Goal: Task Accomplishment & Management: Manage account settings

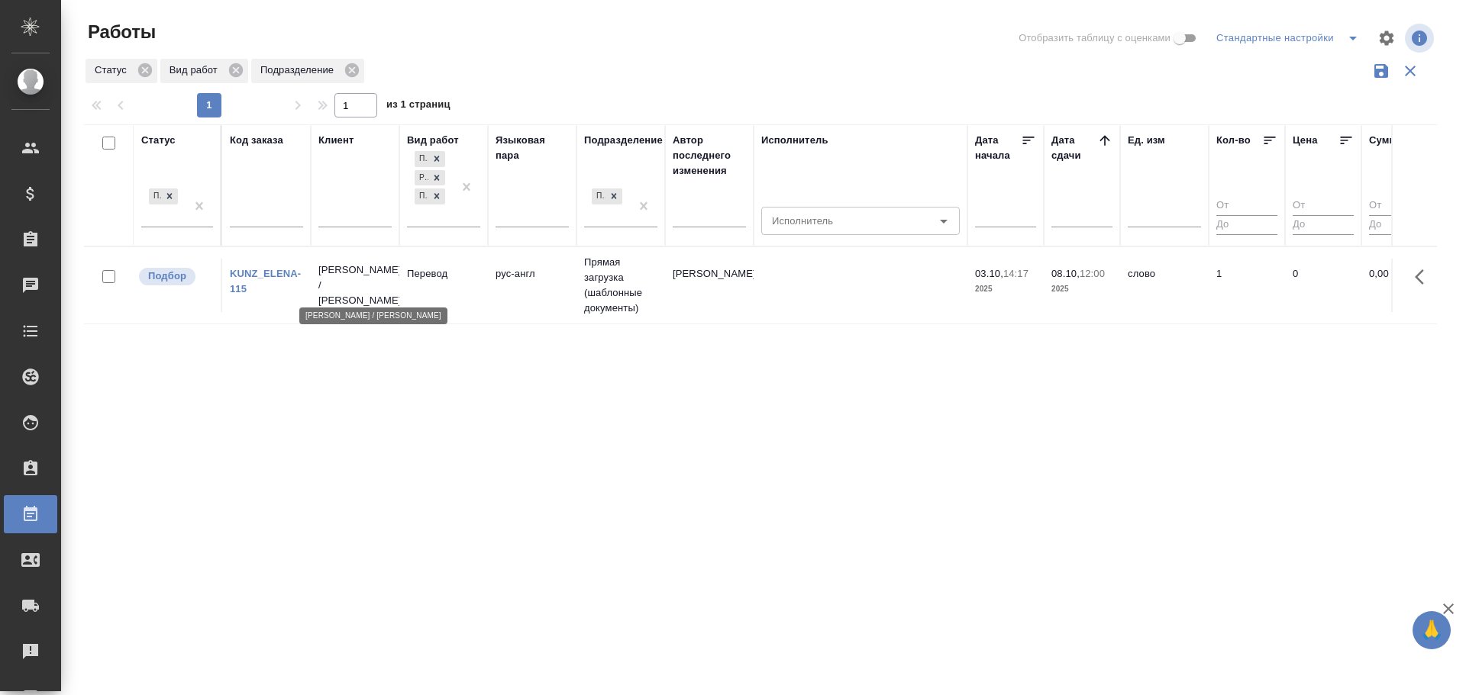
click at [348, 295] on p "[PERSON_NAME] / [PERSON_NAME]" at bounding box center [354, 286] width 73 height 46
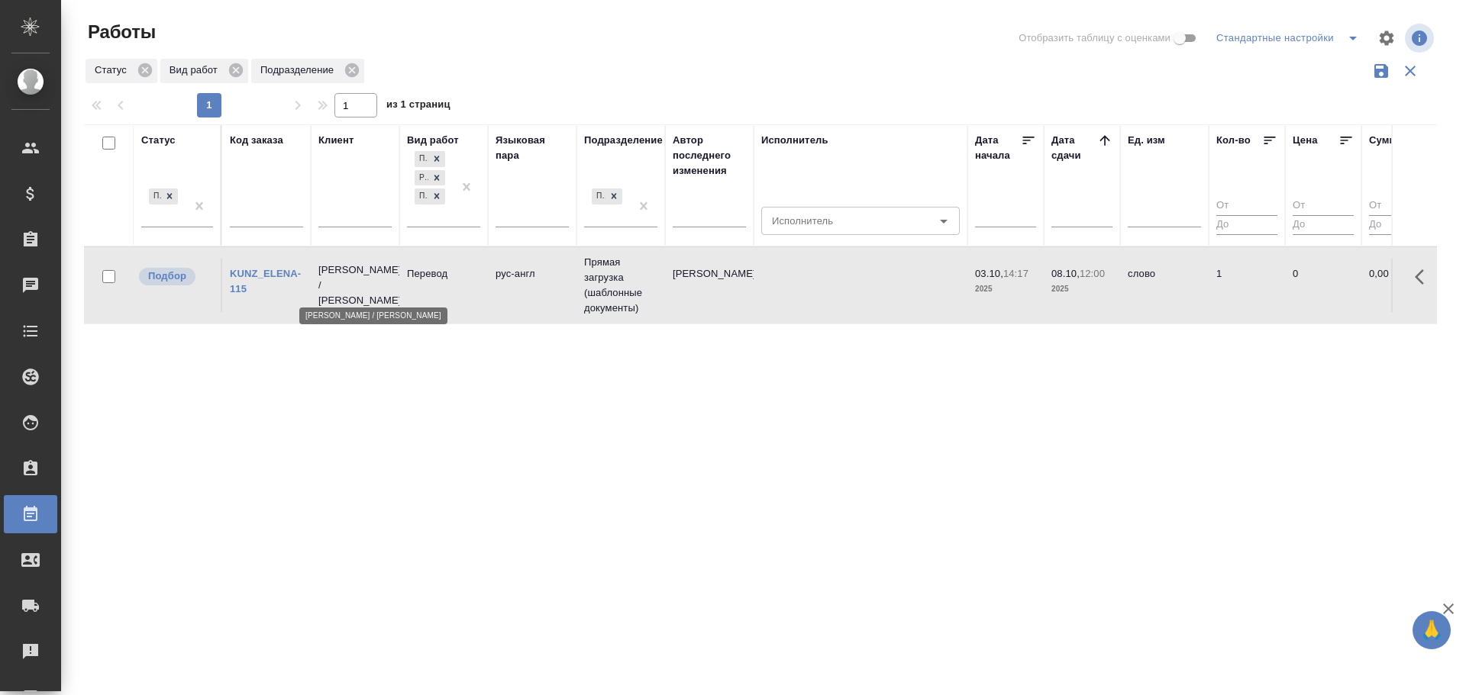
click at [348, 295] on p "Елена Снейп / Михаил Пак" at bounding box center [354, 286] width 73 height 46
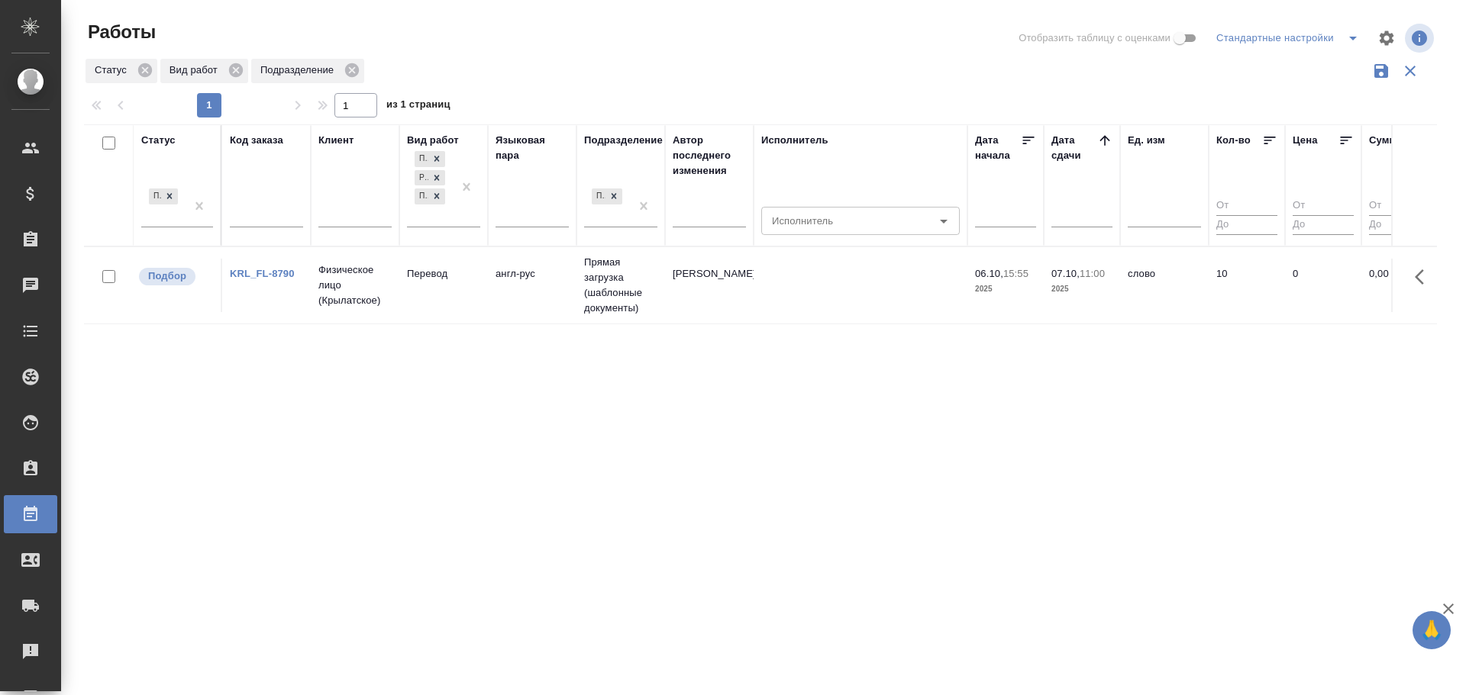
click at [376, 310] on td "Физическое лицо (Крылатское)" at bounding box center [355, 285] width 89 height 61
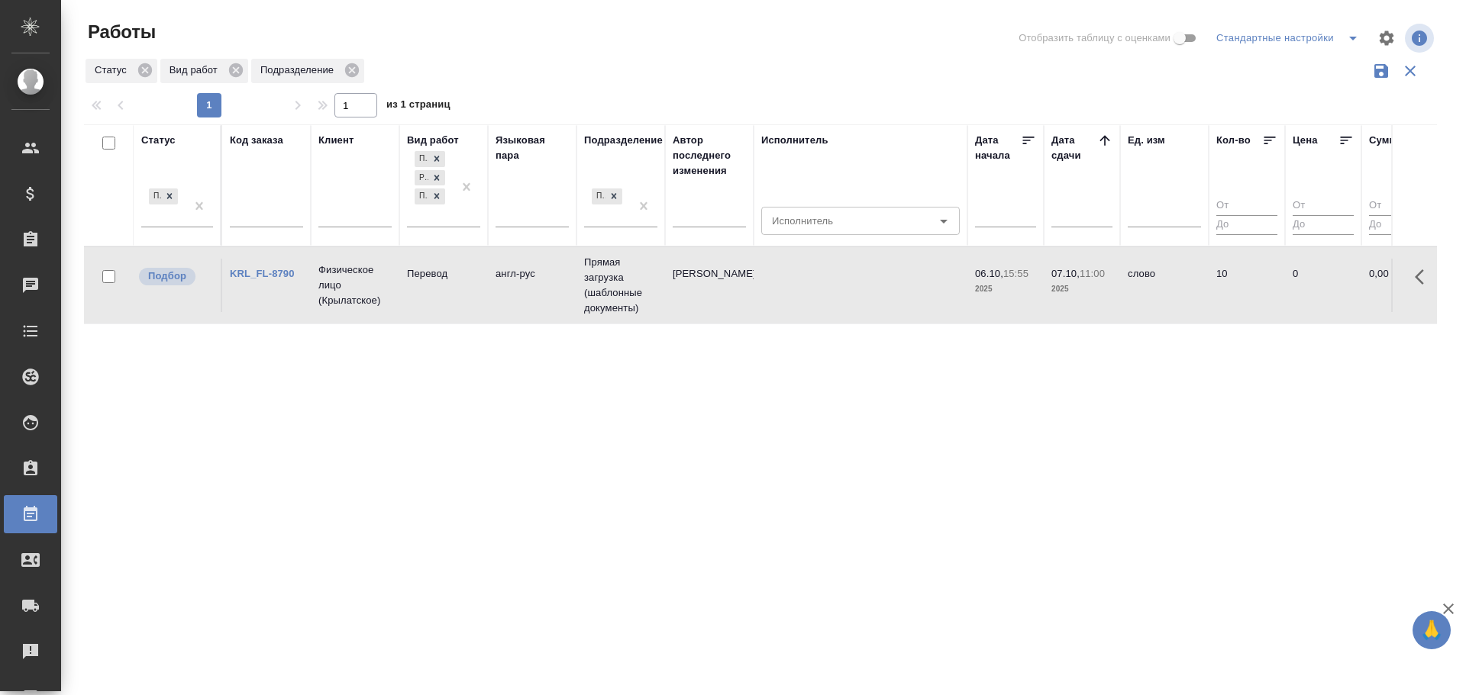
click at [376, 310] on td "Физическое лицо (Крылатское)" at bounding box center [355, 285] width 89 height 61
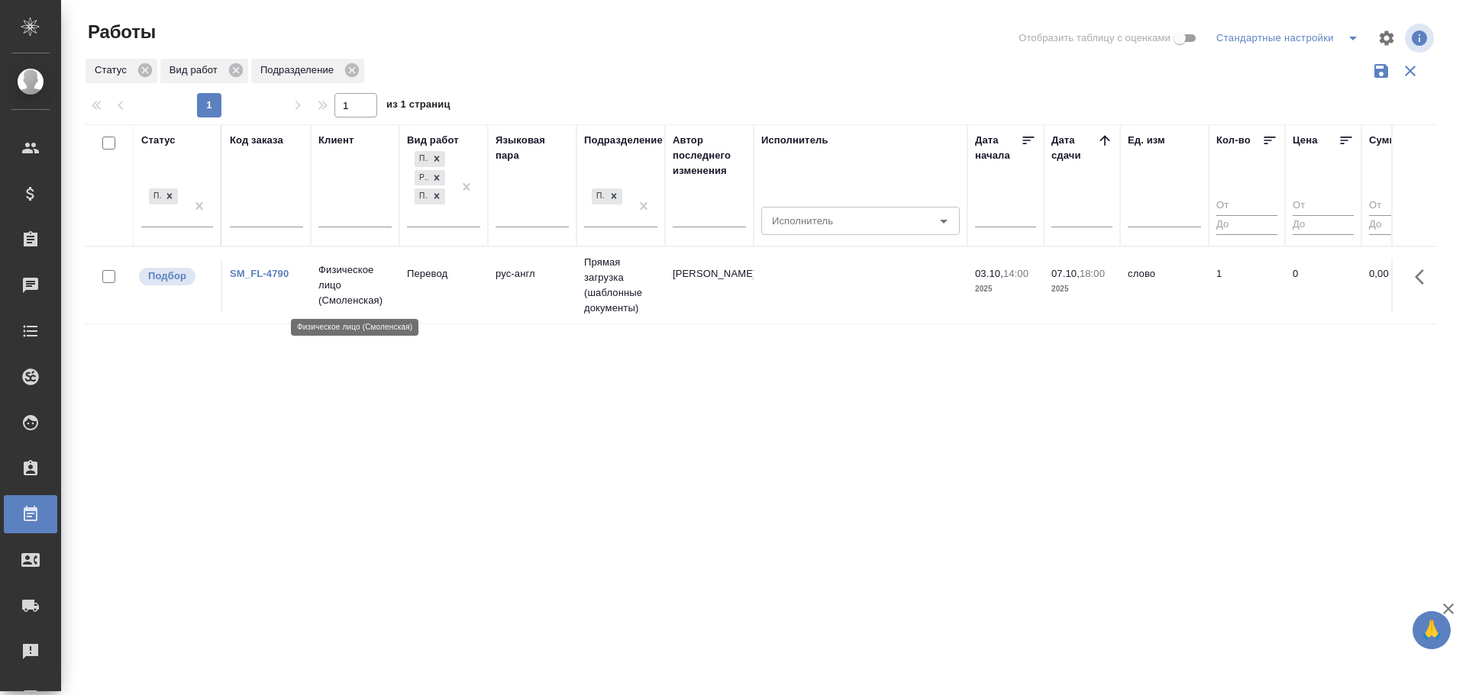
click at [334, 269] on p "Физическое лицо (Смоленская)" at bounding box center [354, 286] width 73 height 46
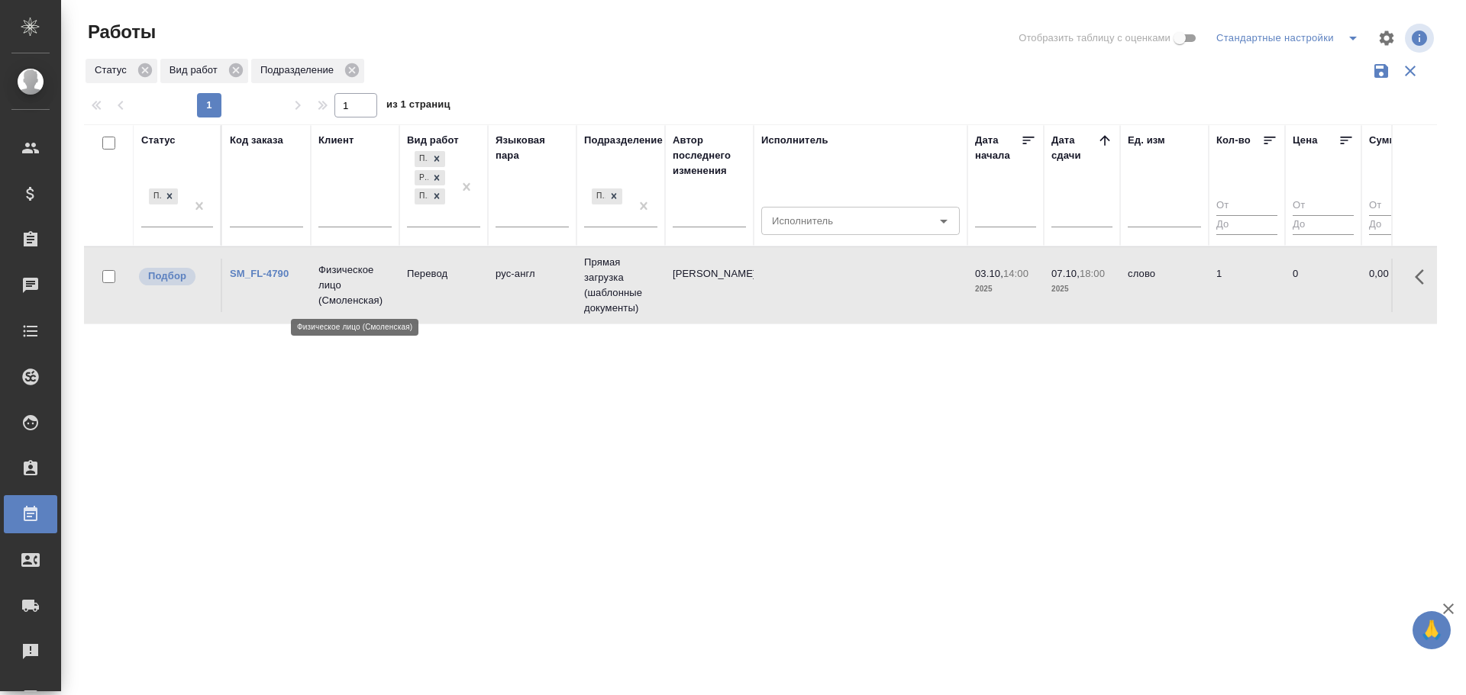
click at [334, 269] on p "Физическое лицо (Смоленская)" at bounding box center [354, 286] width 73 height 46
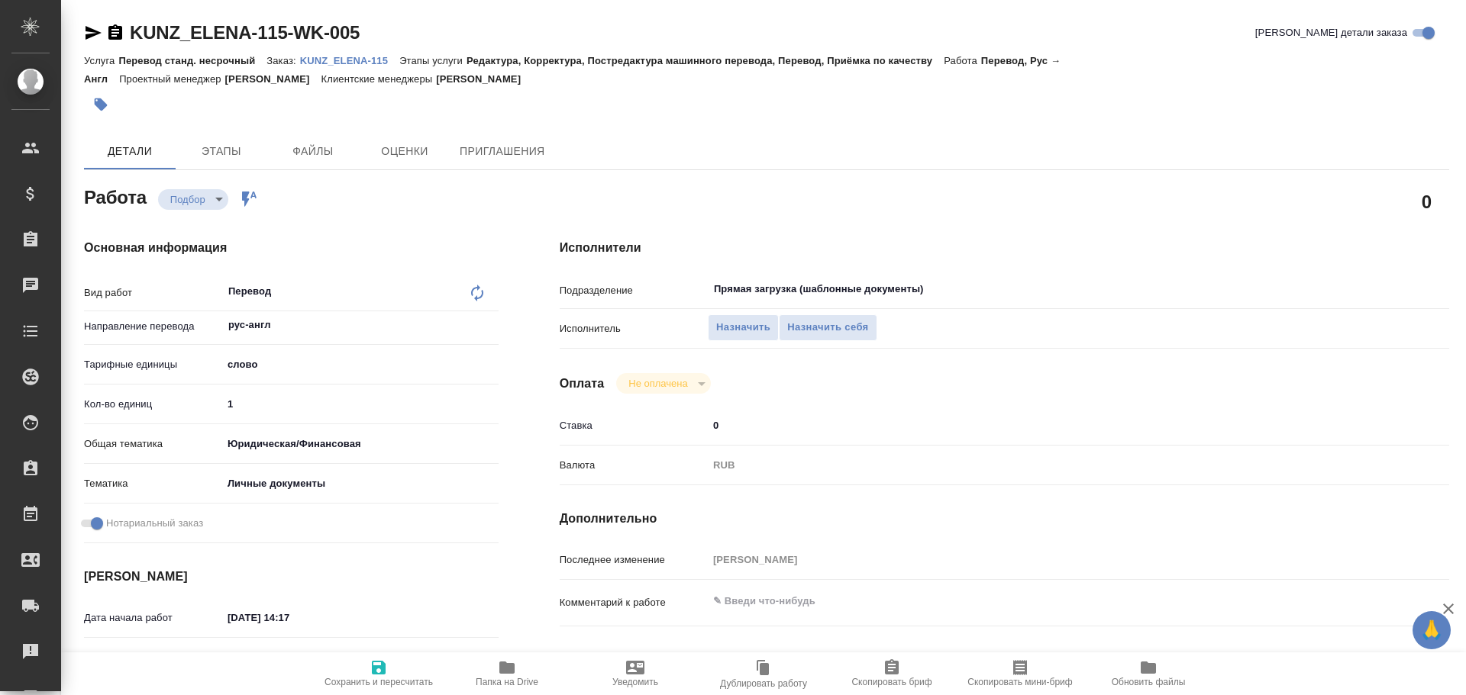
type textarea "x"
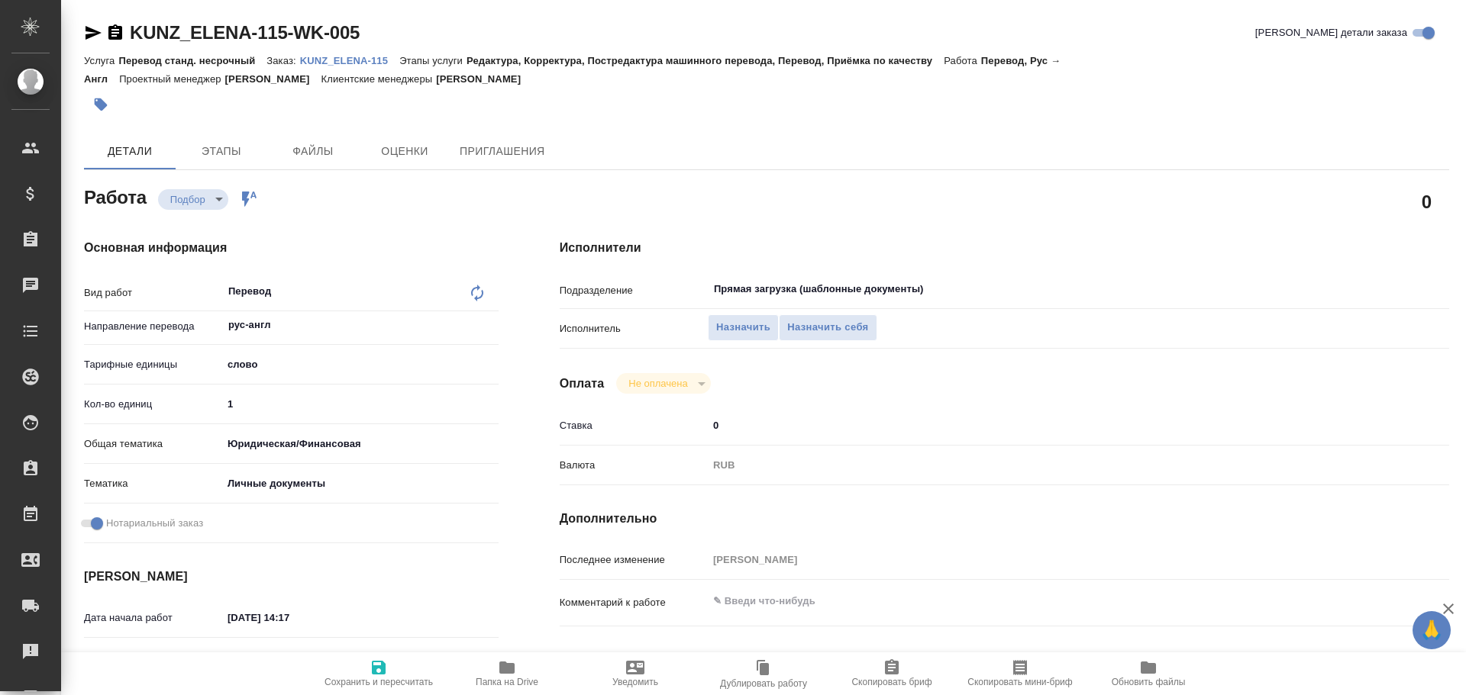
type textarea "x"
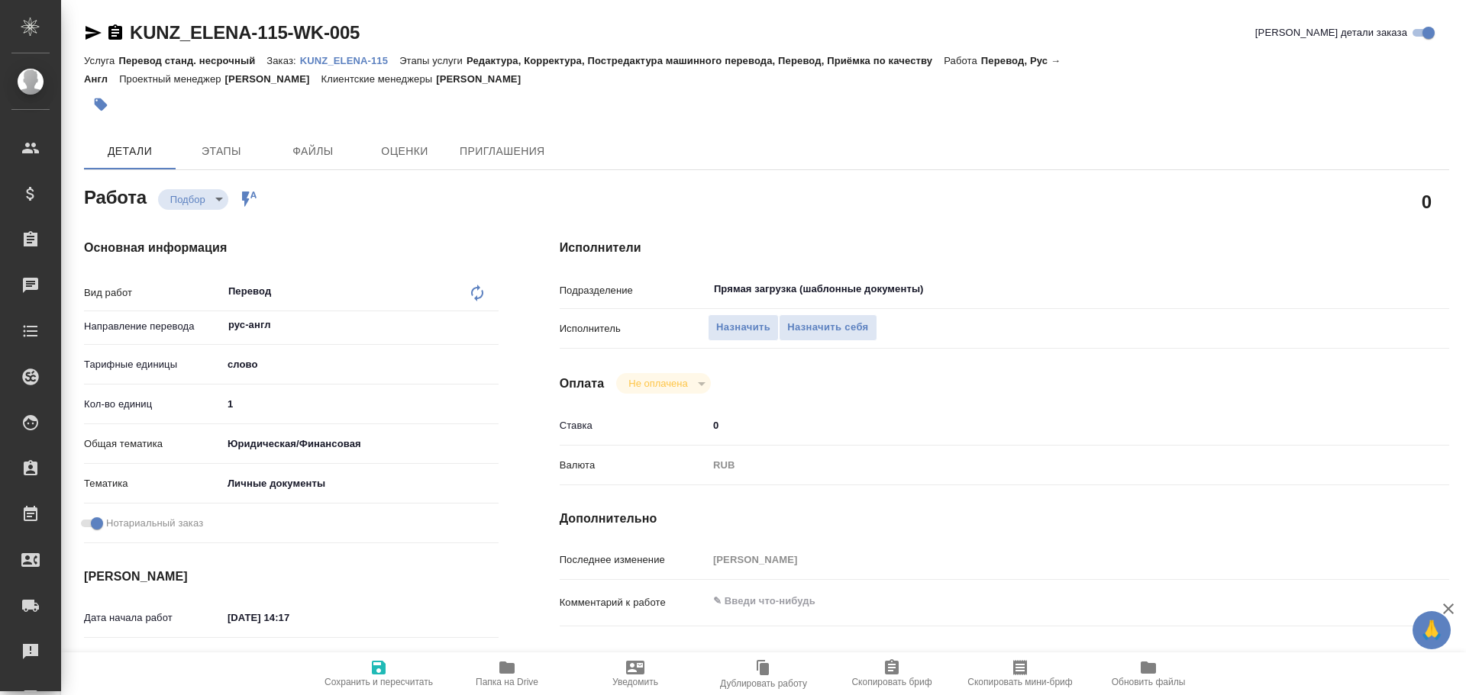
type textarea "x"
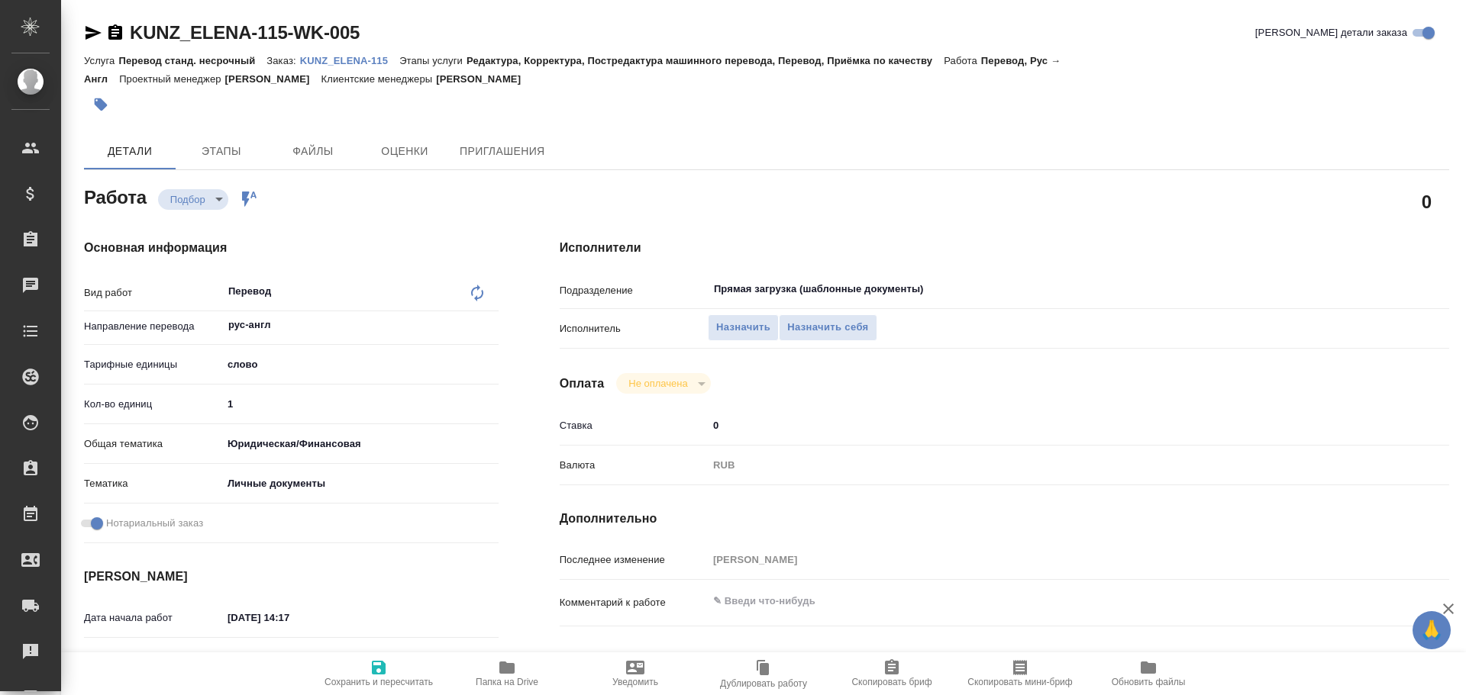
type textarea "x"
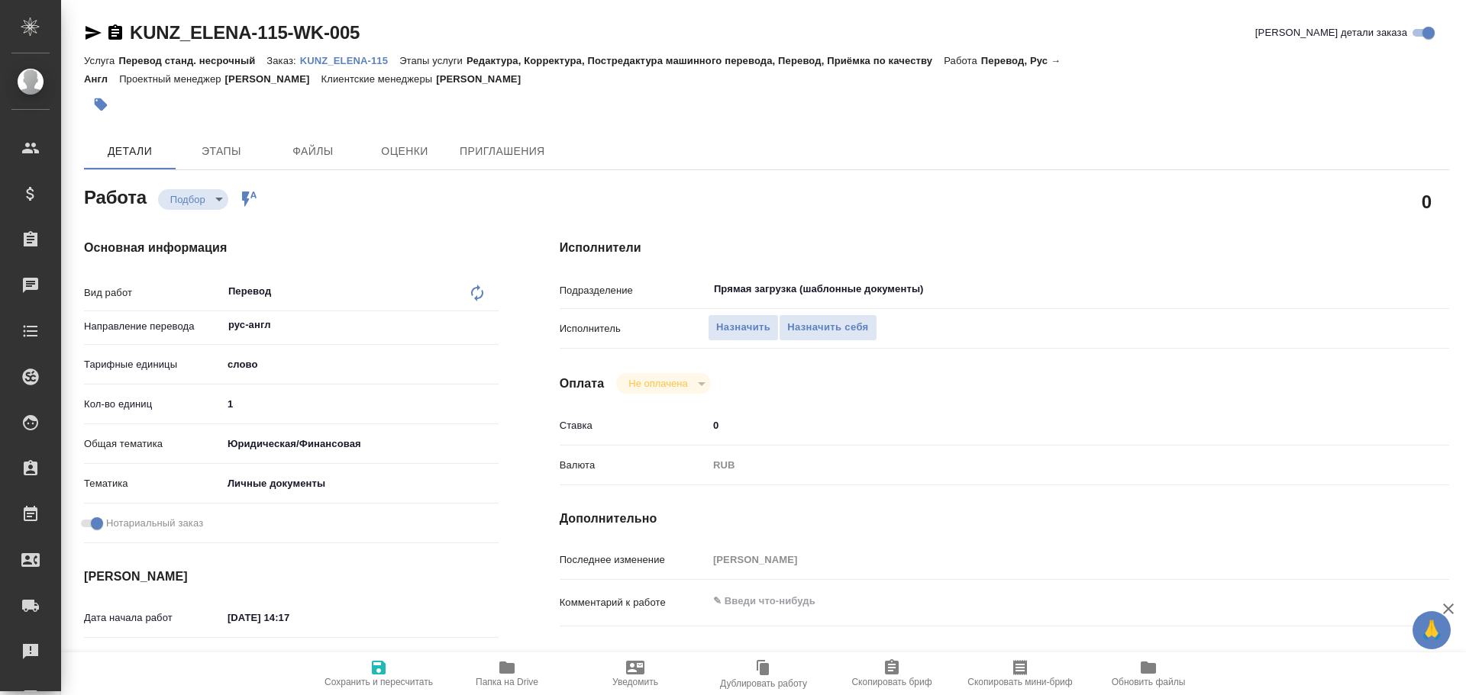
scroll to position [534, 0]
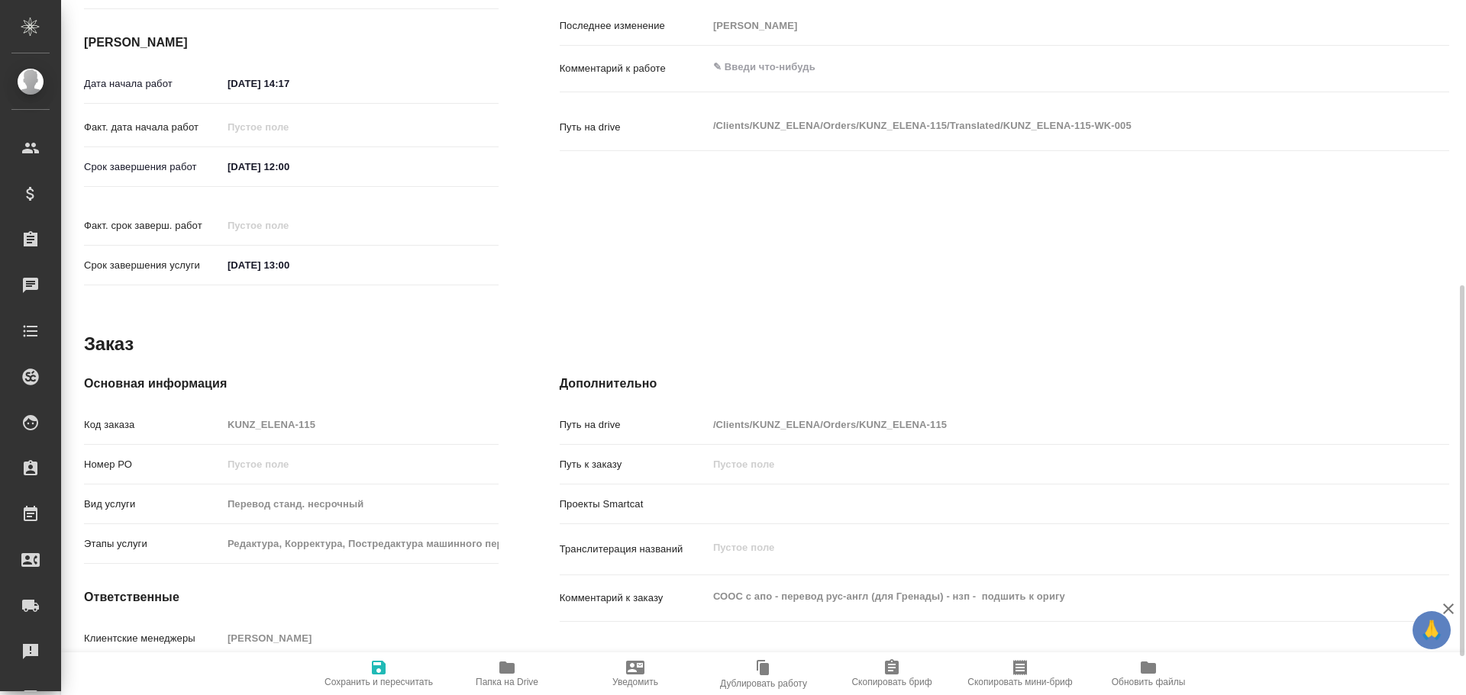
type textarea "x"
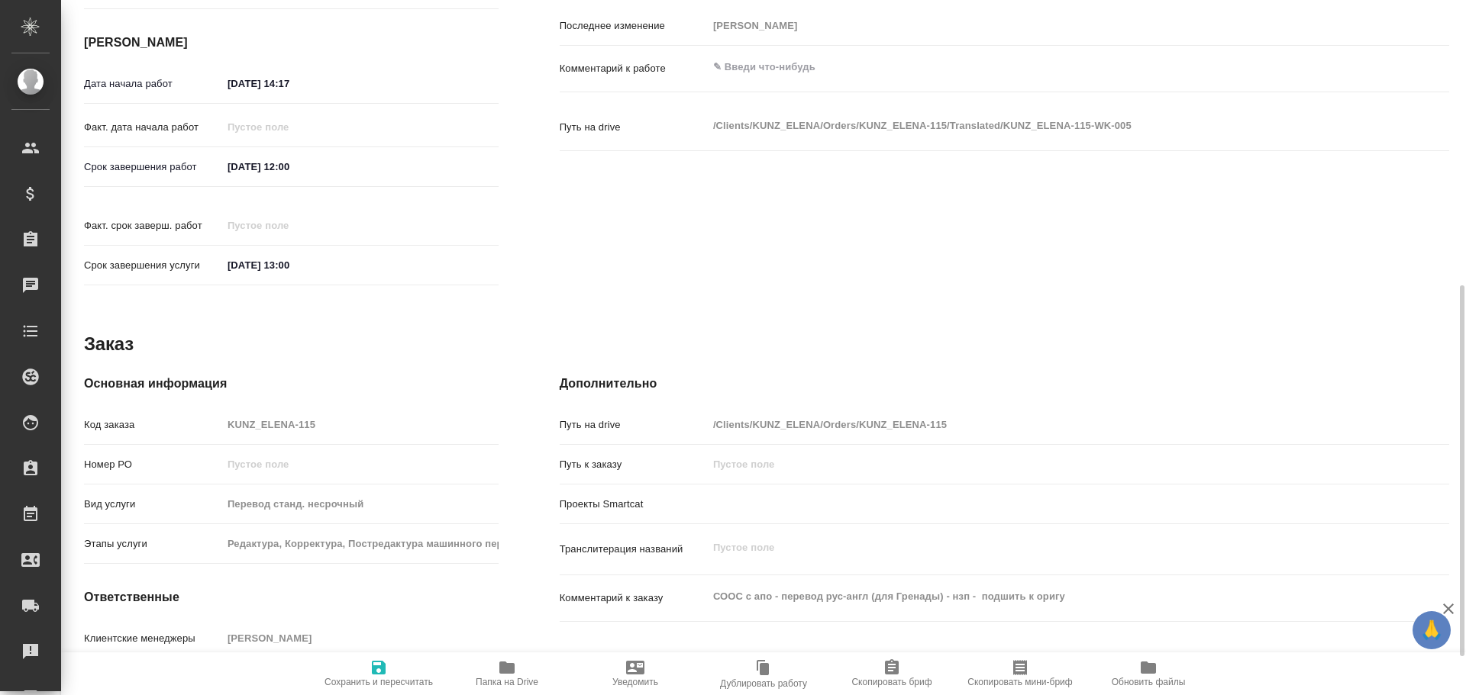
type textarea "x"
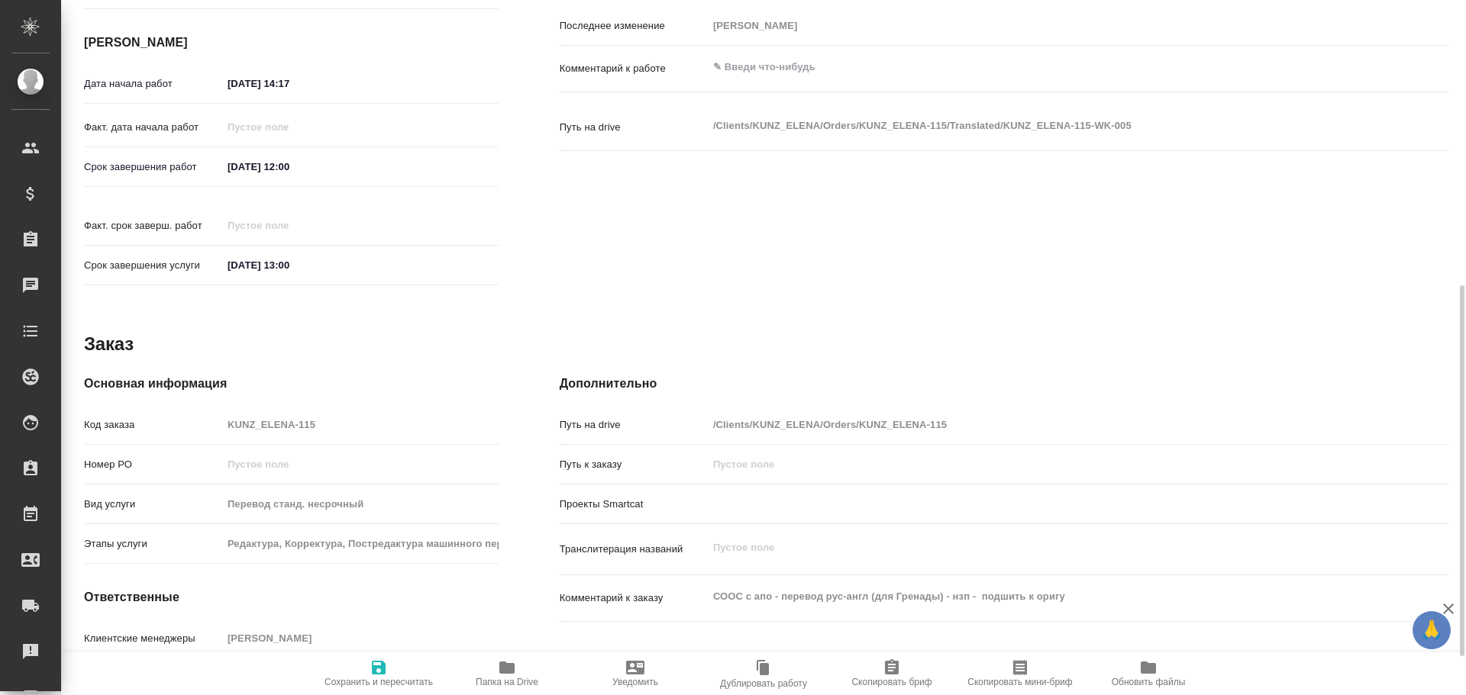
click at [508, 670] on icon "button" at bounding box center [506, 668] width 15 height 12
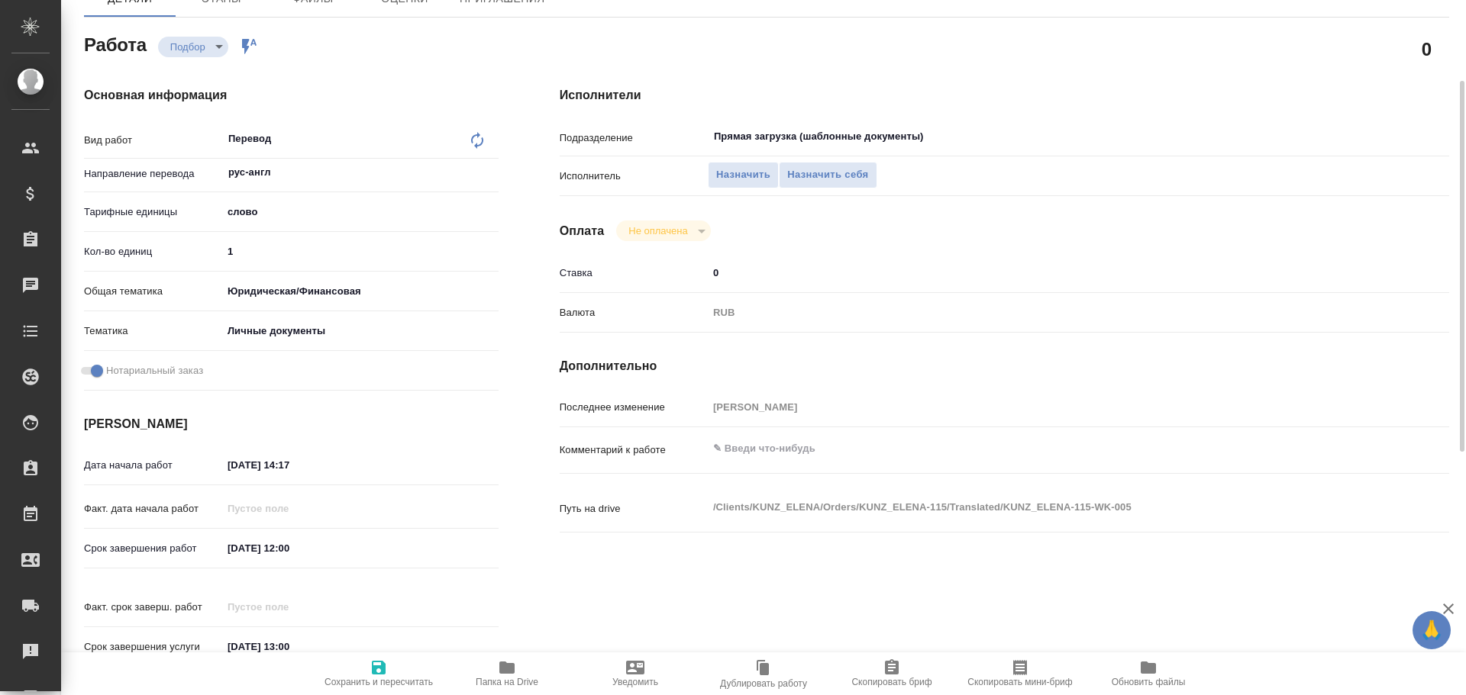
scroll to position [0, 0]
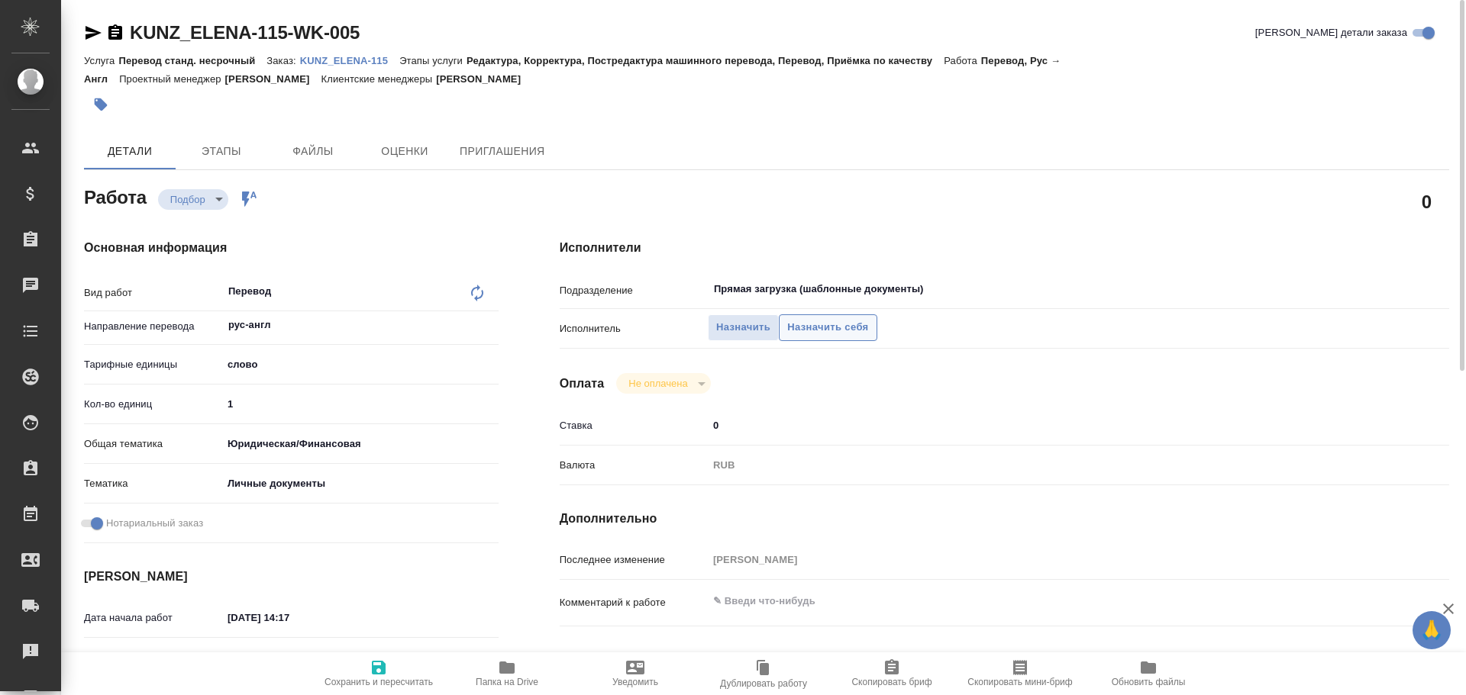
click at [799, 330] on span "Назначить себя" at bounding box center [827, 328] width 81 height 18
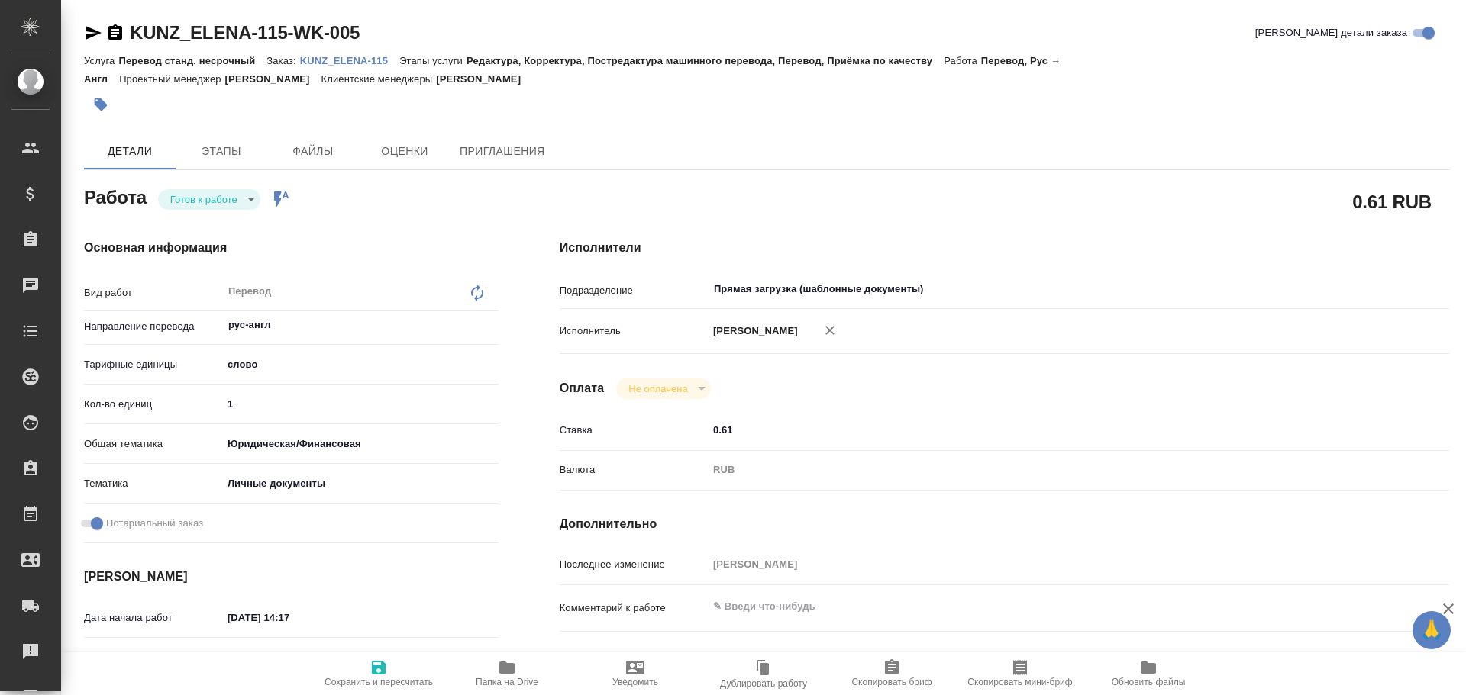
type textarea "x"
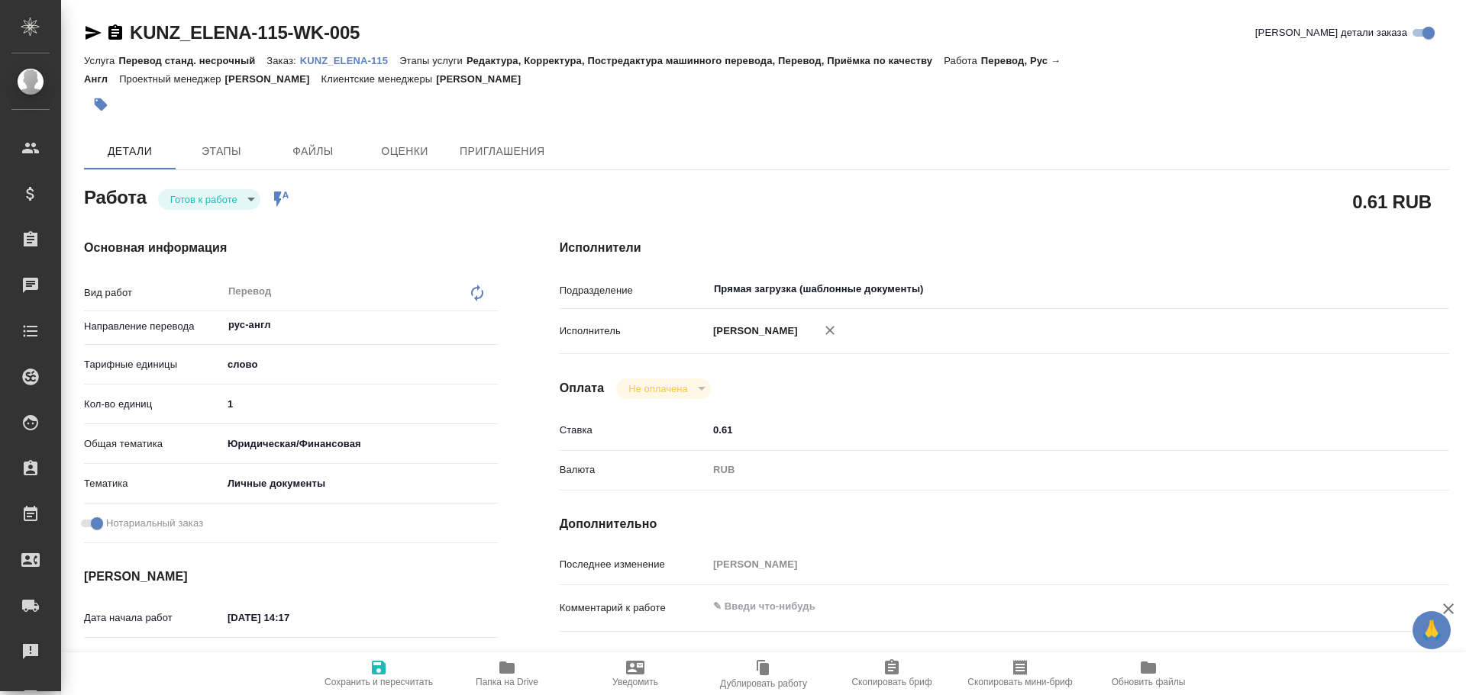
type textarea "x"
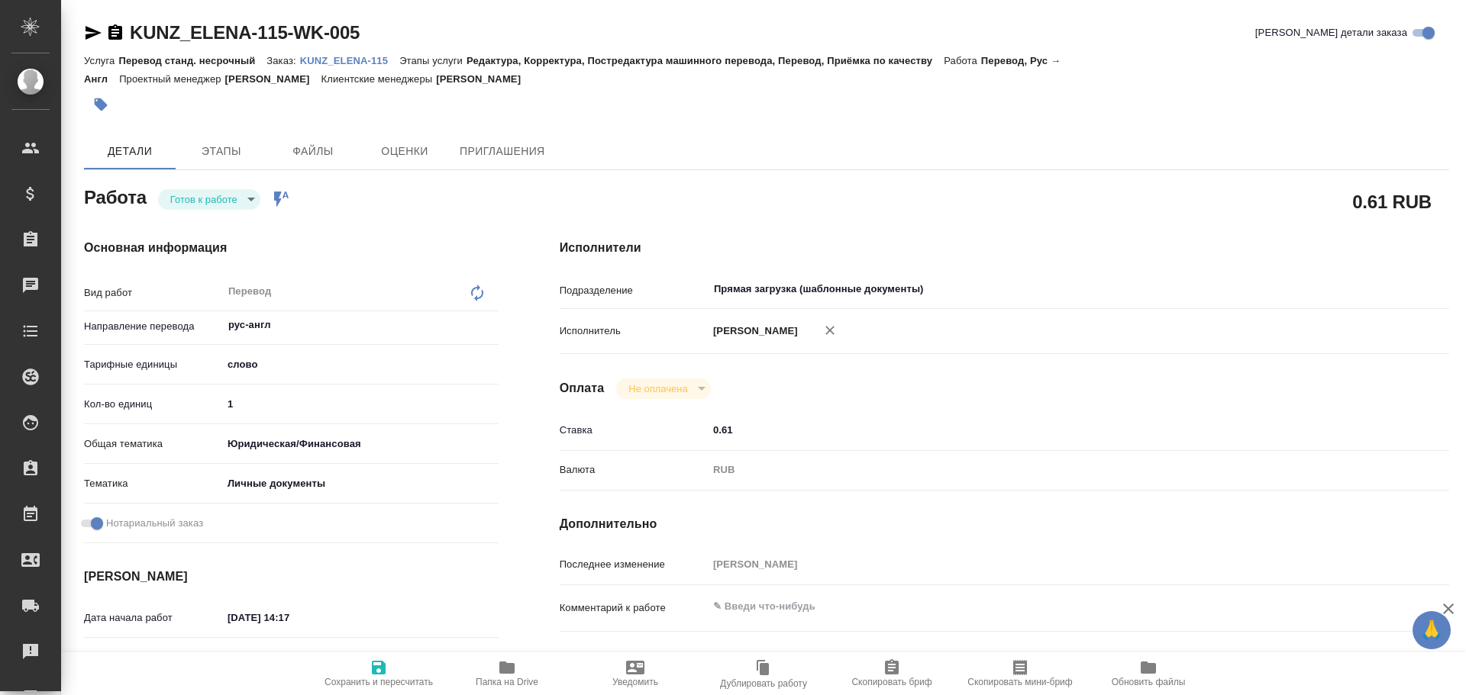
type textarea "x"
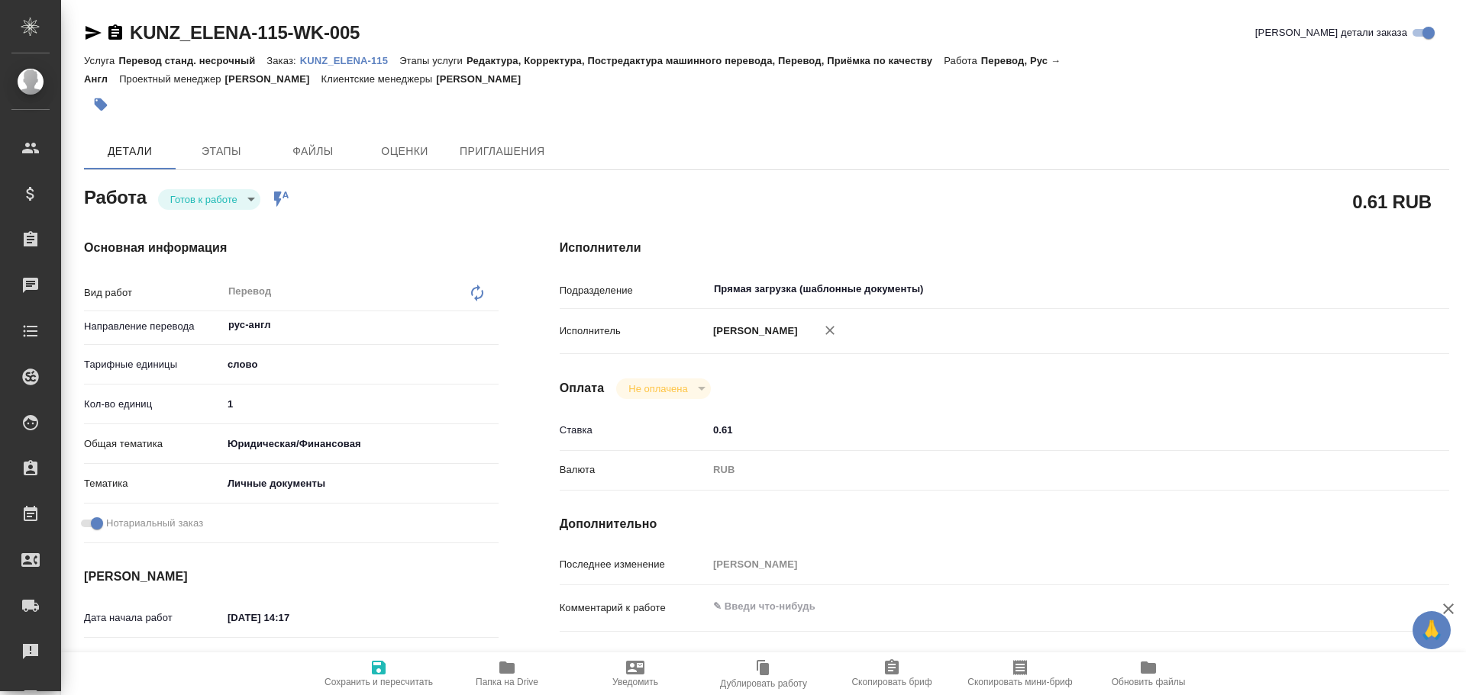
type textarea "x"
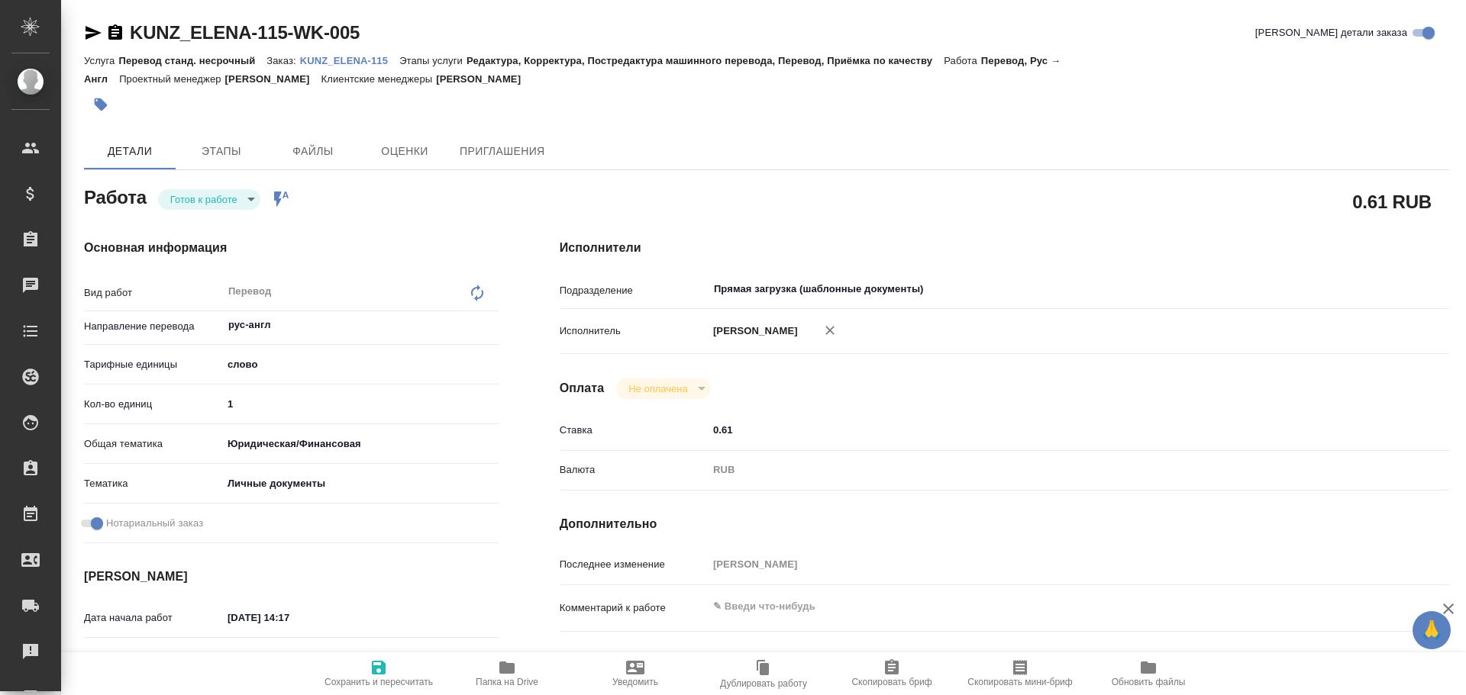
click at [188, 204] on body "🙏 .cls-1 fill:#fff; AWATERA Gusev Alexandr Клиенты Спецификации Заказы Чаты Tod…" at bounding box center [733, 347] width 1466 height 695
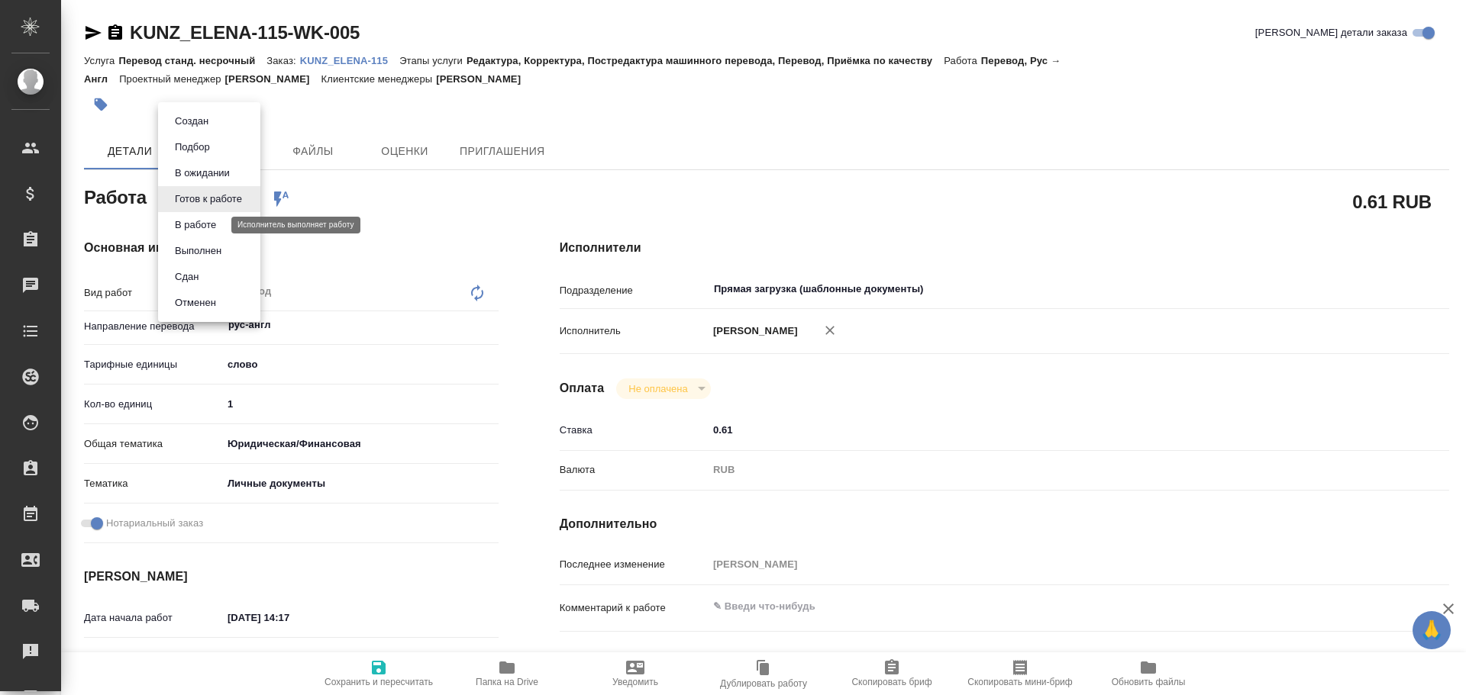
type textarea "x"
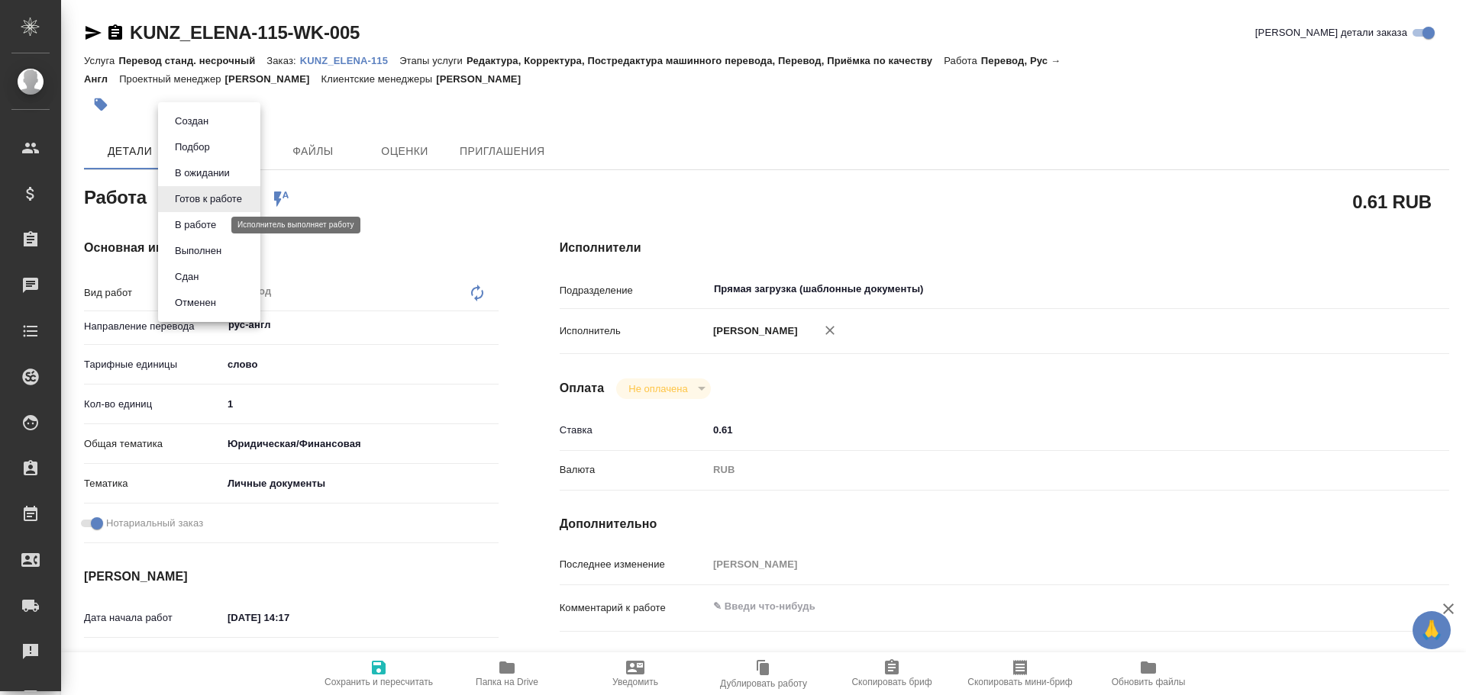
click at [182, 224] on button "В работе" at bounding box center [195, 225] width 50 height 17
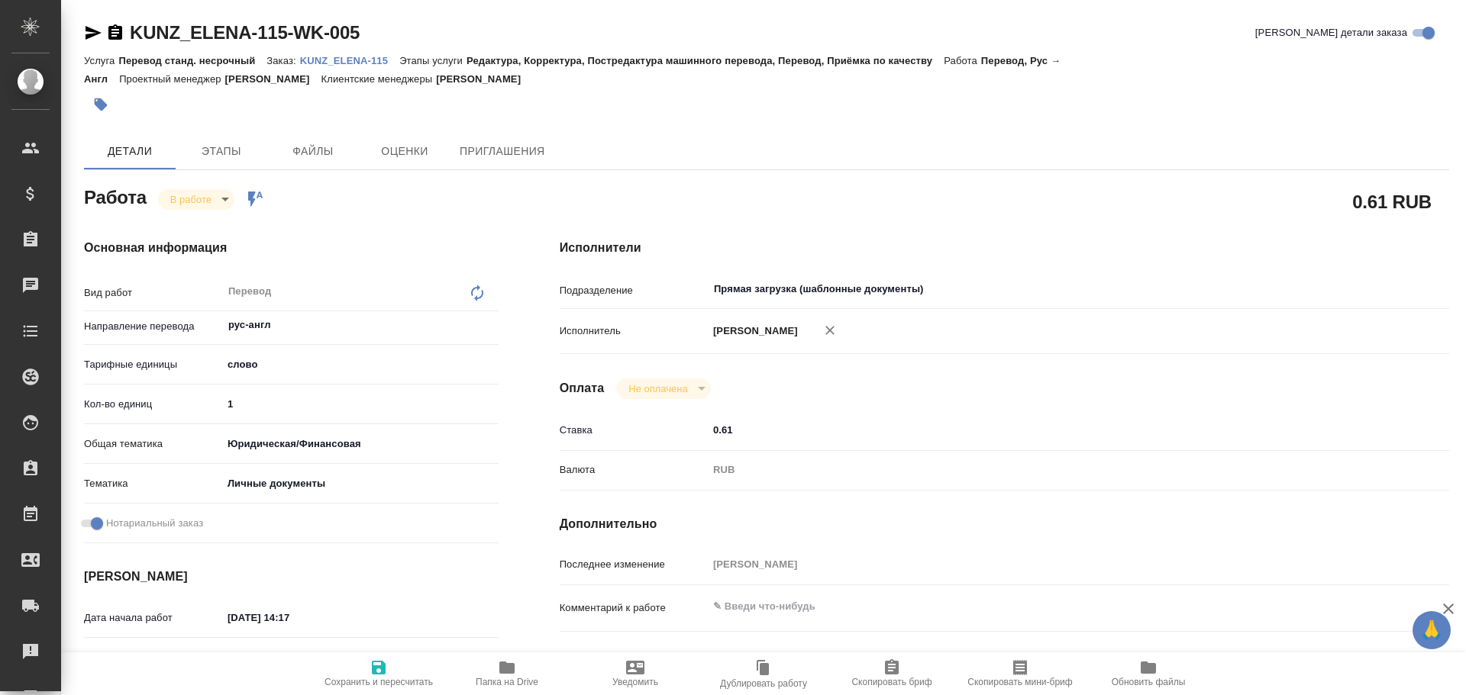
type textarea "x"
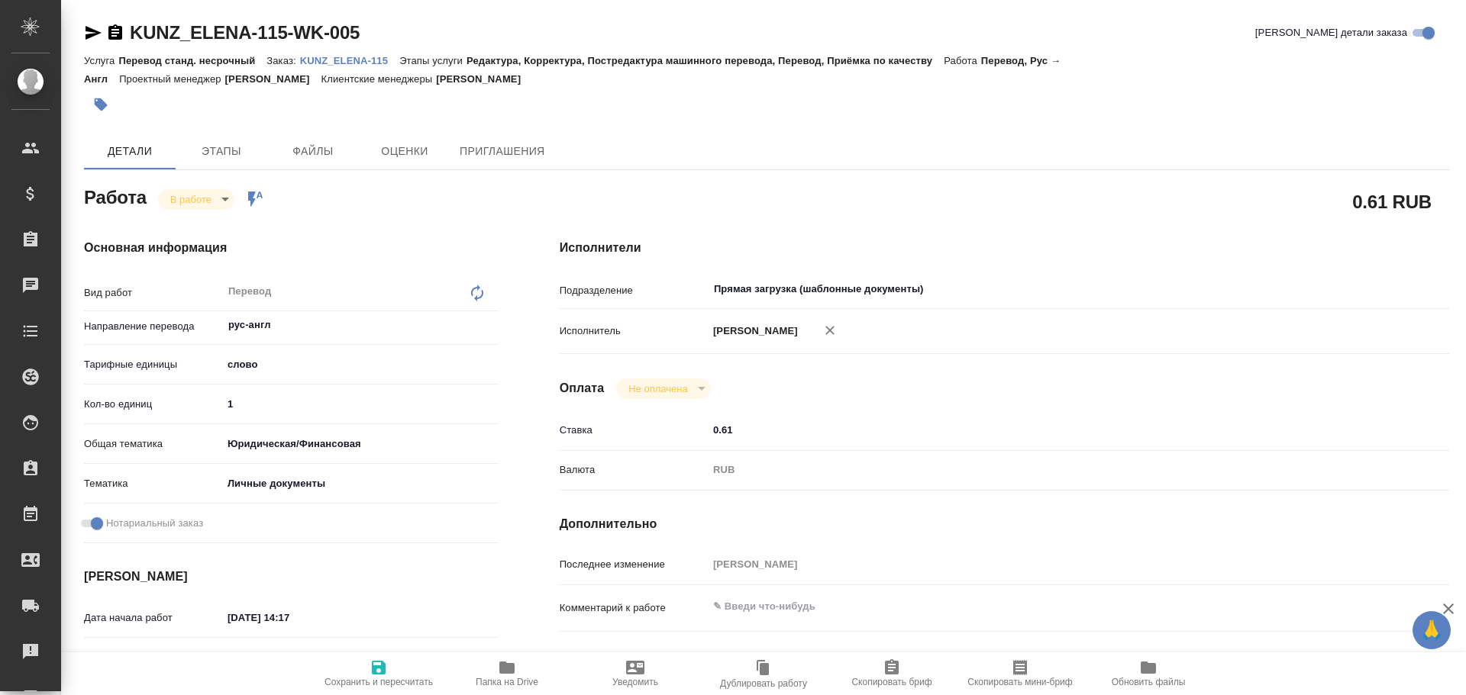
type textarea "x"
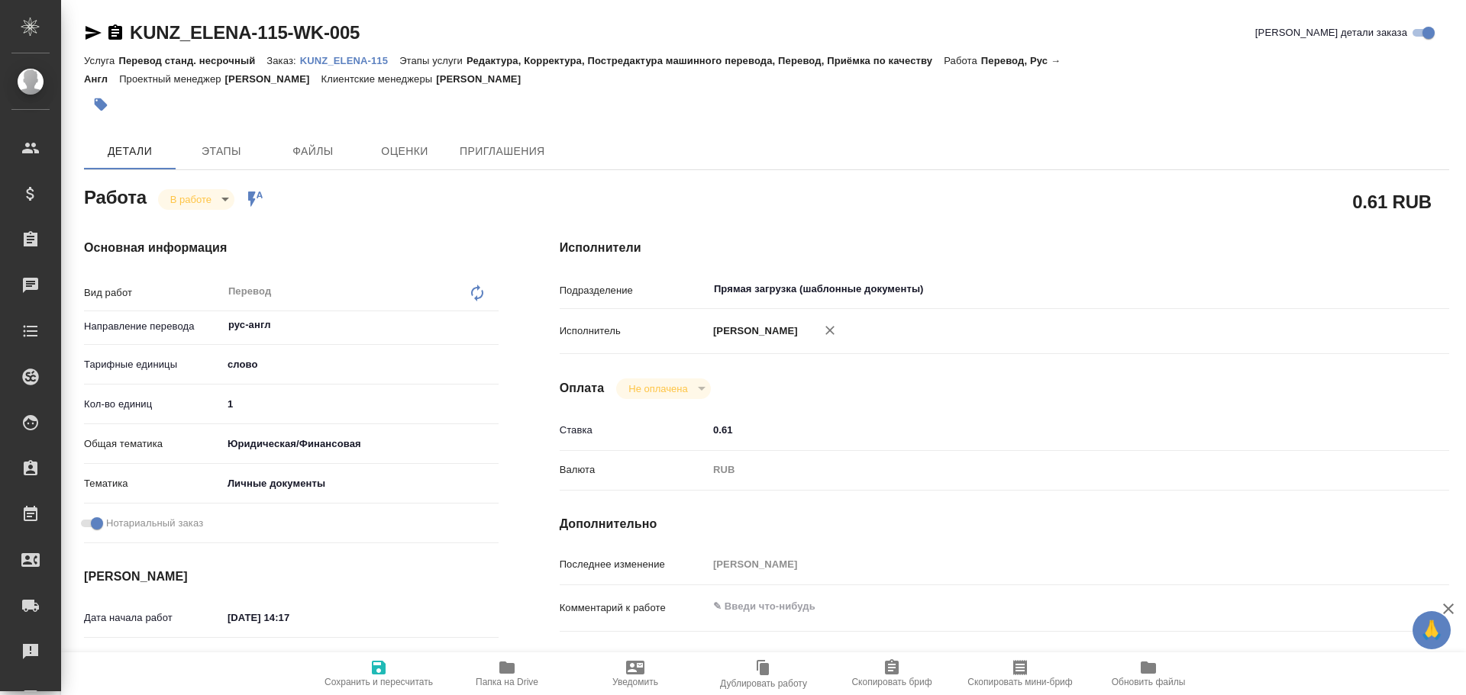
type textarea "x"
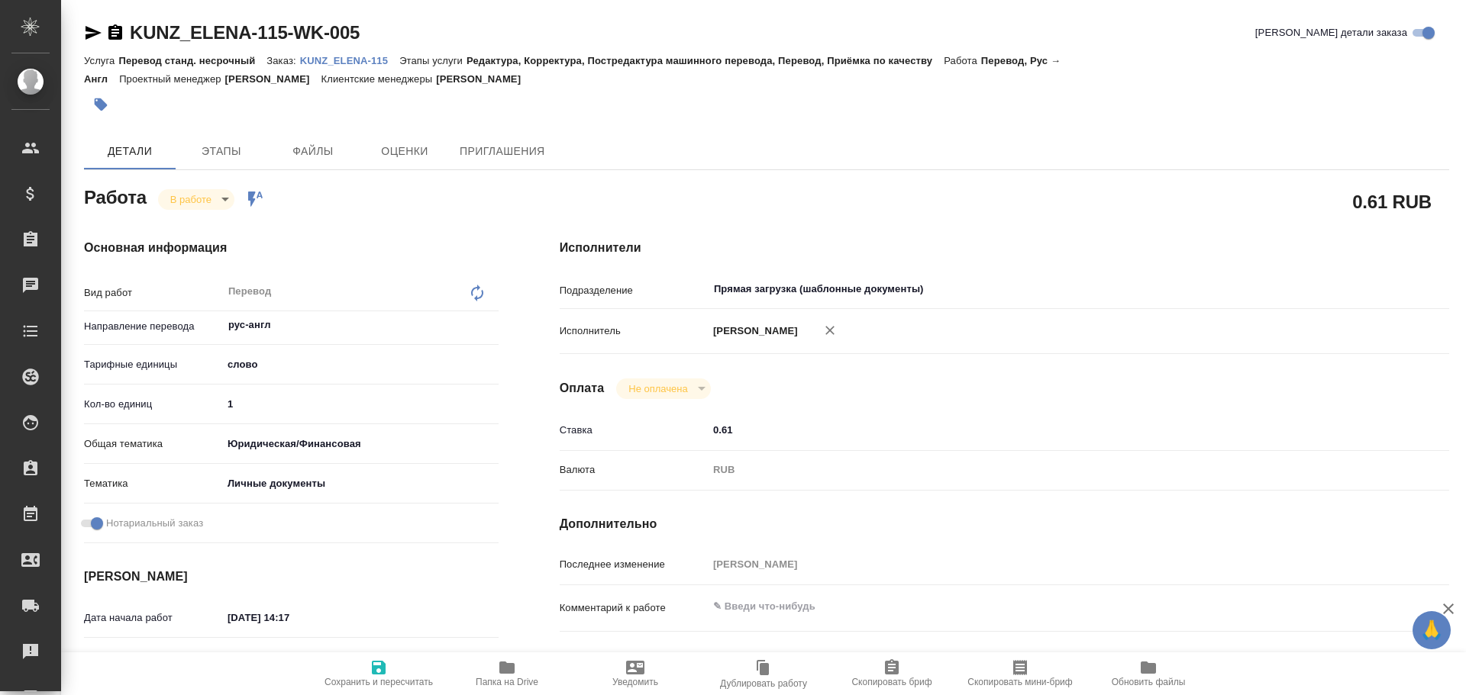
type textarea "x"
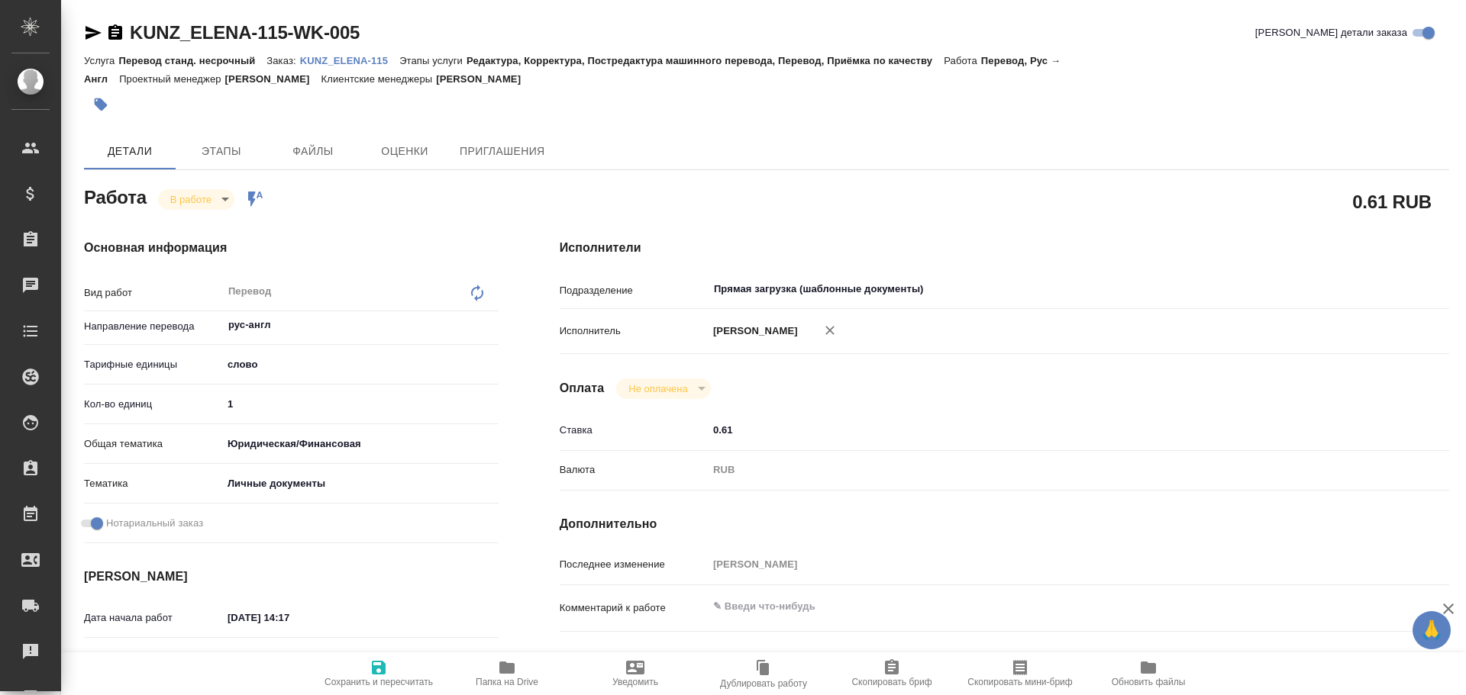
type textarea "x"
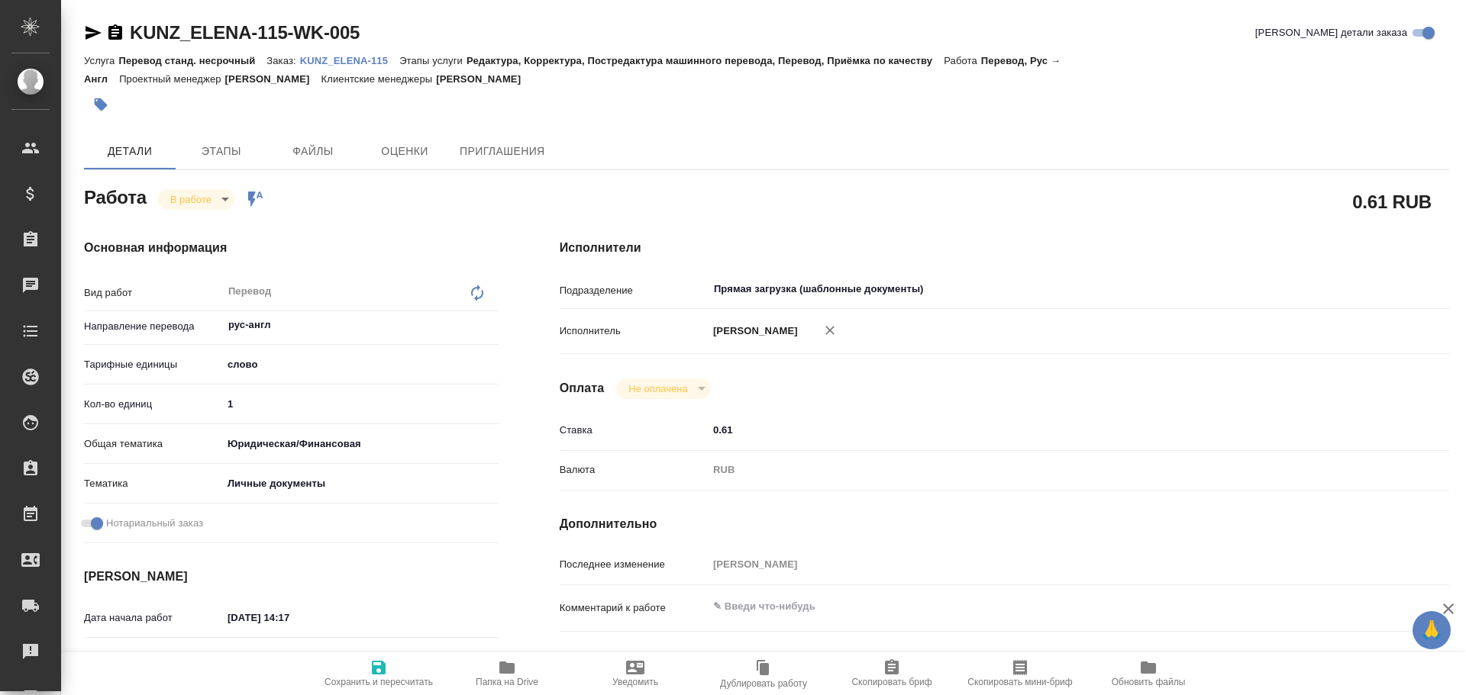
type textarea "x"
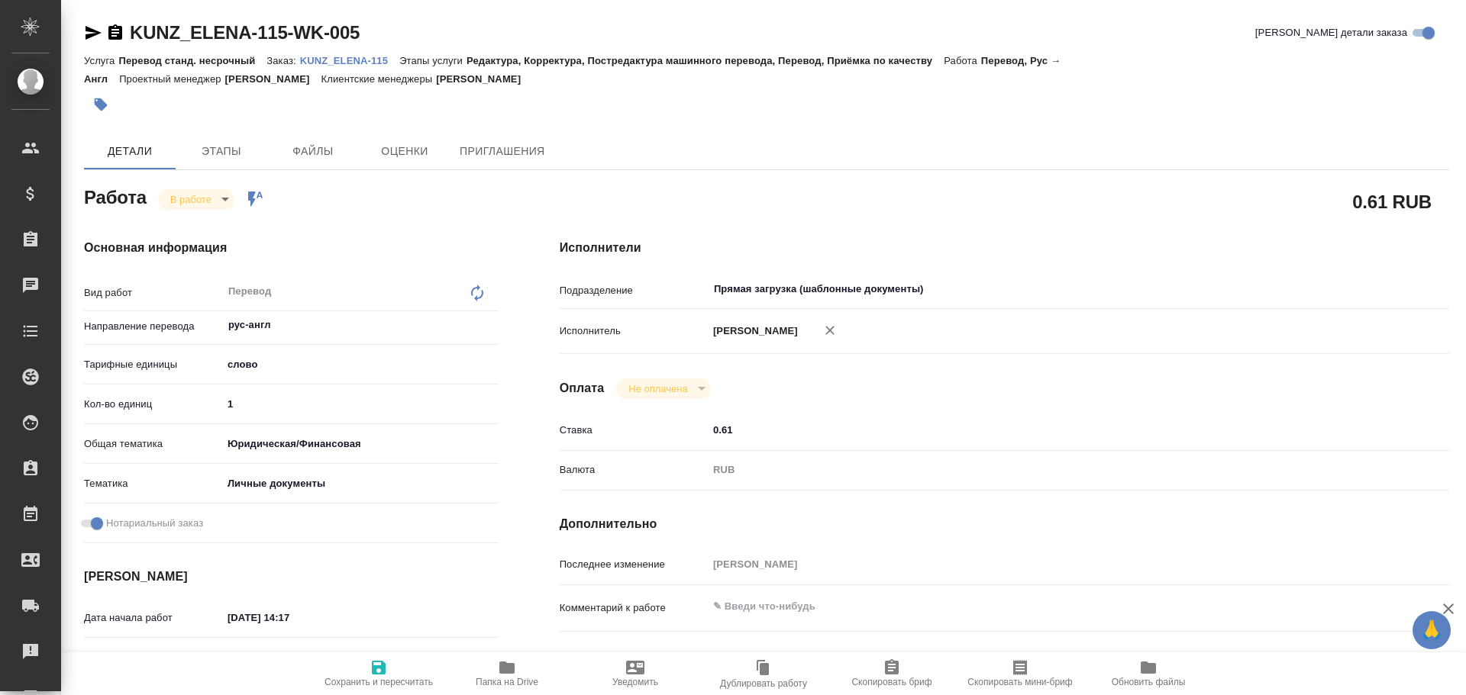
type textarea "x"
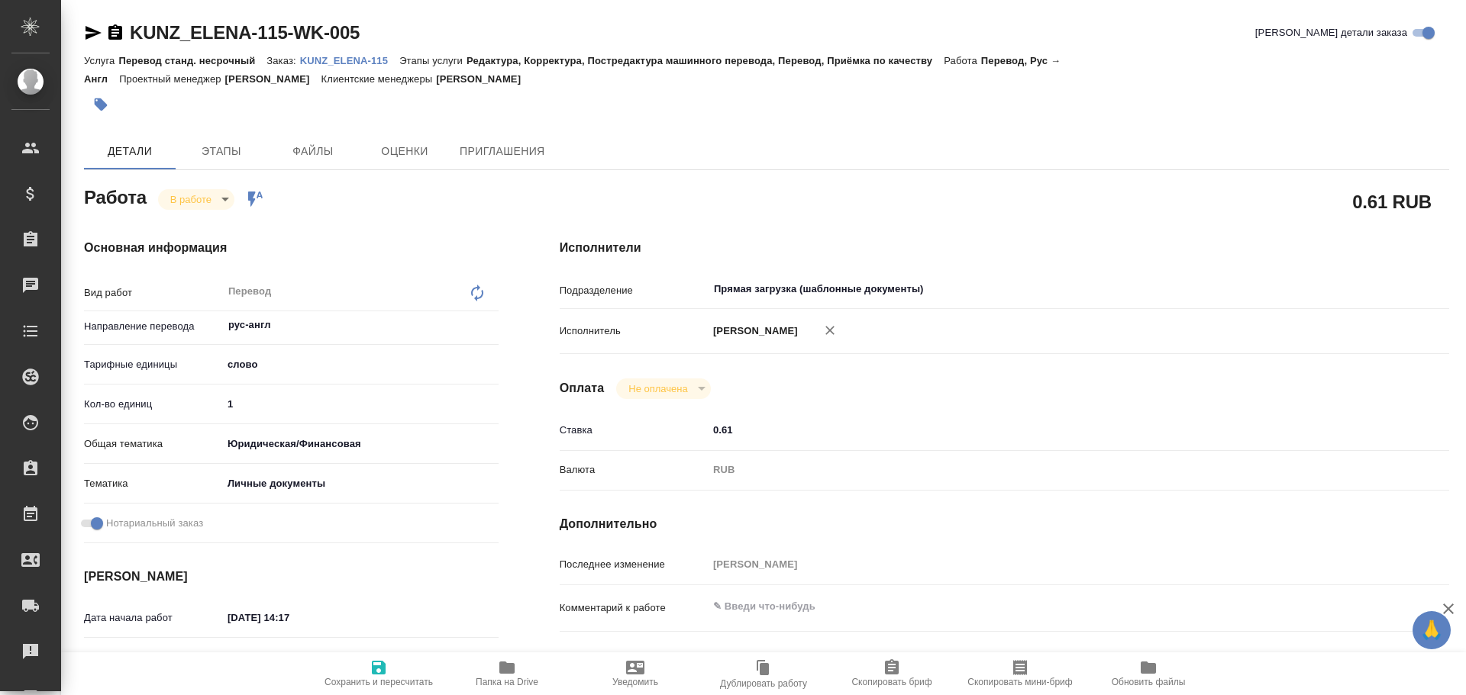
type textarea "x"
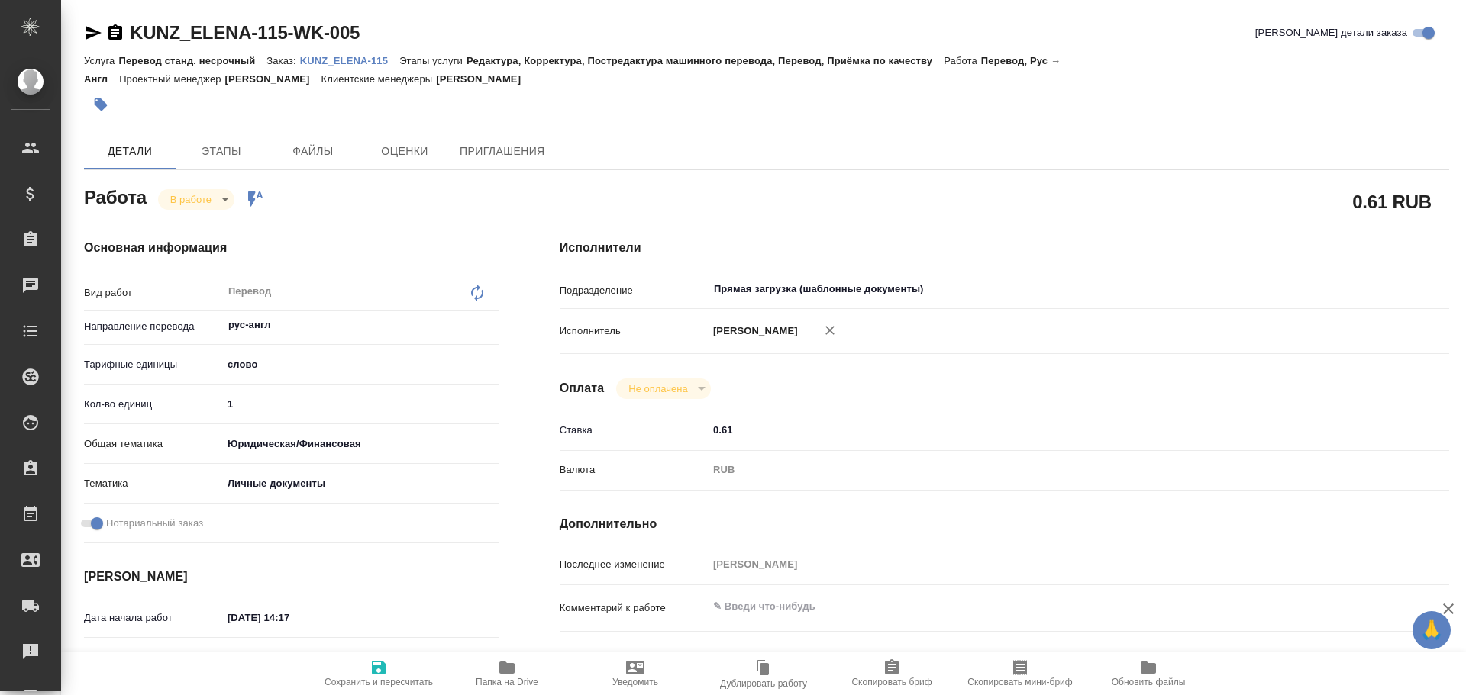
type textarea "x"
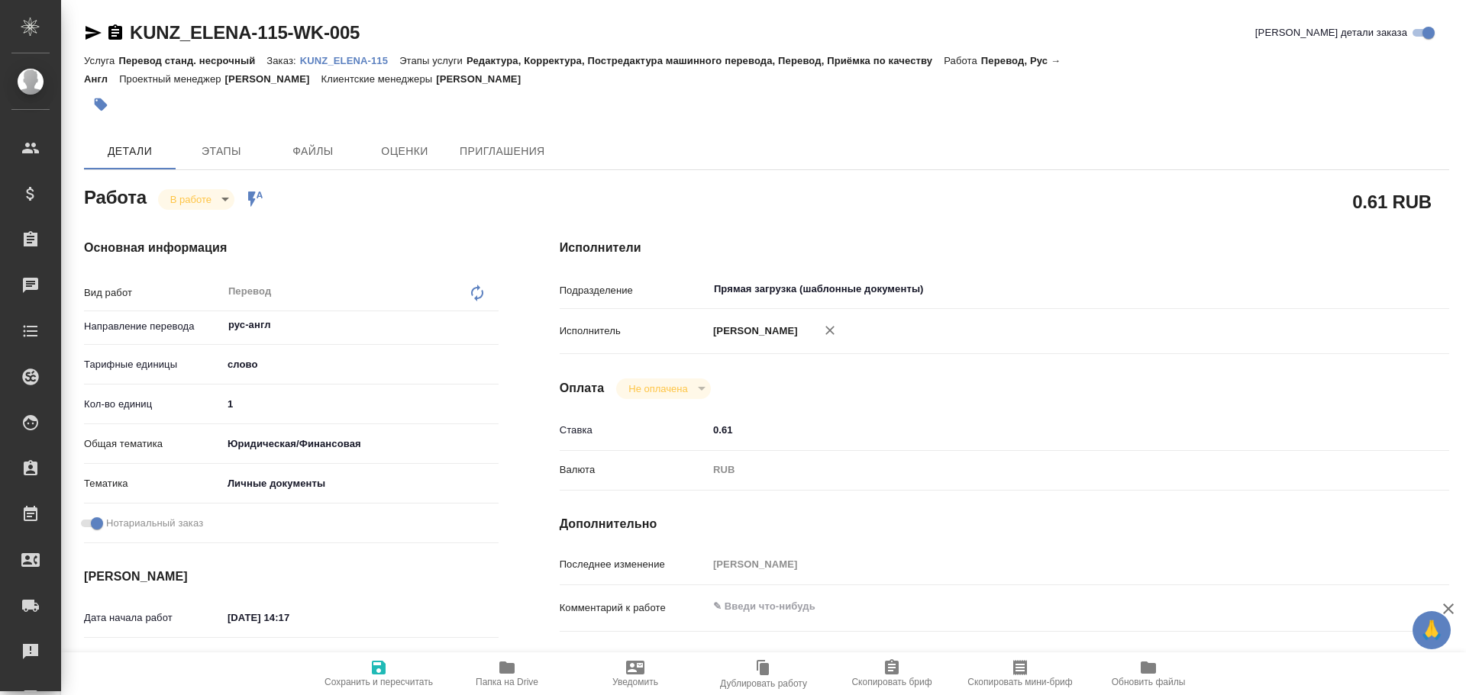
type textarea "x"
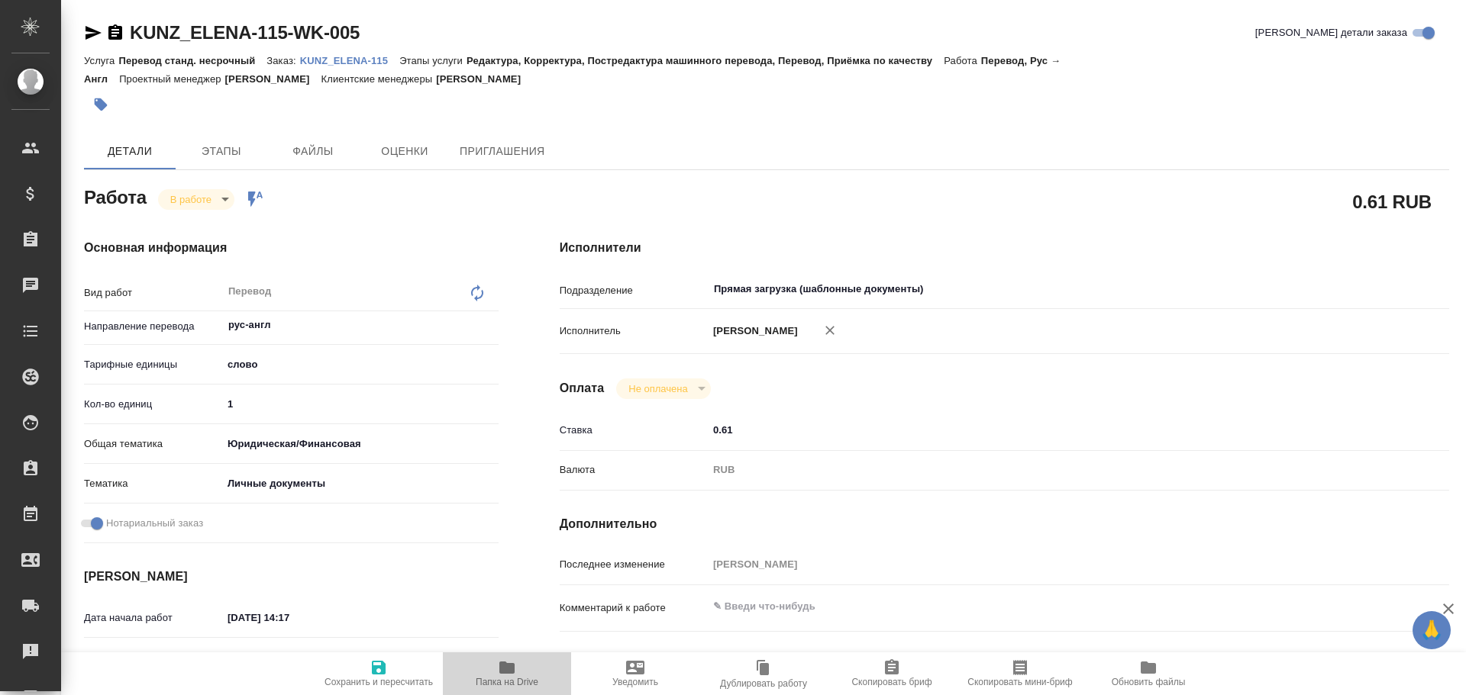
click at [510, 663] on icon "button" at bounding box center [506, 668] width 15 height 12
drag, startPoint x: 241, startPoint y: 412, endPoint x: 157, endPoint y: 400, distance: 84.9
click at [157, 401] on div "Кол-во единиц 1" at bounding box center [291, 404] width 415 height 27
type textarea "x"
type input "2"
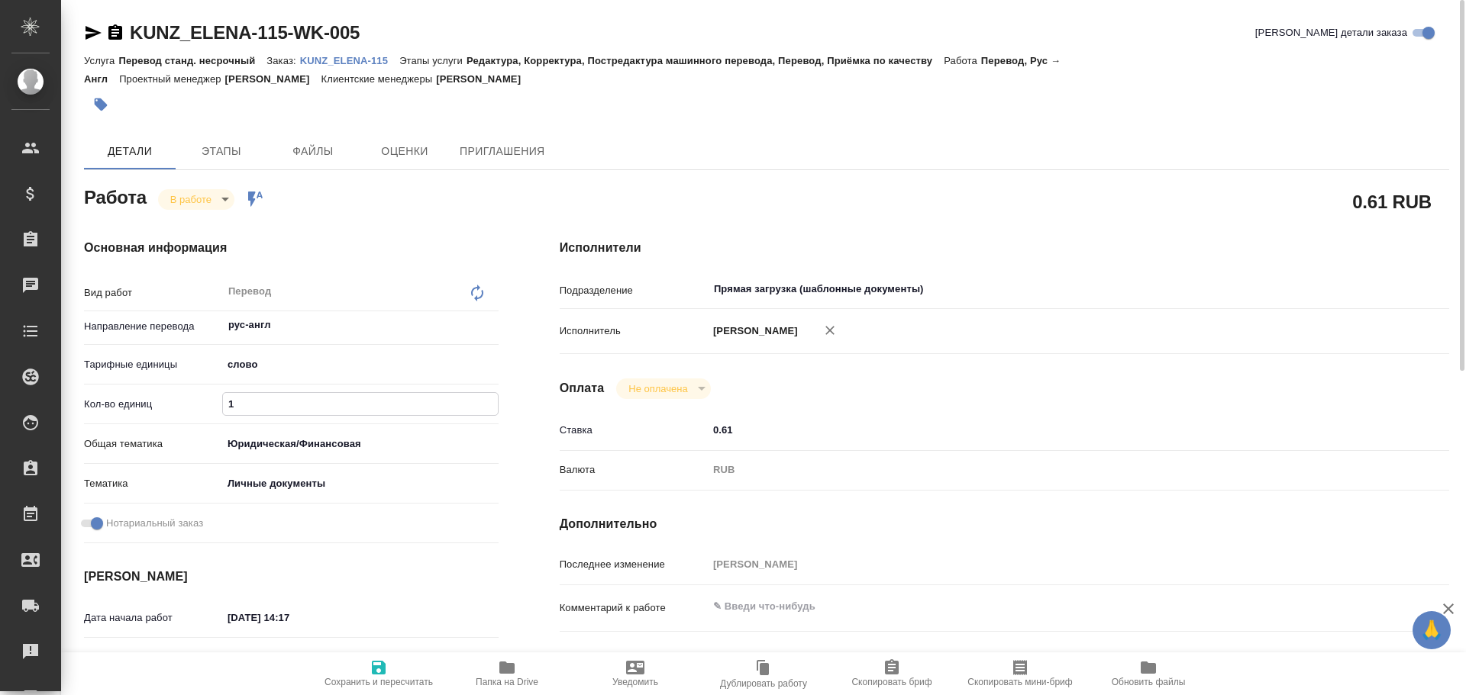
type textarea "x"
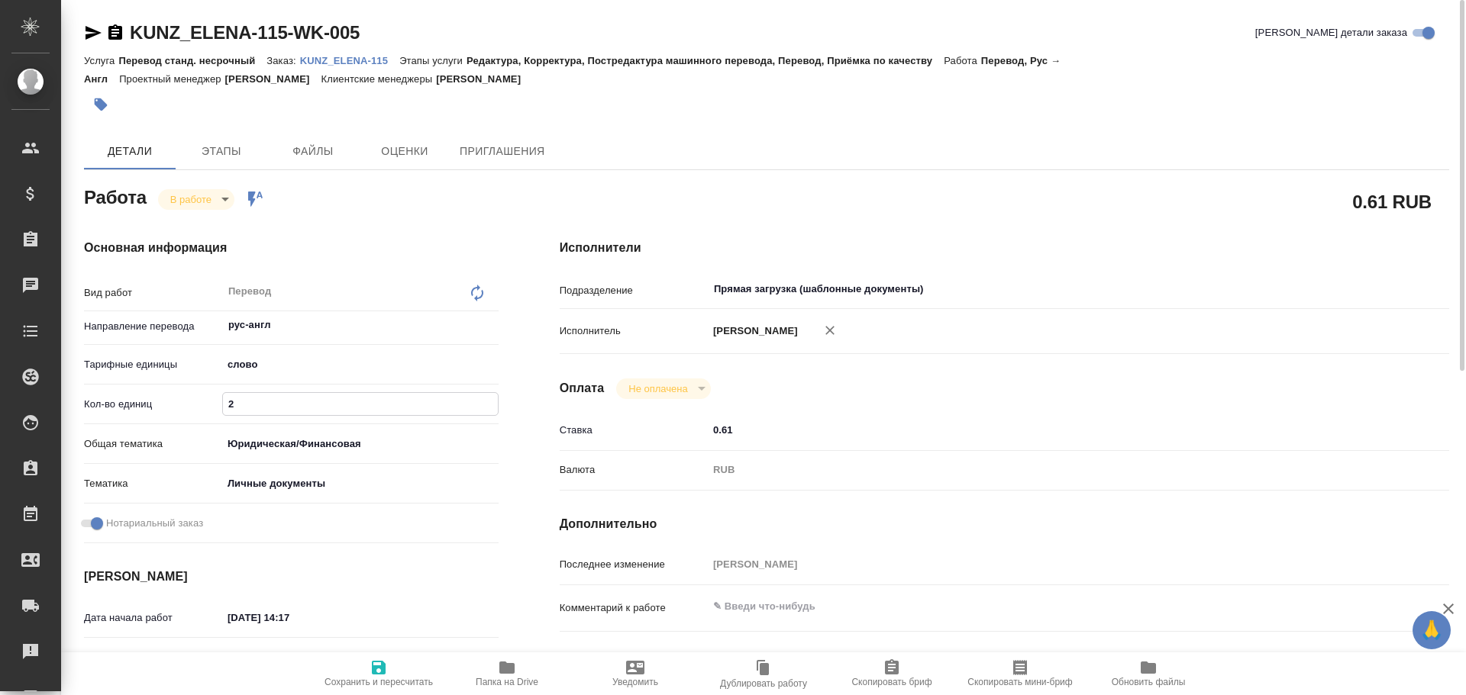
type input "20"
type textarea "x"
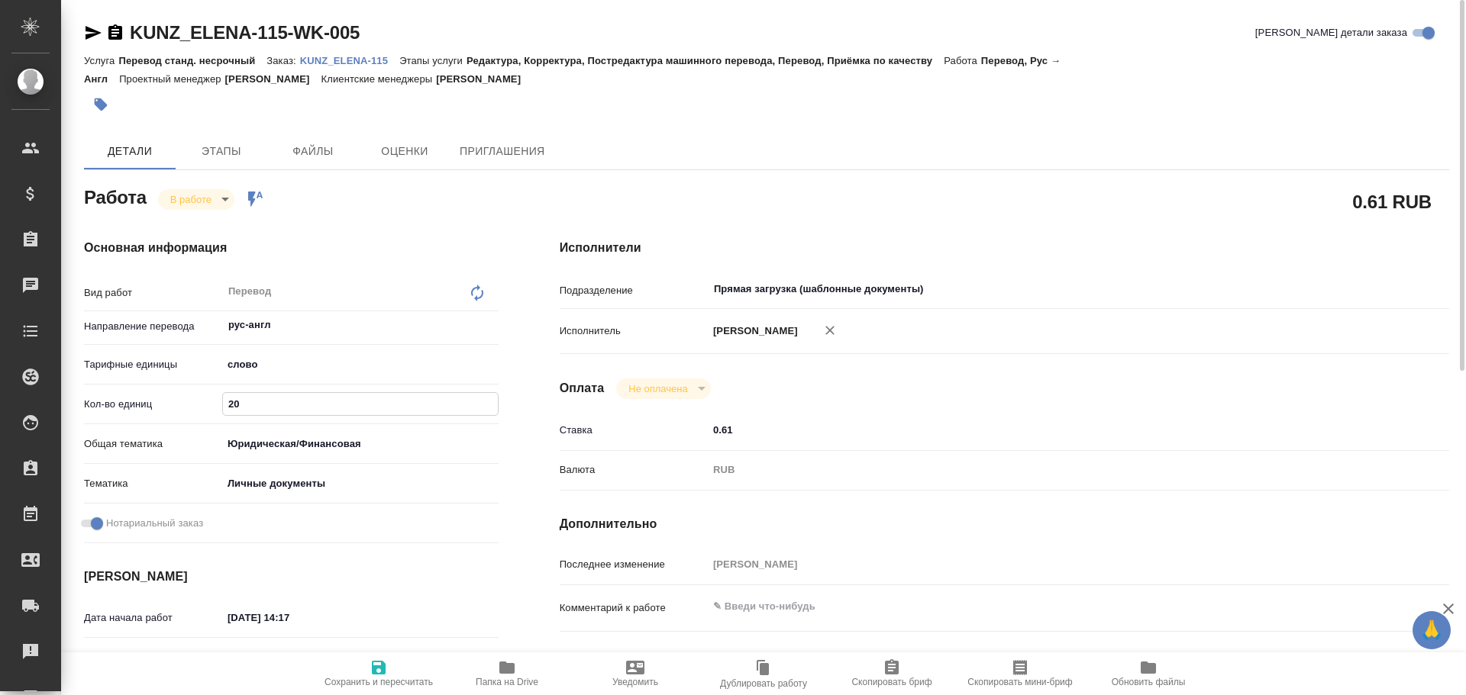
type textarea "x"
type input "200"
type textarea "x"
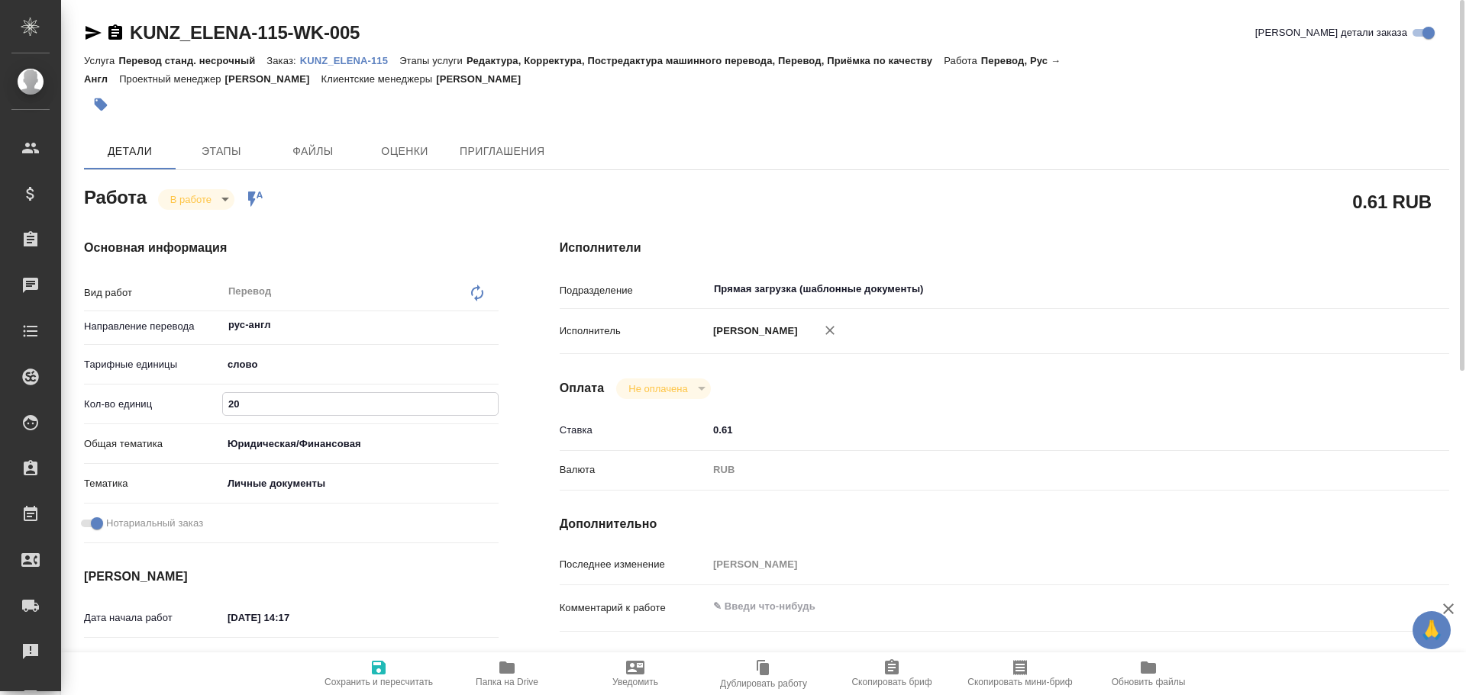
type textarea "x"
type input "200"
click at [372, 682] on span "Сохранить и пересчитать" at bounding box center [378, 682] width 108 height 11
type textarea "x"
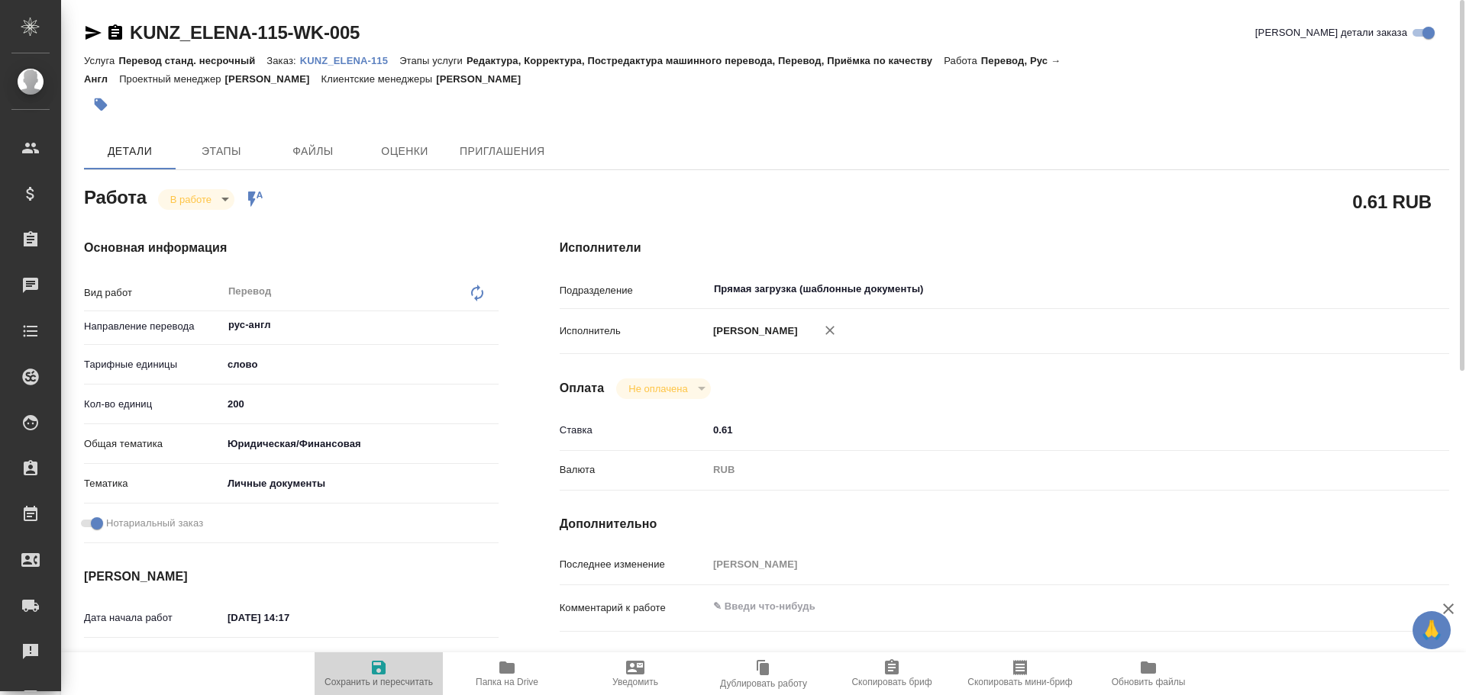
type textarea "x"
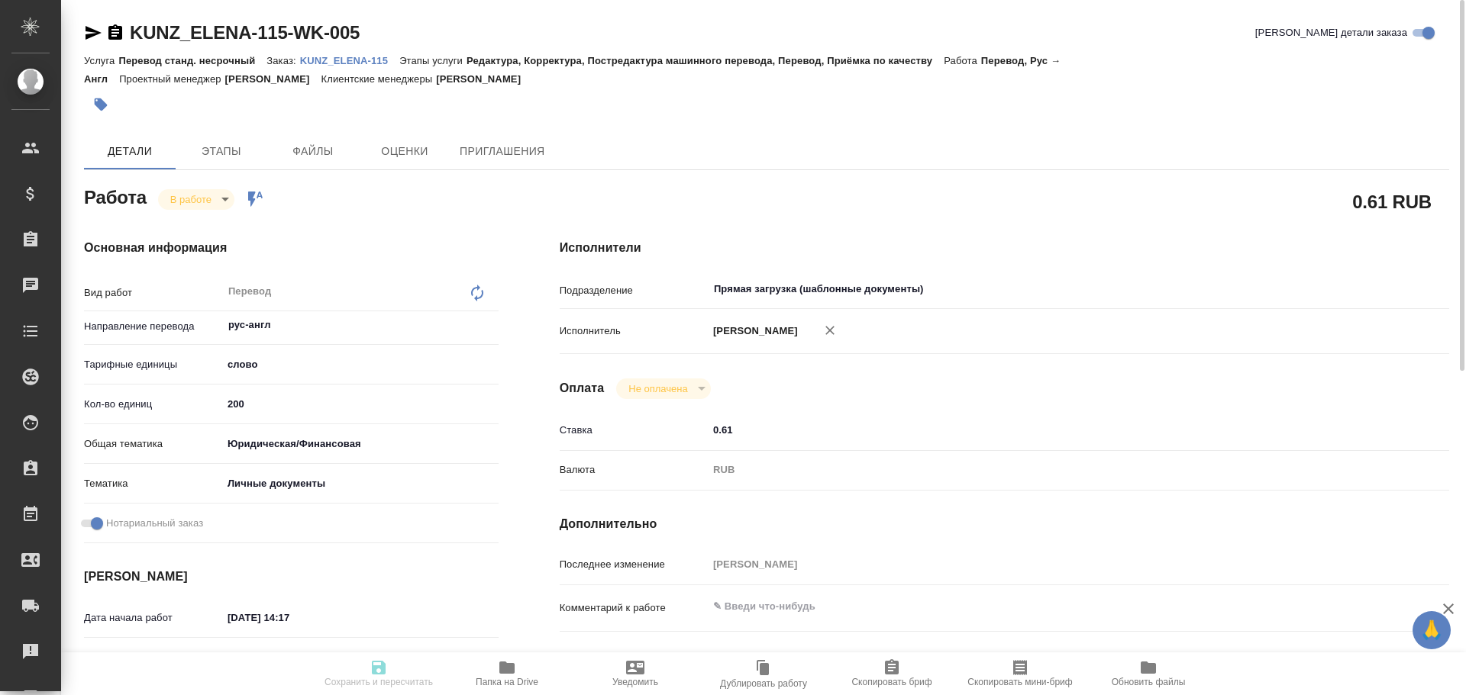
type textarea "x"
type input "inProgress"
type textarea "Перевод"
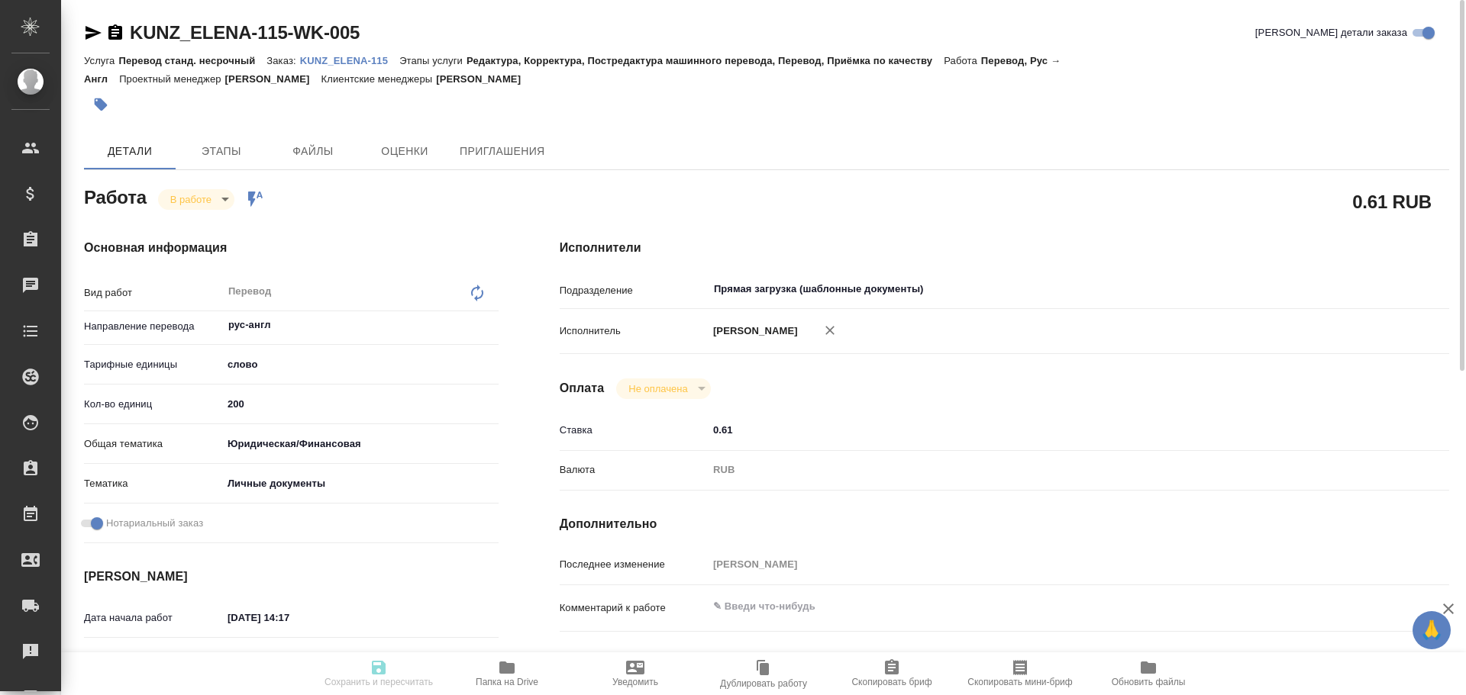
type textarea "x"
type input "рус-англ"
type input "5a8b1489cc6b4906c91bfd90"
type input "200"
type input "yr-fn"
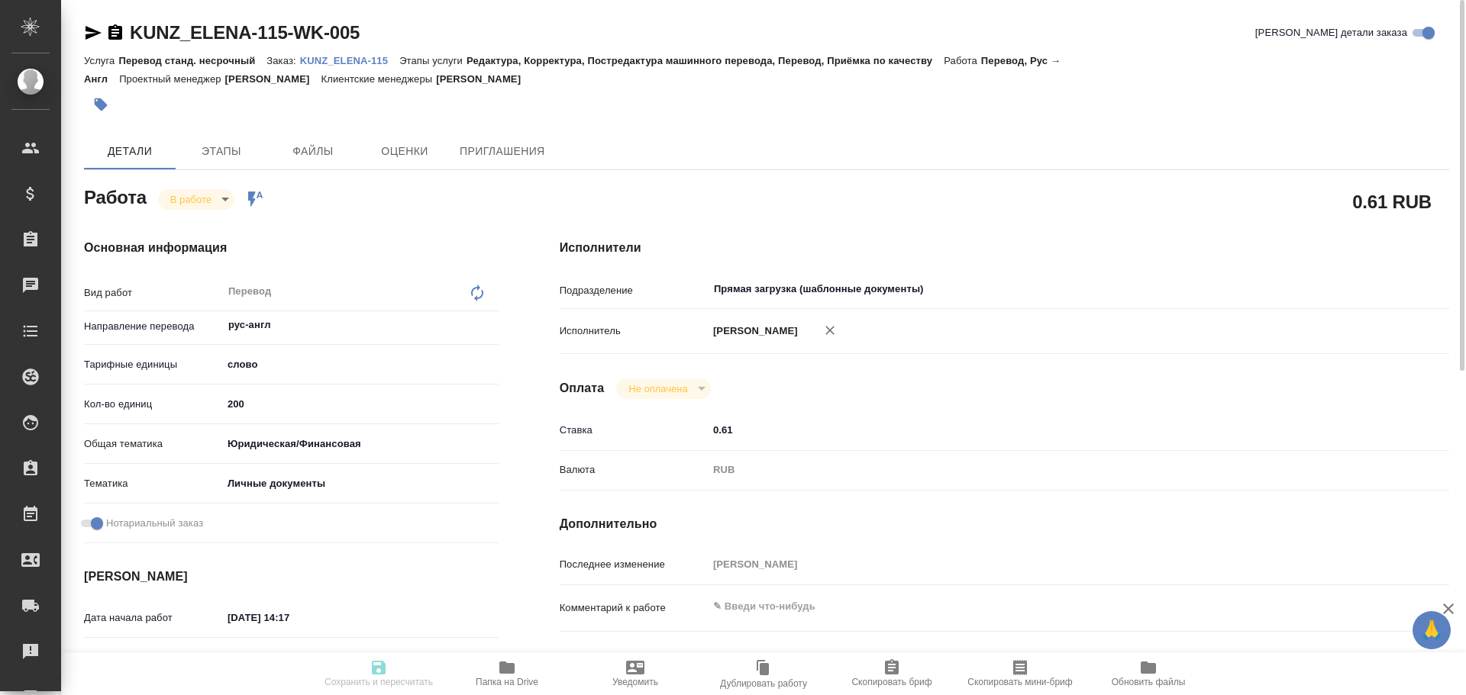
type input "5a8b8b956a9677013d343cfe"
checkbox input "true"
type input "03.10.2025 14:17"
type input "06.10.2025 17:06"
type input "08.10.2025 12:00"
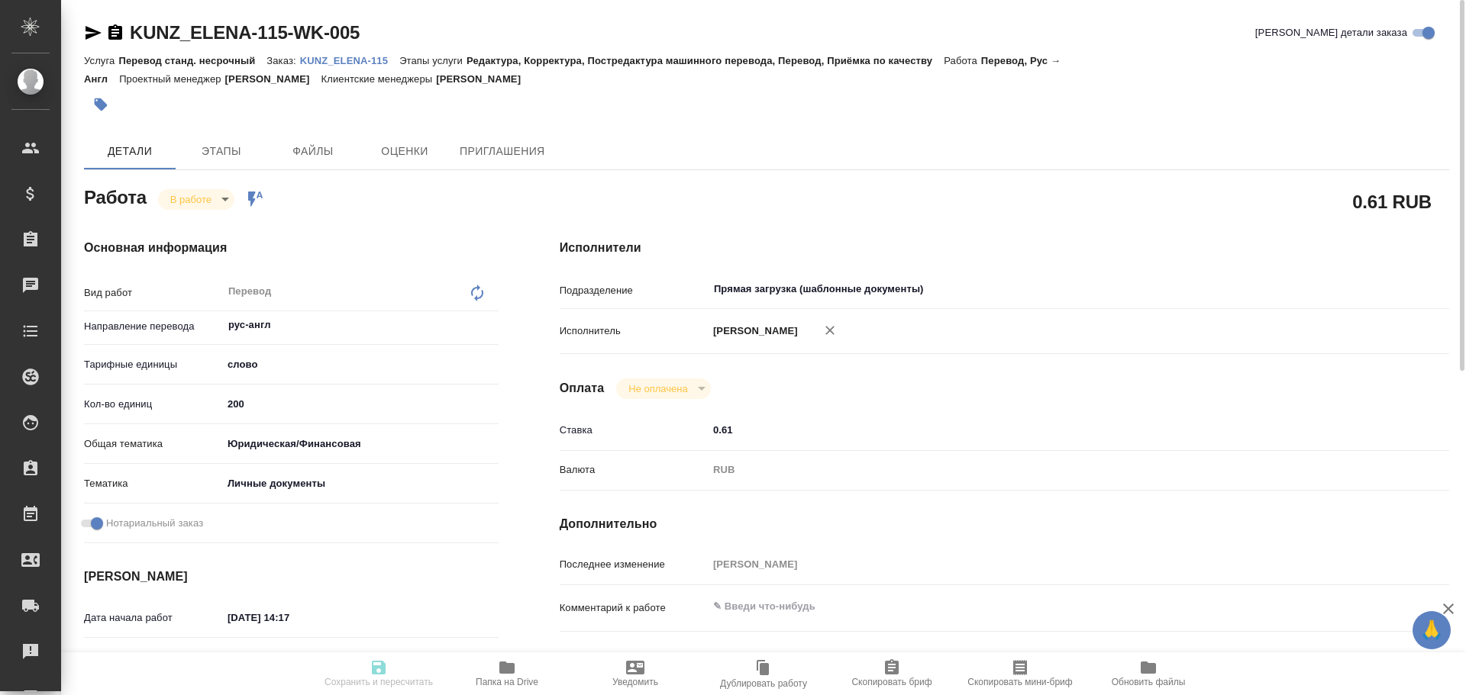
type input "08.10.2025 13:00"
type input "Прямая загрузка (шаблонные документы)"
type input "notPayed"
type input "0.61"
type input "RUB"
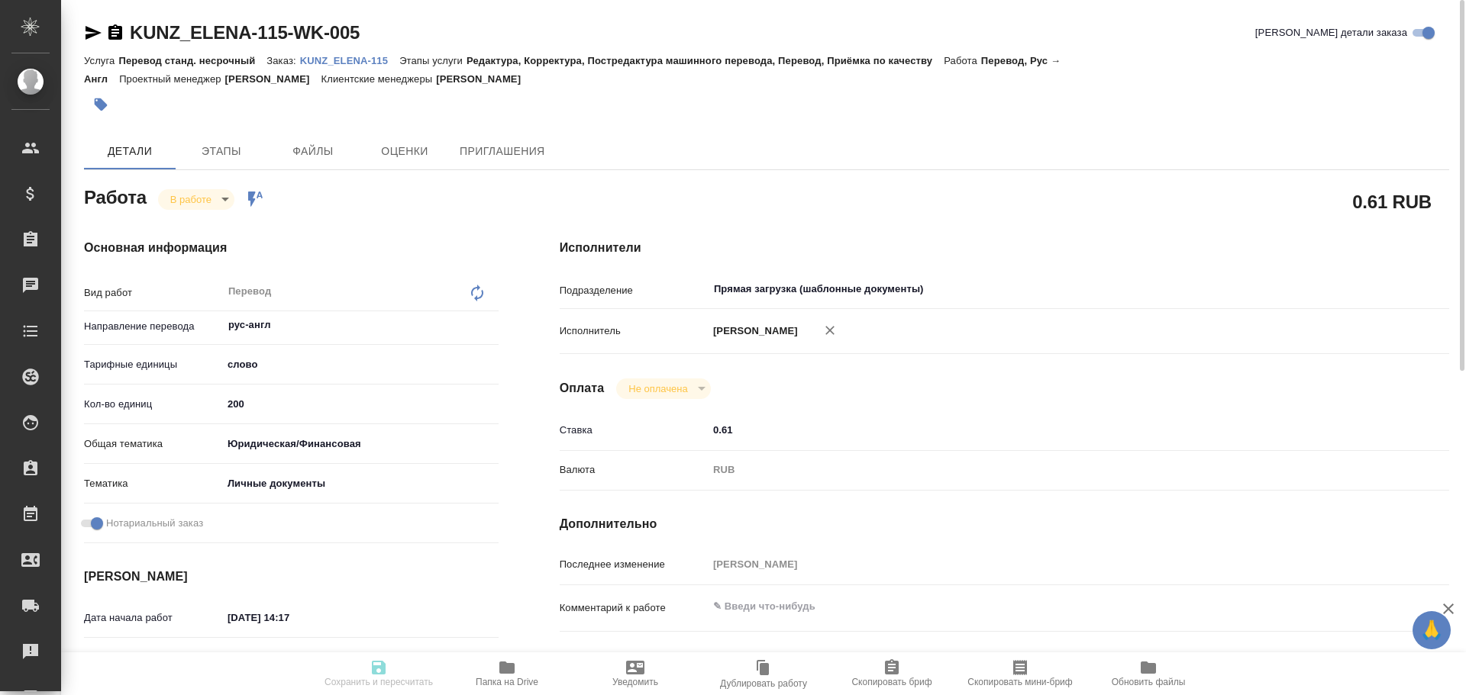
type input "Гусев Александр"
type textarea "x"
type textarea "/Clients/KUNZ_ELENA/Orders/KUNZ_ELENA-115/Translated/KUNZ_ELENA-115-WK-005"
type textarea "x"
type input "KUNZ_ELENA-115"
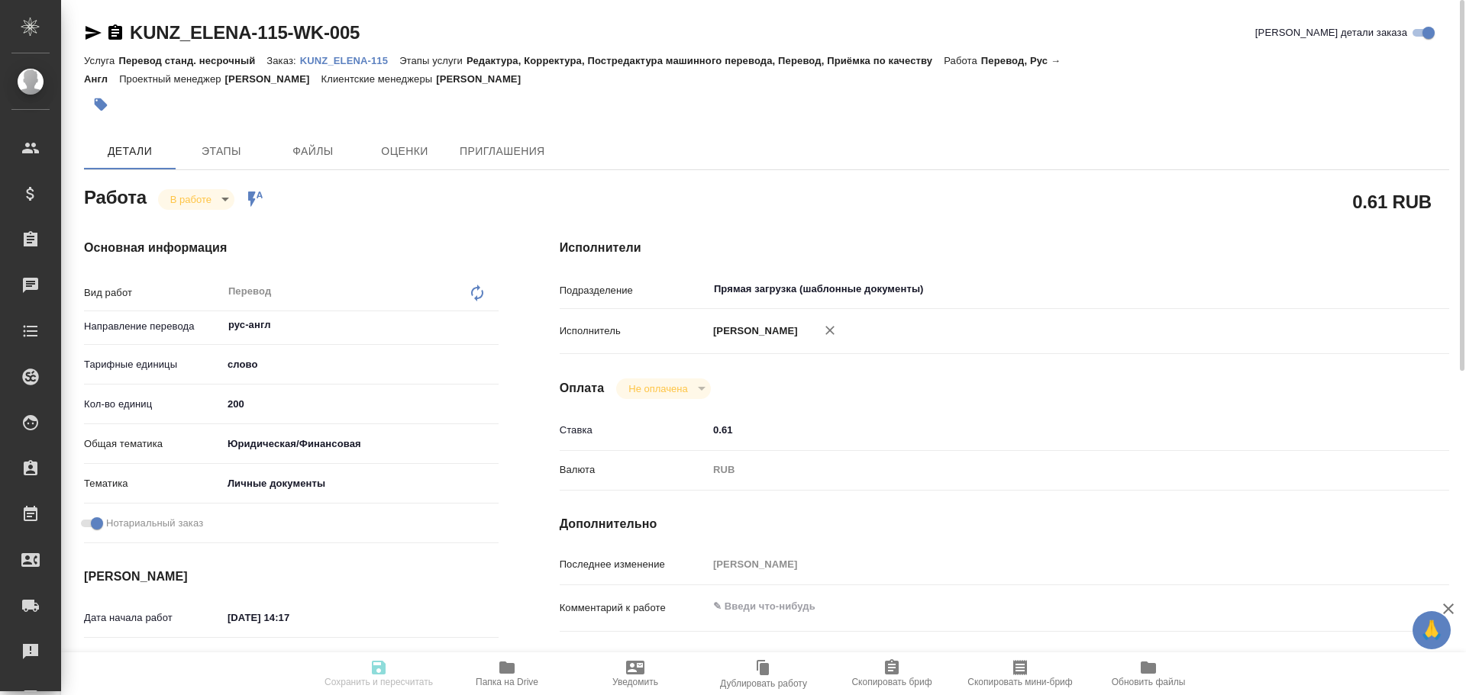
type input "Перевод станд. несрочный"
type input "Редактура, Корректура, Постредактура машинного перевода, Перевод, Приёмка по ка…"
type input "Веселова Юлия"
type input "/Clients/KUNZ_ELENA/Orders/KUNZ_ELENA-115"
type textarea "x"
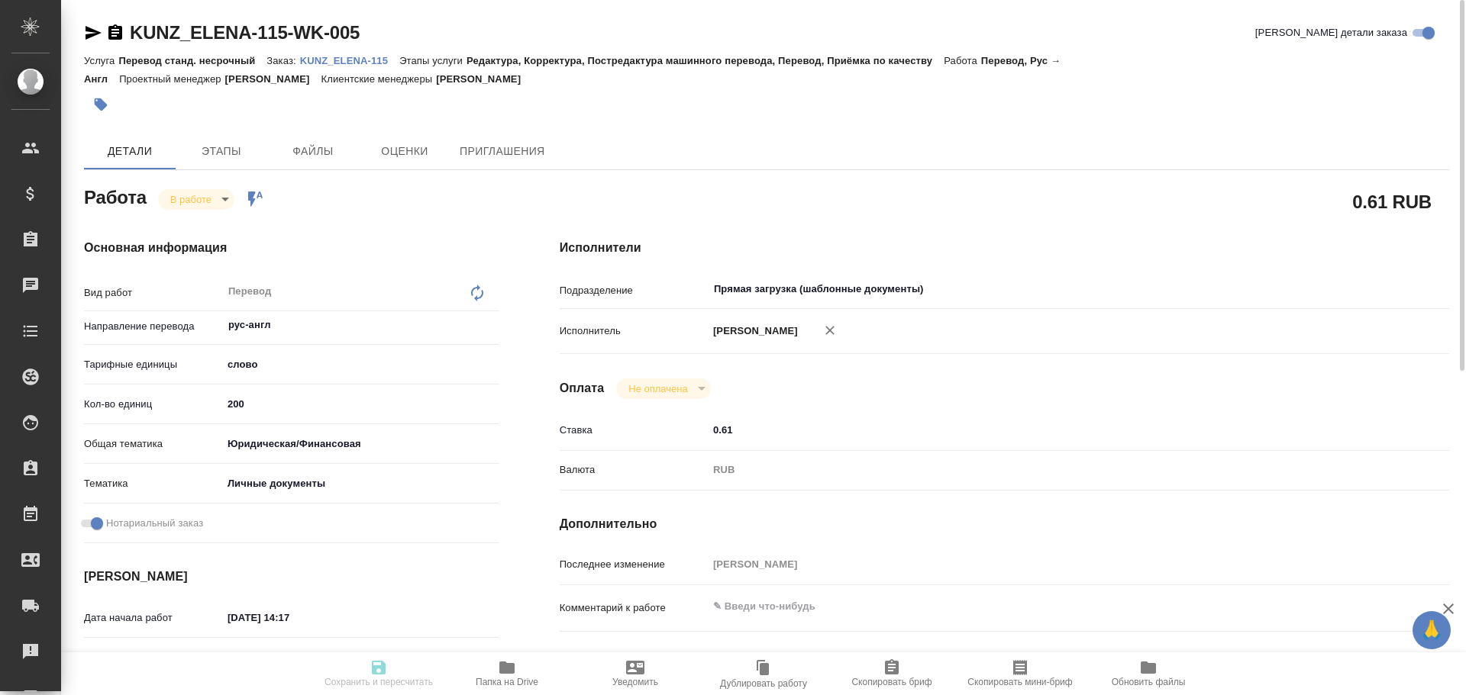
type textarea "СООС с апо - перевод рус-англ (для Гренады) - нзп - подшить к оригу"
type textarea "x"
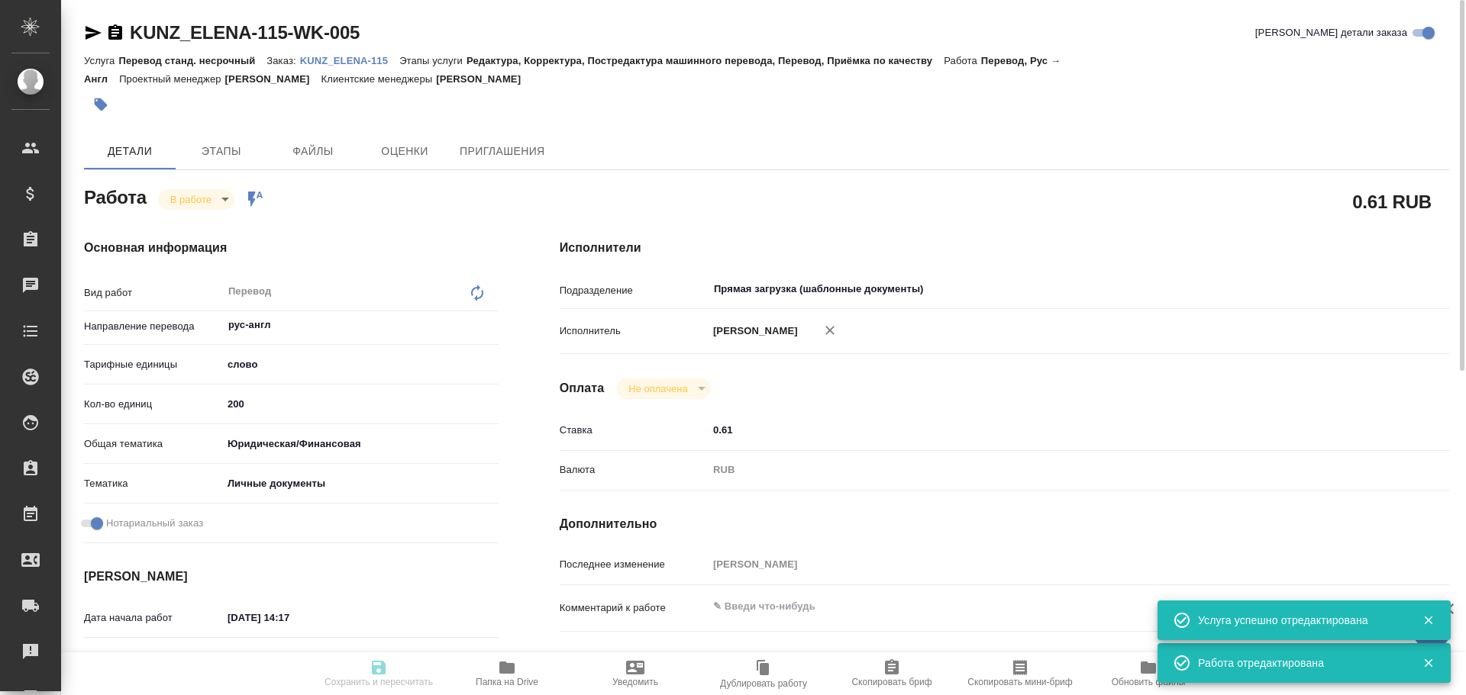
type textarea "x"
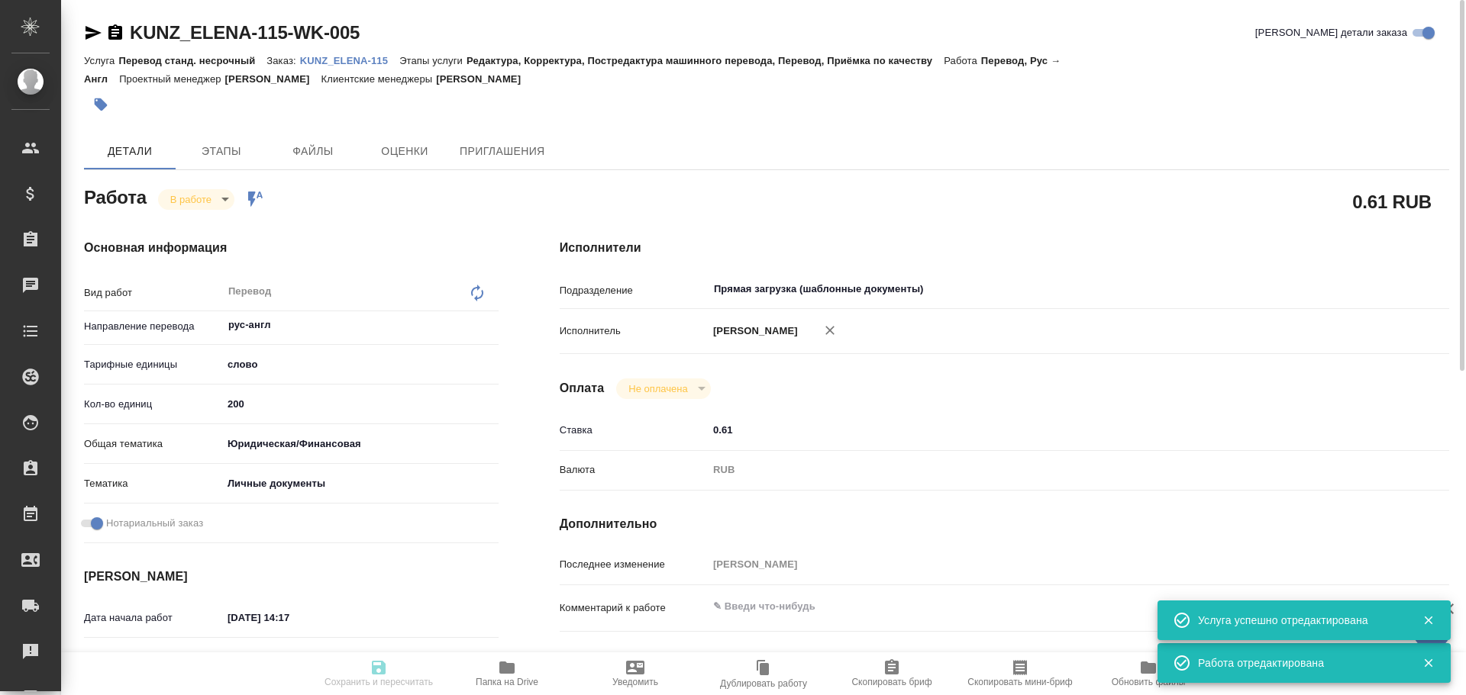
type textarea "x"
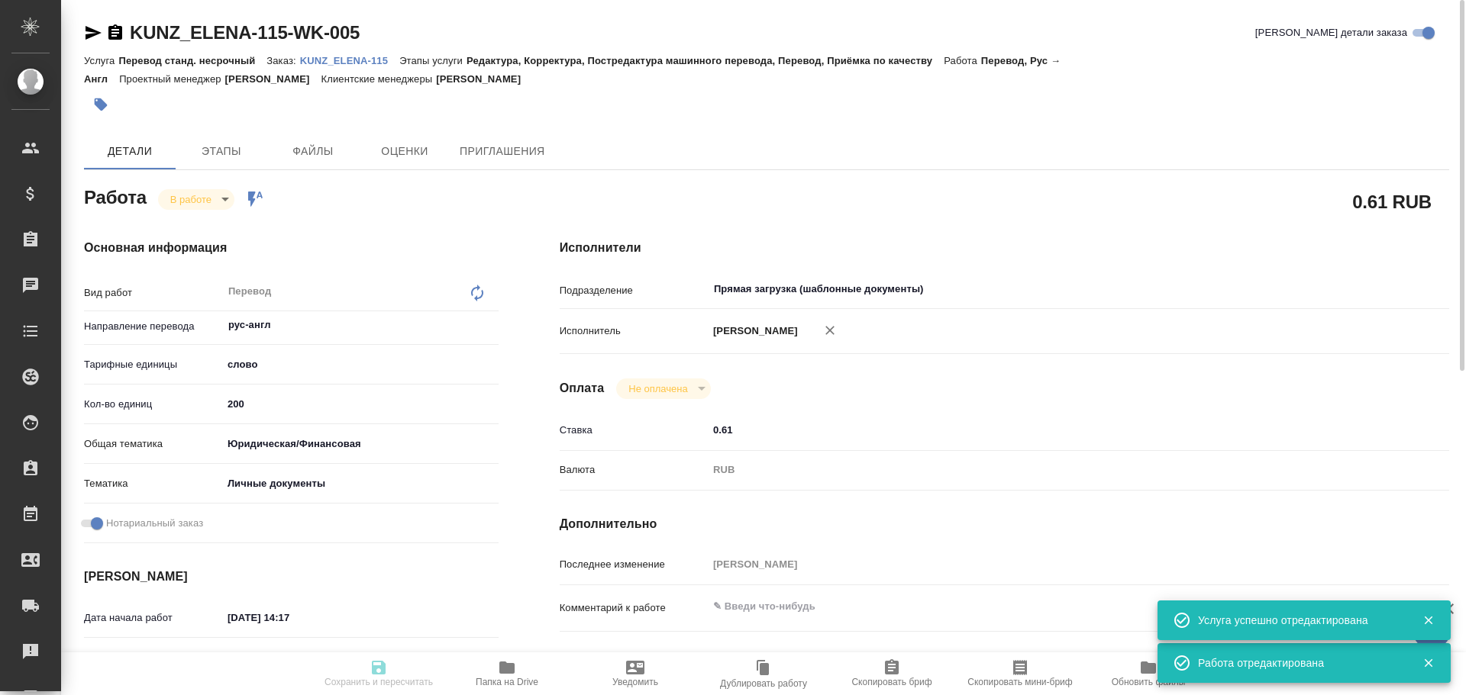
type textarea "x"
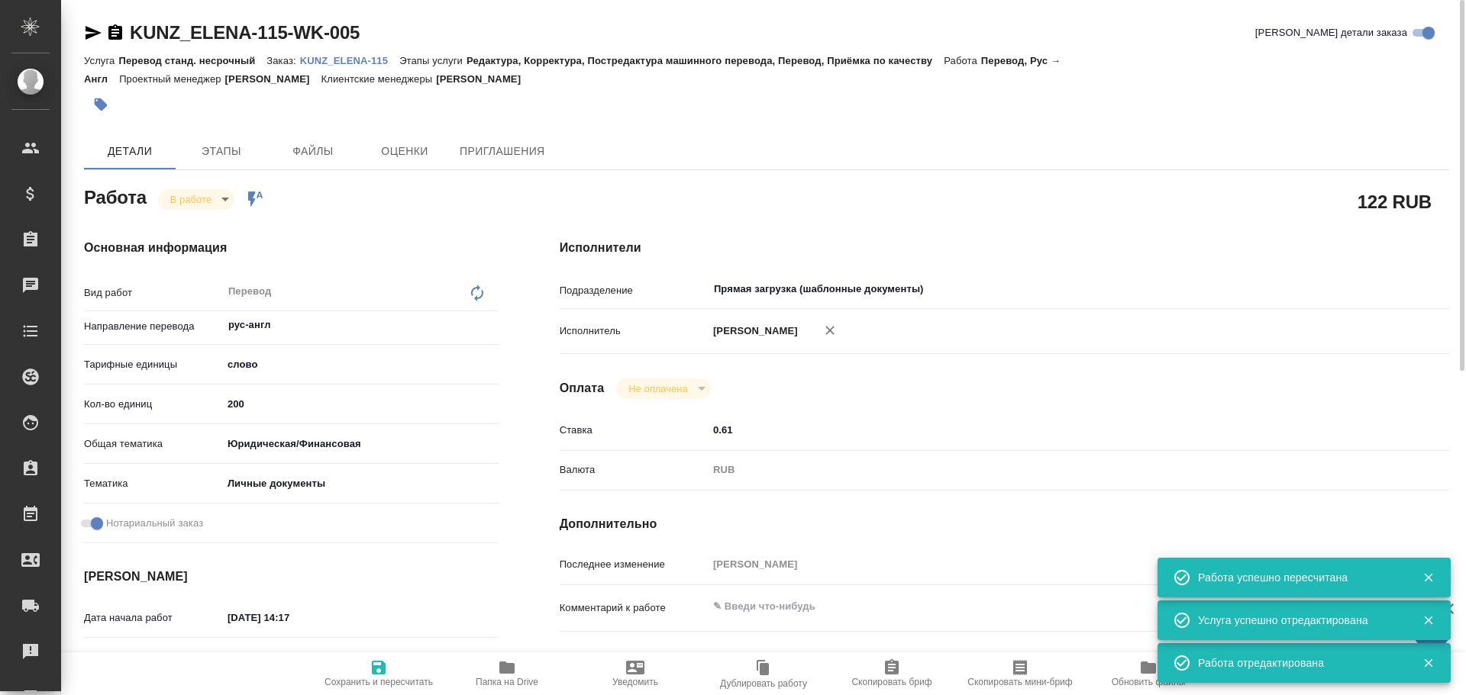
type input "inProgress"
type textarea "Перевод"
type textarea "x"
type input "рус-англ"
type input "5a8b1489cc6b4906c91bfd90"
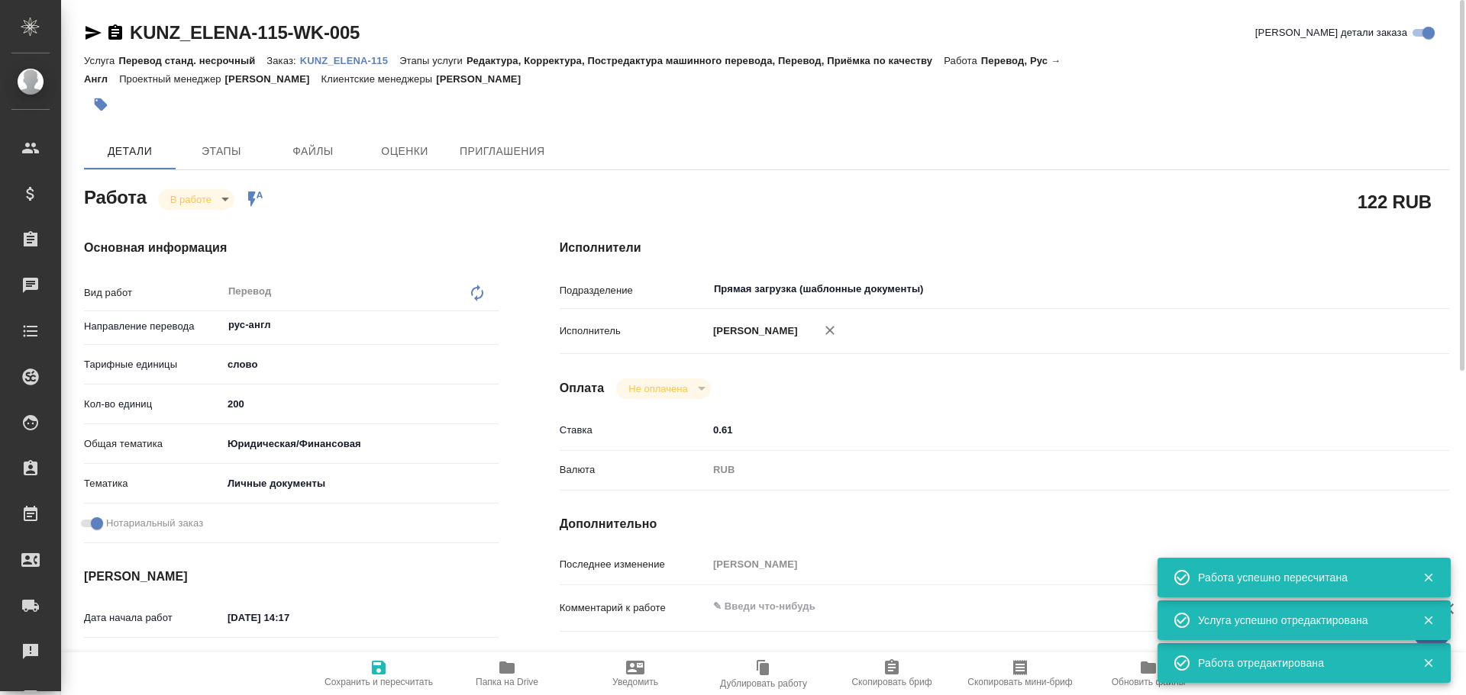
type input "200"
type input "yr-fn"
type input "5a8b8b956a9677013d343cfe"
checkbox input "true"
type input "03.10.2025 14:17"
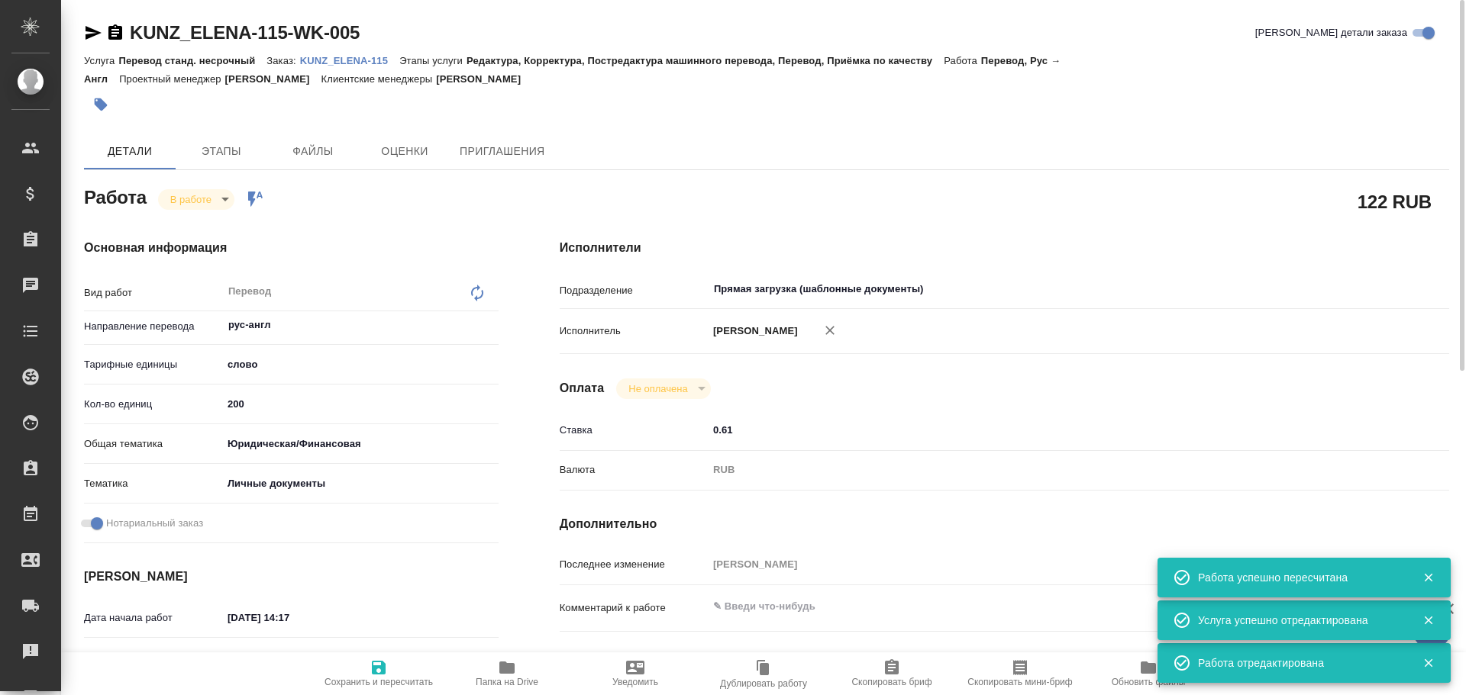
type input "06.10.2025 17:06"
type input "08.10.2025 12:00"
type input "08.10.2025 13:00"
type input "Прямая загрузка (шаблонные документы)"
type input "notPayed"
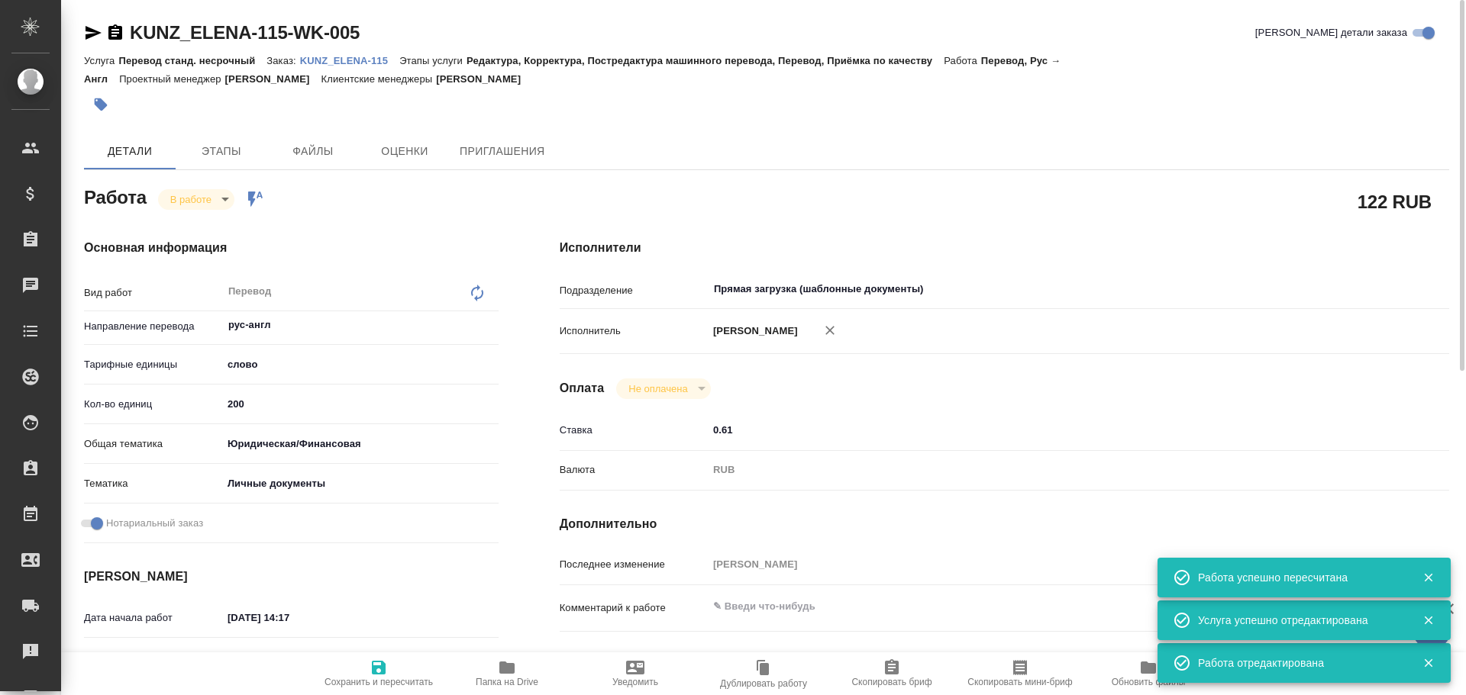
type input "0.61"
type input "RUB"
type input "Гусев Александр"
type textarea "x"
type textarea "/Clients/KUNZ_ELENA/Orders/KUNZ_ELENA-115/Translated/KUNZ_ELENA-115-WK-005"
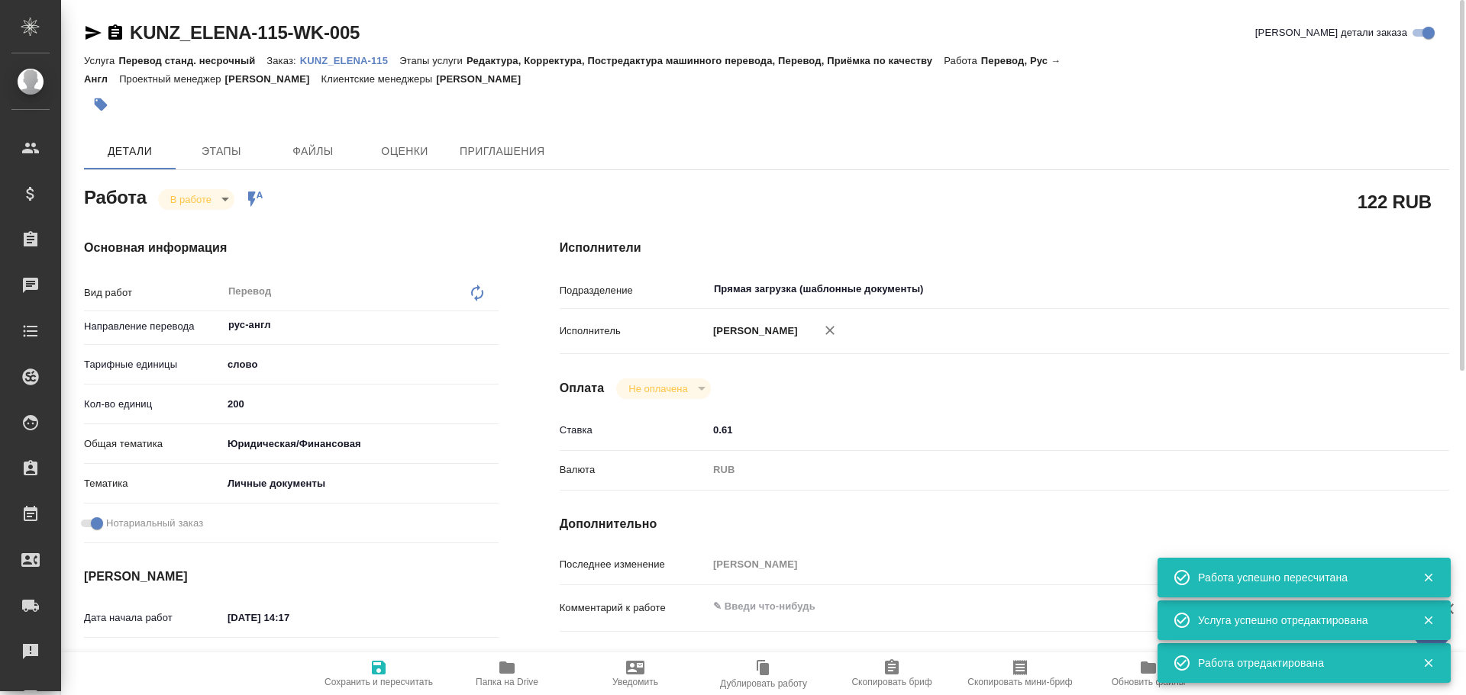
type textarea "x"
type input "KUNZ_ELENA-115"
type input "Перевод станд. несрочный"
type input "Редактура, Корректура, Постредактура машинного перевода, Перевод, Приёмка по ка…"
type input "Веселова Юлия"
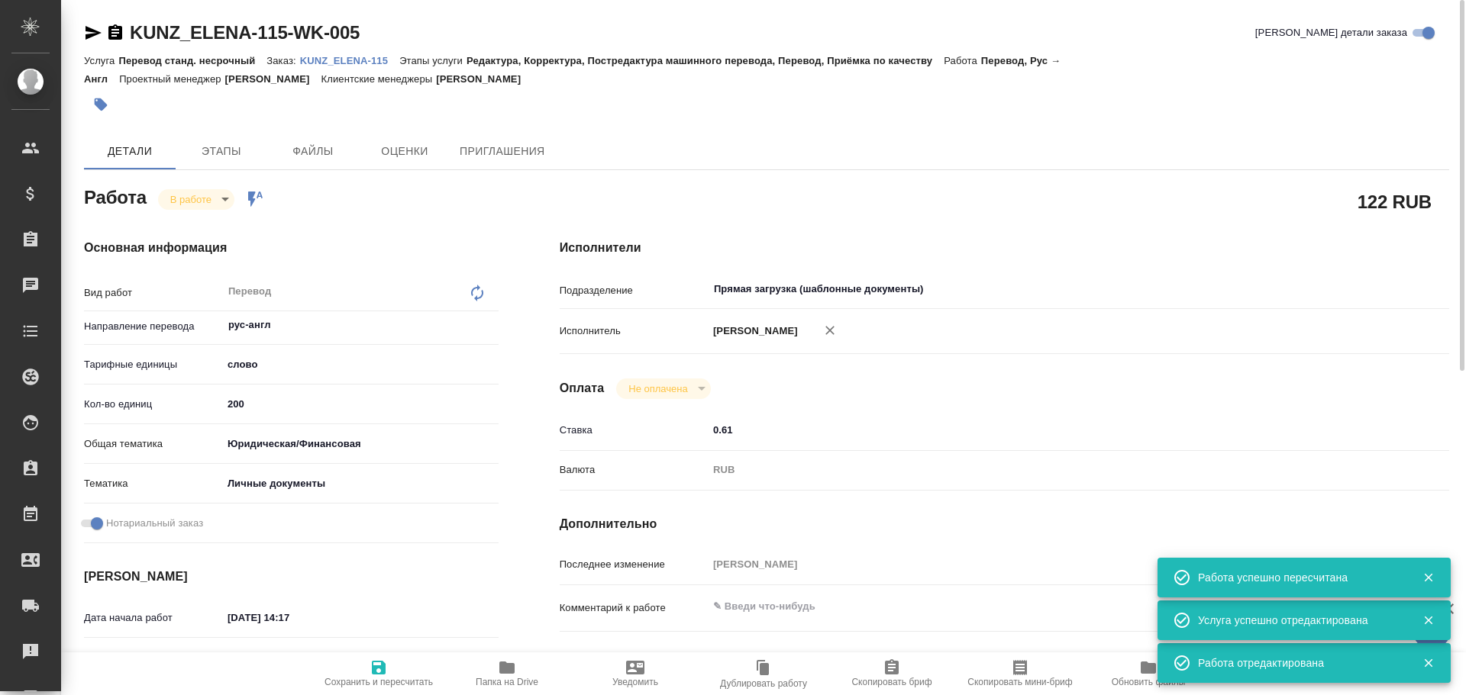
type input "/Clients/KUNZ_ELENA/Orders/KUNZ_ELENA-115"
type textarea "x"
type textarea "СООС с апо - перевод рус-англ (для Гренады) - нзп - подшить к оригу"
type textarea "x"
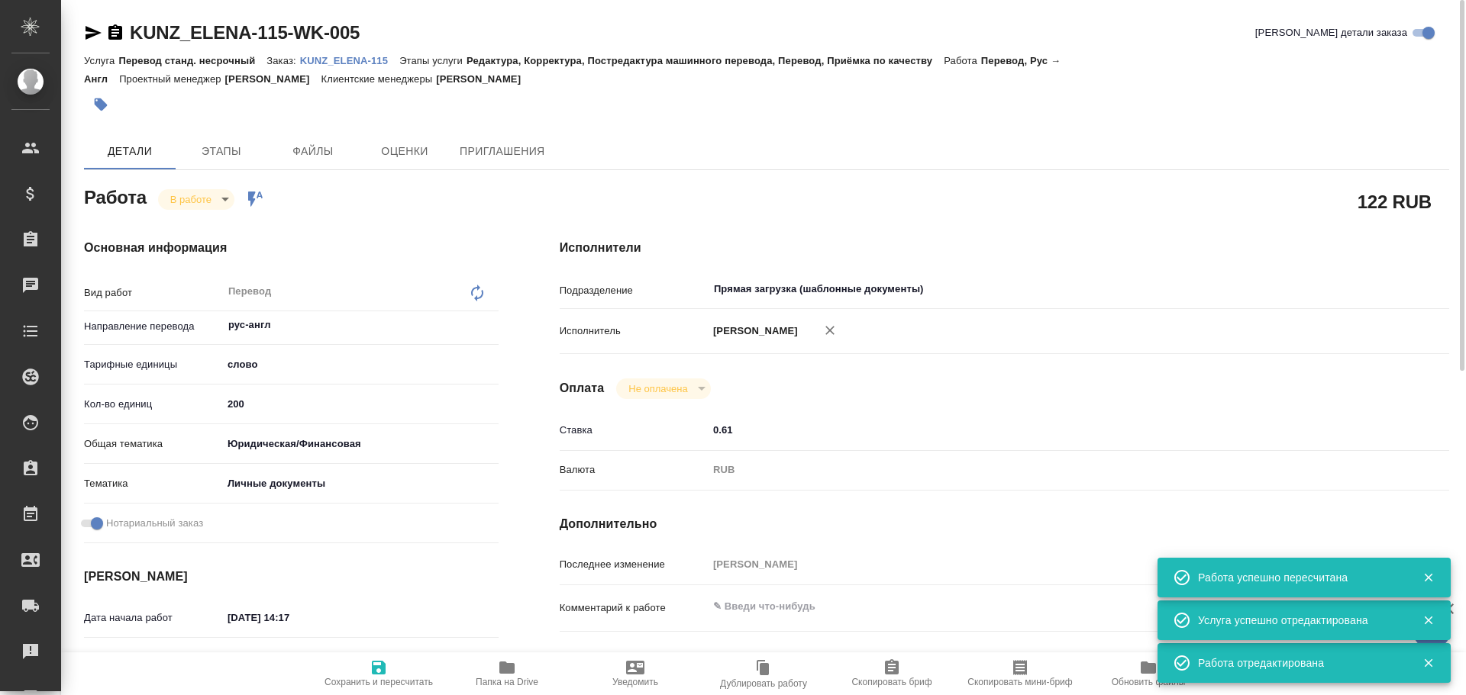
type textarea "x"
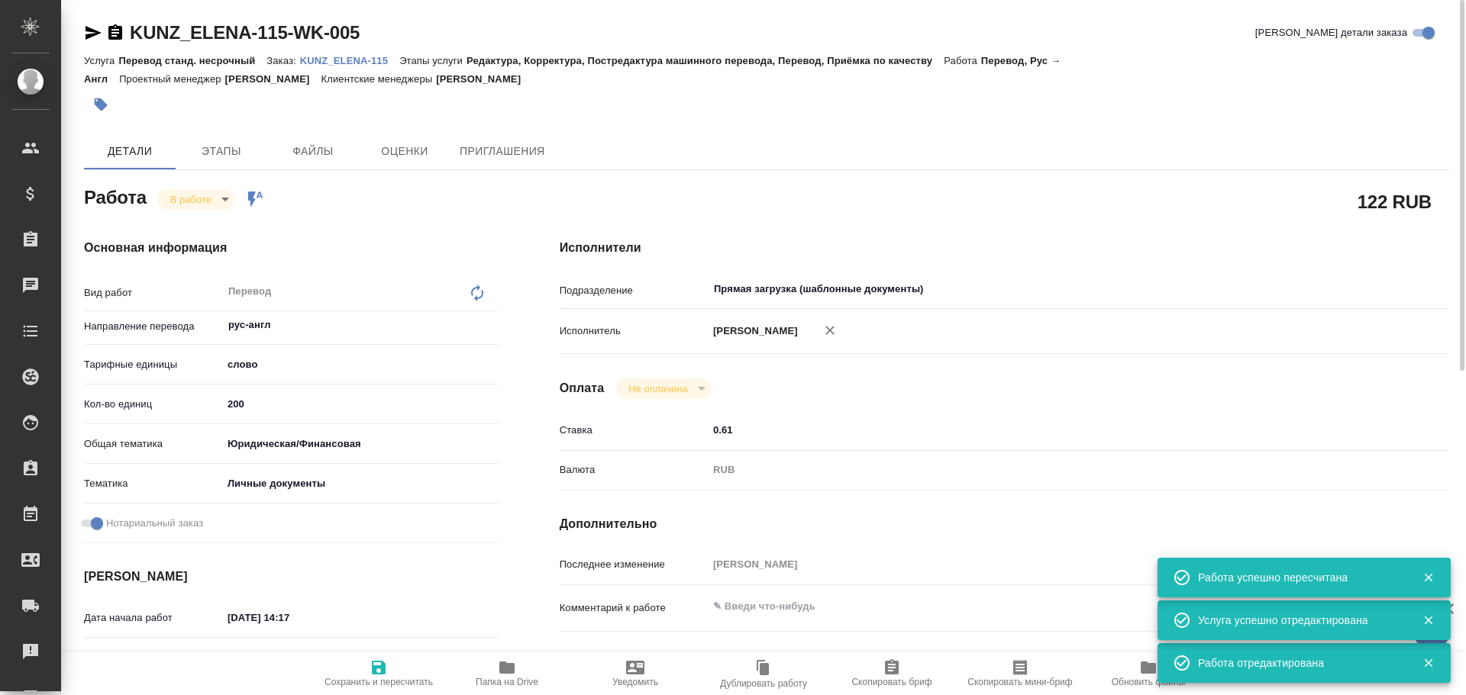
type textarea "x"
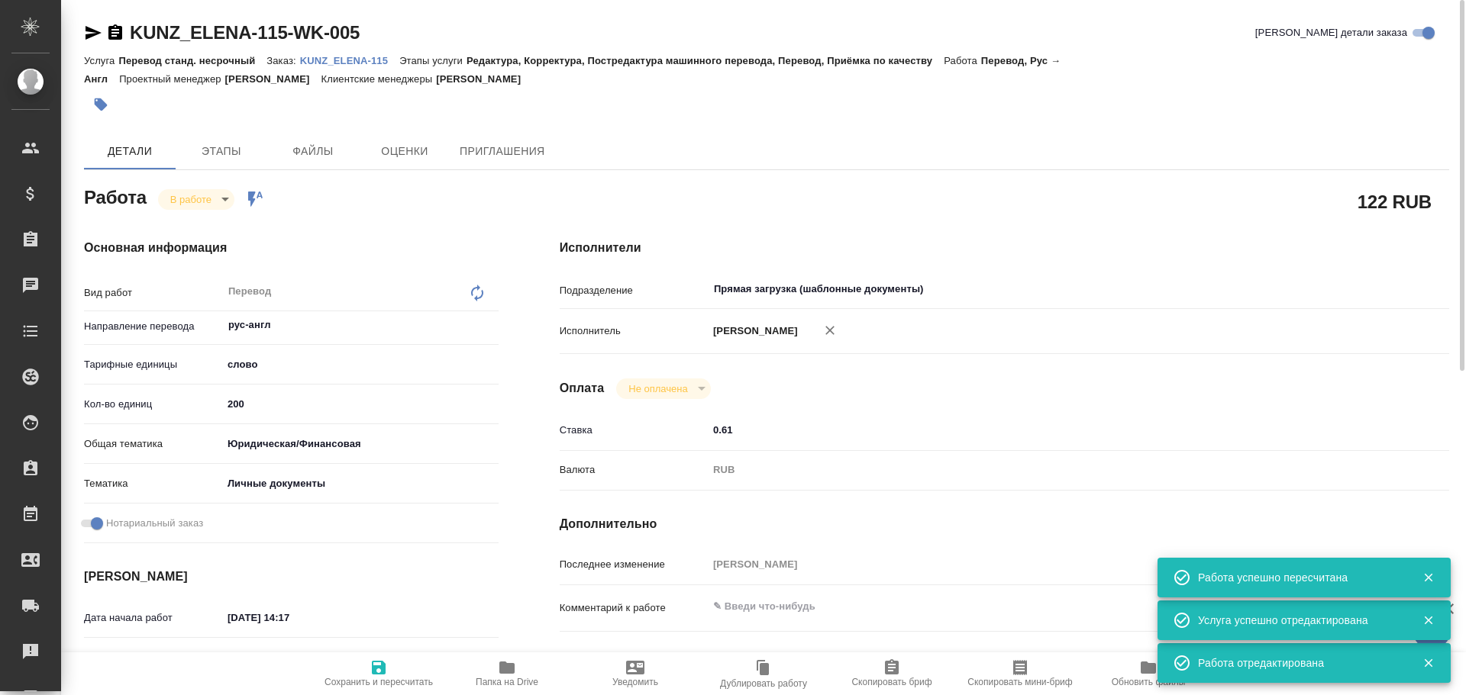
type textarea "x"
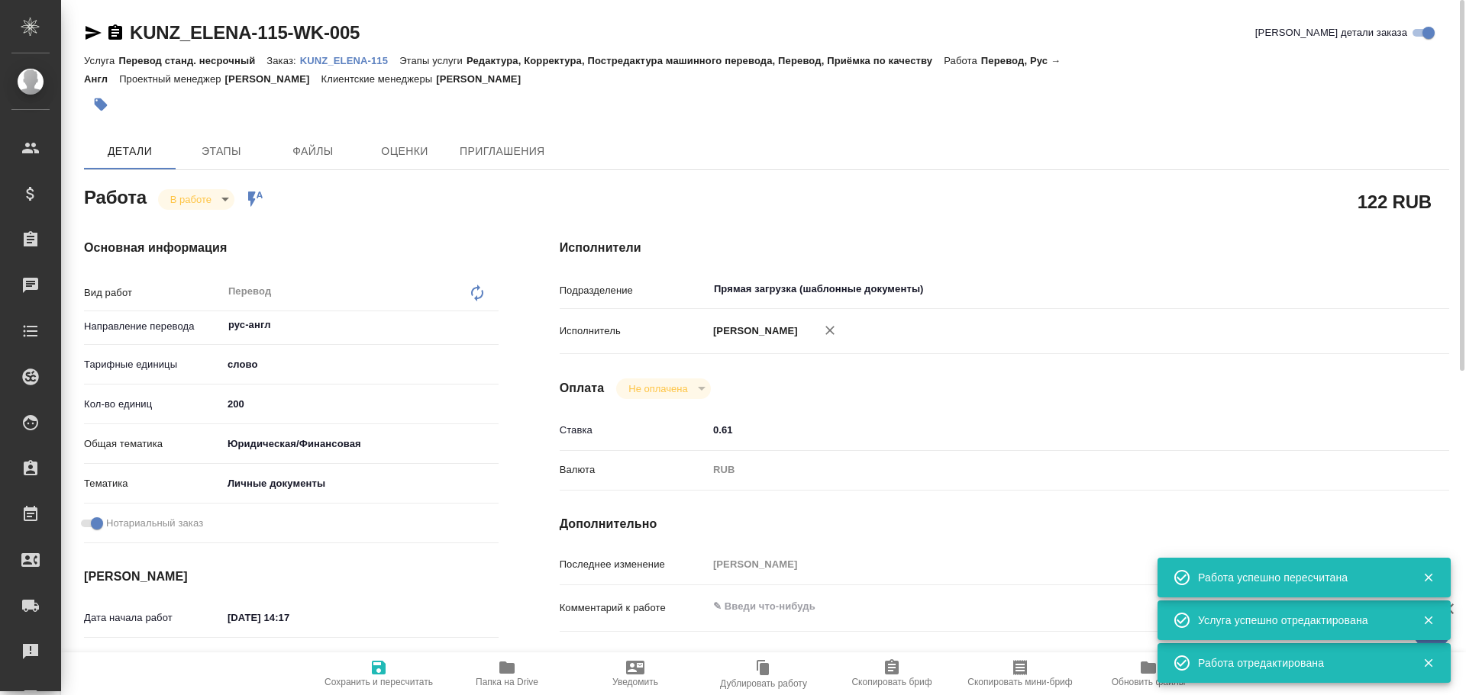
type textarea "x"
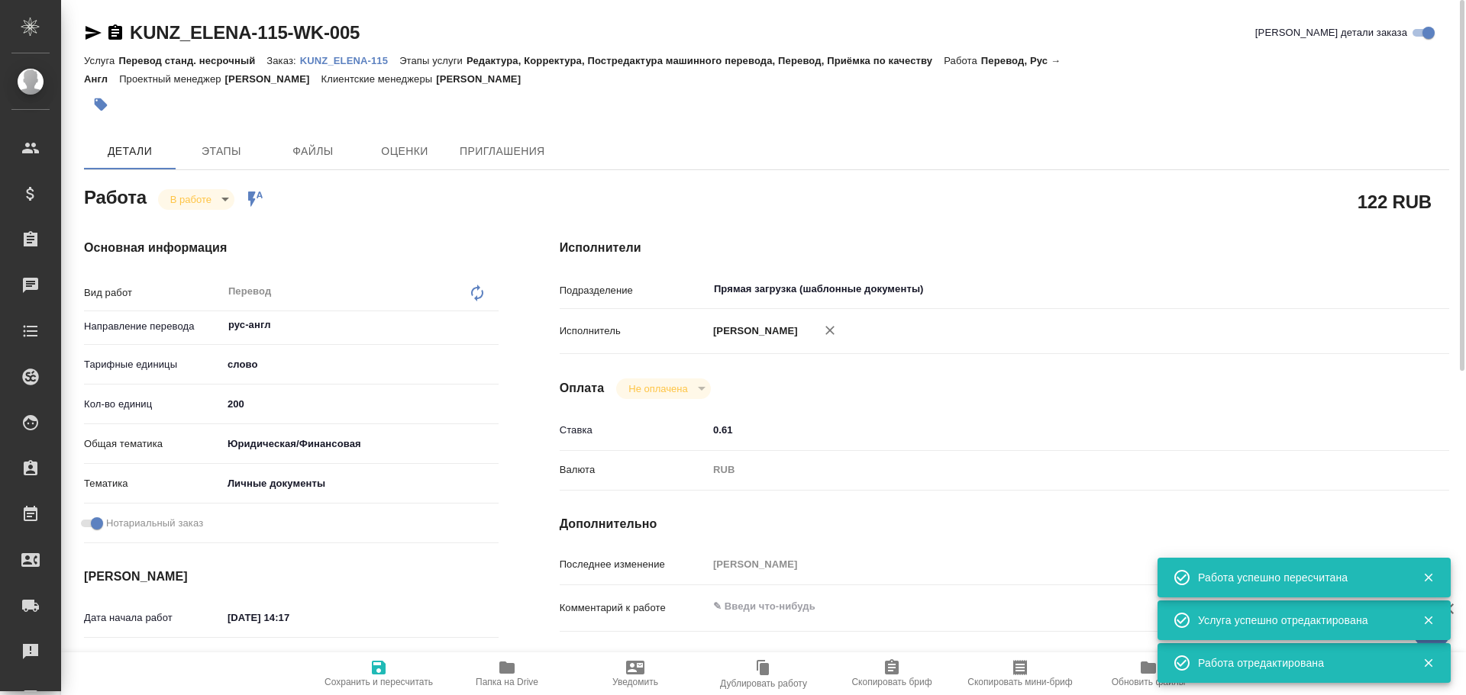
type textarea "x"
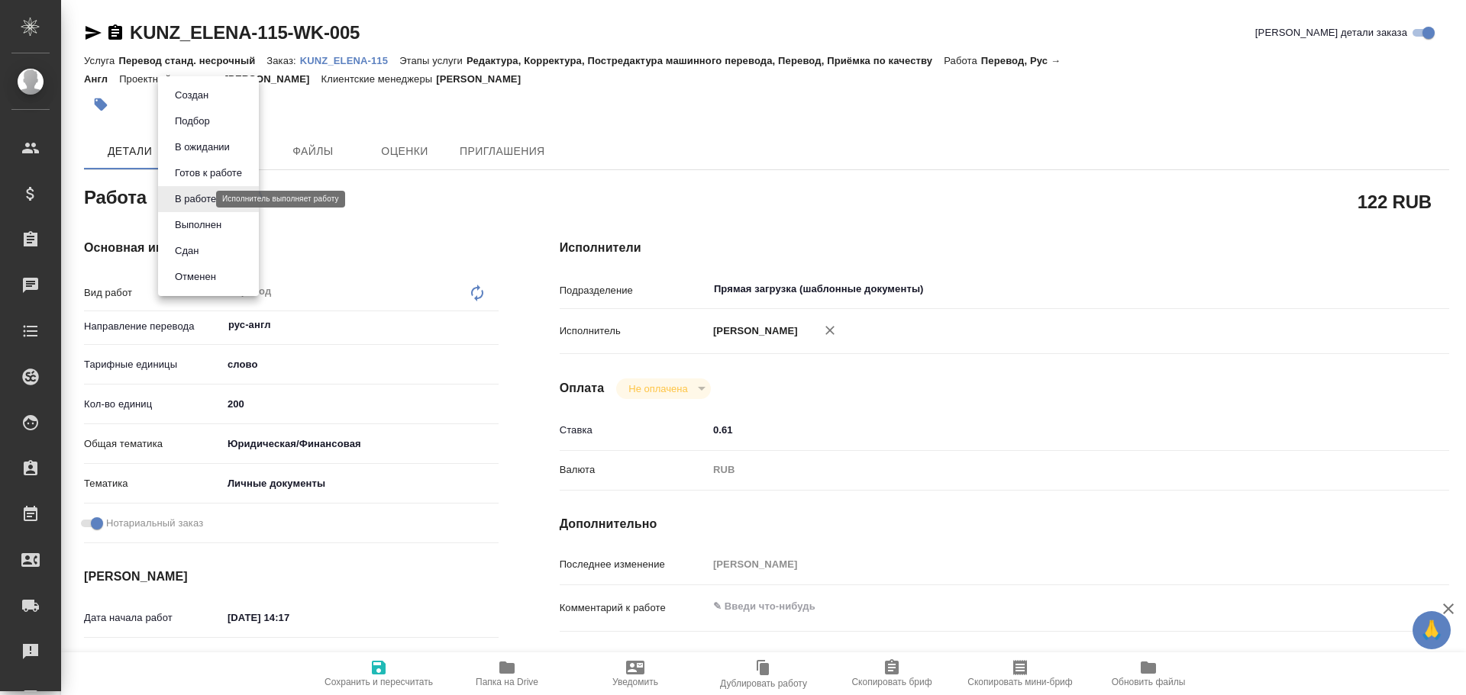
click at [175, 199] on body "🙏 .cls-1 fill:#fff; AWATERA Gusev Alexandr Клиенты Спецификации Заказы 0 Чаты T…" at bounding box center [733, 347] width 1466 height 695
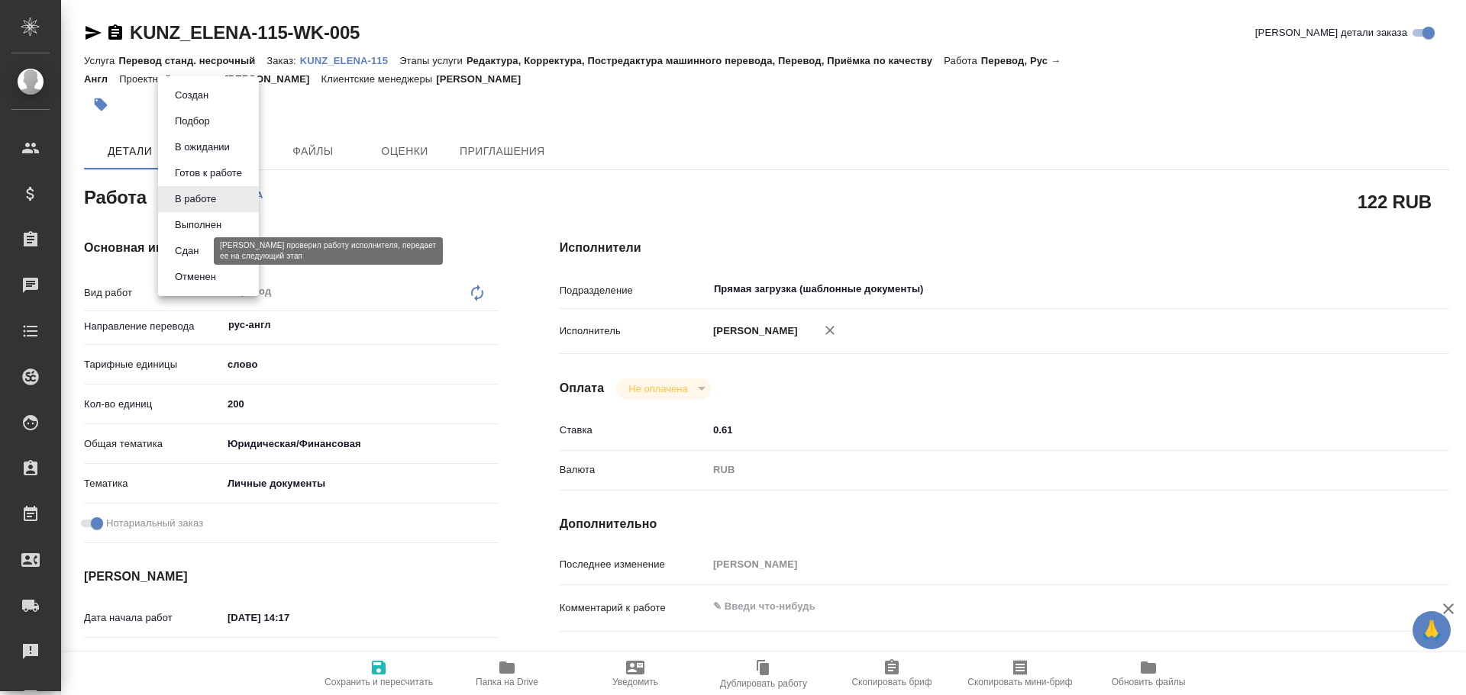
click at [184, 254] on button "Сдан" at bounding box center [186, 251] width 33 height 17
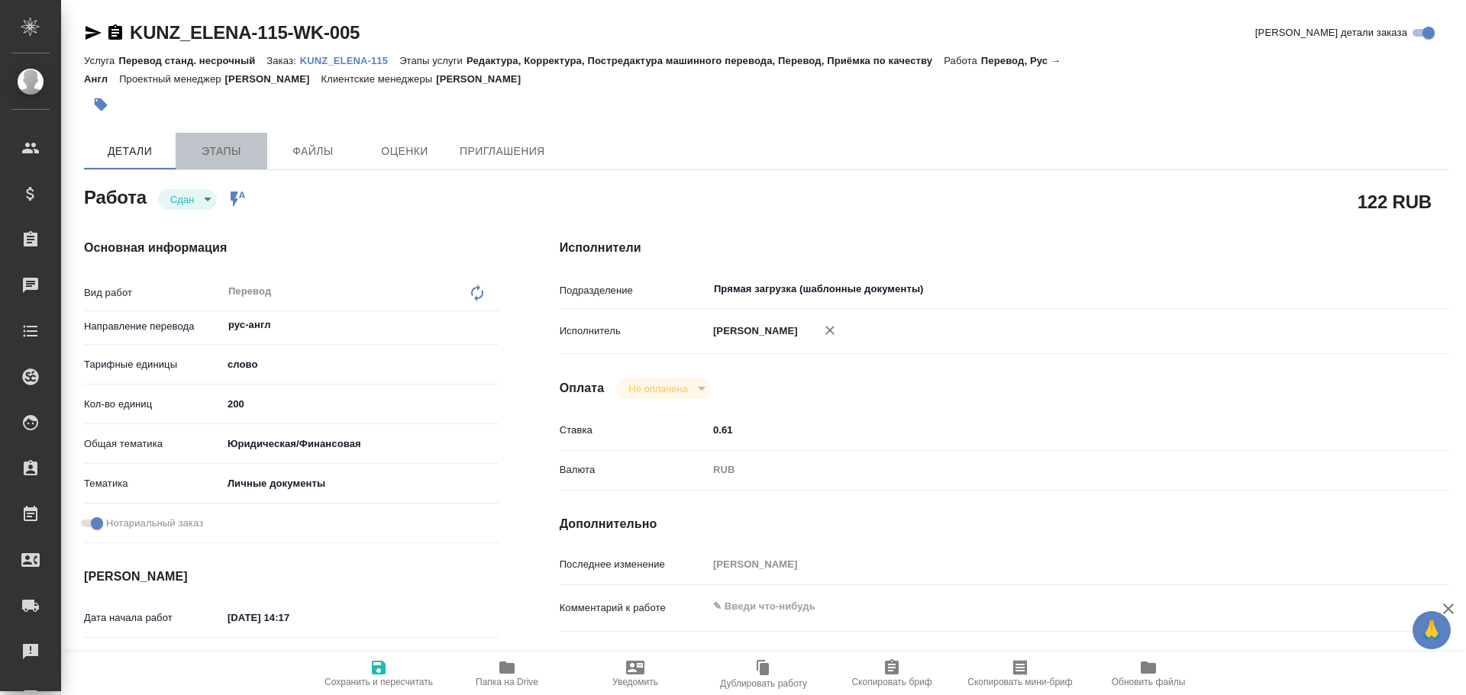
click at [224, 144] on span "Этапы" at bounding box center [221, 151] width 73 height 19
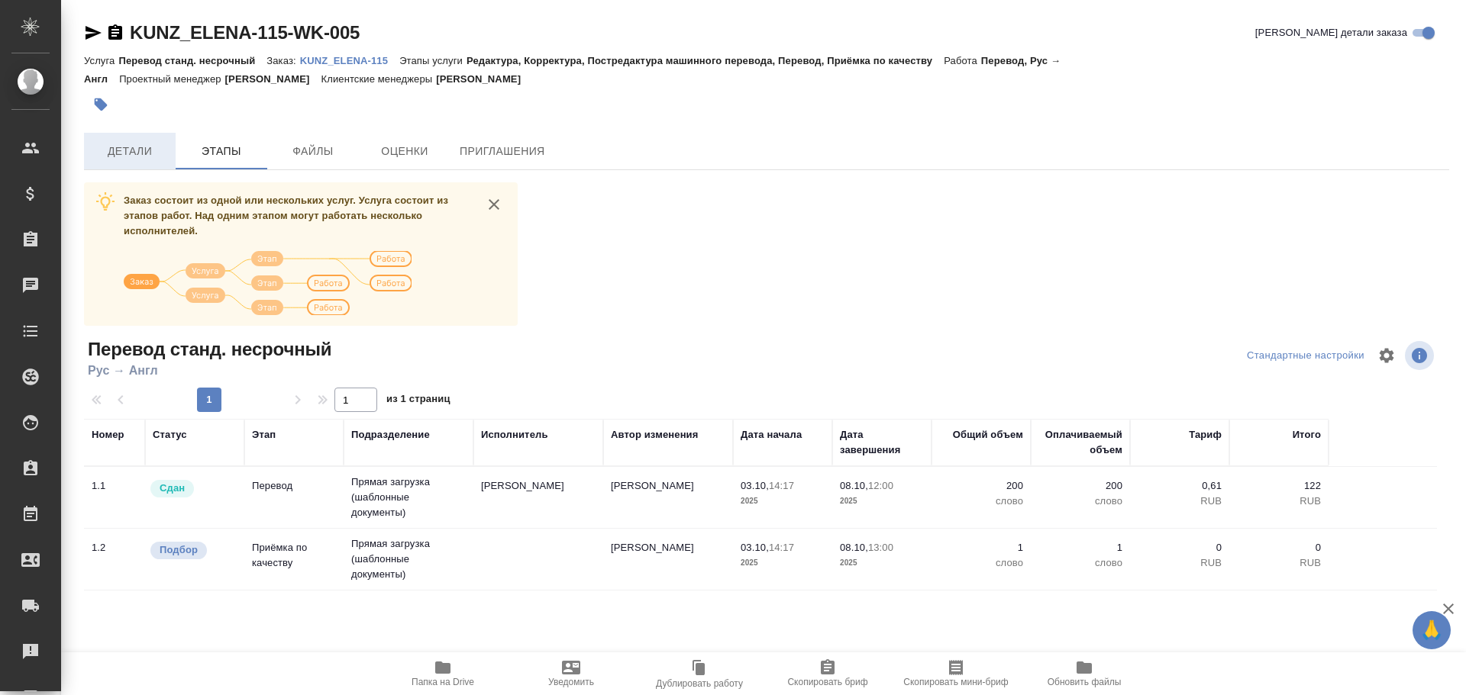
click at [152, 142] on span "Детали" at bounding box center [129, 151] width 73 height 19
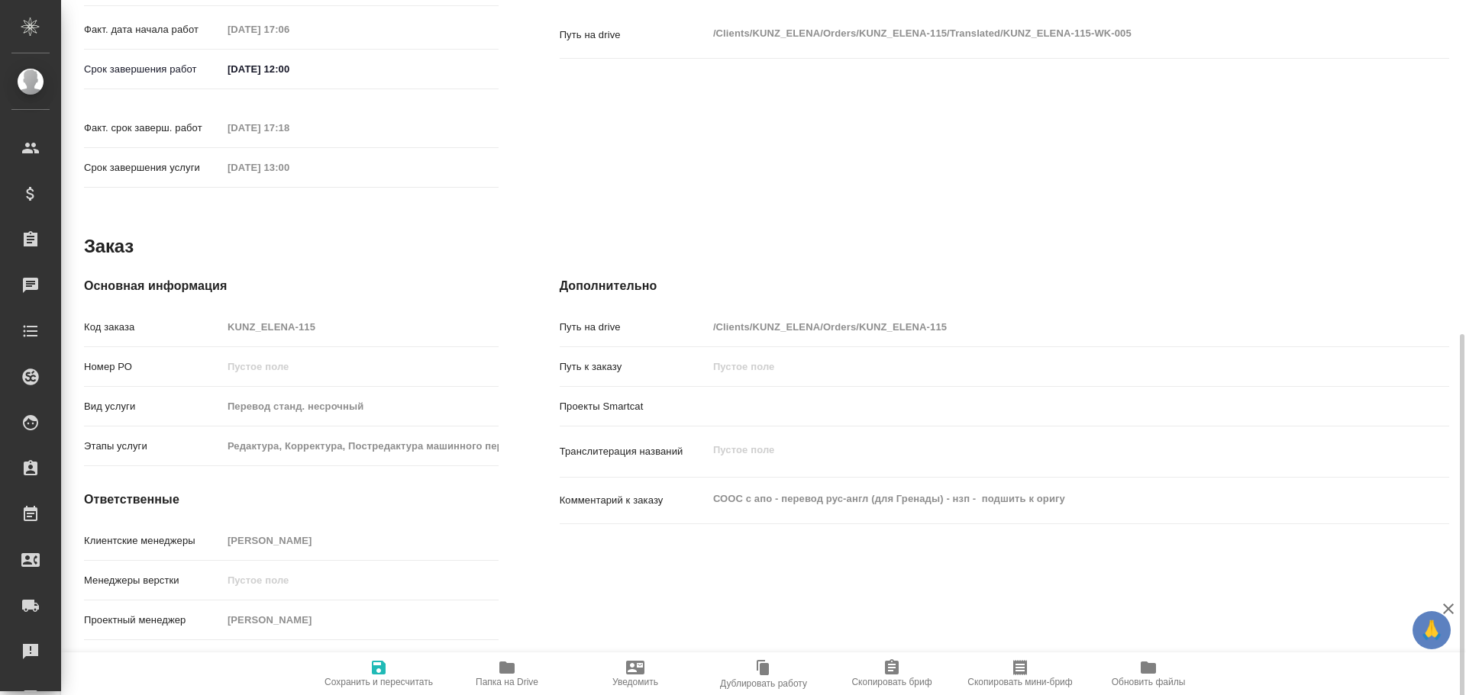
scroll to position [634, 0]
click at [190, 311] on div "Код заказа KUNZ_ELENA-115" at bounding box center [291, 324] width 415 height 27
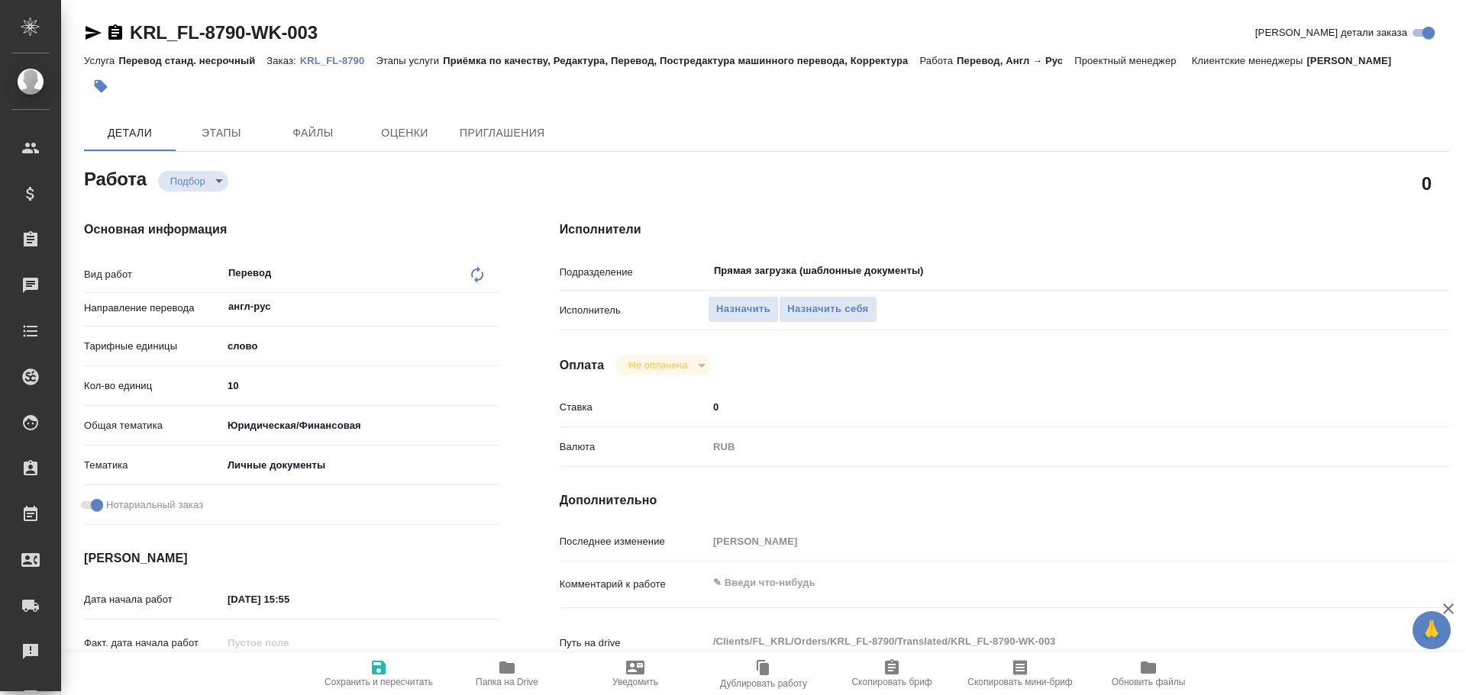
type textarea "x"
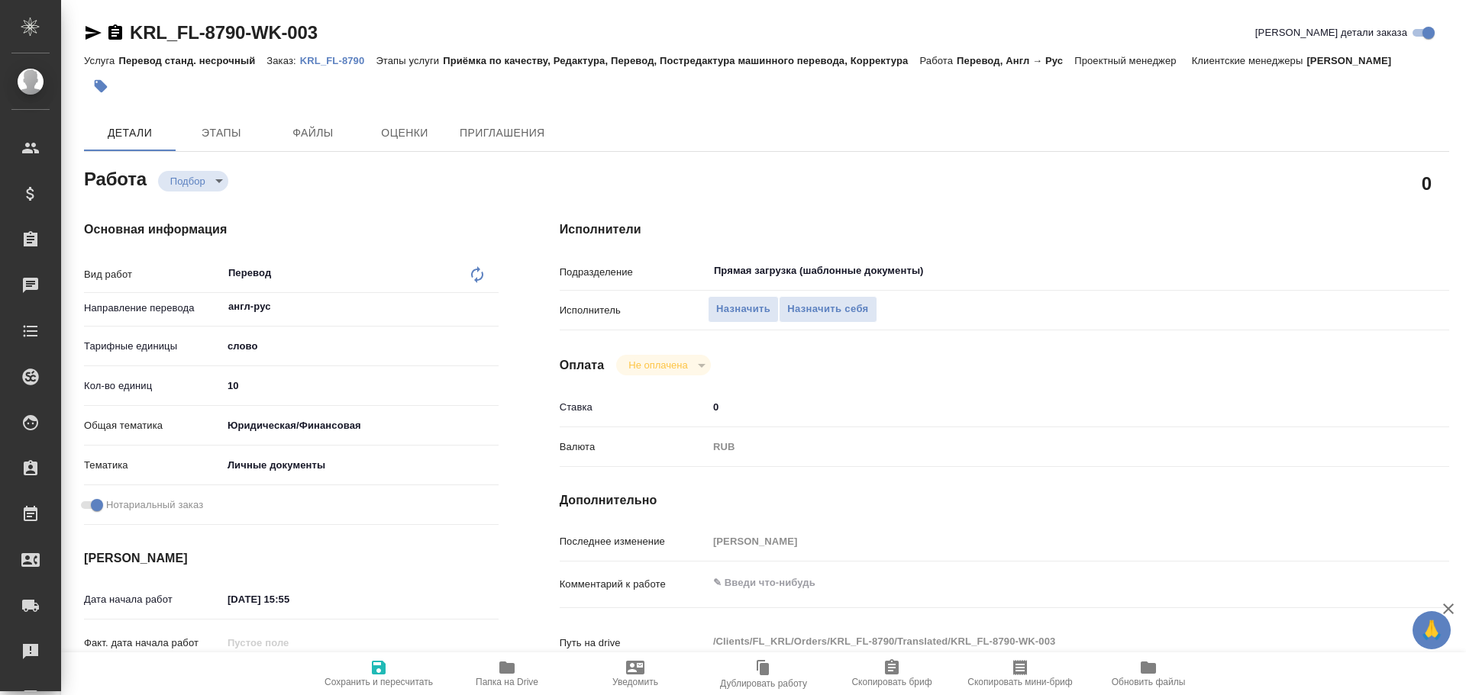
type textarea "x"
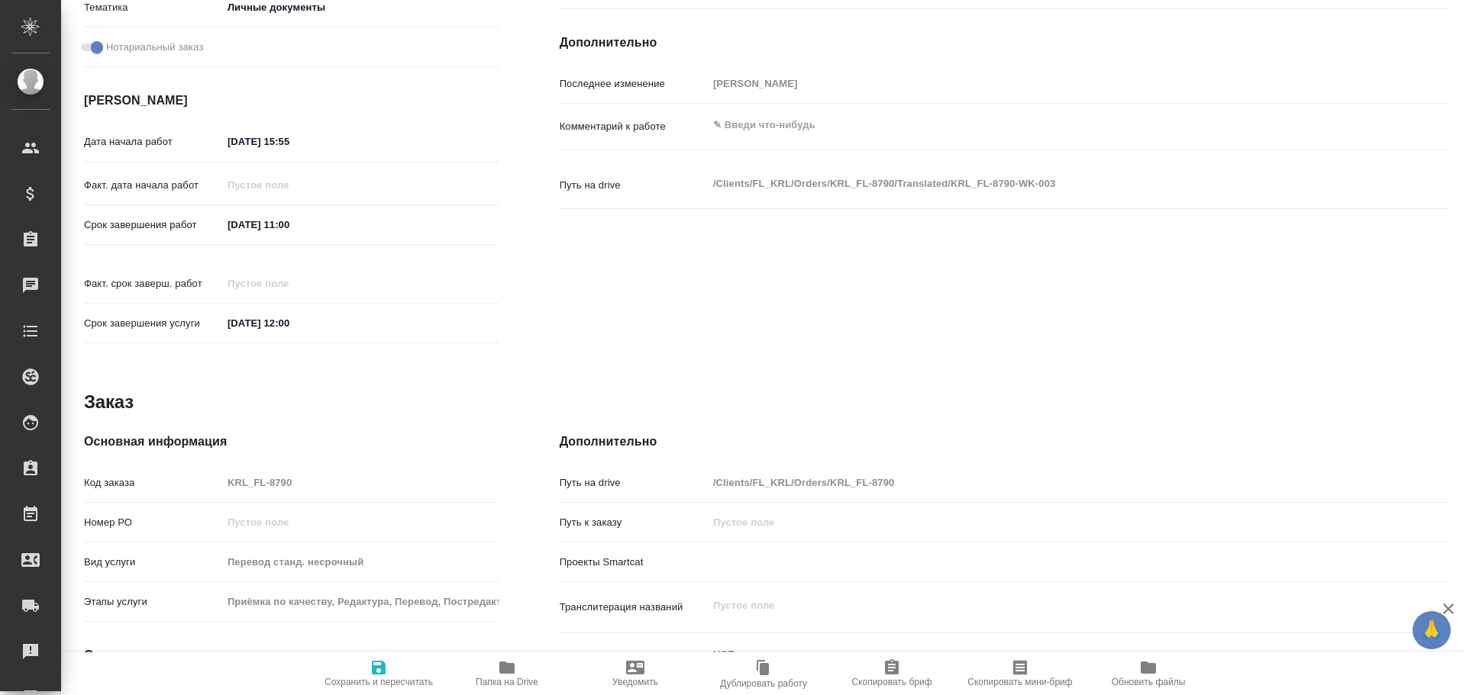
type textarea "x"
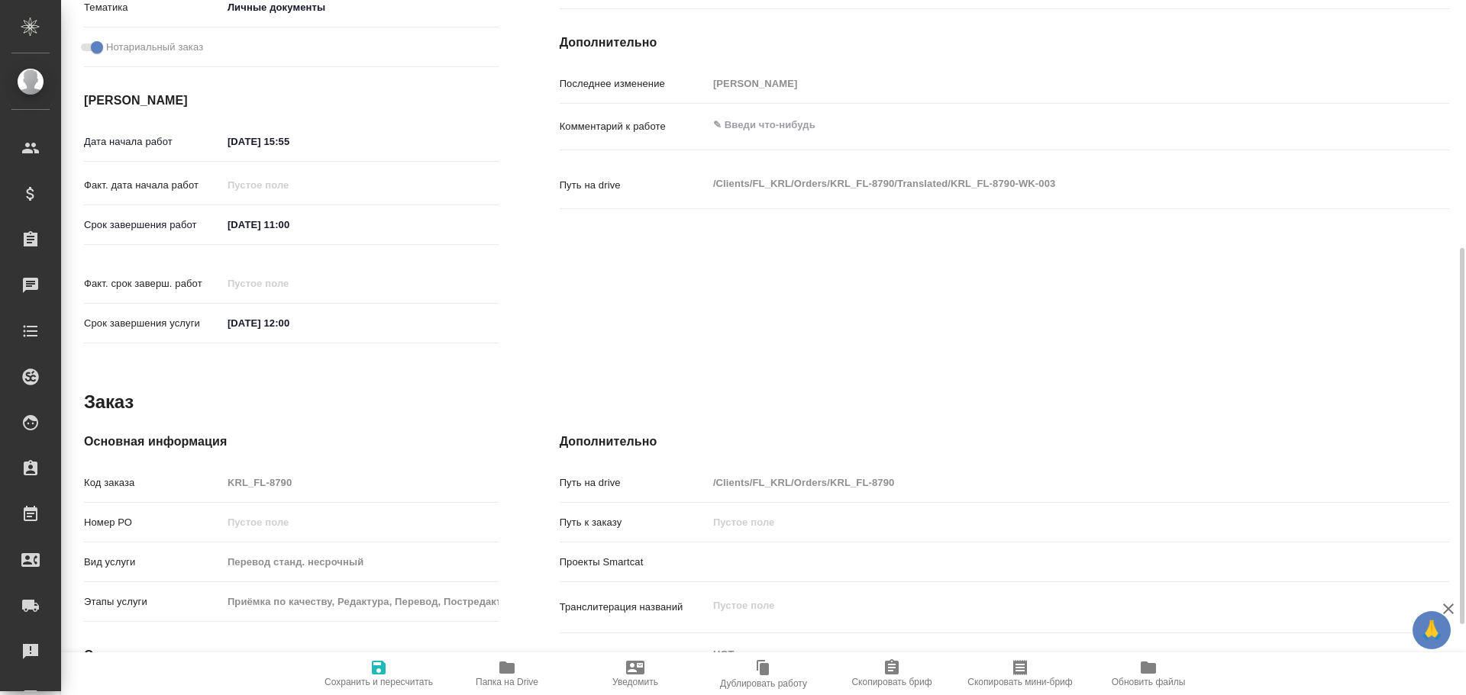
scroll to position [589, 0]
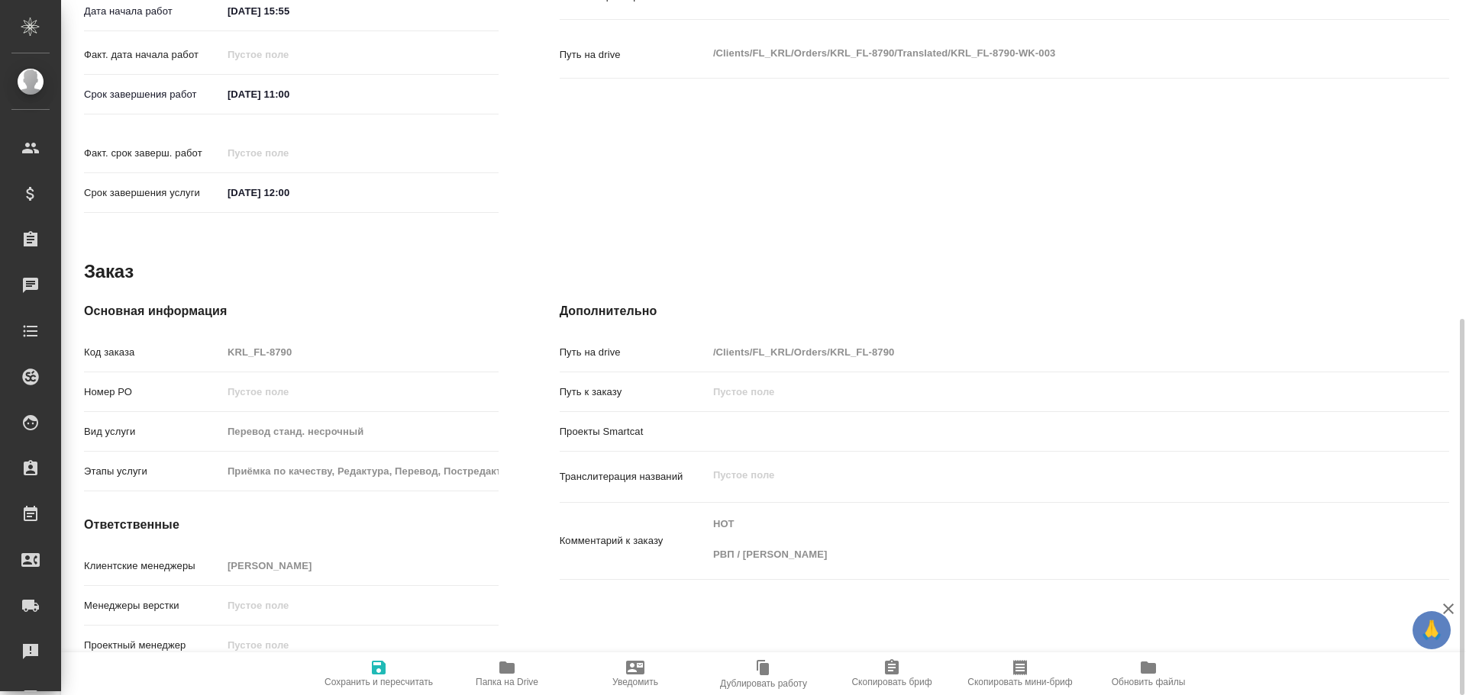
type textarea "x"
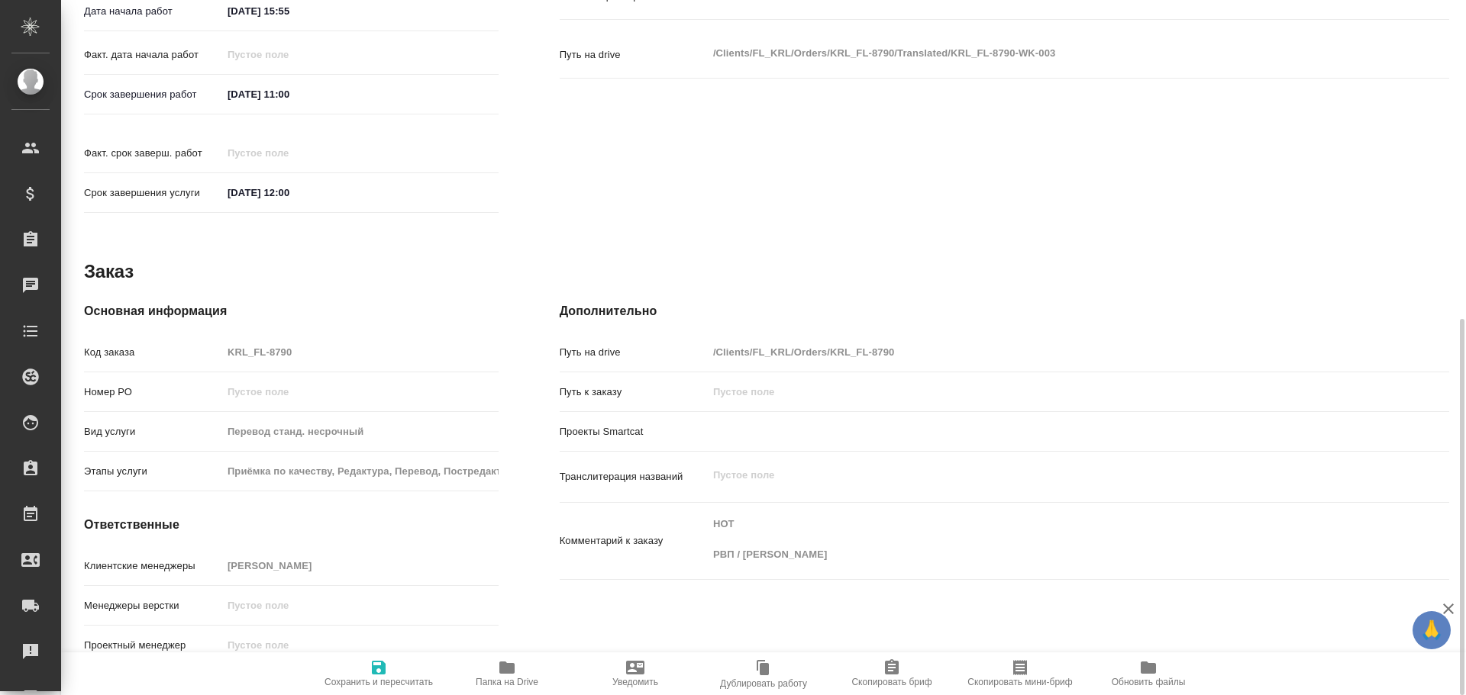
type textarea "x"
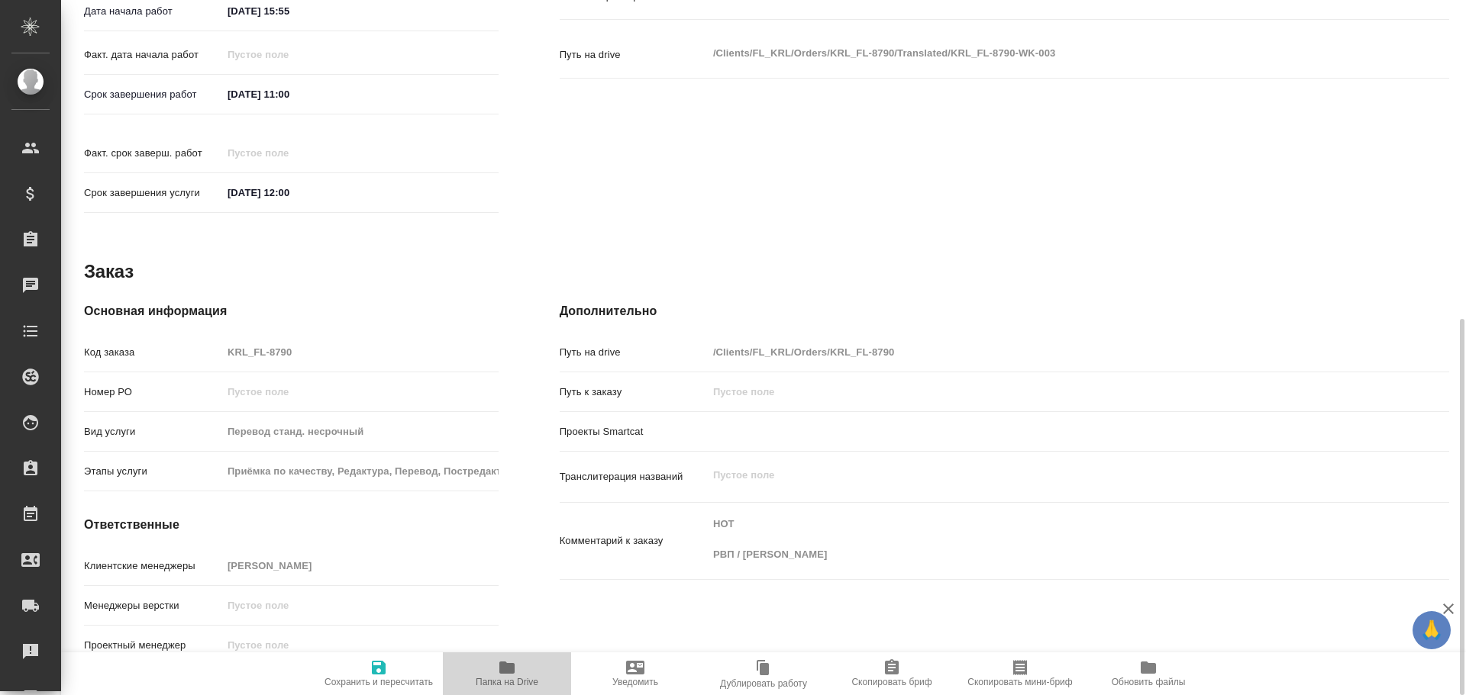
click at [501, 676] on icon "button" at bounding box center [507, 668] width 18 height 18
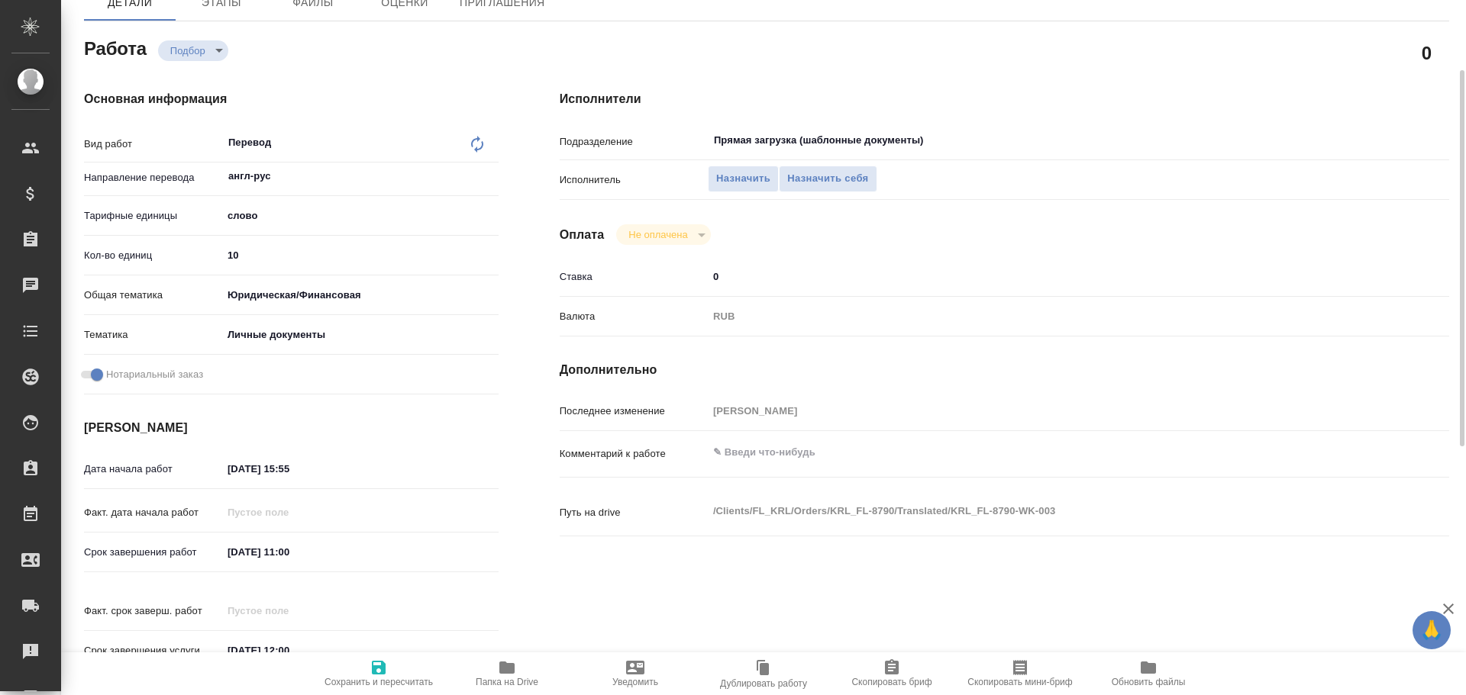
scroll to position [54, 0]
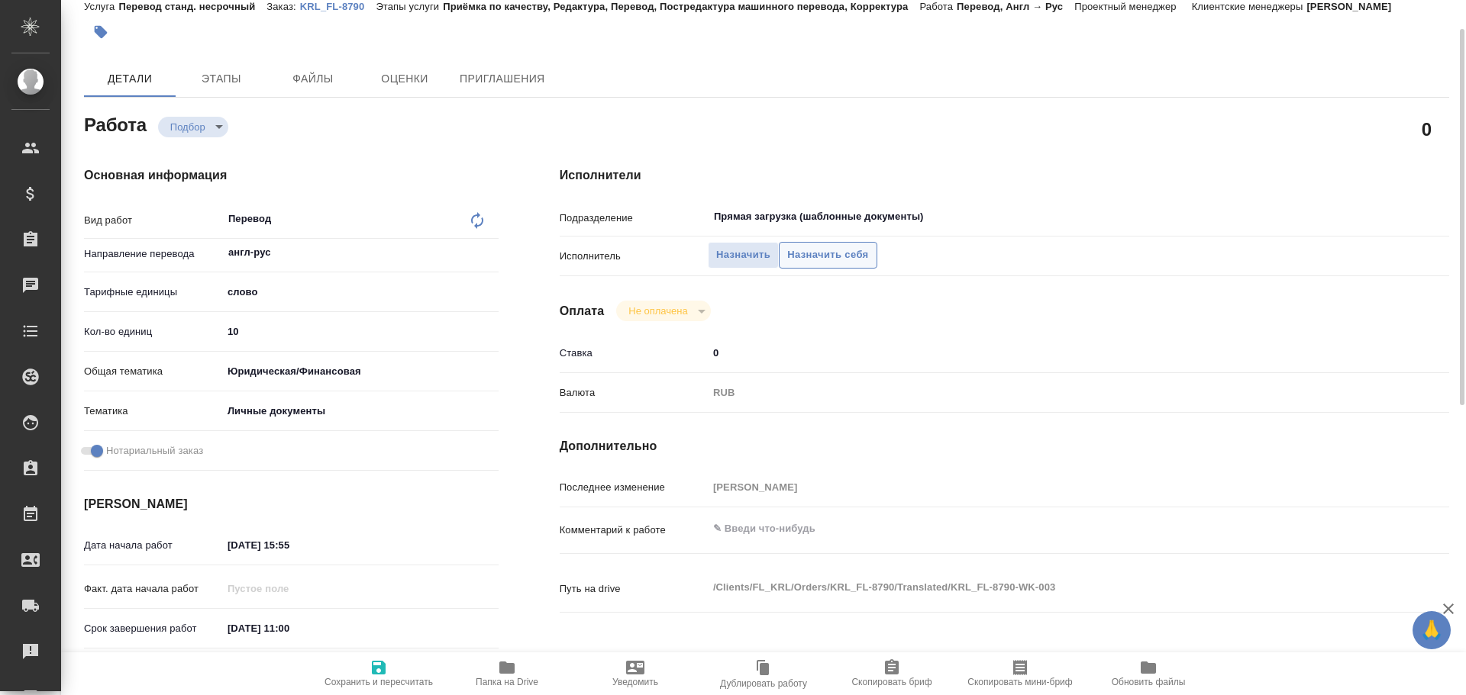
click at [803, 255] on span "Назначить себя" at bounding box center [827, 256] width 81 height 18
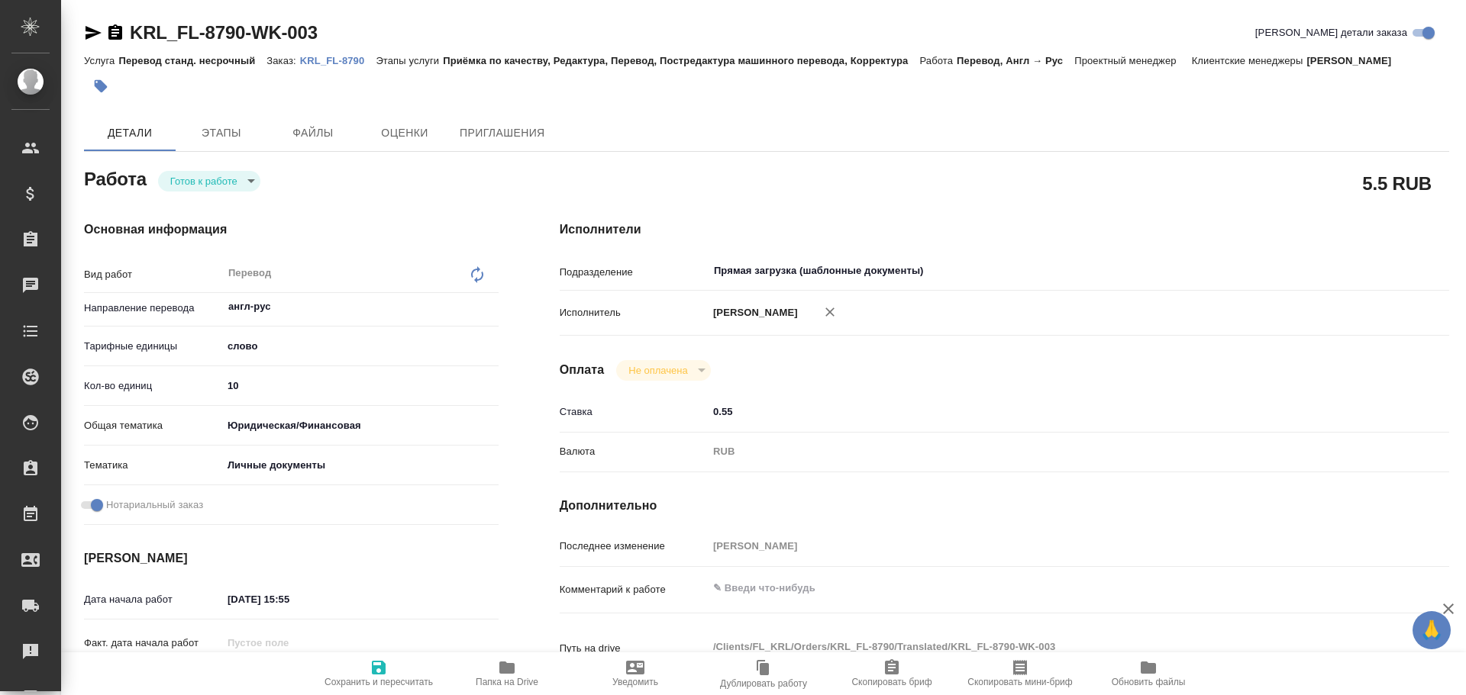
type textarea "x"
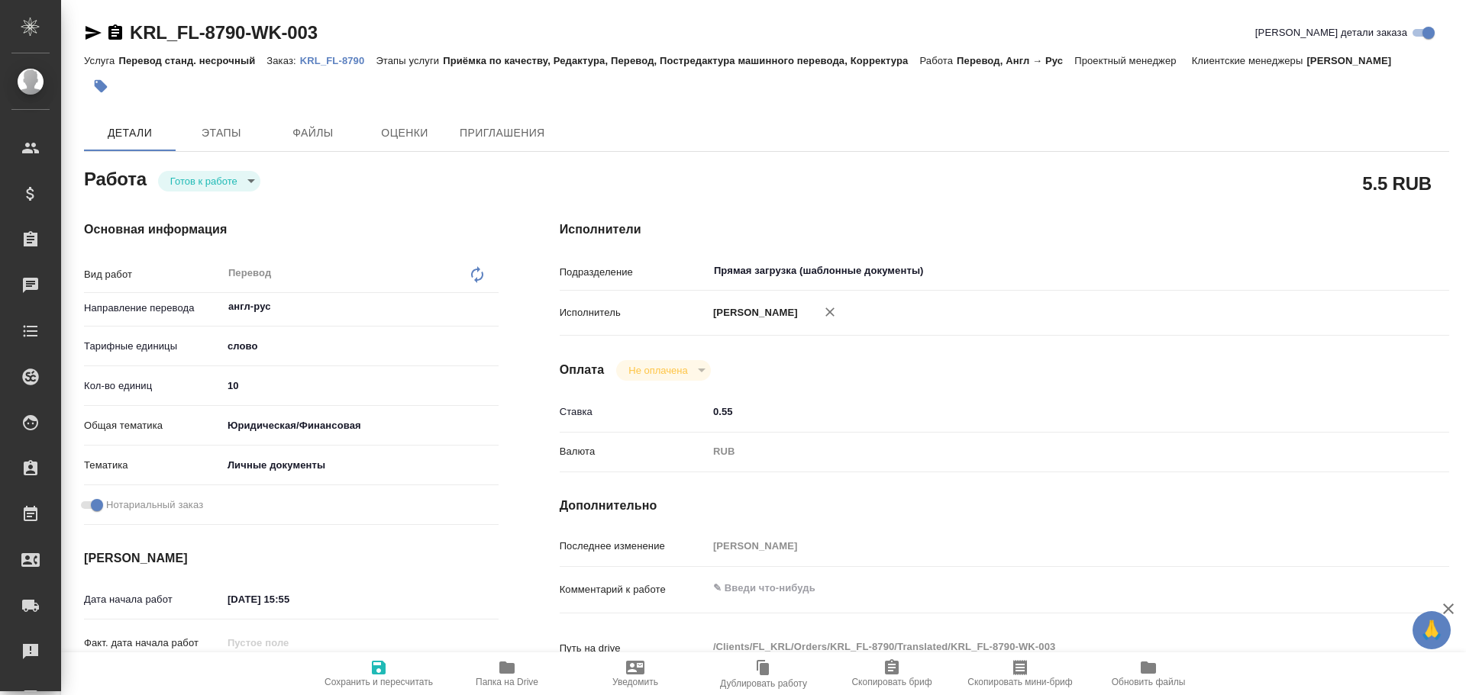
type textarea "x"
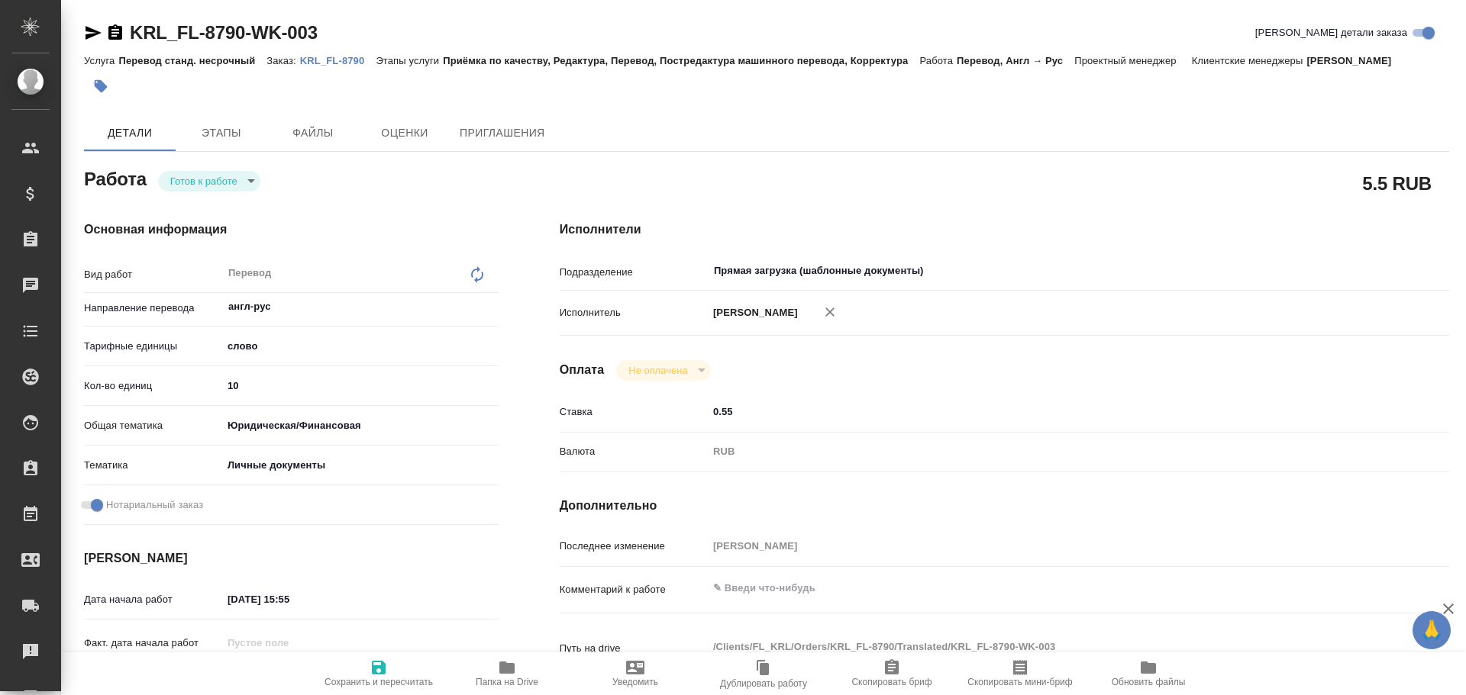
type textarea "x"
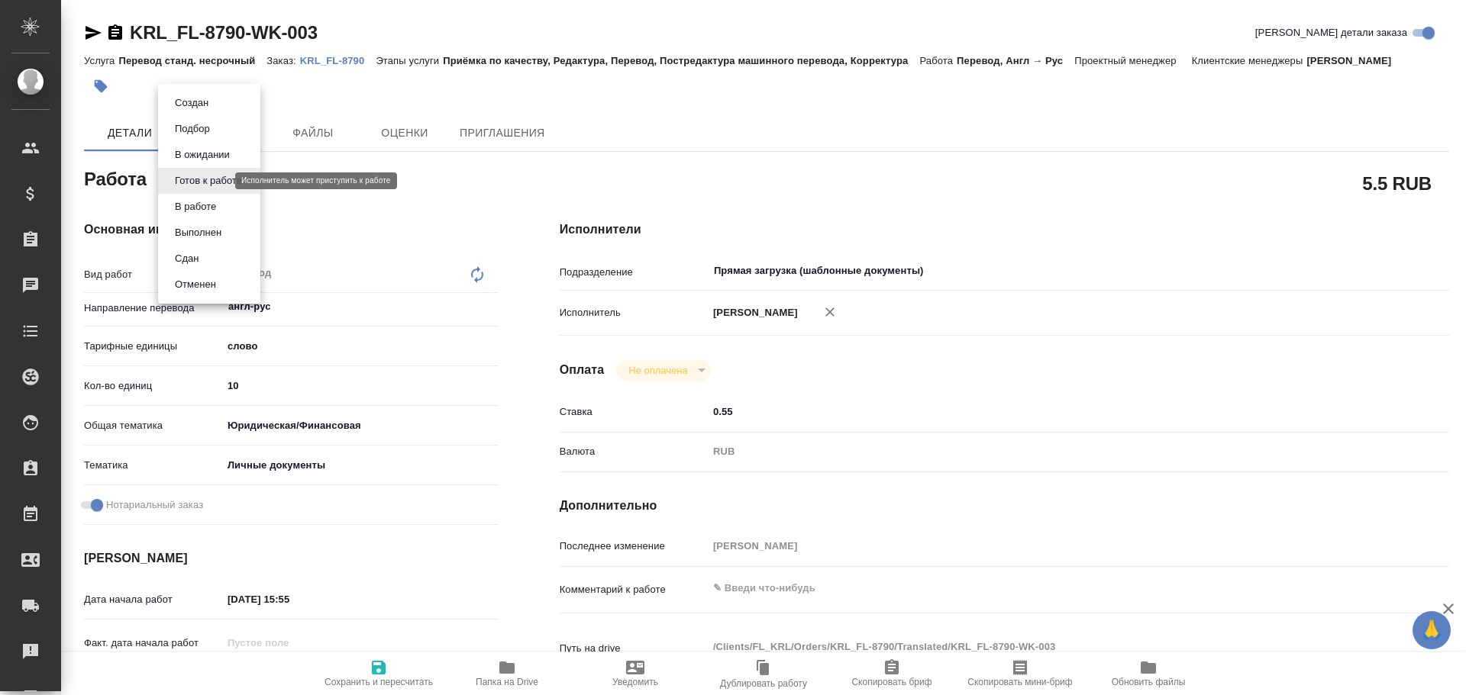
click at [198, 179] on body "🙏 .cls-1 fill:#fff; AWATERA Gusev Alexandr Клиенты Спецификации Заказы Чаты Tod…" at bounding box center [733, 347] width 1466 height 695
type textarea "x"
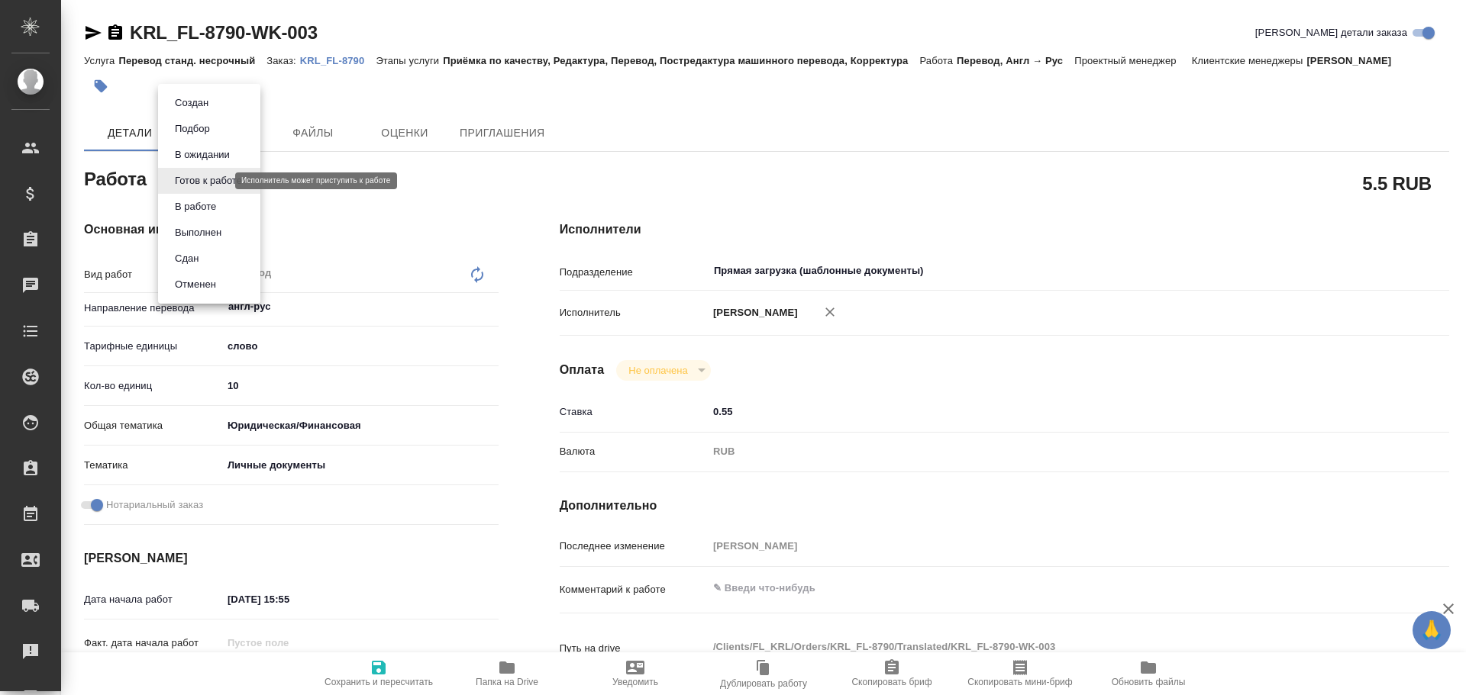
type textarea "x"
click at [192, 206] on button "В работе" at bounding box center [195, 206] width 50 height 17
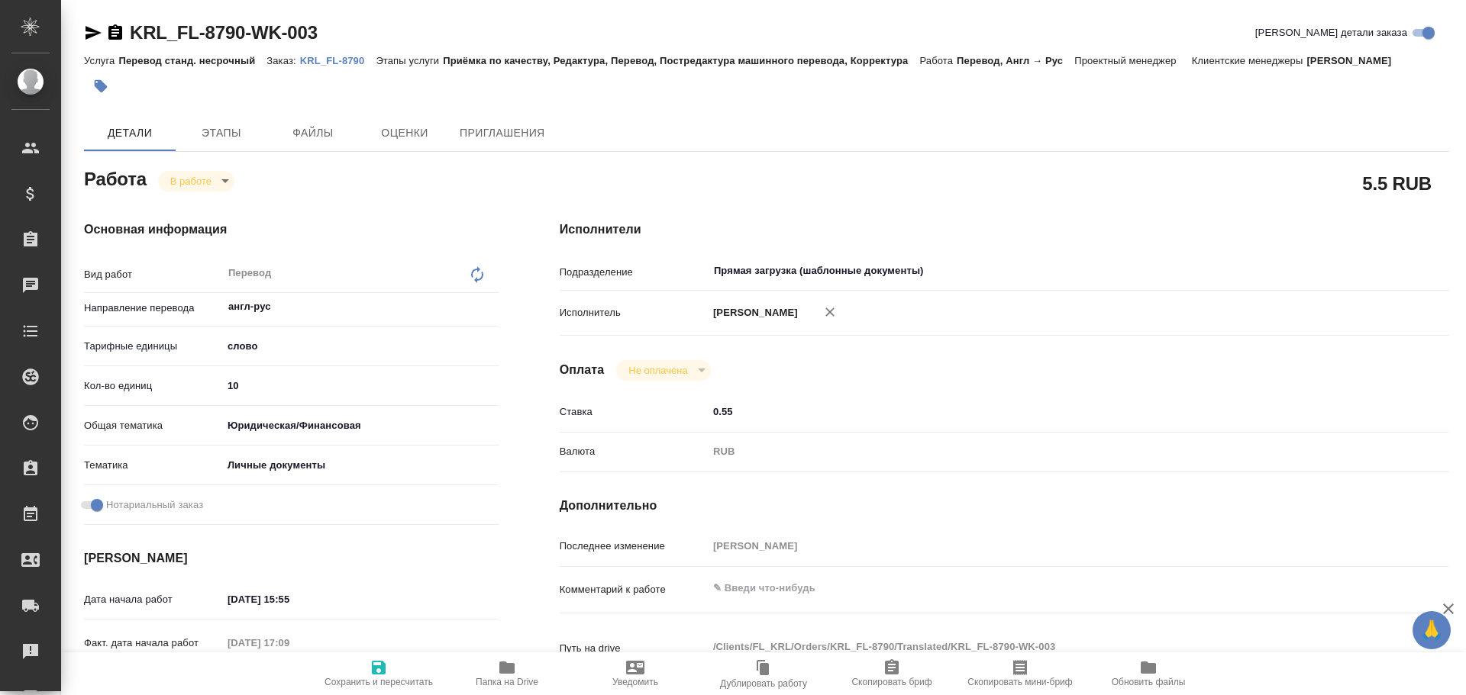
type textarea "x"
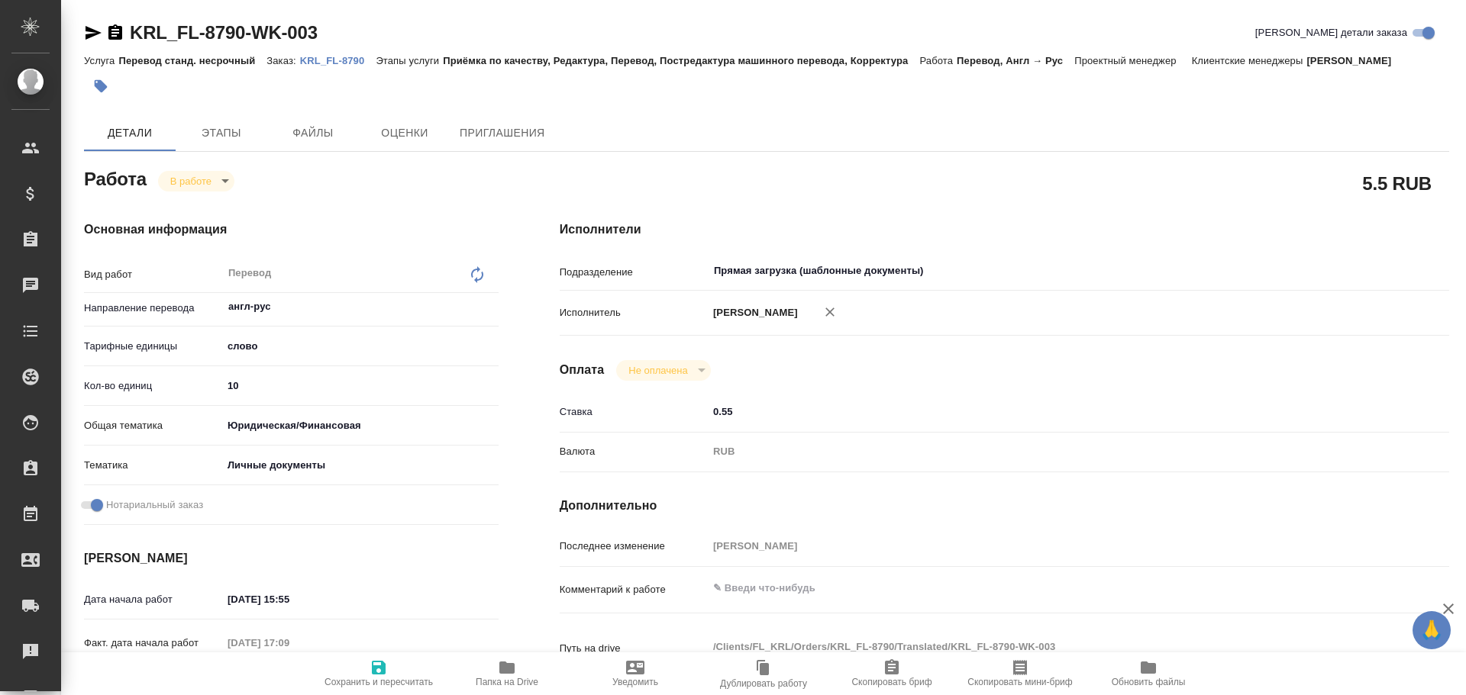
type textarea "x"
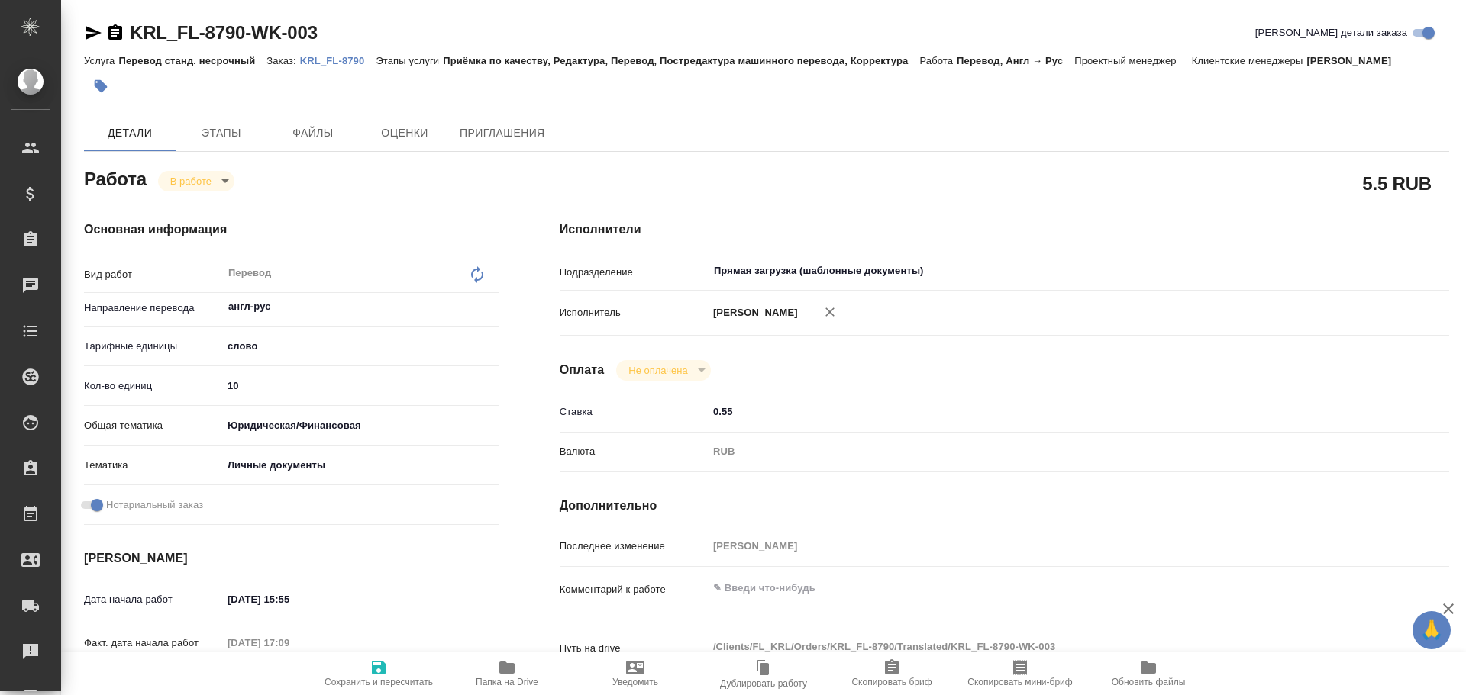
type textarea "x"
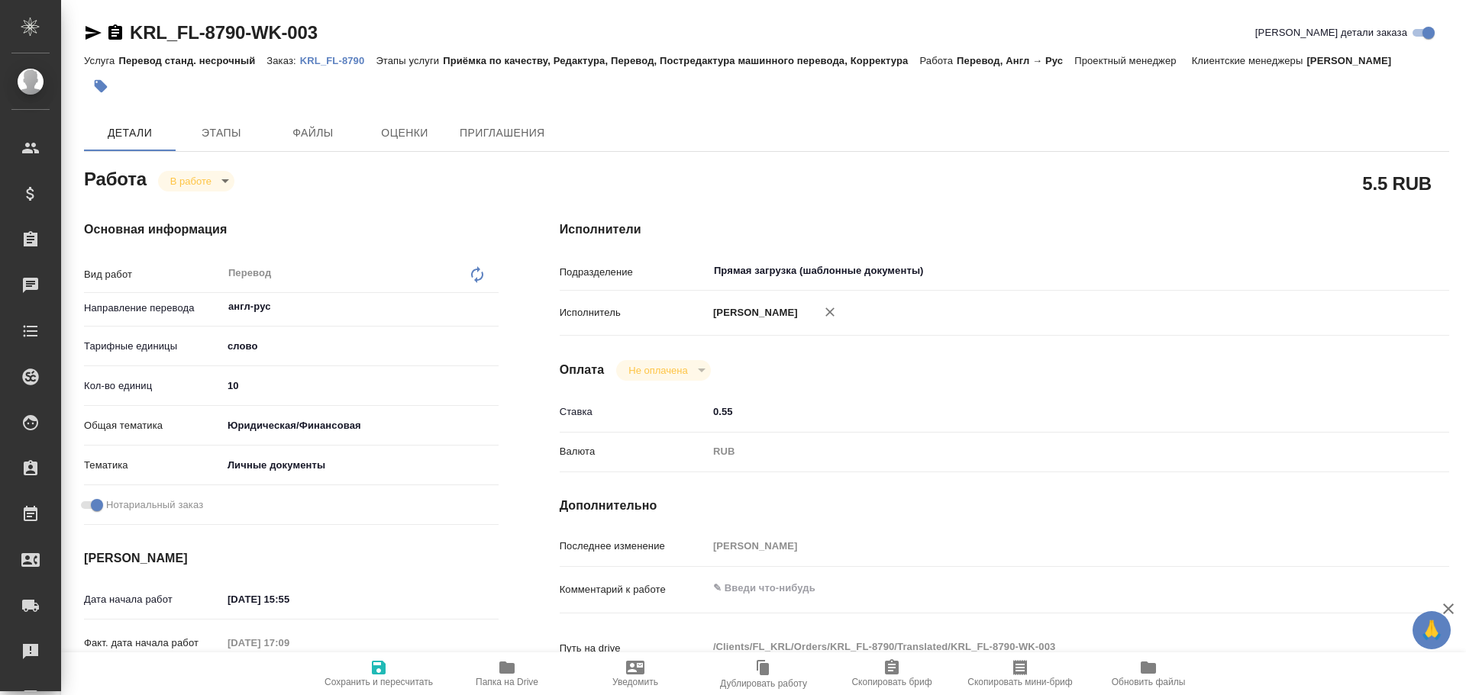
type textarea "x"
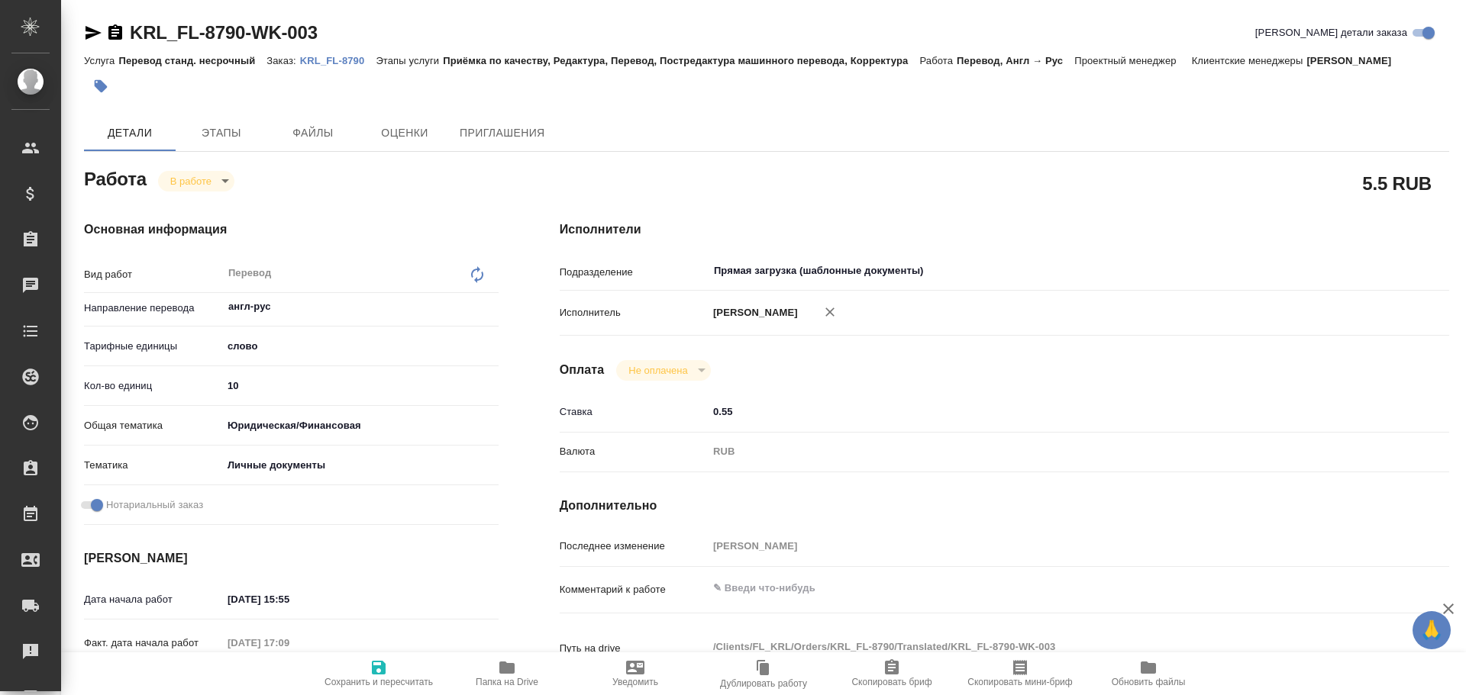
type textarea "x"
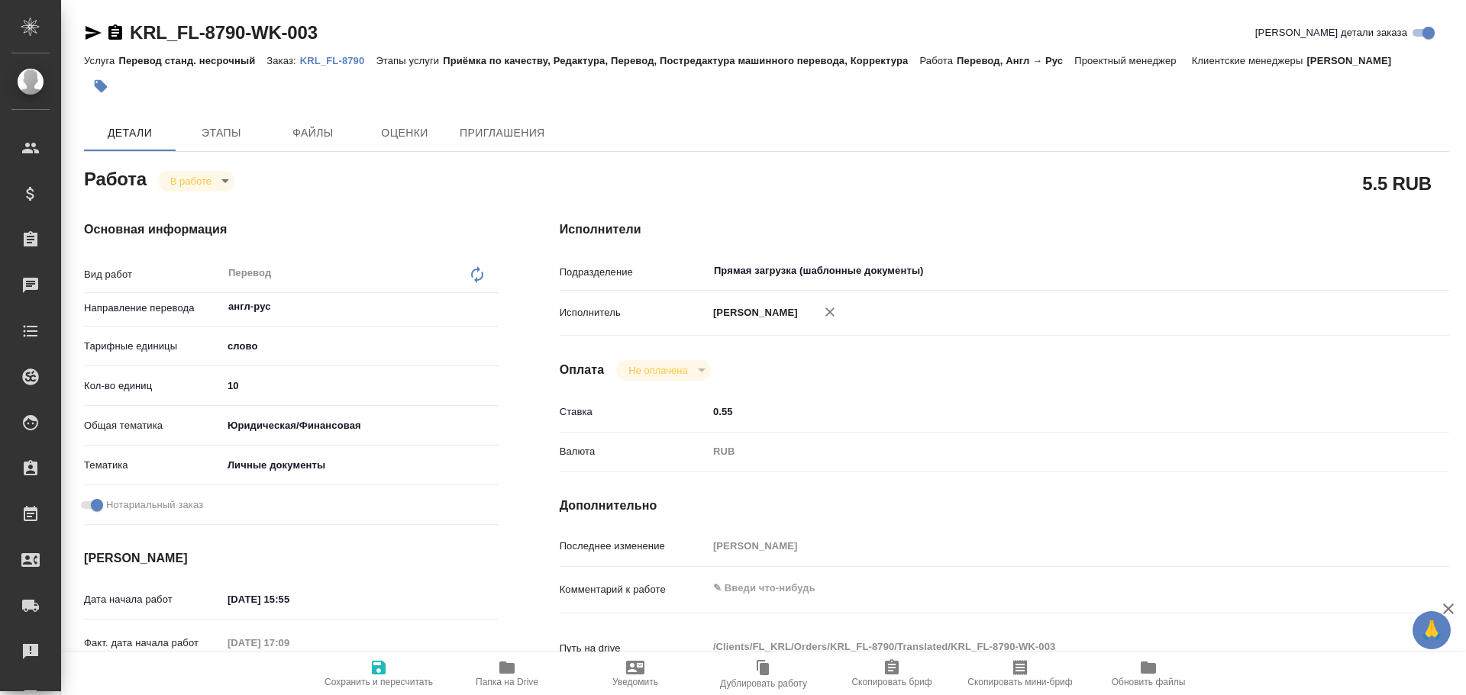
type textarea "x"
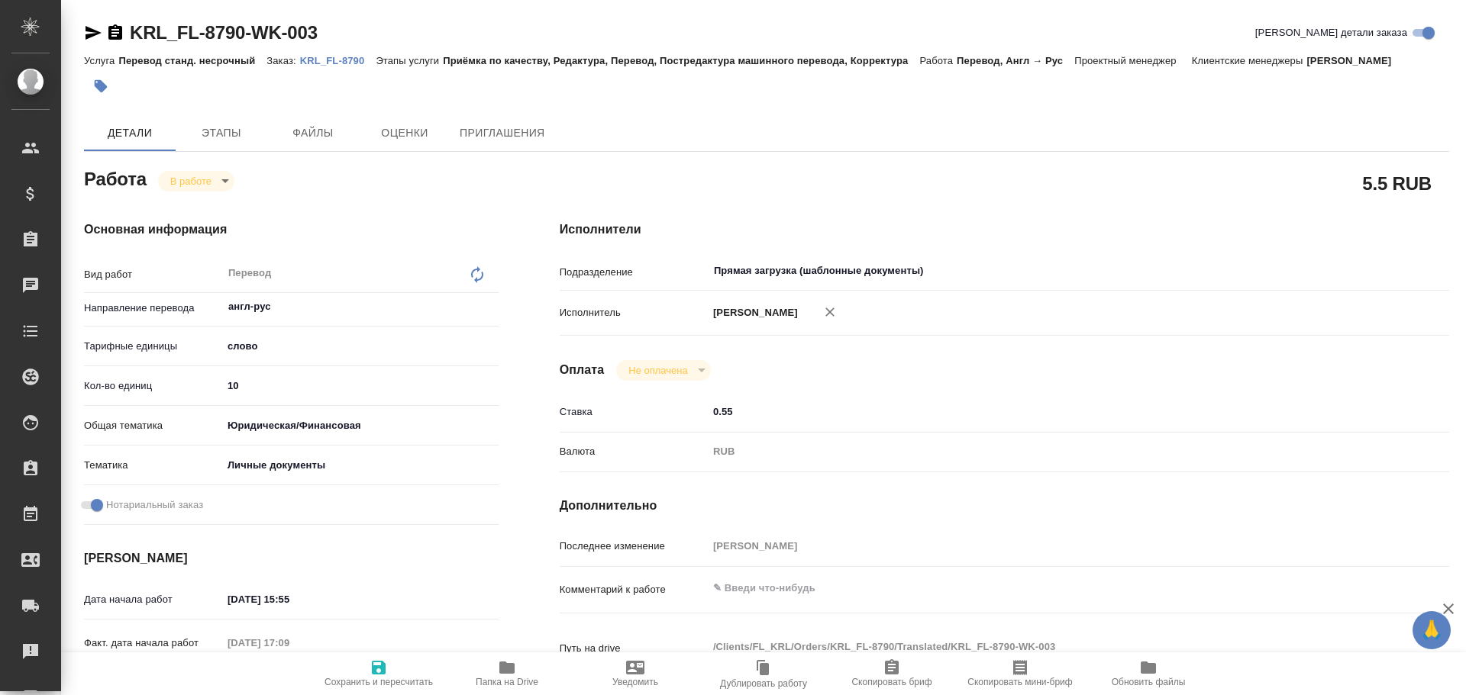
type textarea "x"
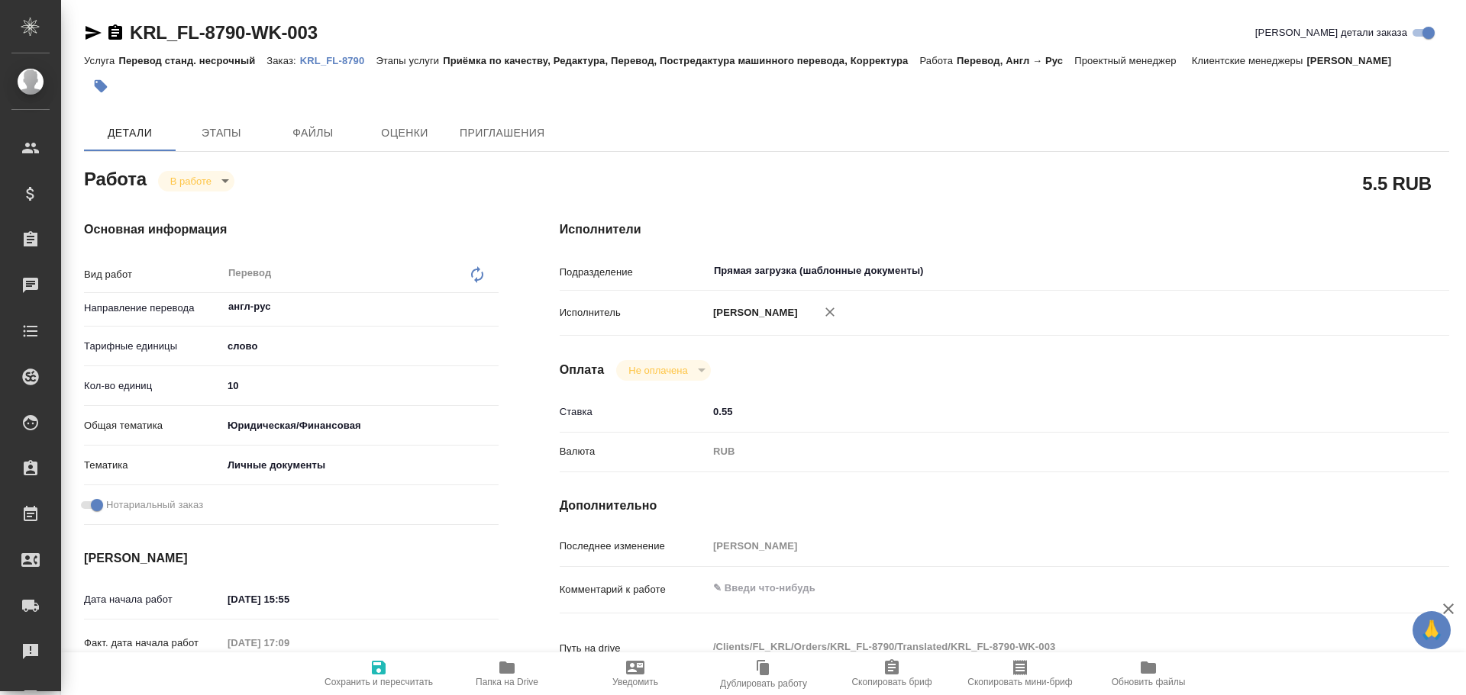
type textarea "x"
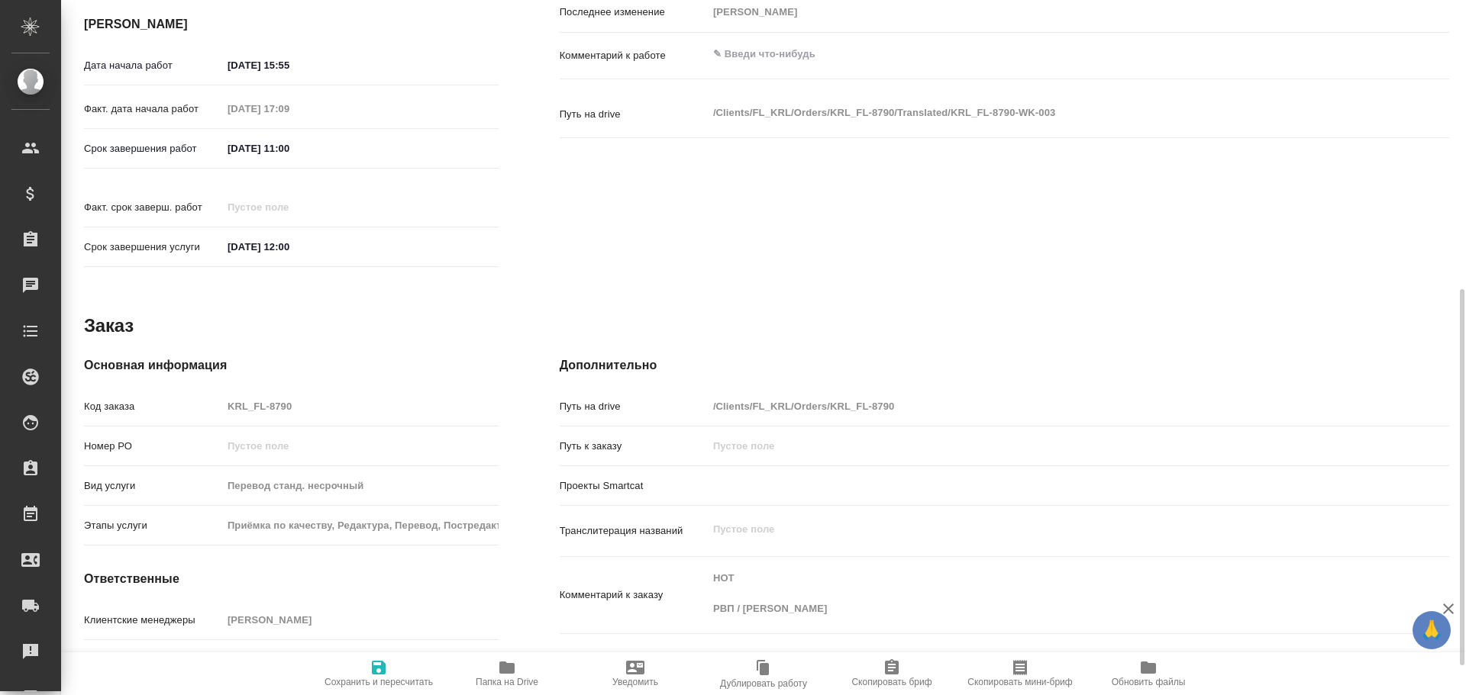
scroll to position [589, 0]
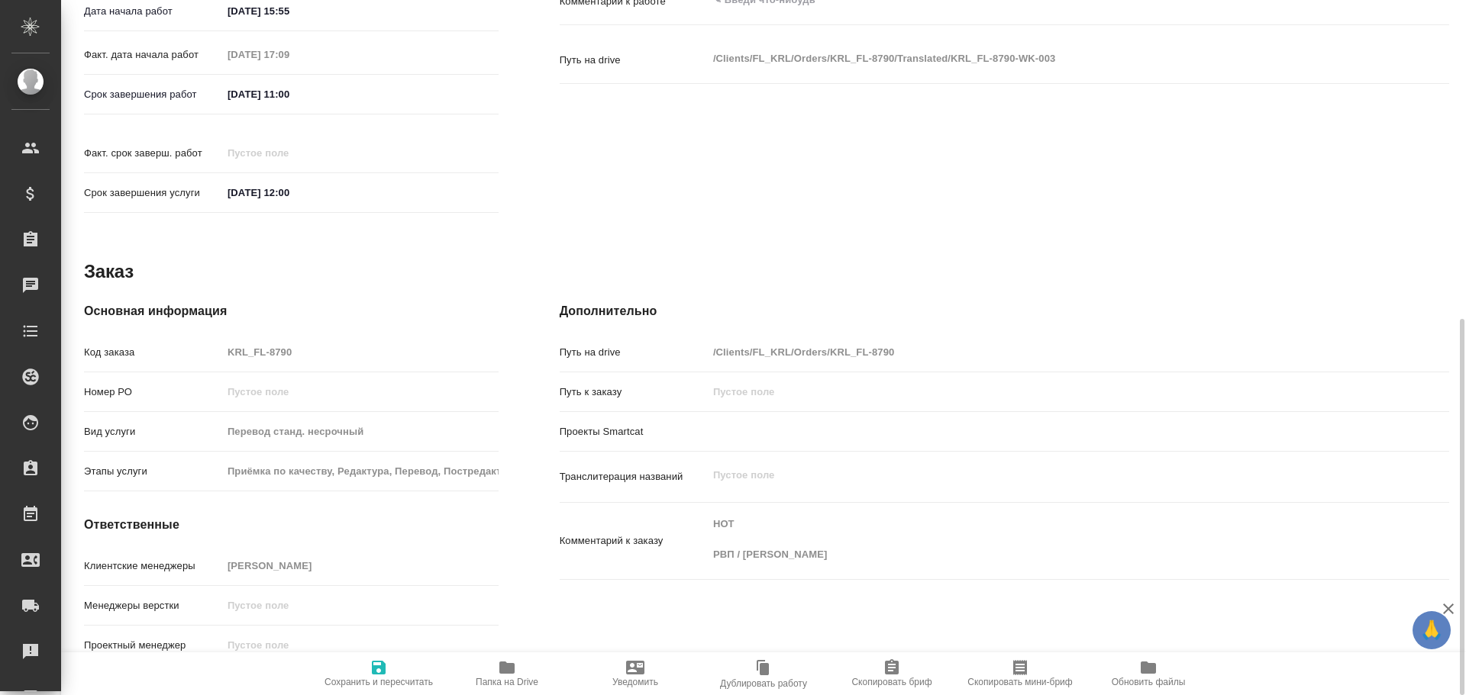
click at [499, 666] on icon "button" at bounding box center [507, 668] width 18 height 18
drag, startPoint x: 227, startPoint y: 338, endPoint x: 259, endPoint y: 273, distance: 72.4
click at [259, 273] on div "Основная информация Код заказа KRL_FL-8790 Номер РО Вид услуги Перевод станд. н…" at bounding box center [291, 487] width 476 height 431
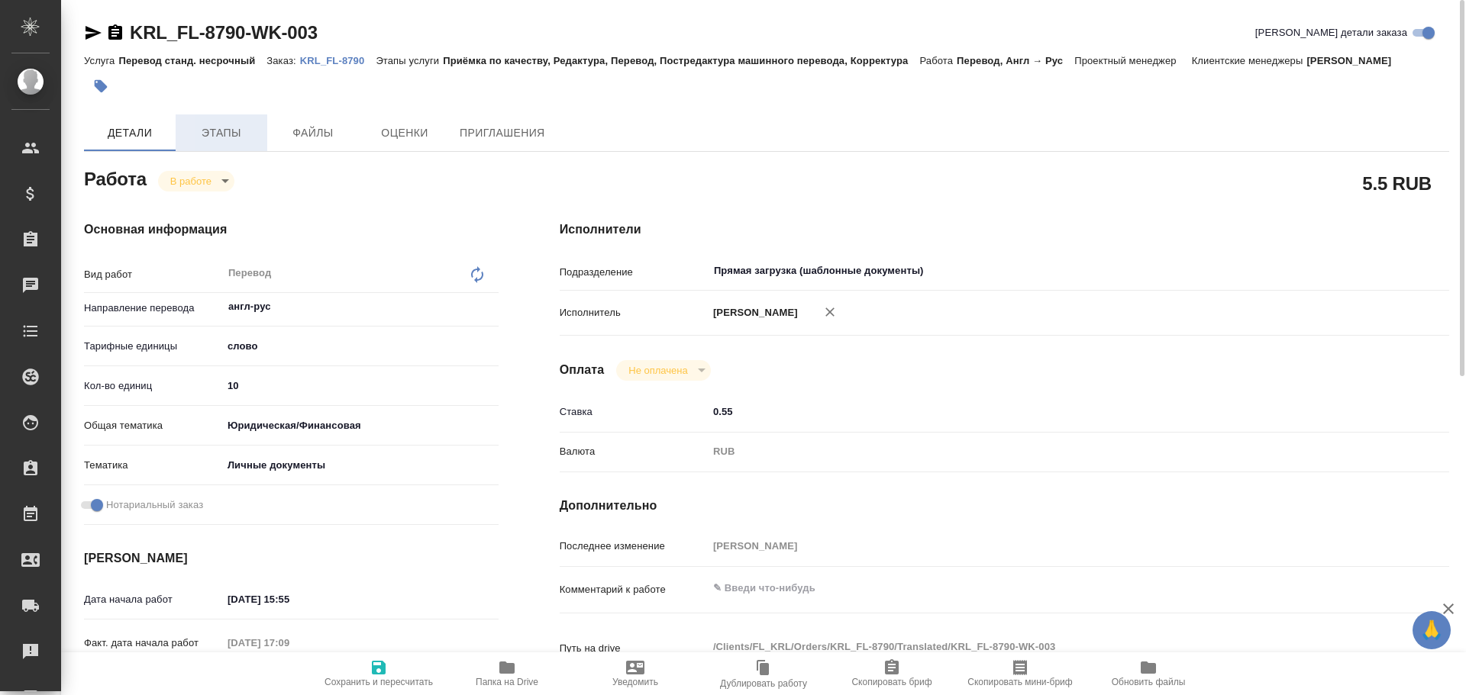
click at [218, 140] on span "Этапы" at bounding box center [221, 133] width 73 height 19
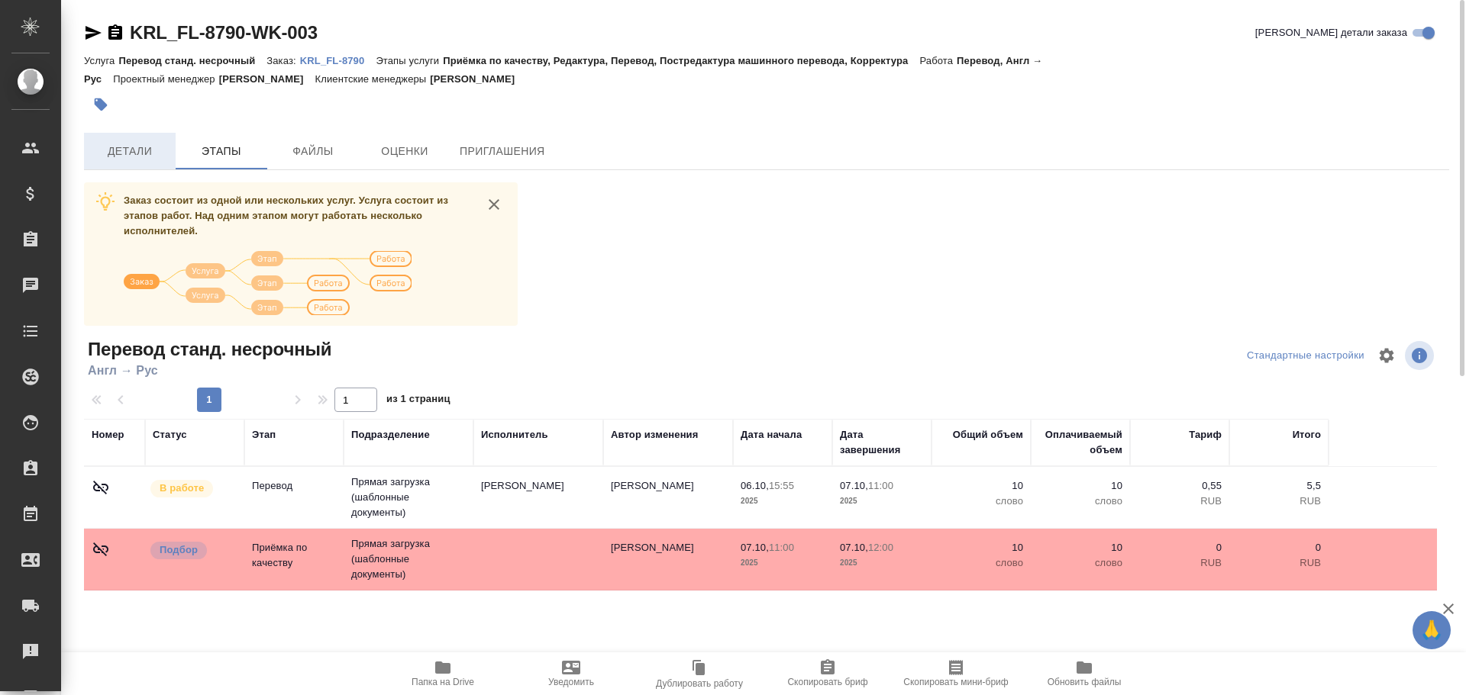
click at [148, 144] on span "Детали" at bounding box center [129, 151] width 73 height 19
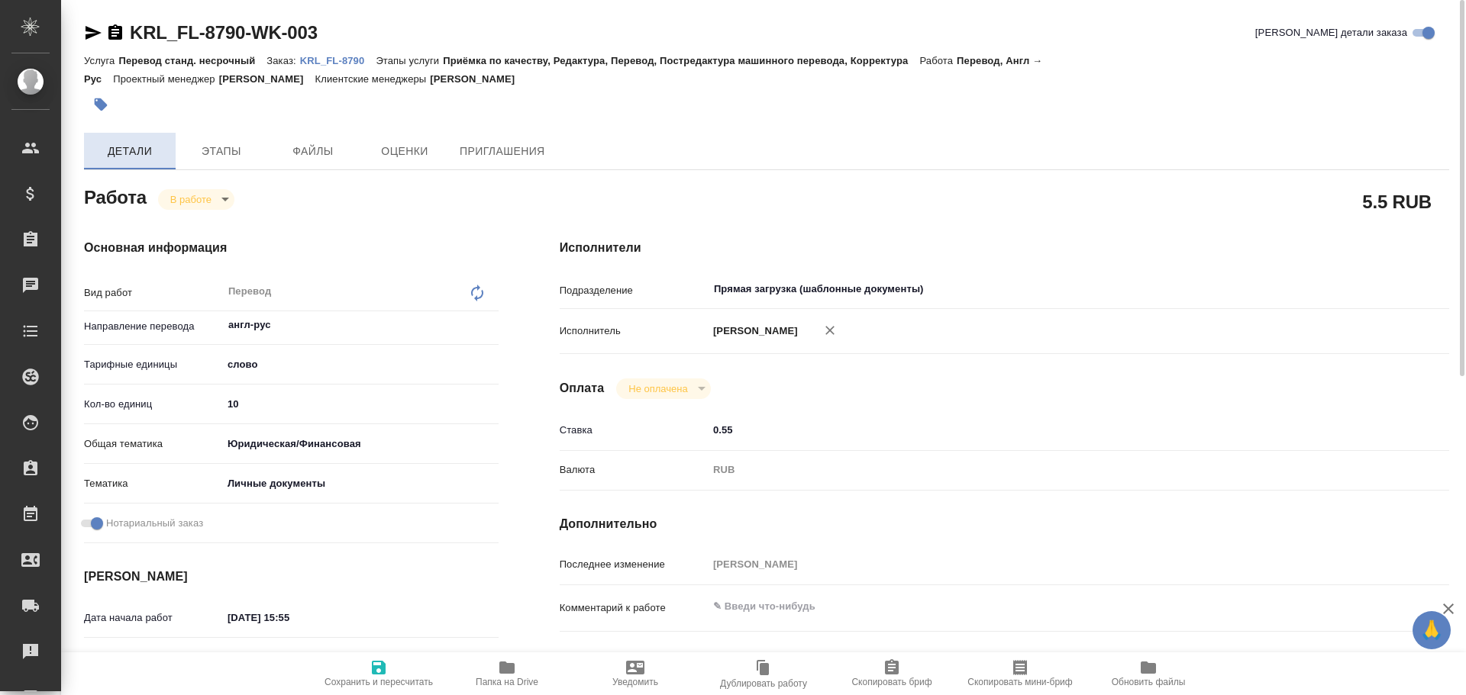
type textarea "x"
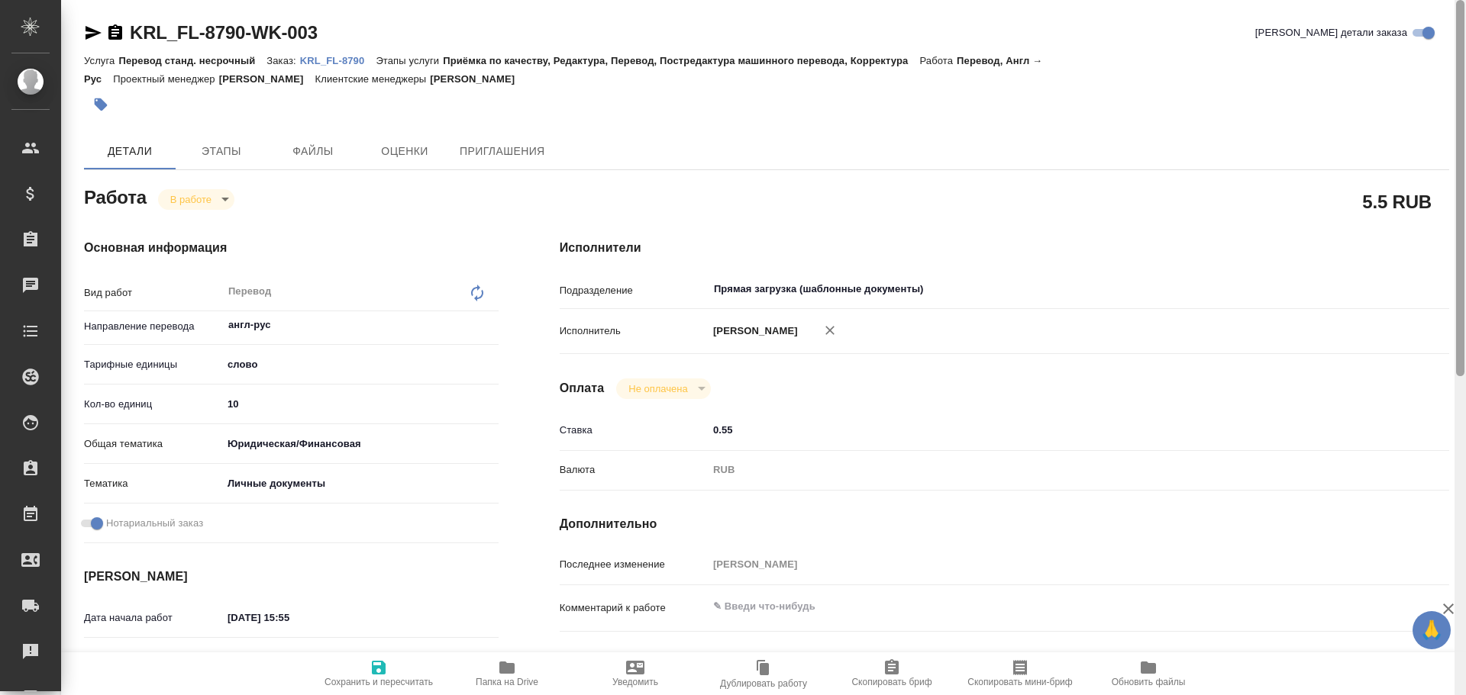
type textarea "x"
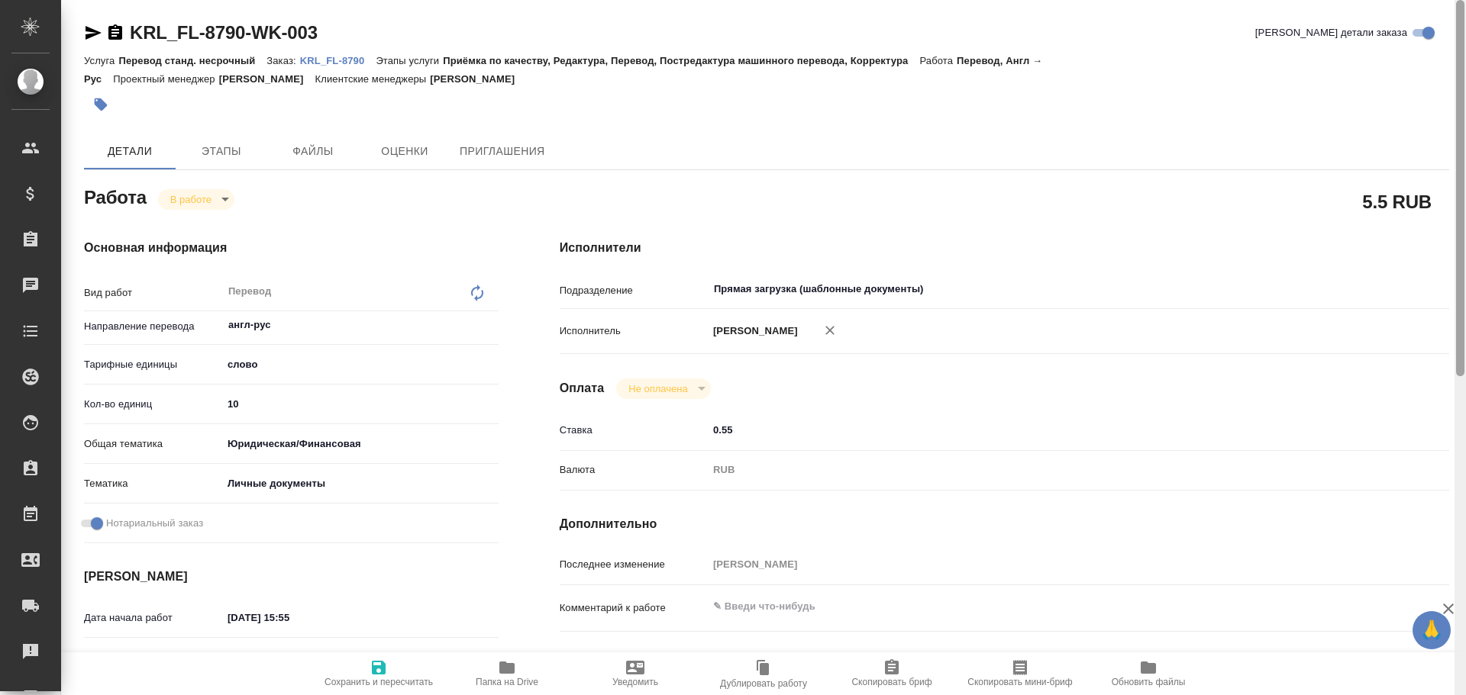
type textarea "x"
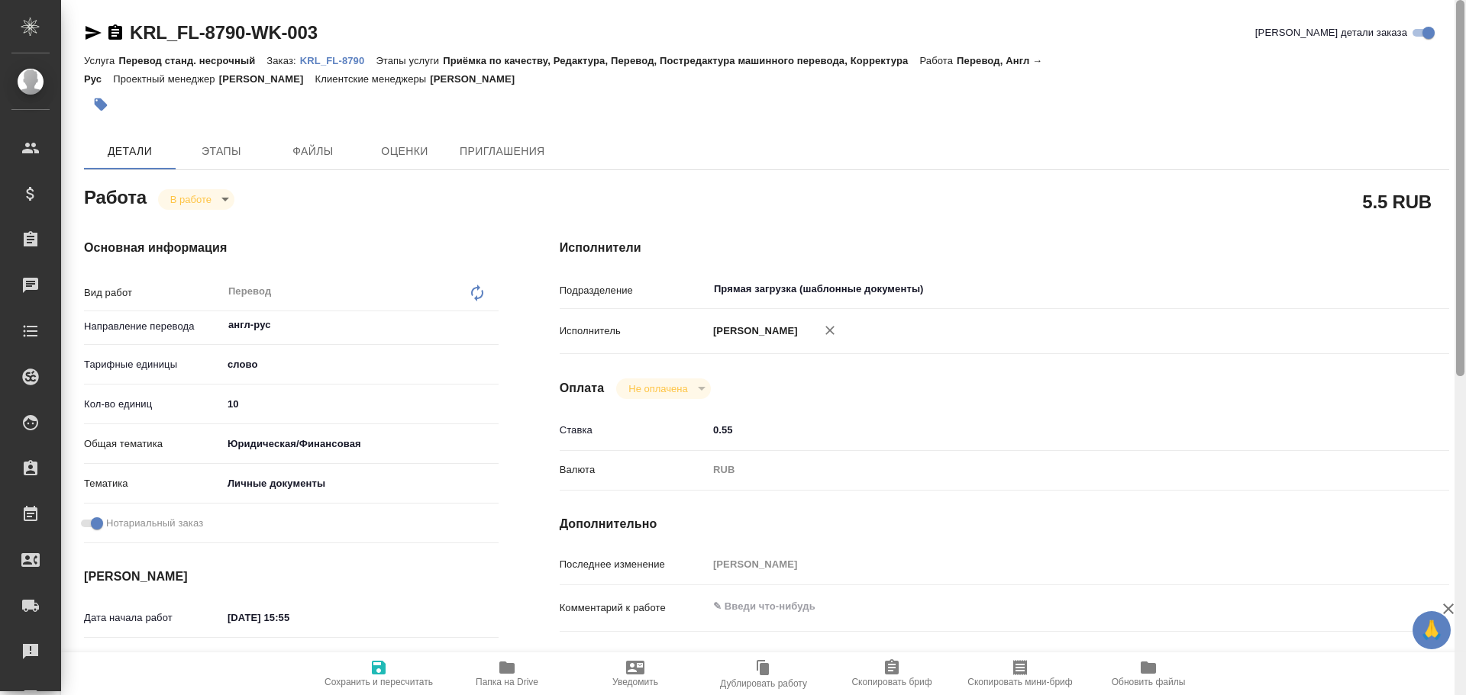
type textarea "x"
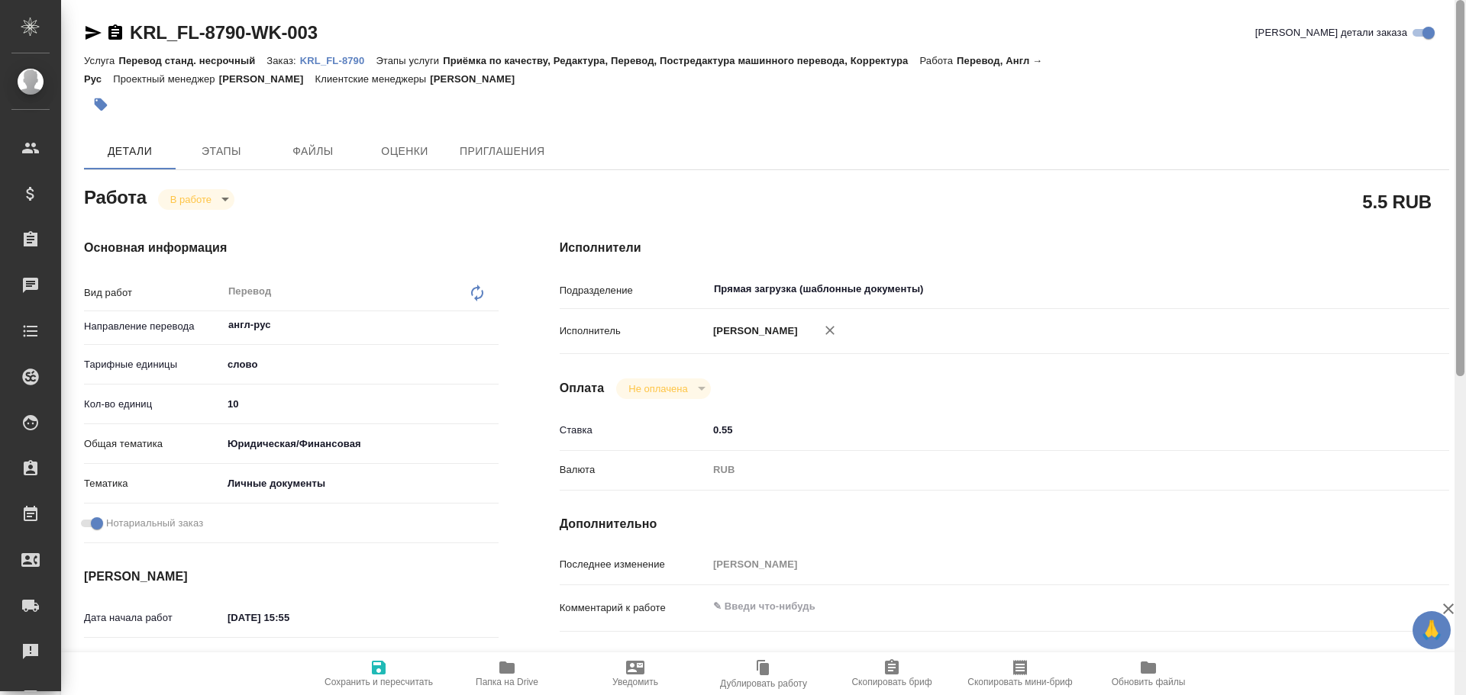
type textarea "x"
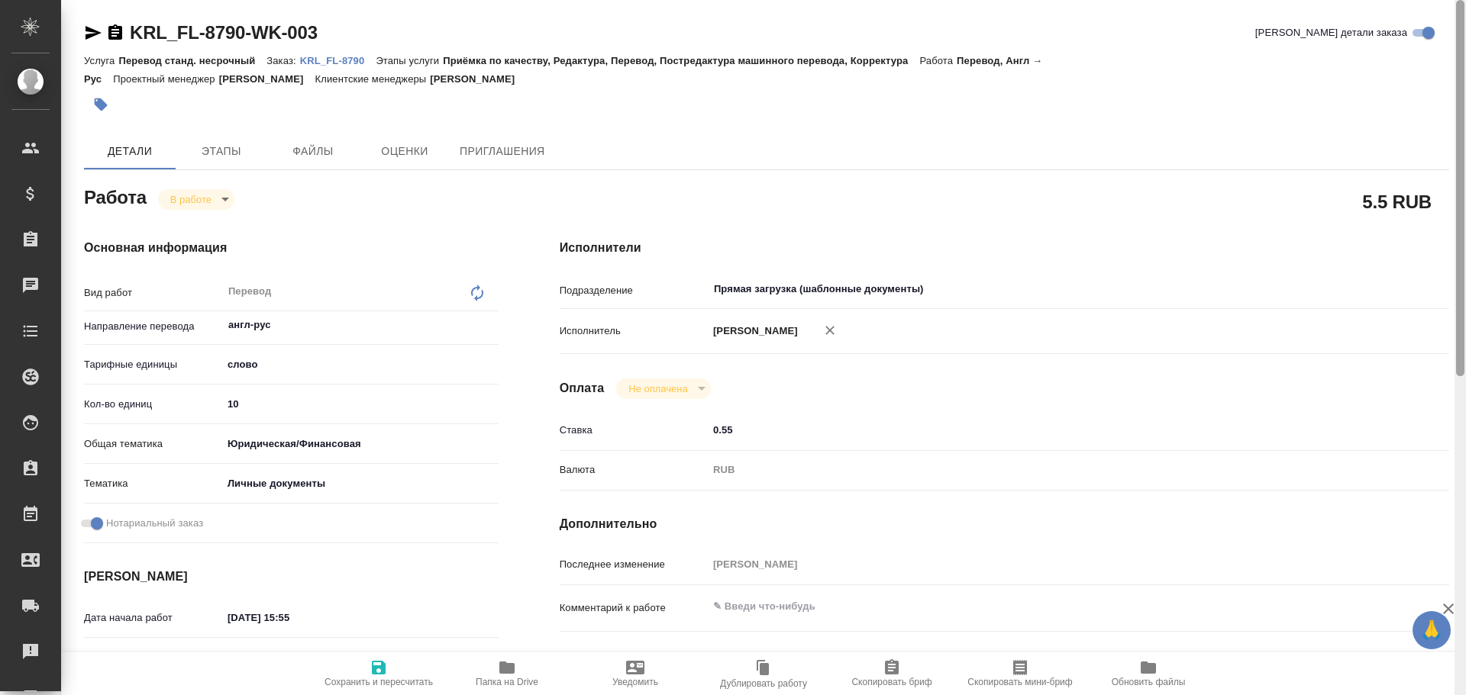
type textarea "x"
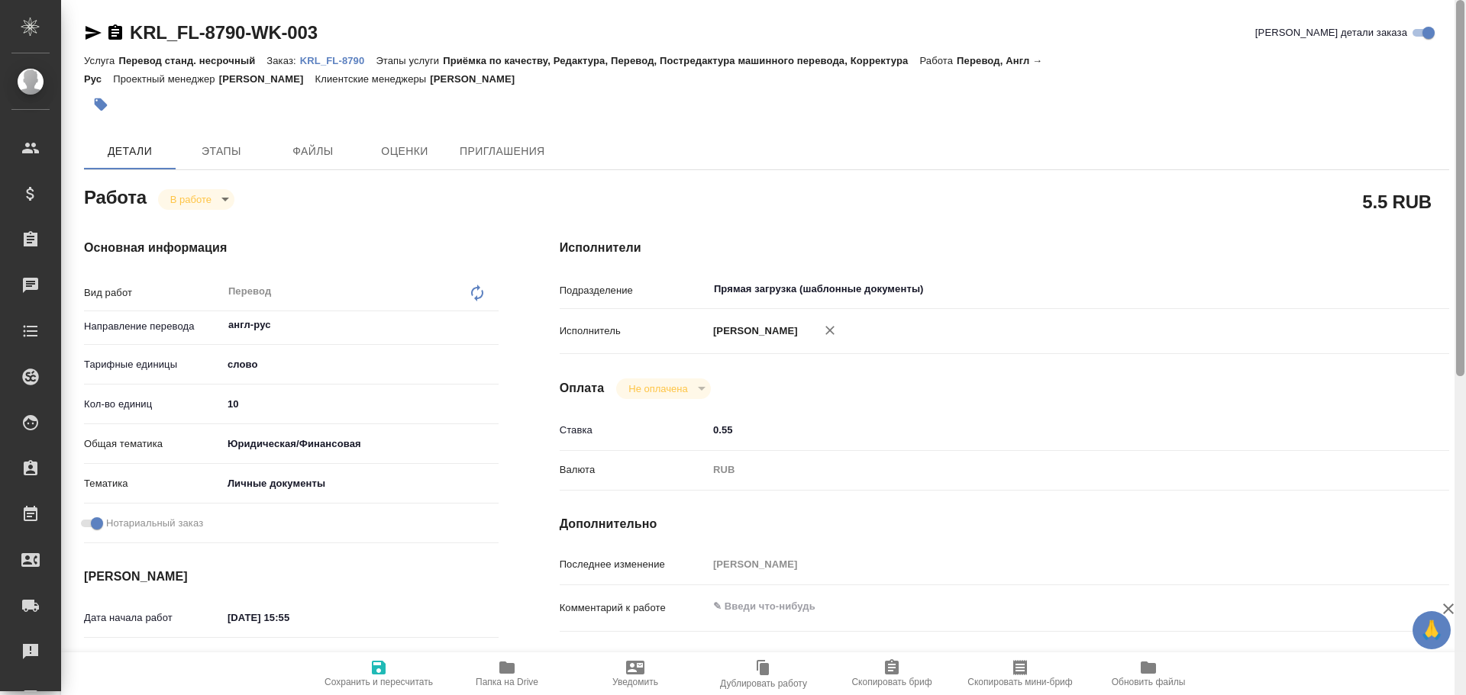
type textarea "x"
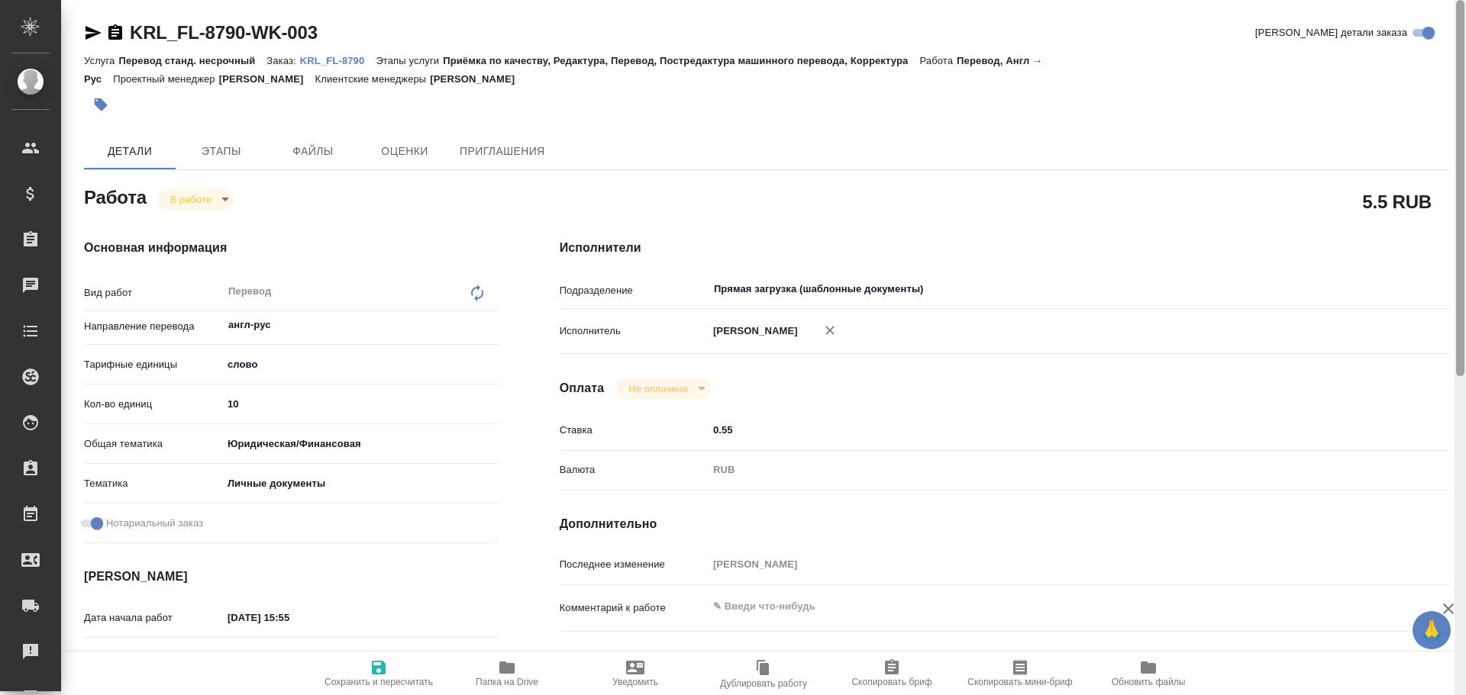
type textarea "x"
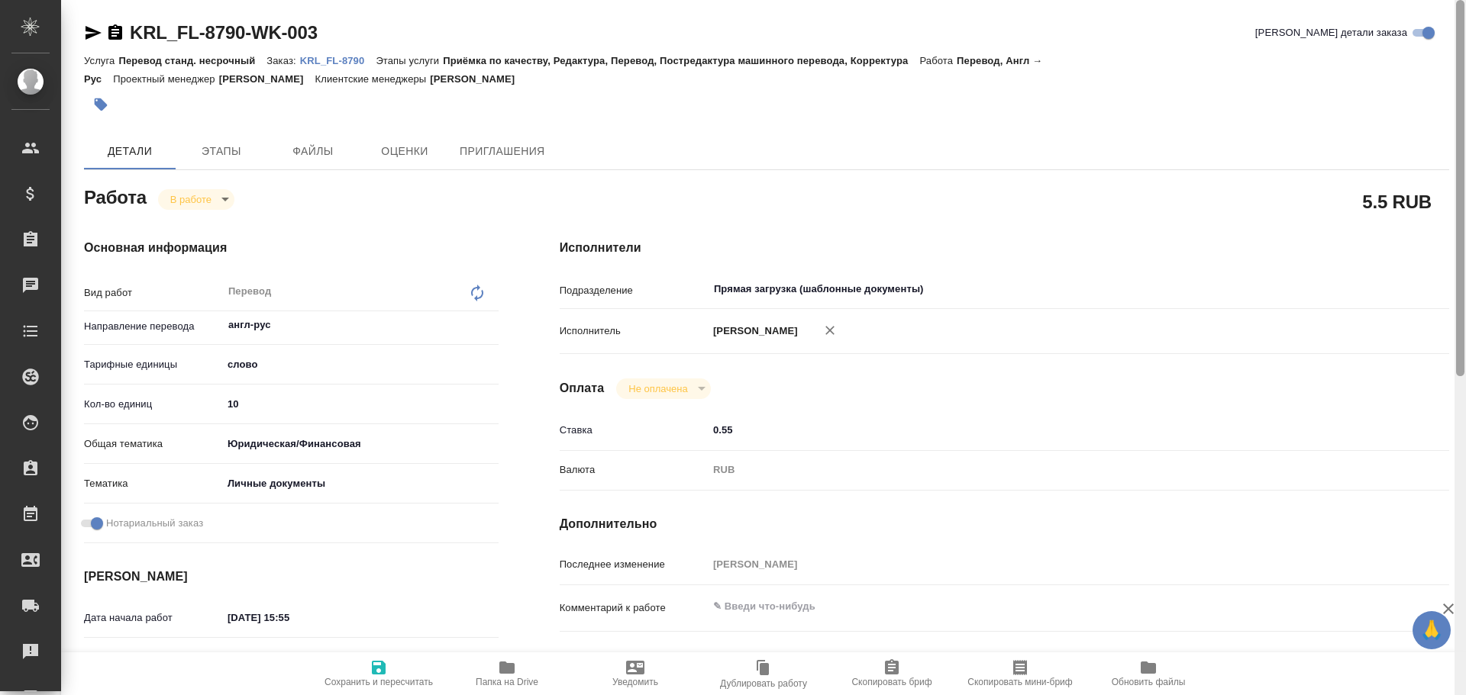
type textarea "x"
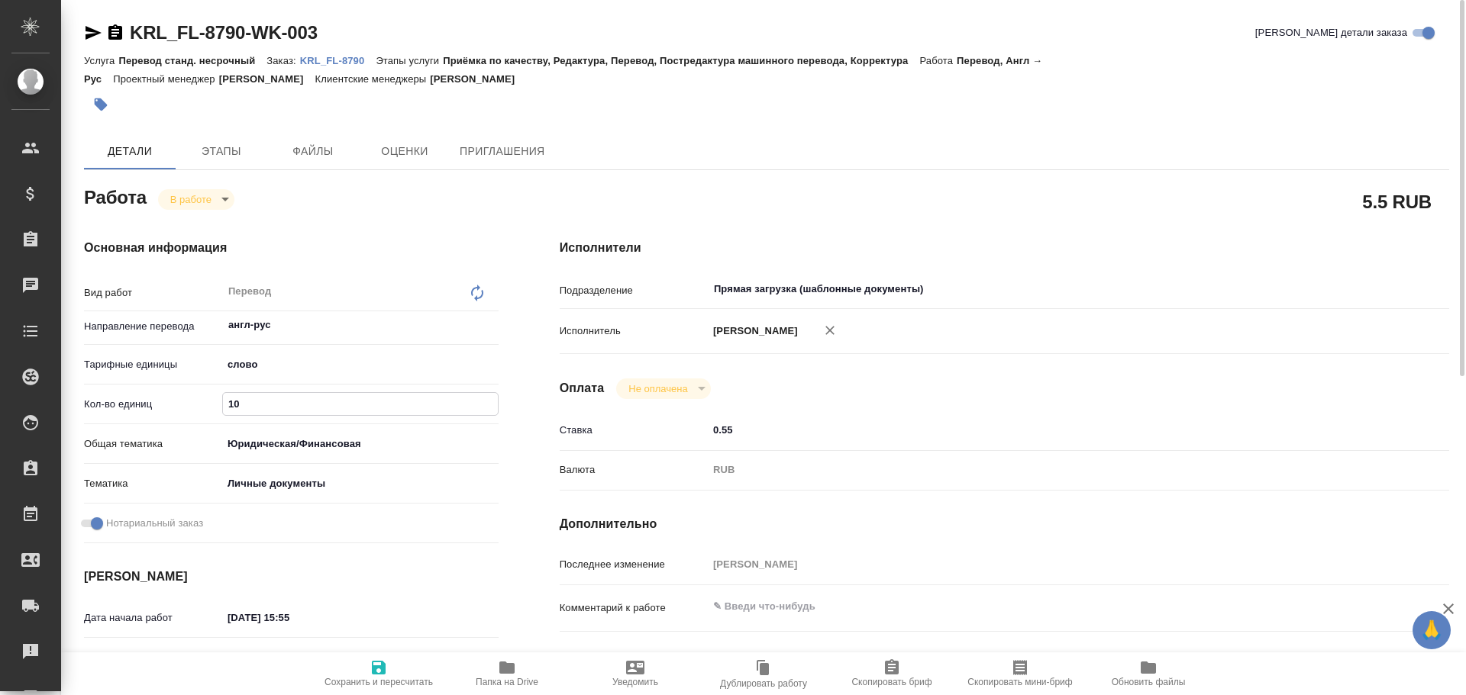
click at [235, 401] on input "10" at bounding box center [360, 404] width 275 height 22
type textarea "x"
type input "1"
type textarea "x"
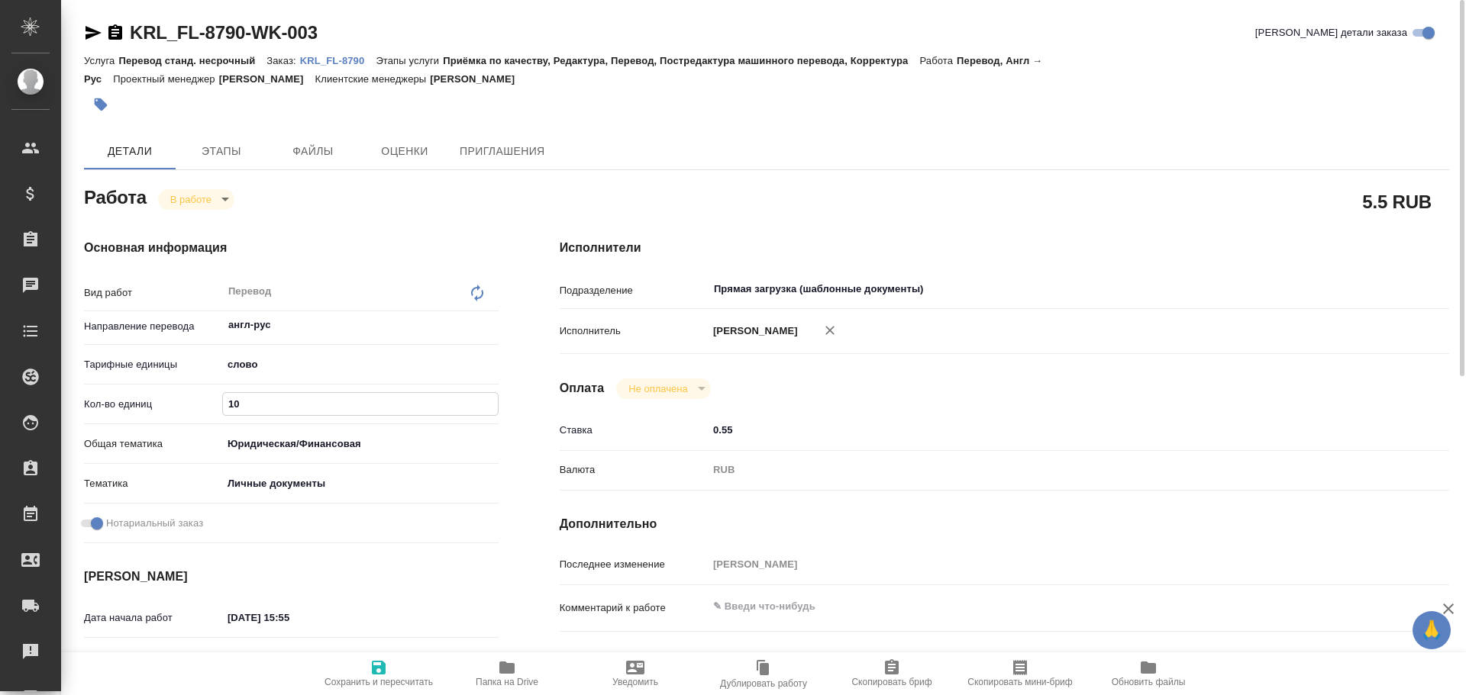
type textarea "x"
type input "12"
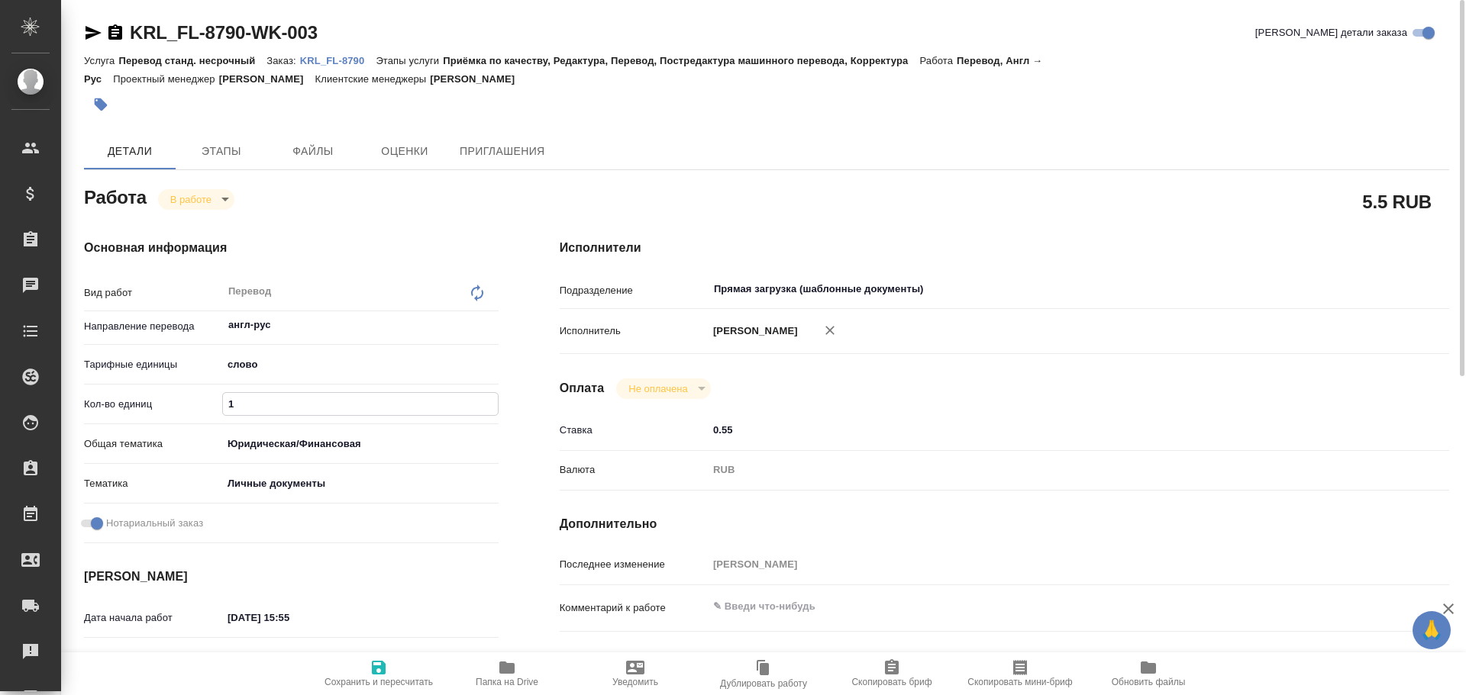
type textarea "x"
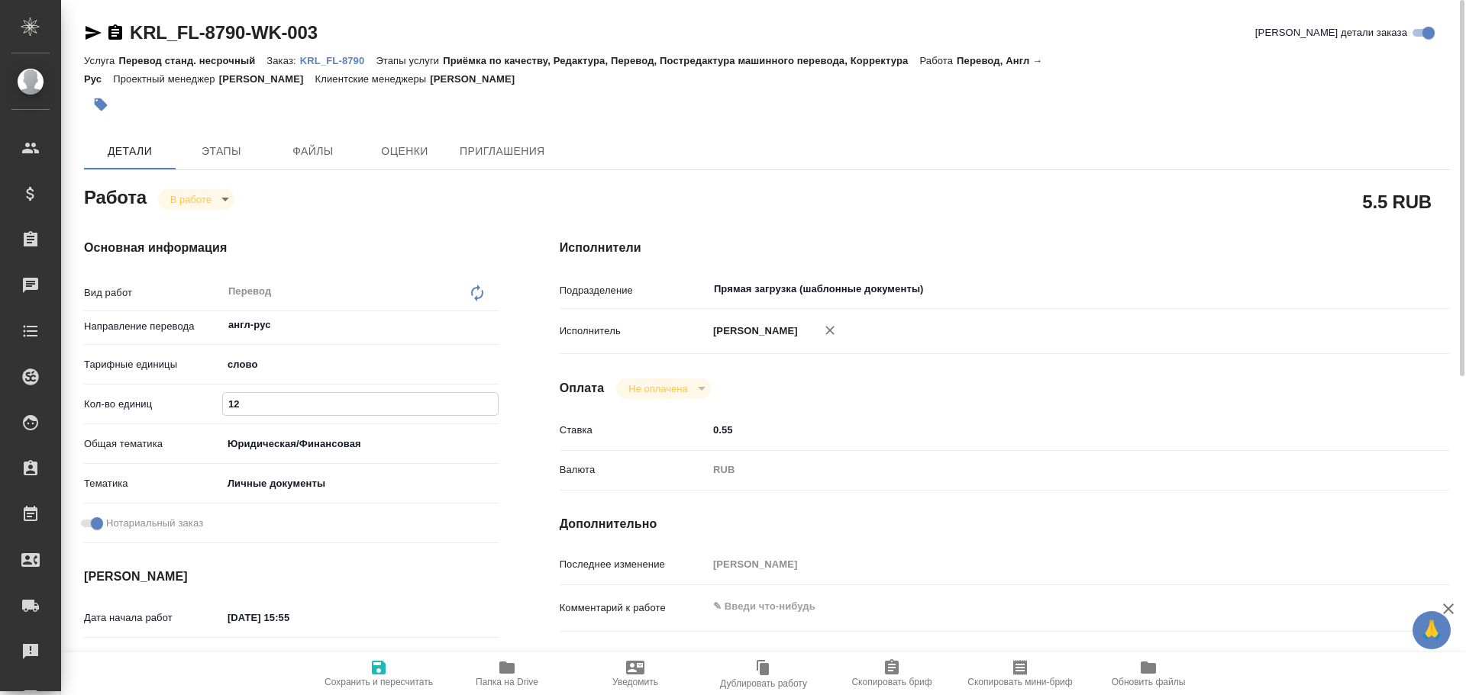
type input "125"
type textarea "x"
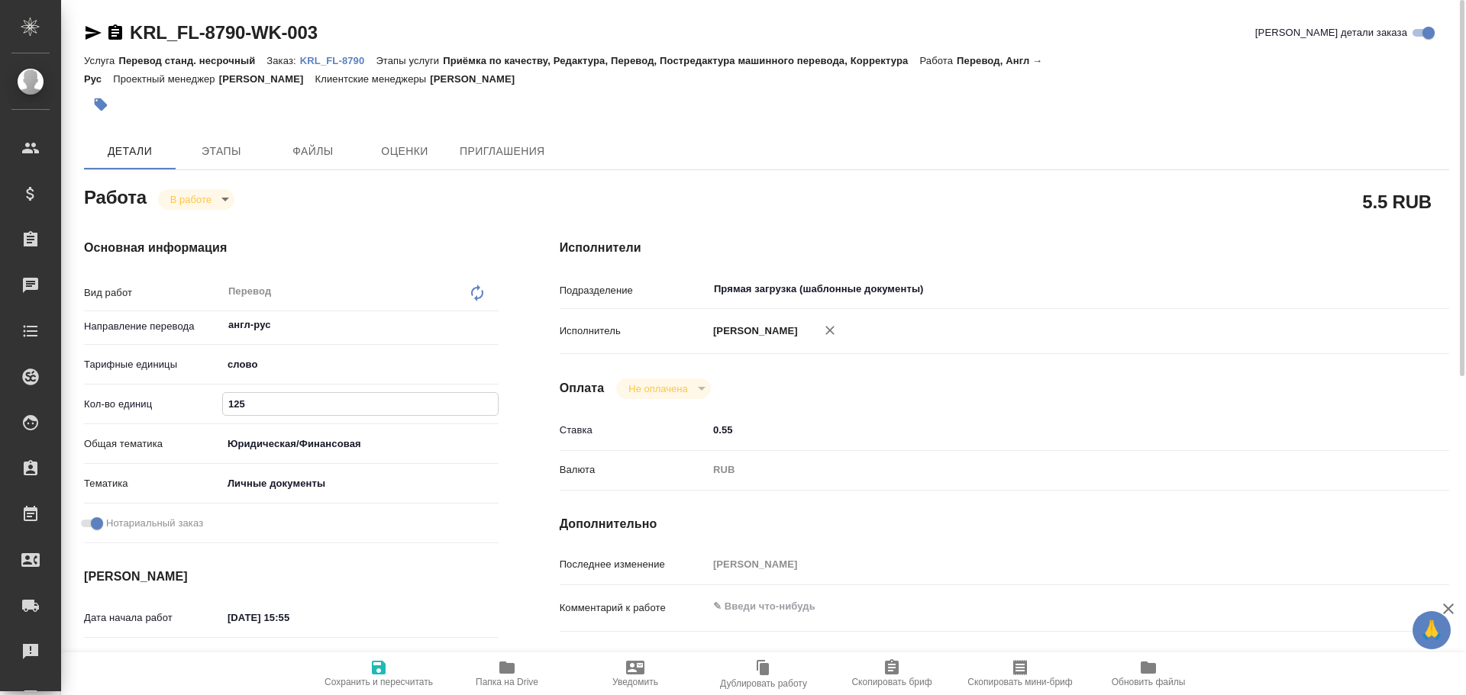
type input "125"
click at [388, 671] on span "Сохранить и пересчитать" at bounding box center [379, 673] width 110 height 29
type textarea "x"
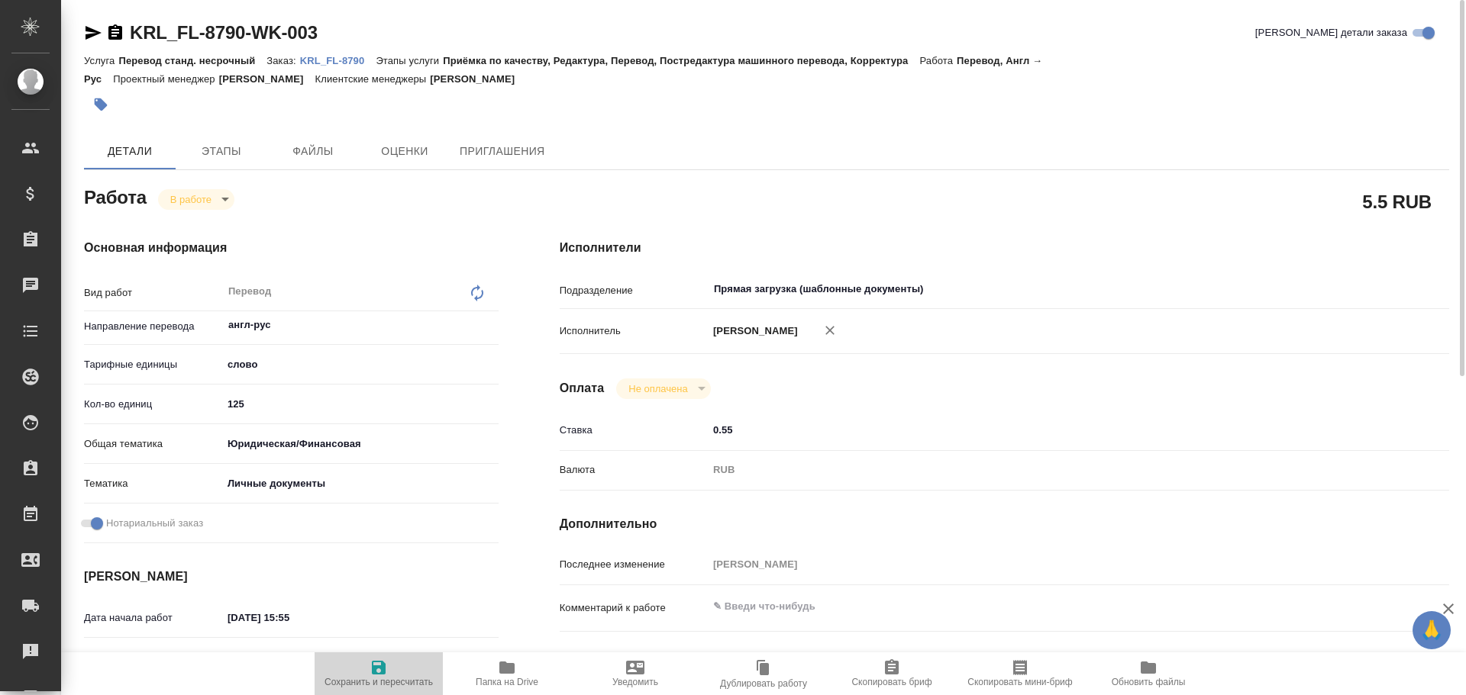
type textarea "x"
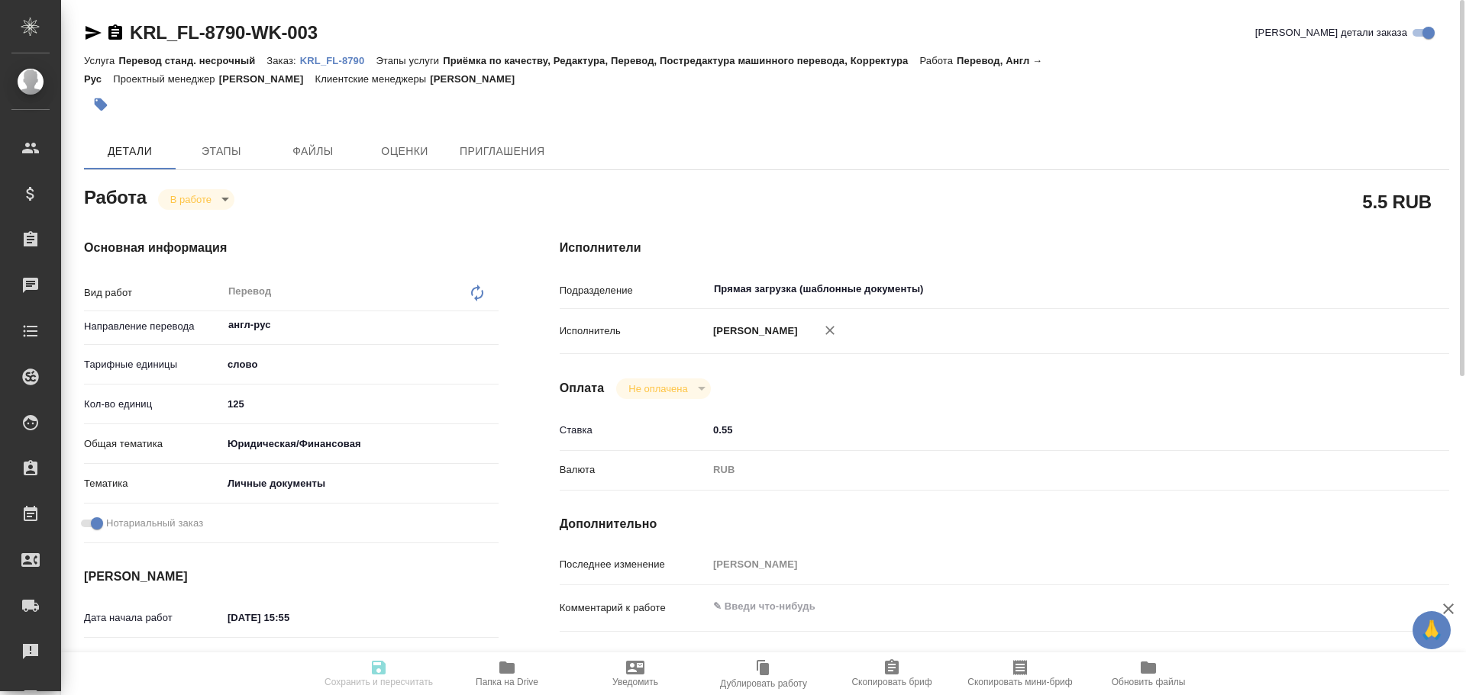
type textarea "x"
type input "inProgress"
type textarea "Перевод"
type textarea "x"
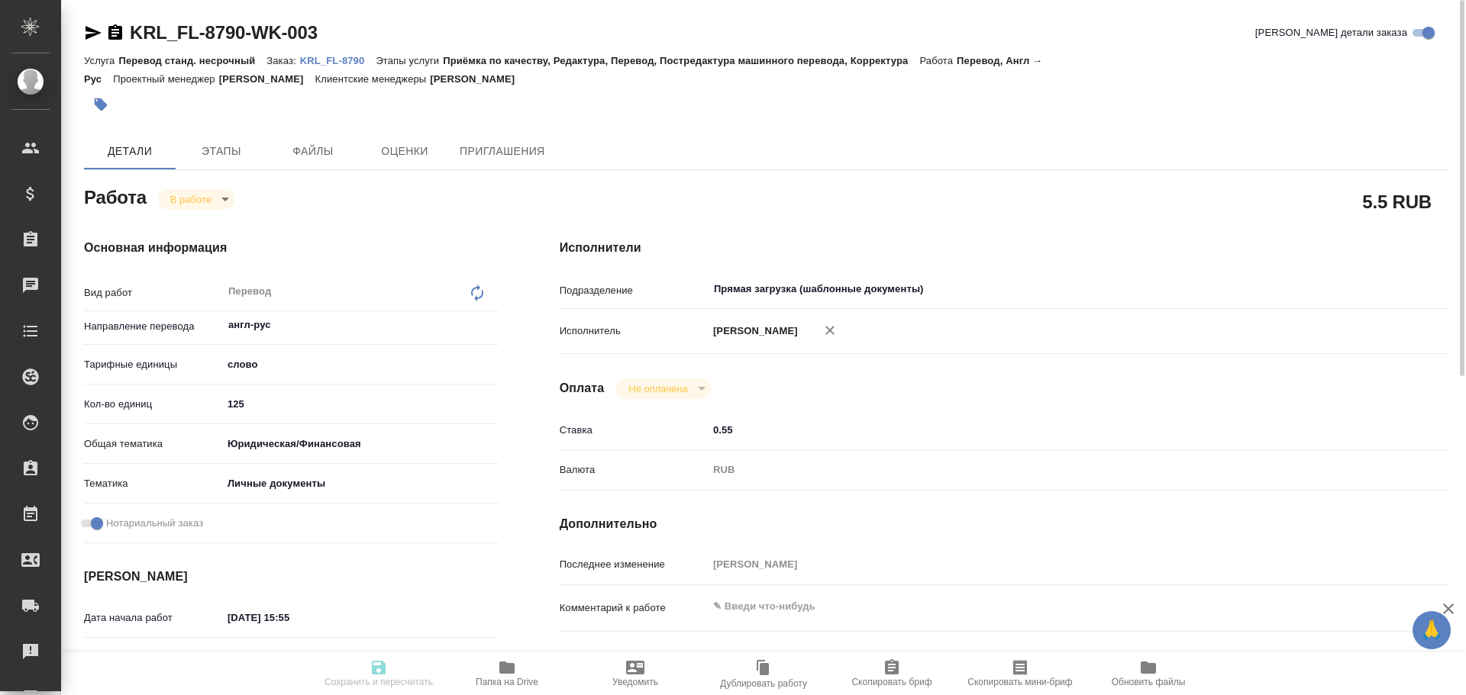
type input "англ-рус"
type input "5a8b1489cc6b4906c91bfd90"
type input "125"
type input "yr-fn"
type input "5a8b8b956a9677013d343cfe"
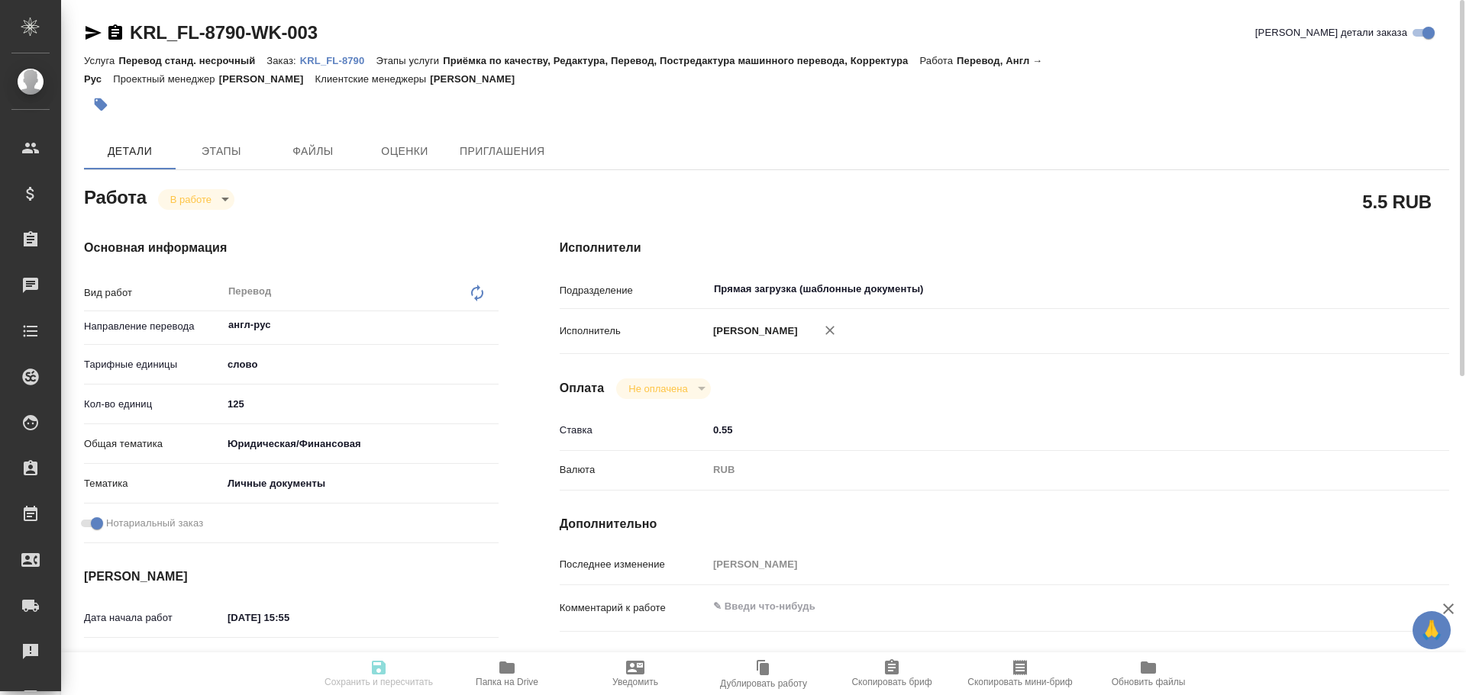
checkbox input "true"
type input "06.10.2025 15:55"
type input "06.10.2025 17:09"
type input "07.10.2025 11:00"
type input "07.10.2025 12:00"
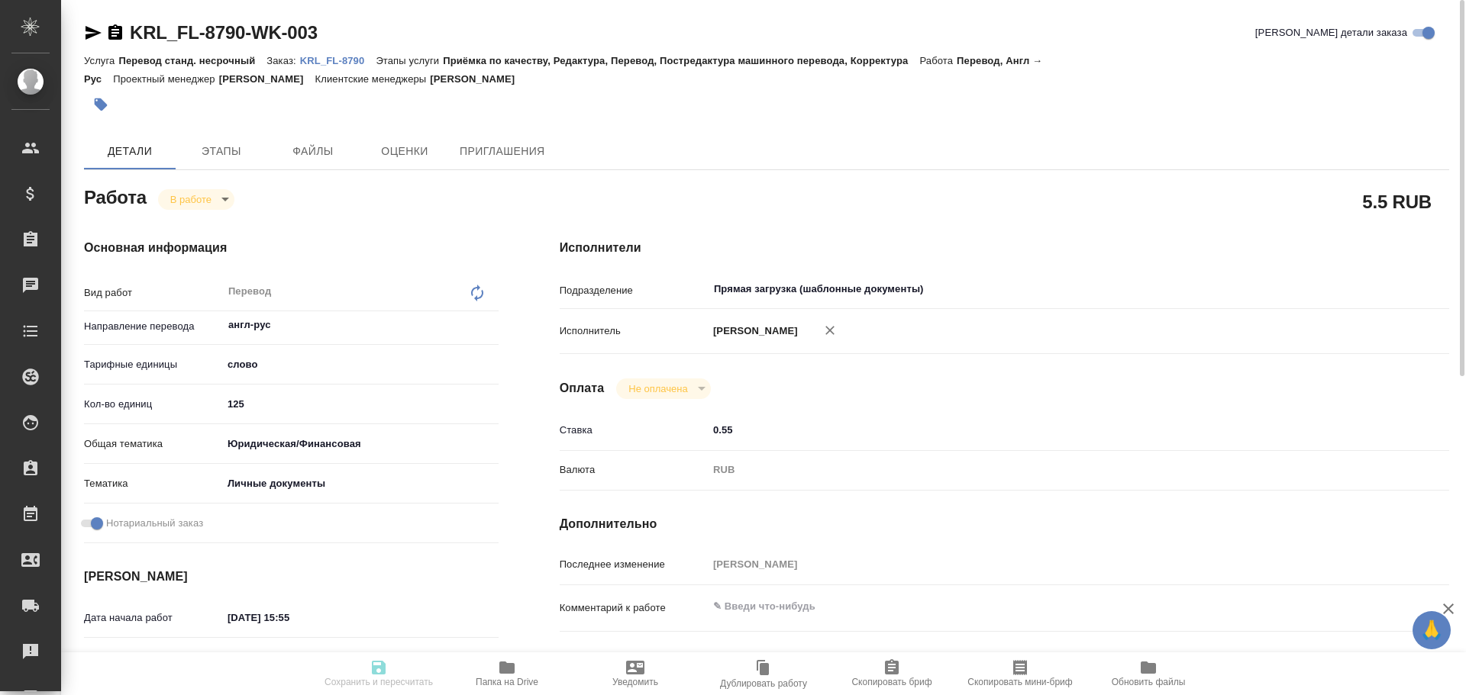
type input "Прямая загрузка (шаблонные документы)"
type input "notPayed"
type input "0.55"
type input "RUB"
type input "Гусев Александр"
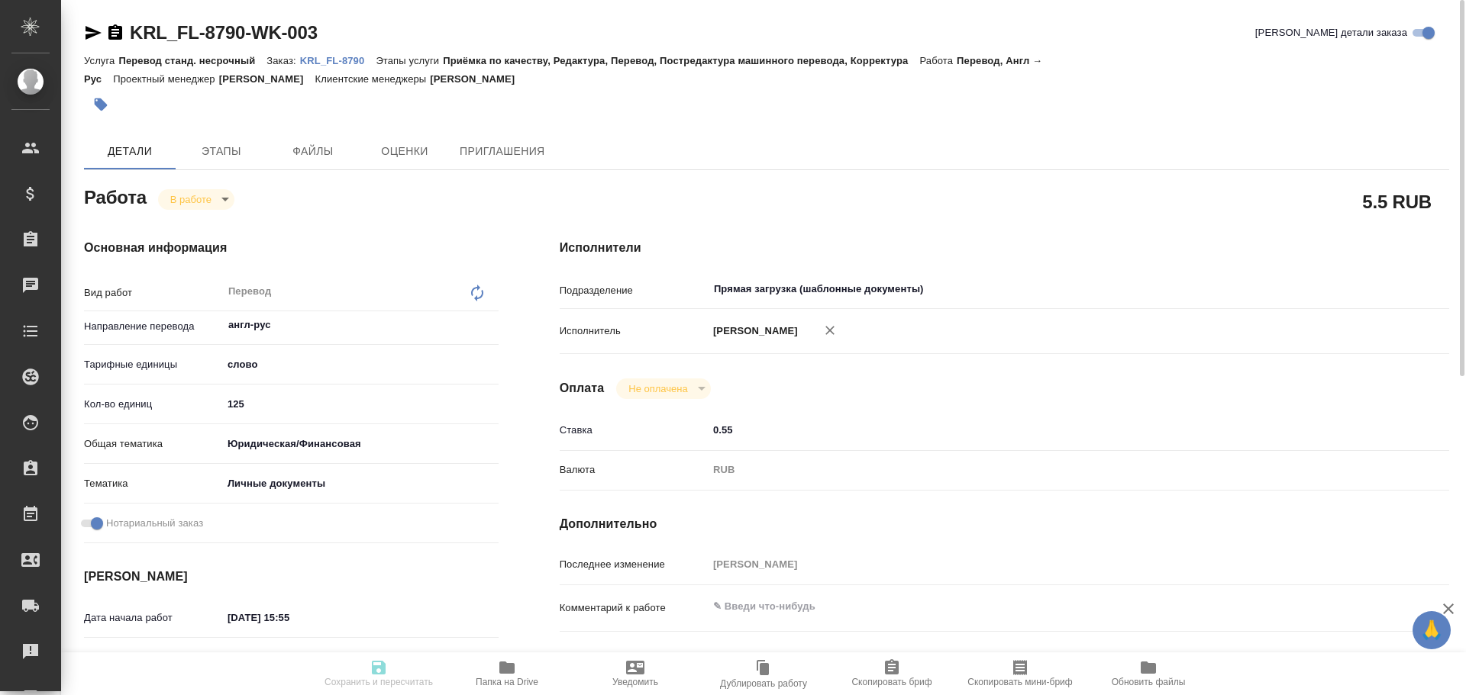
type textarea "x"
type textarea "/Clients/FL_KRL/Orders/KRL_FL-8790/Translated/KRL_FL-8790-WK-003"
type textarea "x"
type input "KRL_FL-8790"
type input "Перевод станд. несрочный"
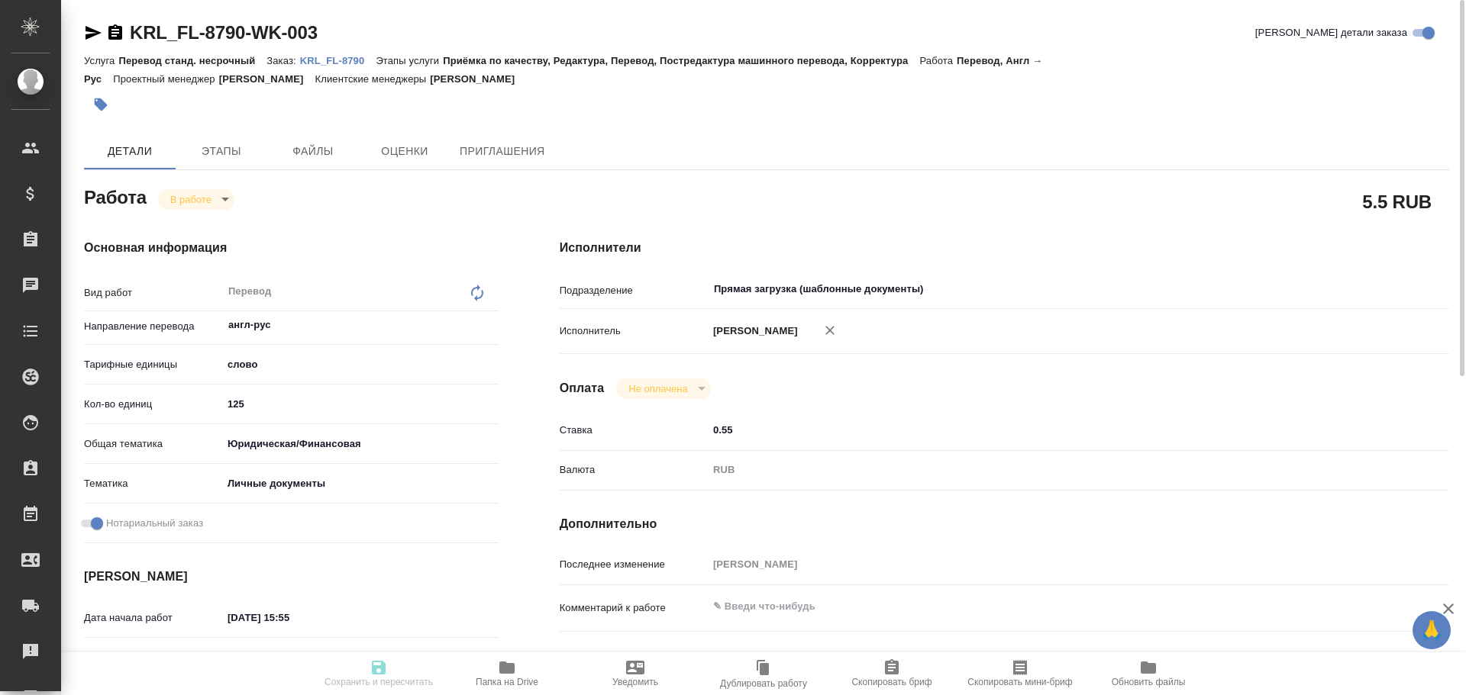
type input "Приёмка по качеству, Редактура, Перевод, Постредактура машинного перевода, Корр…"
type input "Касымов Тимур"
type input "/Clients/FL_KRL/Orders/KRL_FL-8790"
type textarea "x"
type textarea "НОТ РВП / Сахарово"
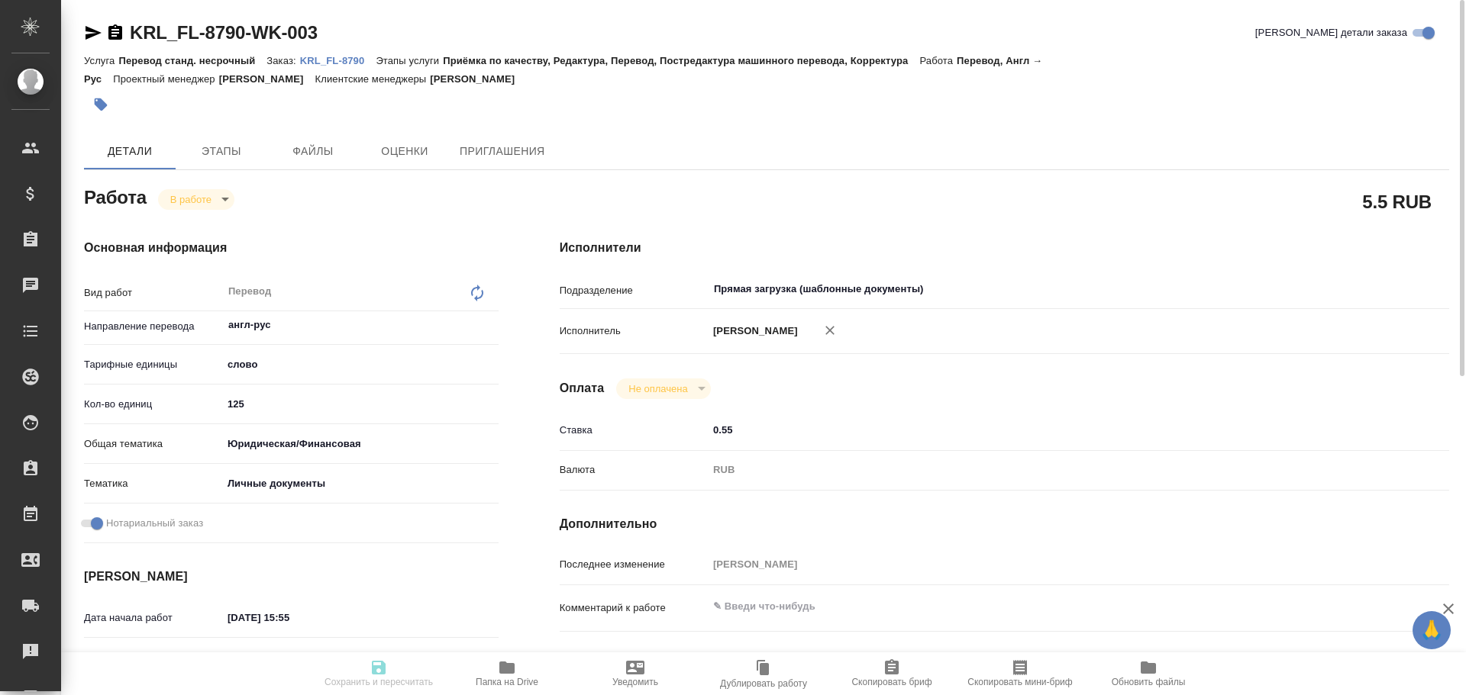
type textarea "x"
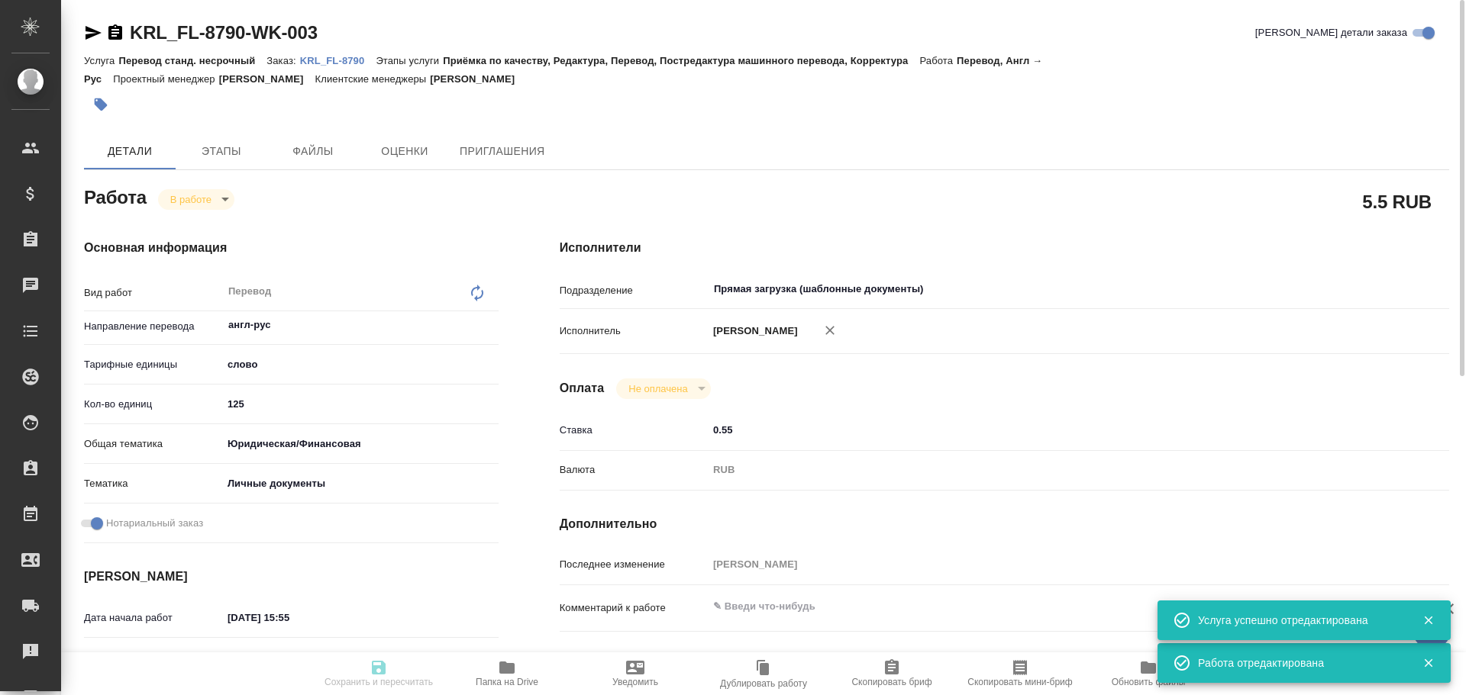
type textarea "x"
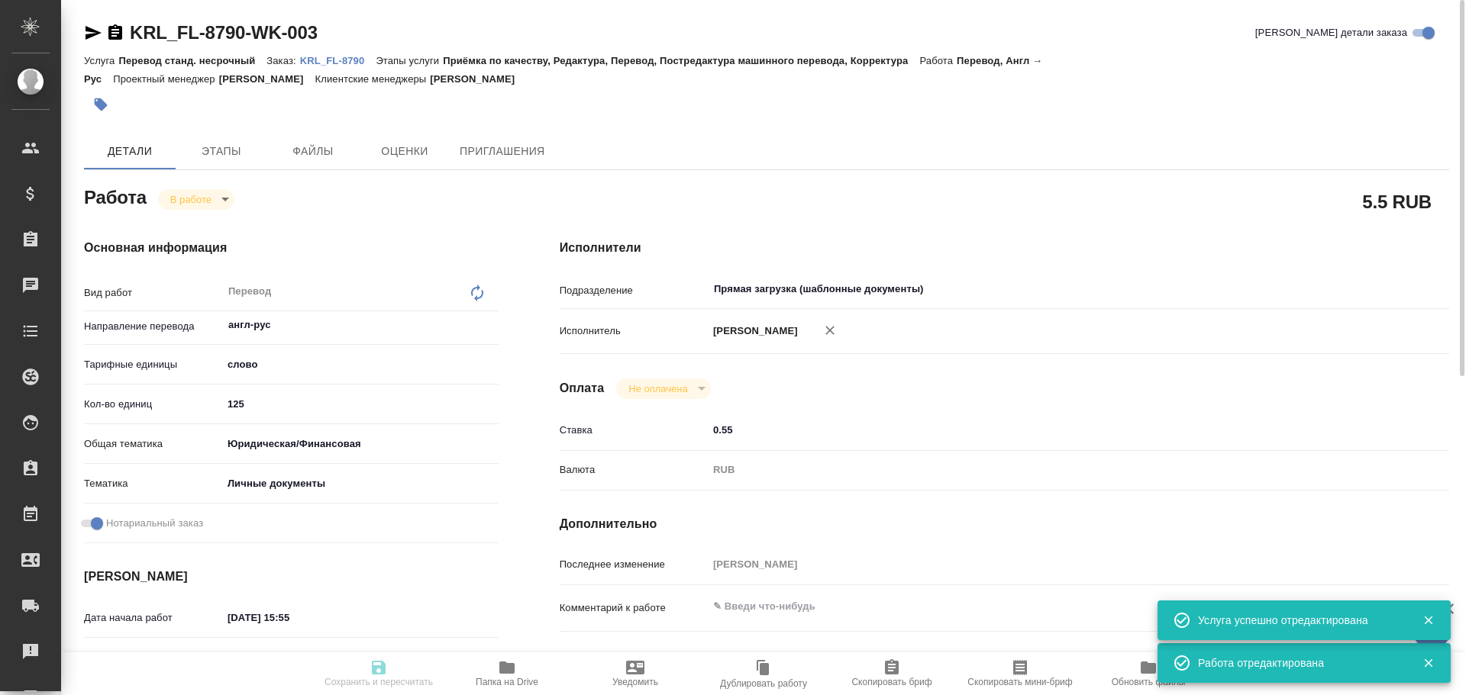
type textarea "x"
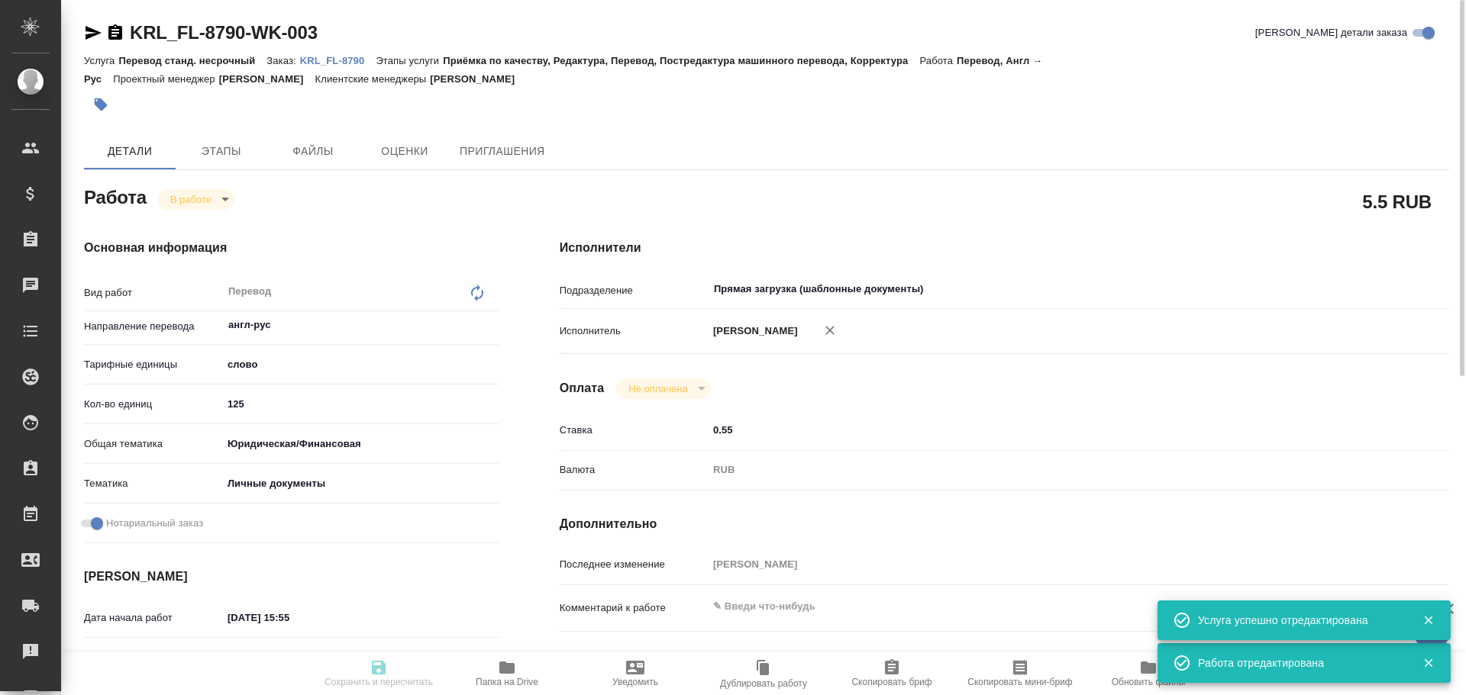
type textarea "x"
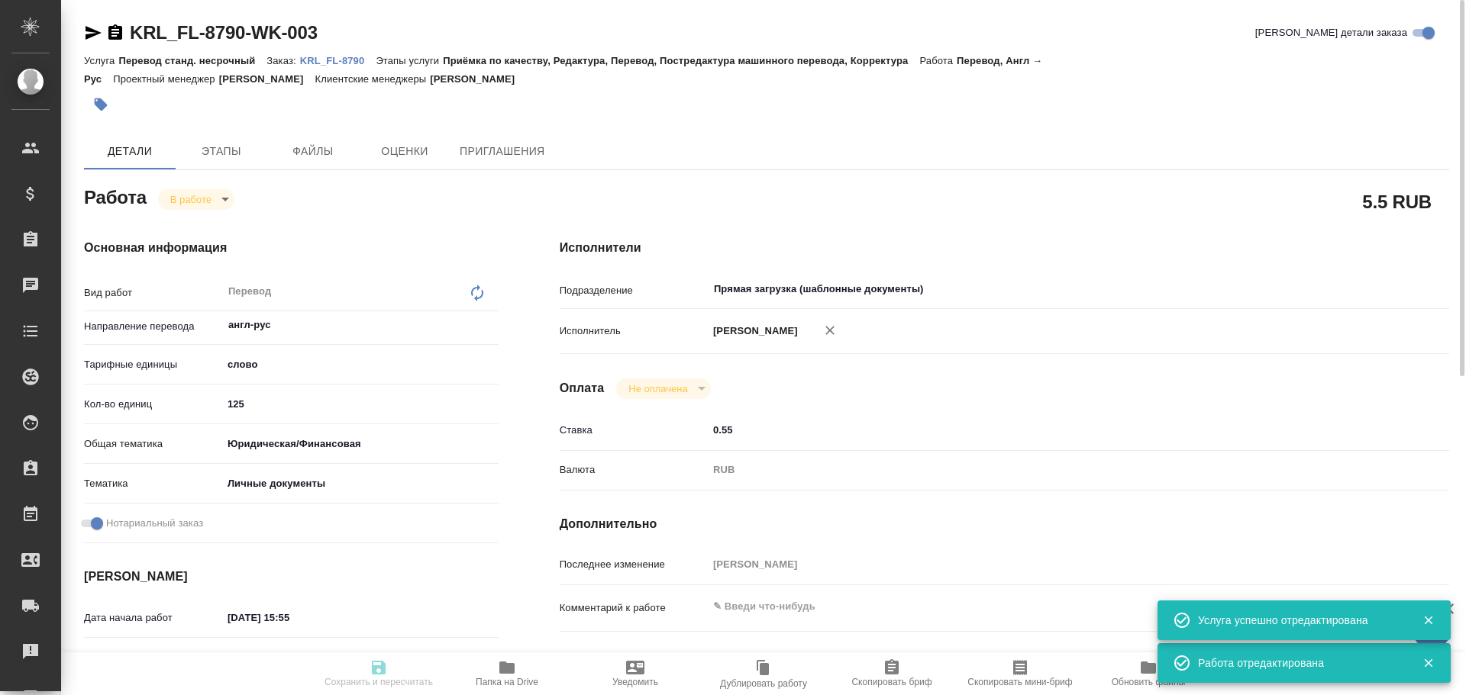
type input "inProgress"
type textarea "Перевод"
type textarea "x"
type input "англ-рус"
type input "5a8b1489cc6b4906c91bfd90"
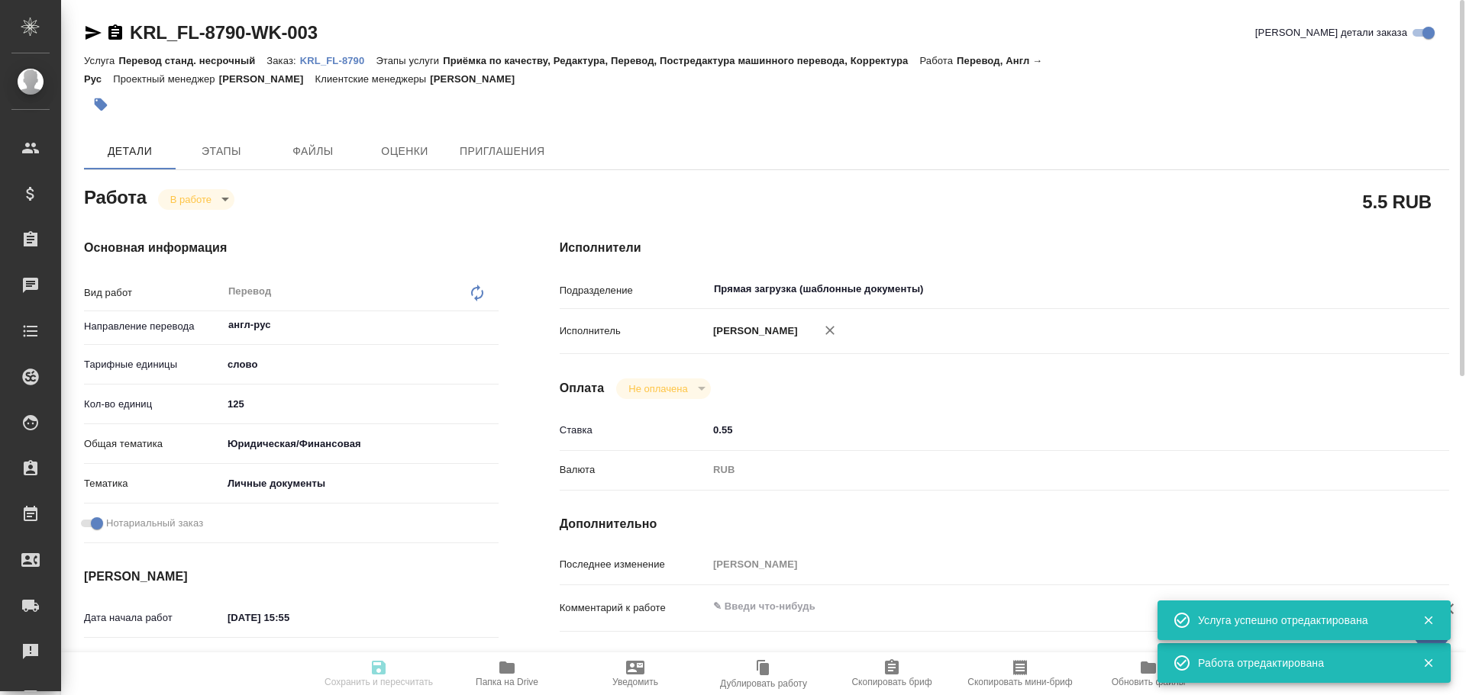
type input "125"
type input "yr-fn"
type input "5a8b8b956a9677013d343cfe"
checkbox input "true"
type input "06.10.2025 15:55"
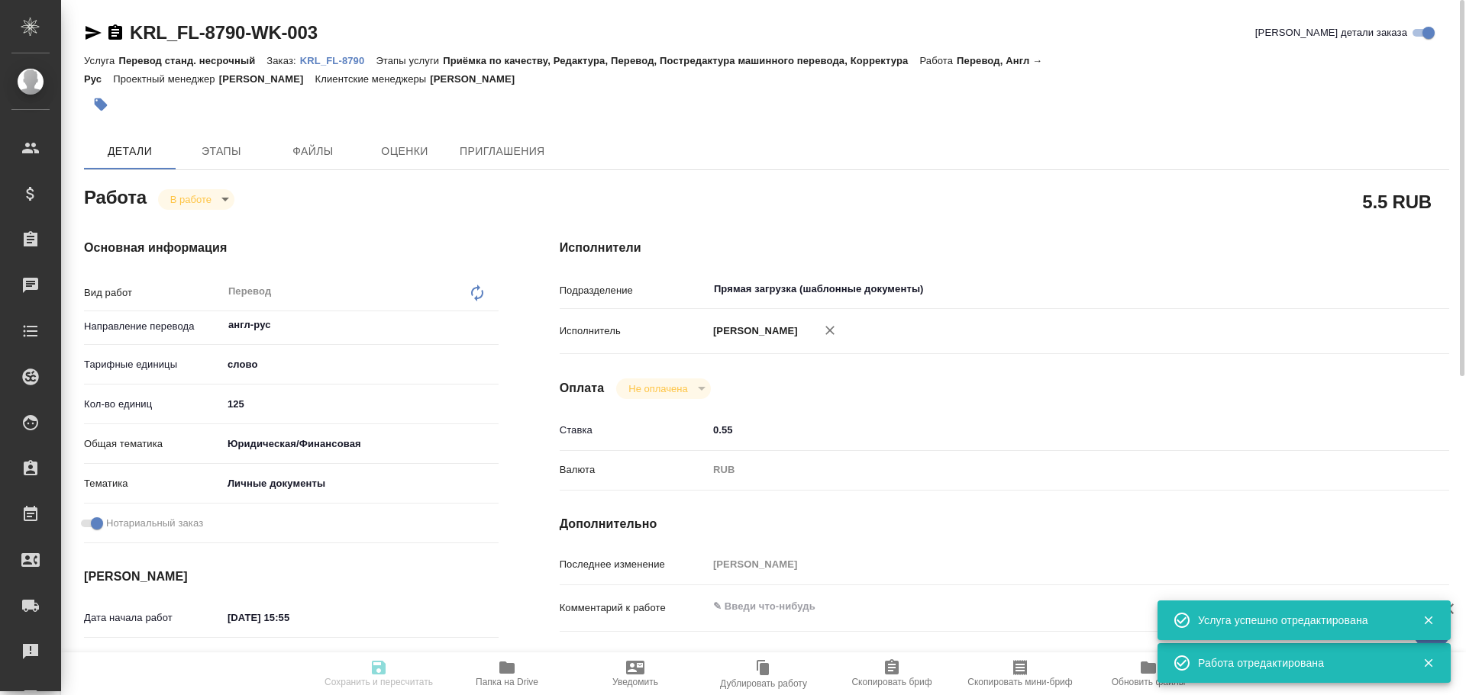
type input "06.10.2025 17:09"
type input "07.10.2025 11:00"
type input "07.10.2025 12:00"
type input "Прямая загрузка (шаблонные документы)"
type input "notPayed"
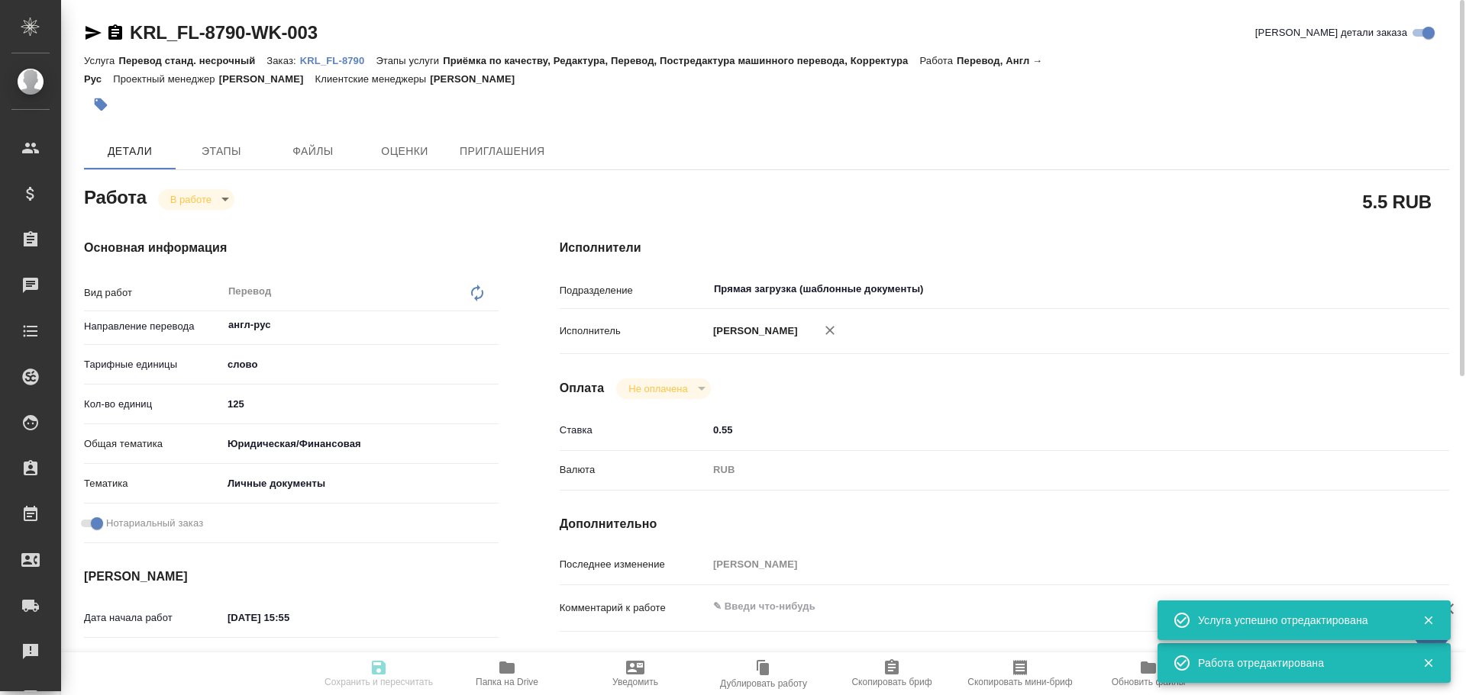
type input "0.55"
type input "RUB"
type input "Гусев Александр"
type textarea "x"
type textarea "/Clients/FL_KRL/Orders/KRL_FL-8790/Translated/KRL_FL-8790-WK-003"
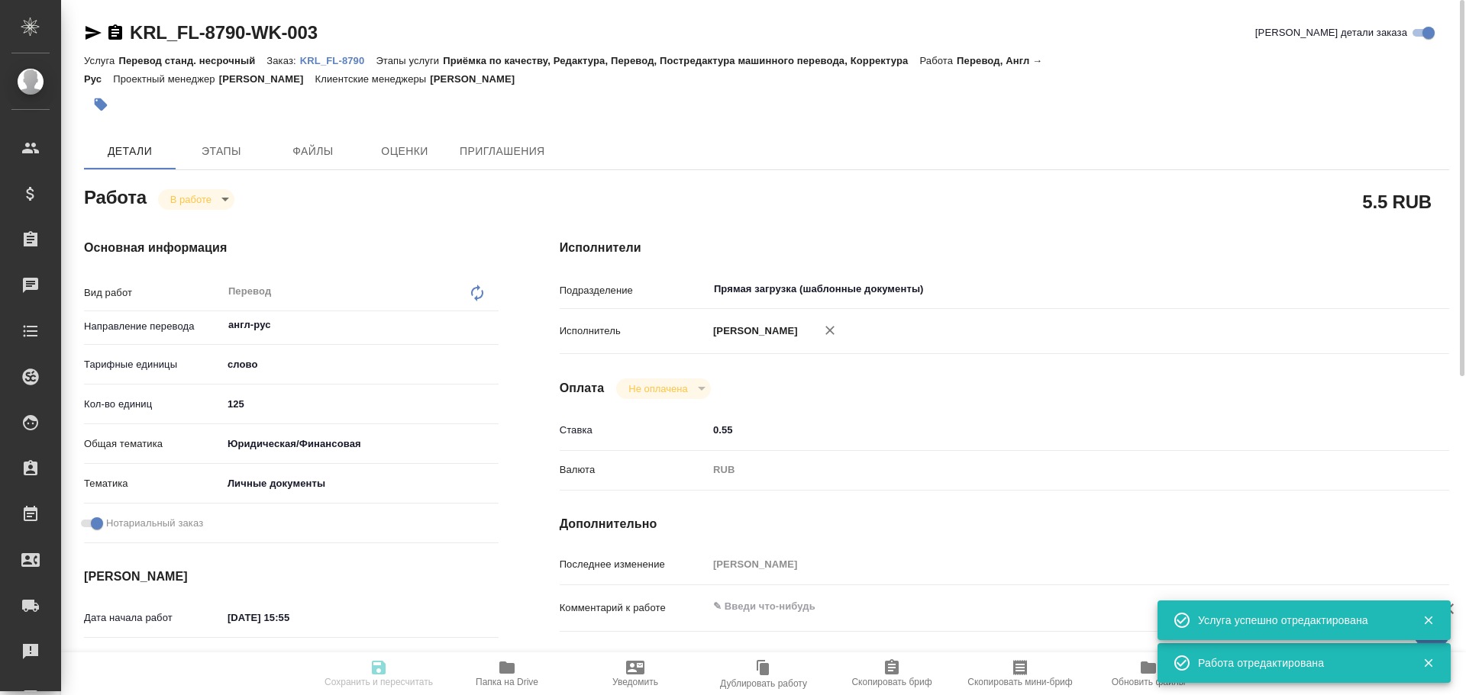
type textarea "x"
type input "KRL_FL-8790"
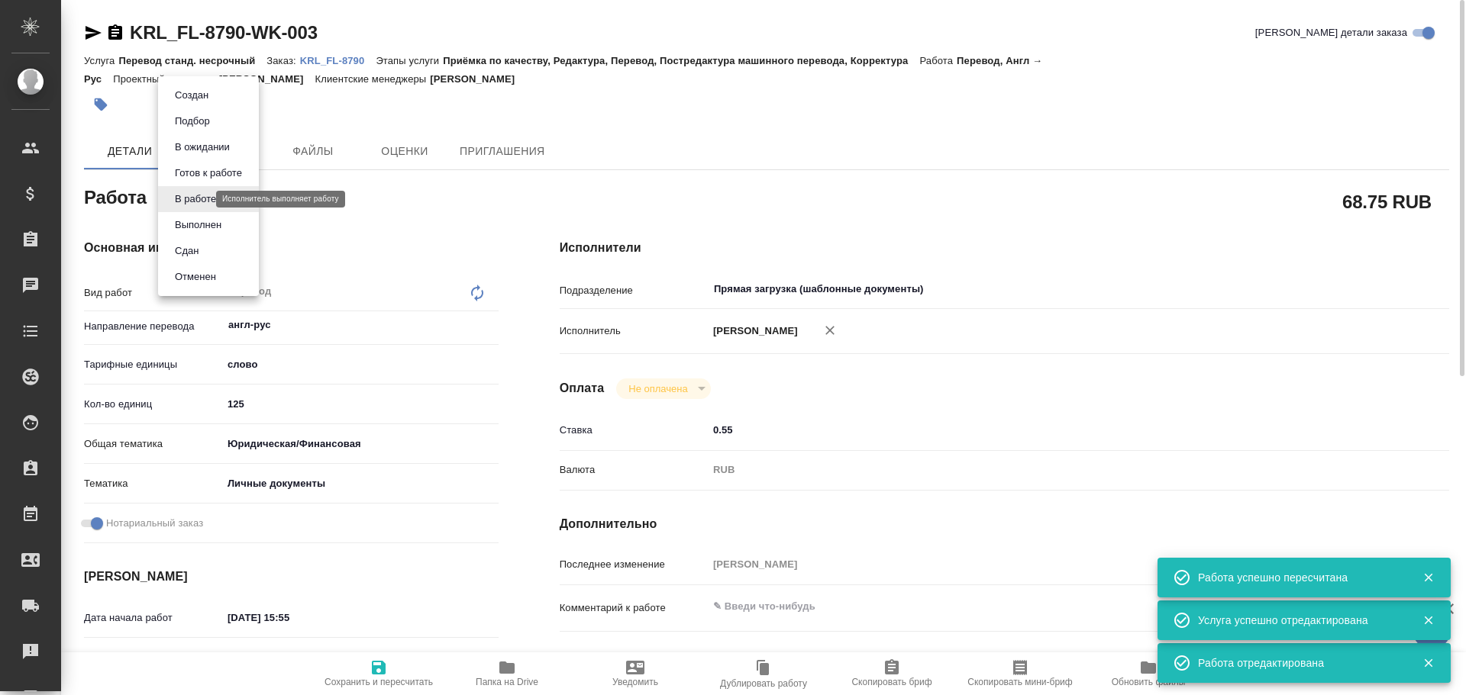
click at [182, 198] on body "🙏 .cls-1 fill:#fff; AWATERA Gusev Alexandr Клиенты Спецификации Заказы 0 Чаты T…" at bounding box center [733, 347] width 1466 height 695
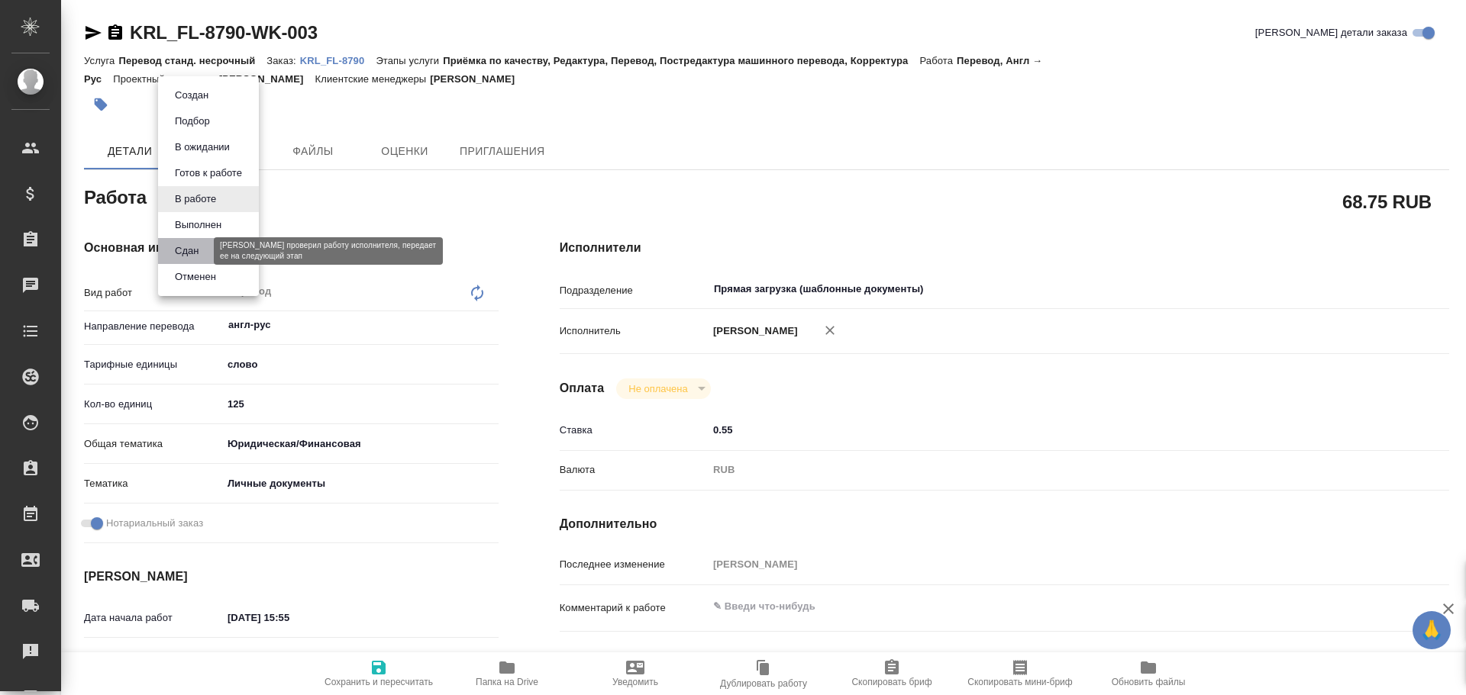
click at [186, 257] on button "Сдан" at bounding box center [186, 251] width 33 height 17
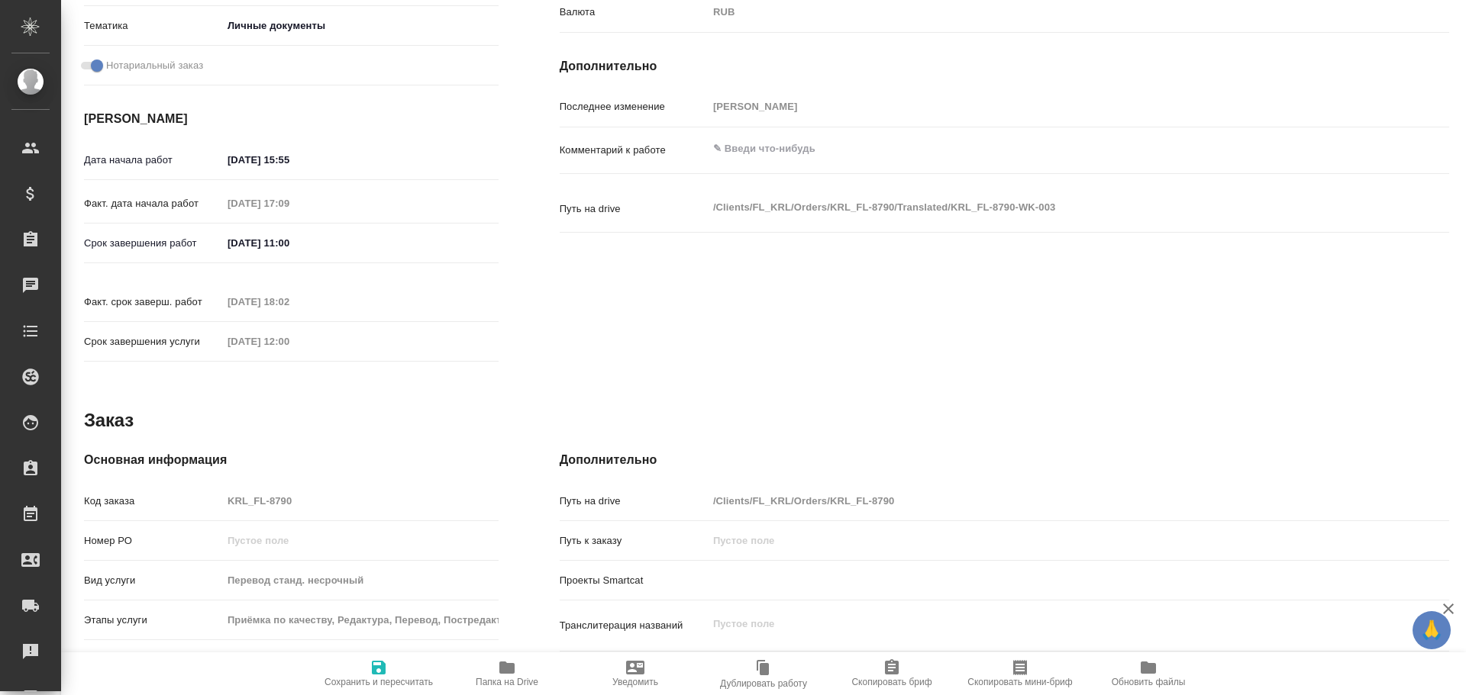
scroll to position [534, 0]
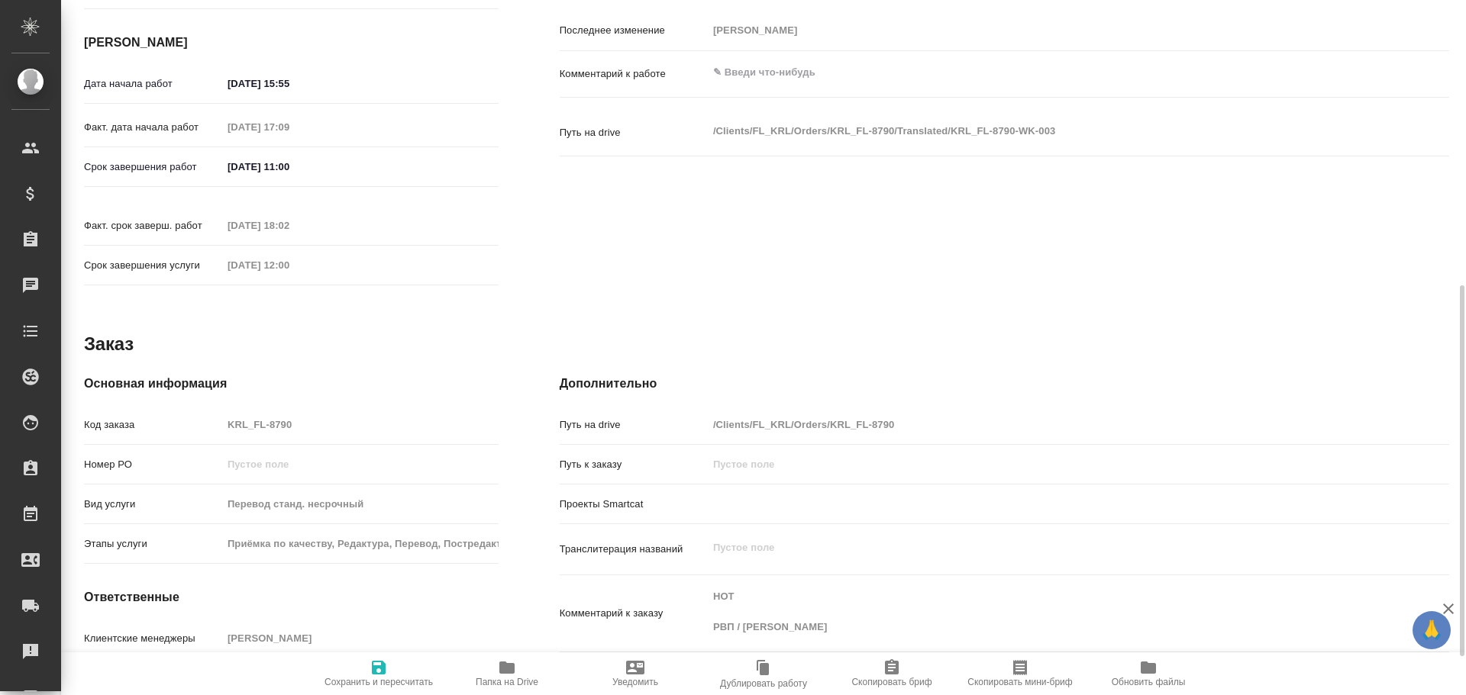
click at [192, 411] on div "Код заказа KRL_FL-8790" at bounding box center [291, 424] width 415 height 27
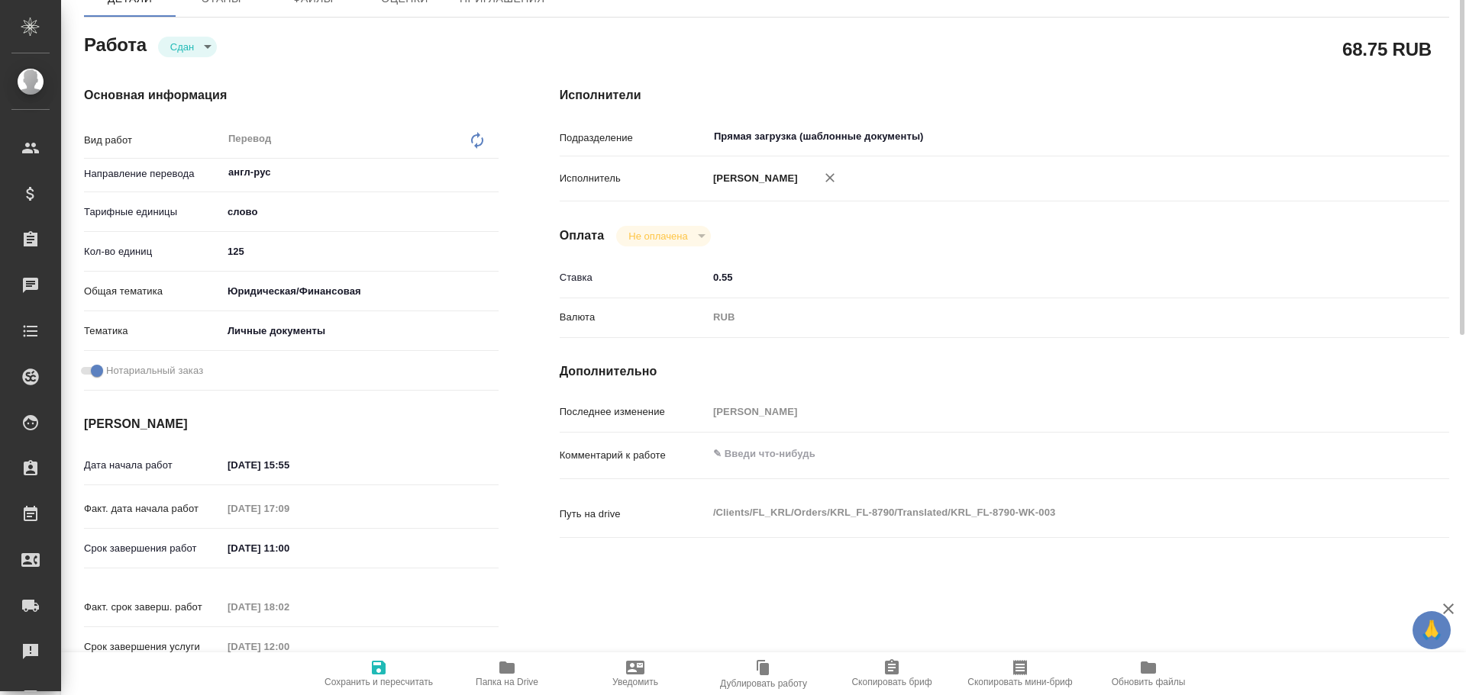
scroll to position [0, 0]
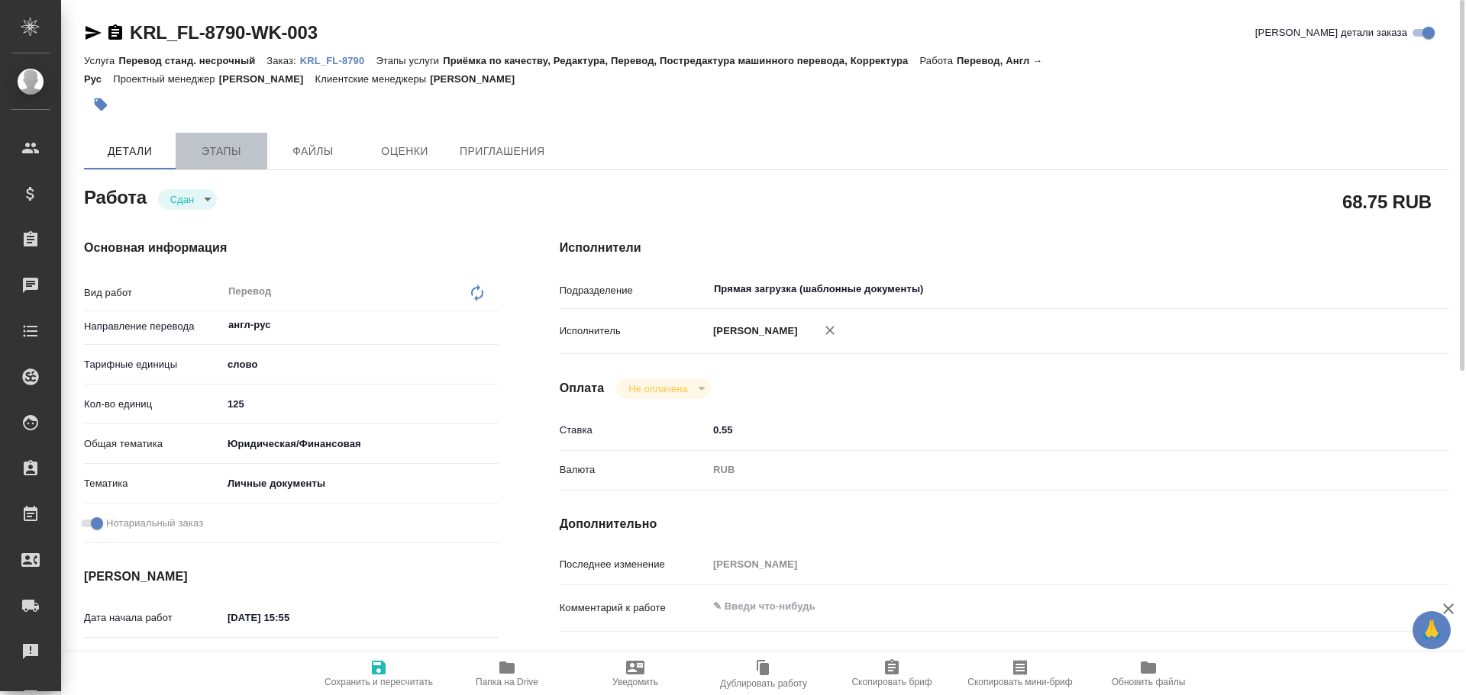
click at [186, 142] on span "Этапы" at bounding box center [221, 151] width 73 height 19
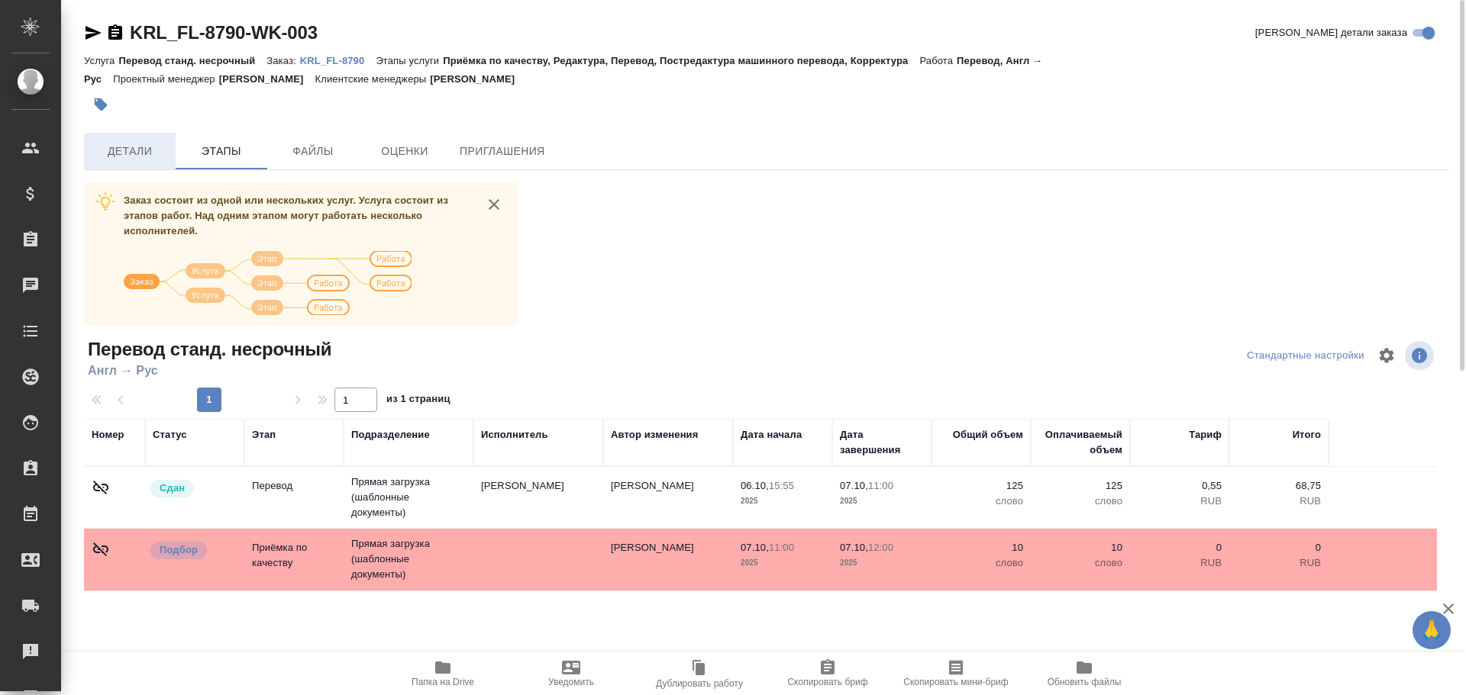
click at [137, 154] on span "Детали" at bounding box center [129, 151] width 73 height 19
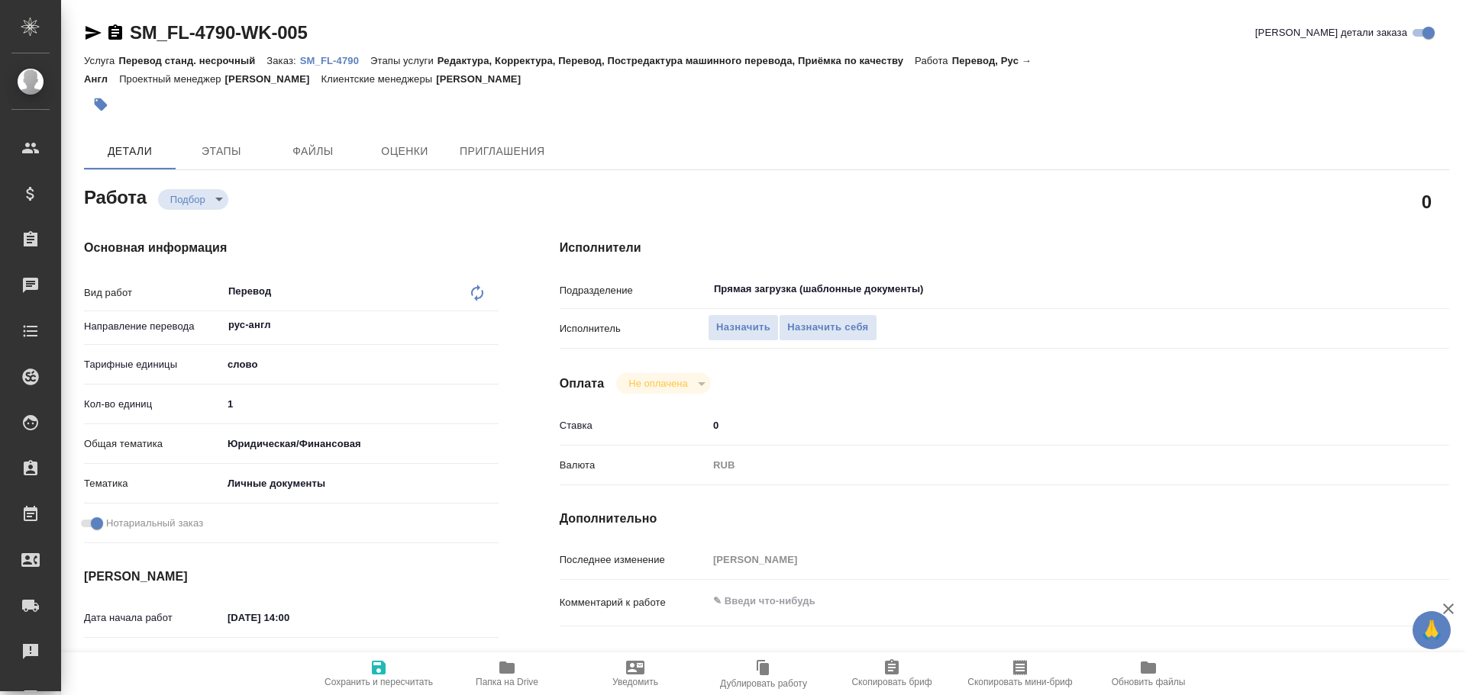
type textarea "x"
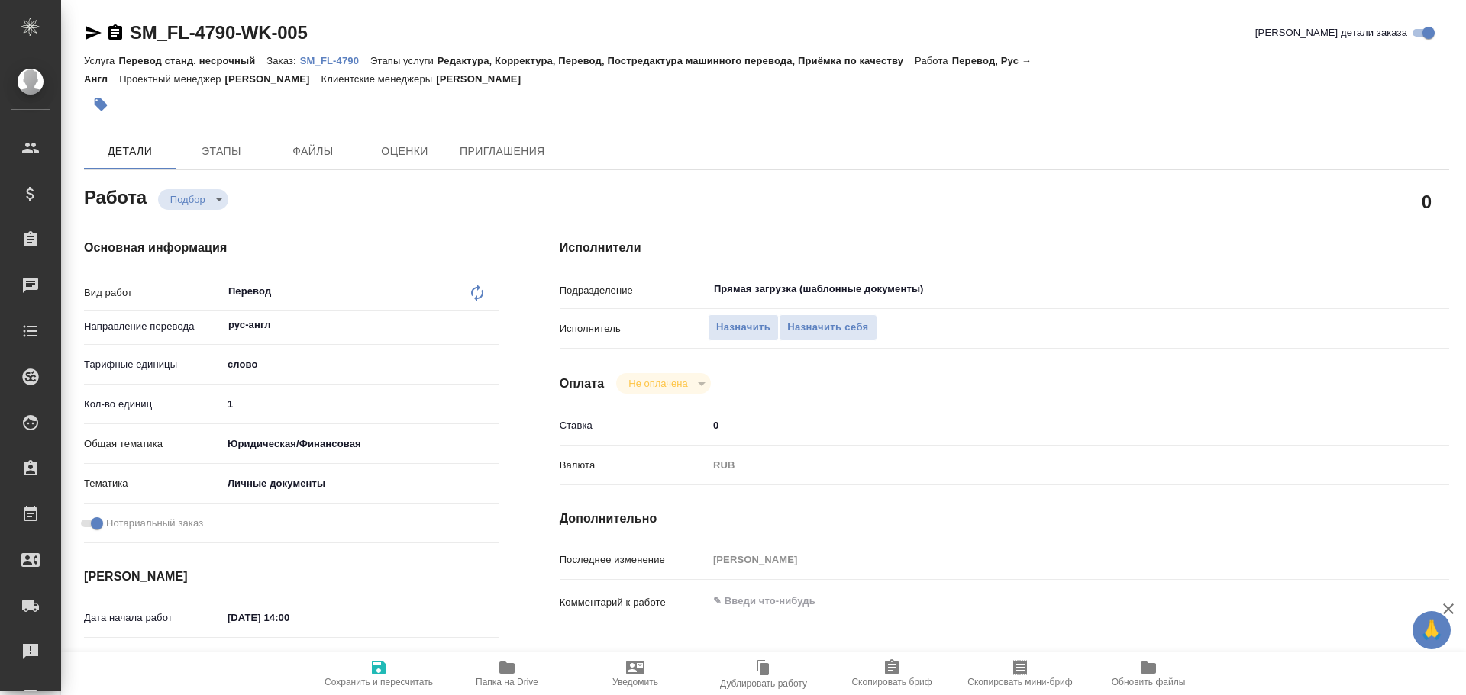
type textarea "x"
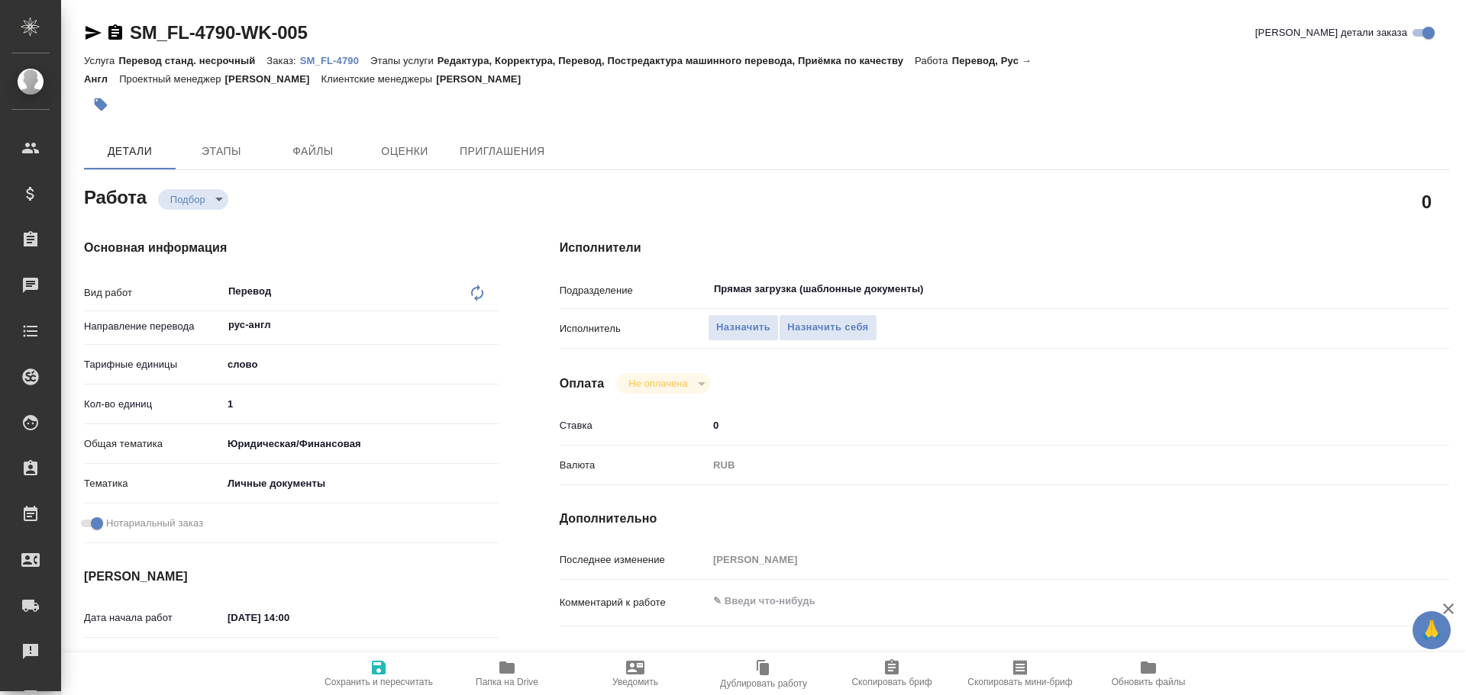
type textarea "x"
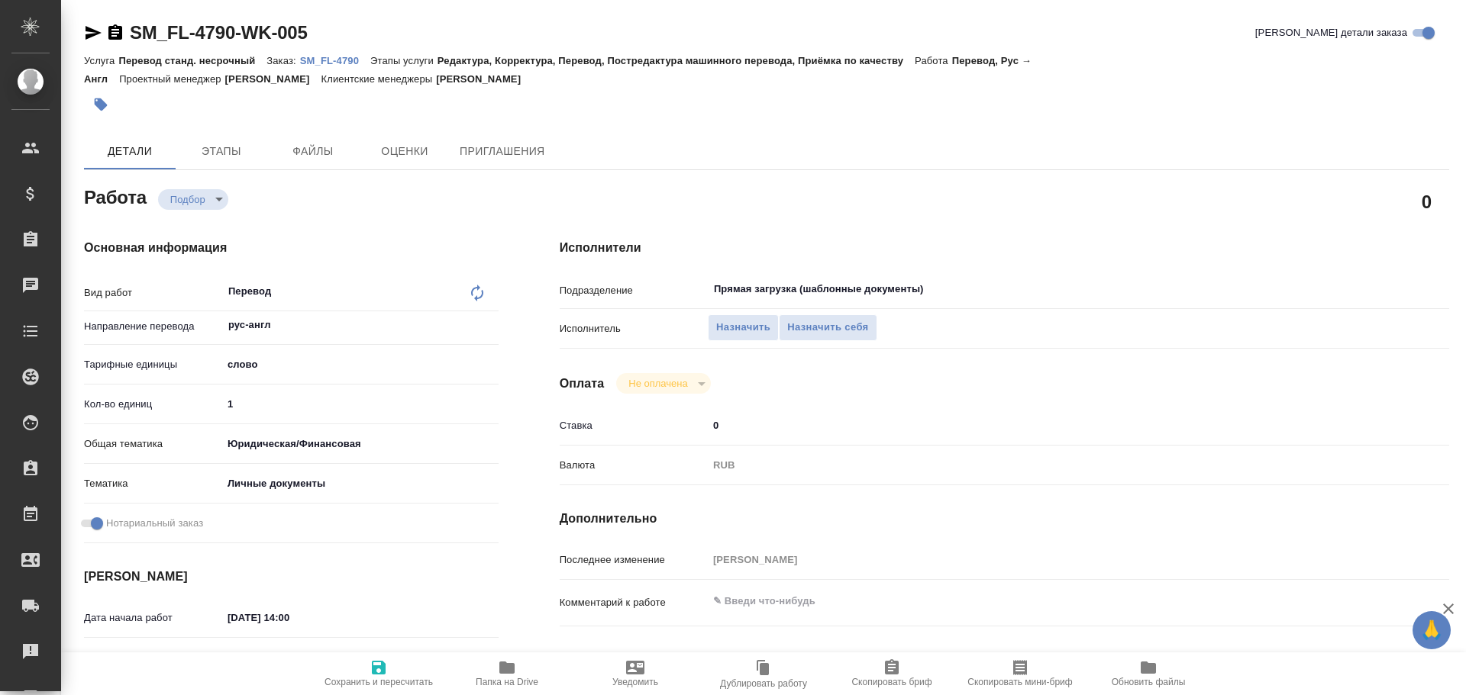
type textarea "x"
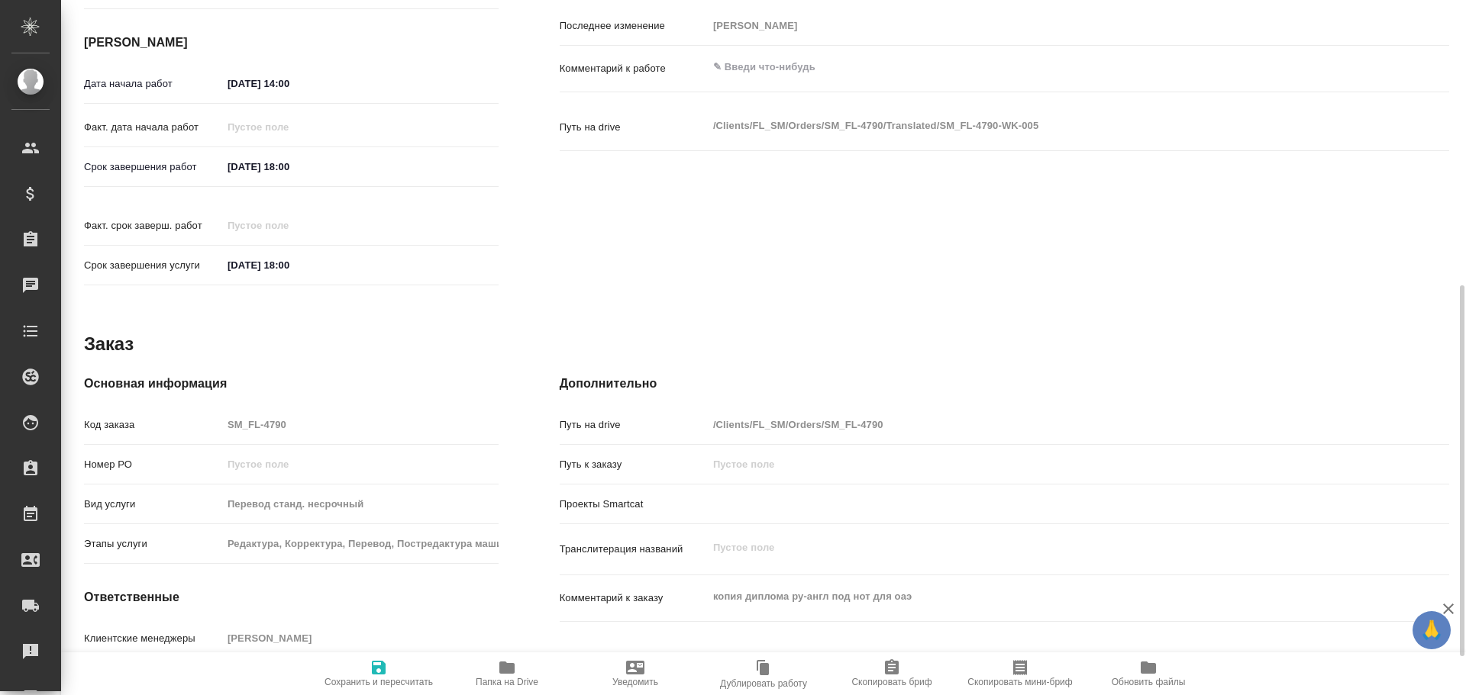
type textarea "x"
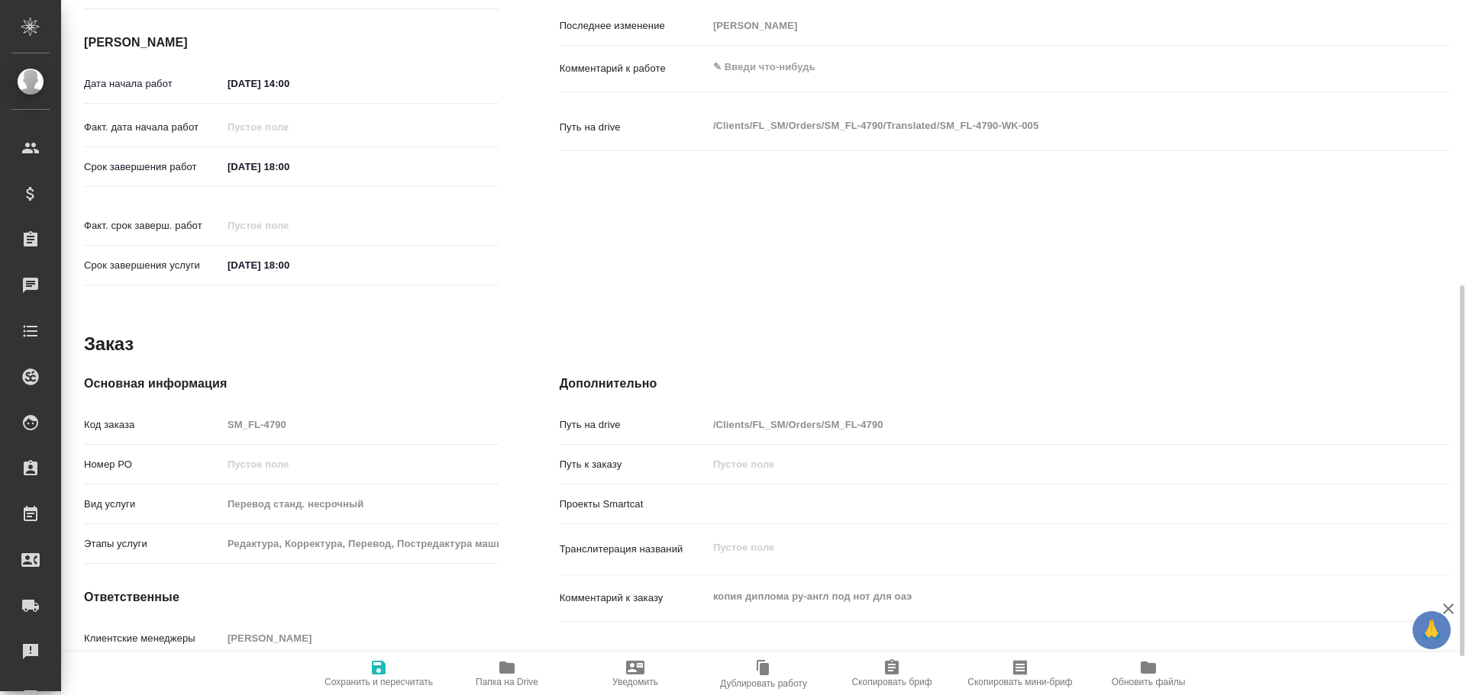
scroll to position [607, 0]
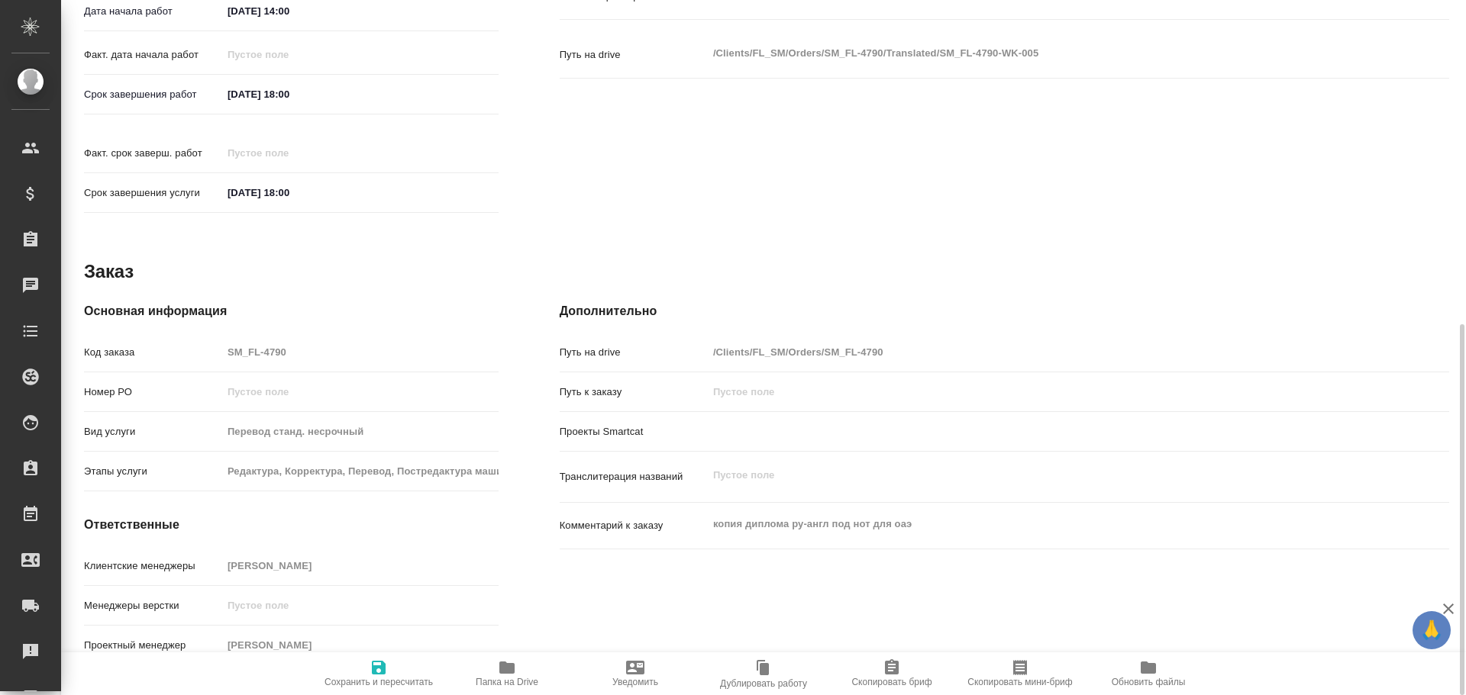
type textarea "x"
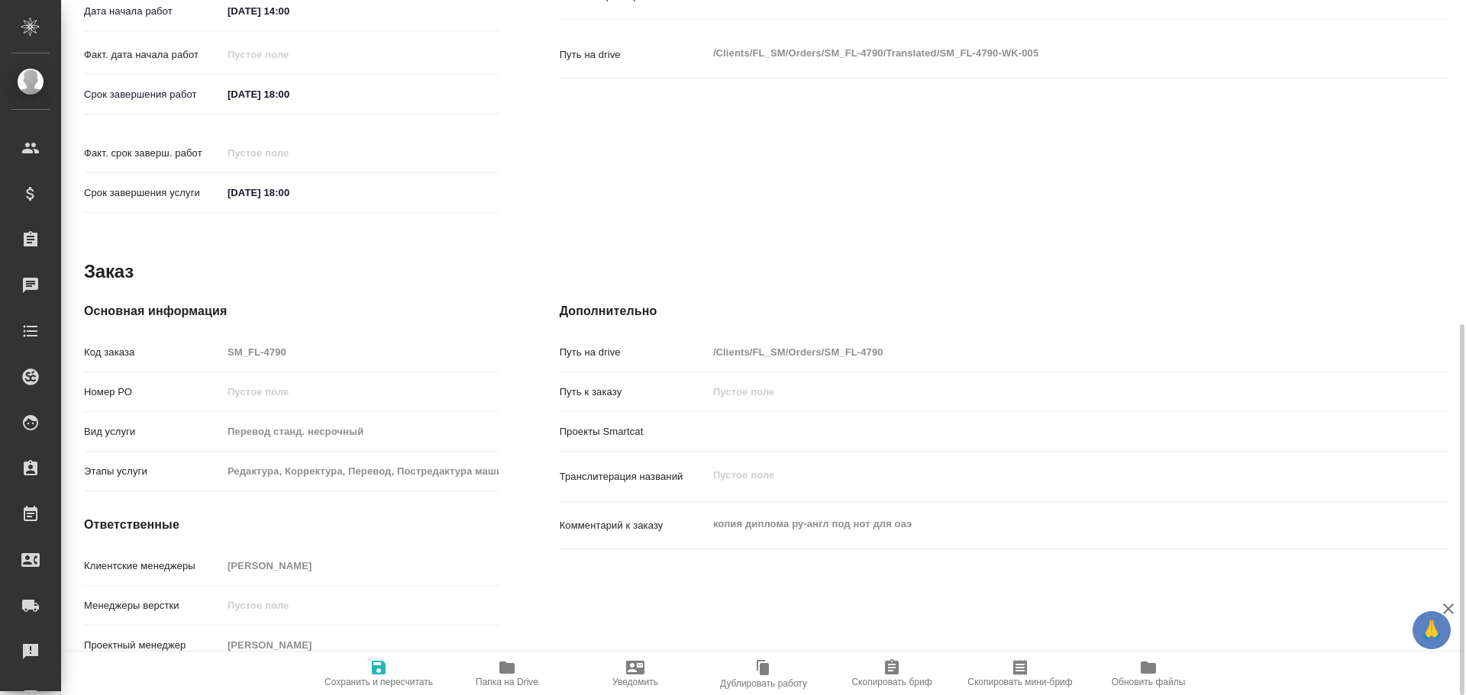
type textarea "x"
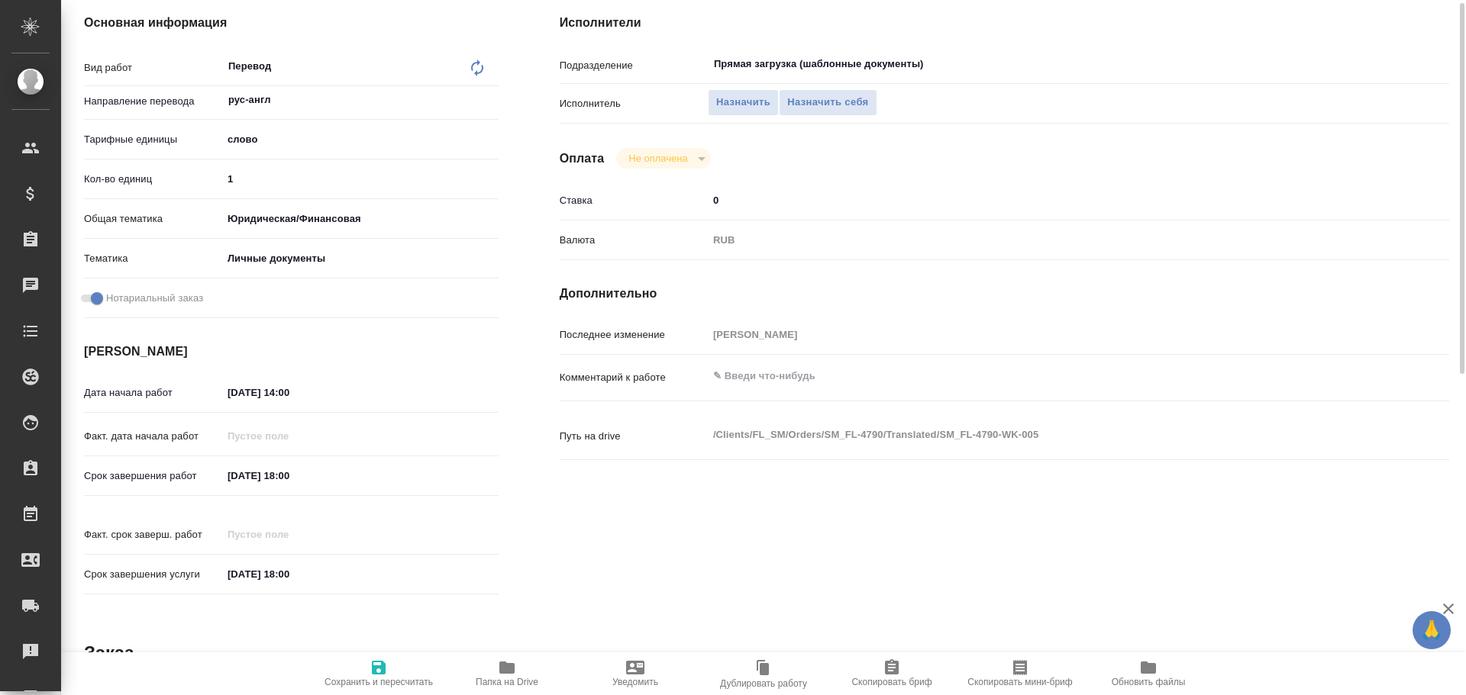
scroll to position [149, 0]
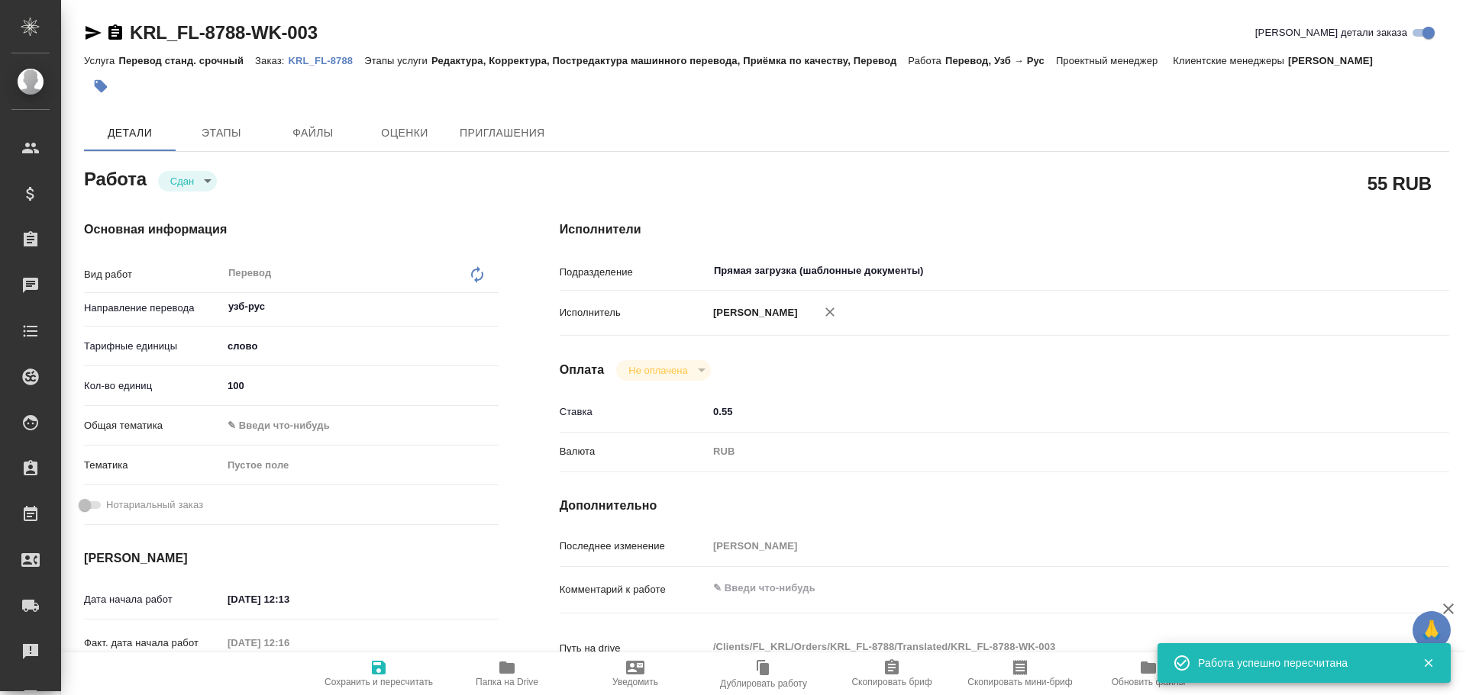
scroll to position [534, 0]
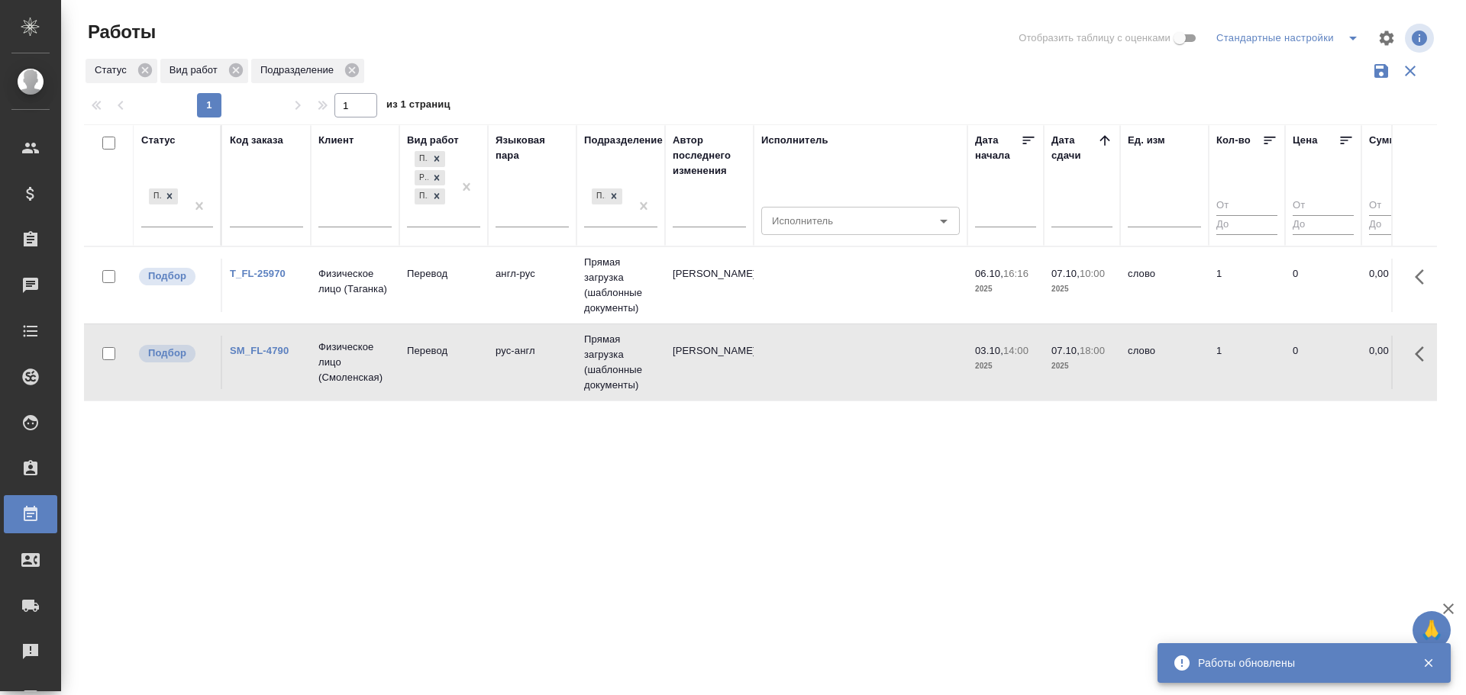
click at [448, 295] on td "Перевод" at bounding box center [443, 285] width 89 height 53
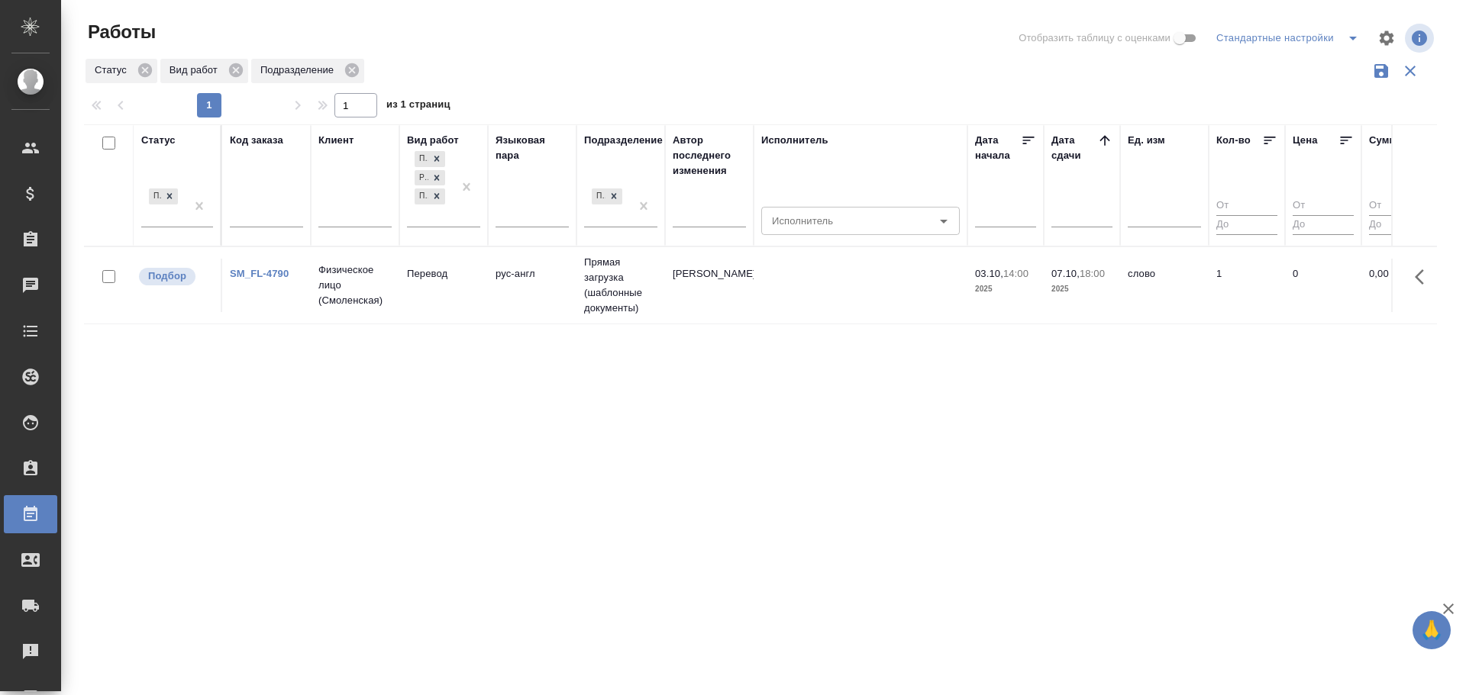
click at [419, 305] on td "Перевод" at bounding box center [443, 285] width 89 height 53
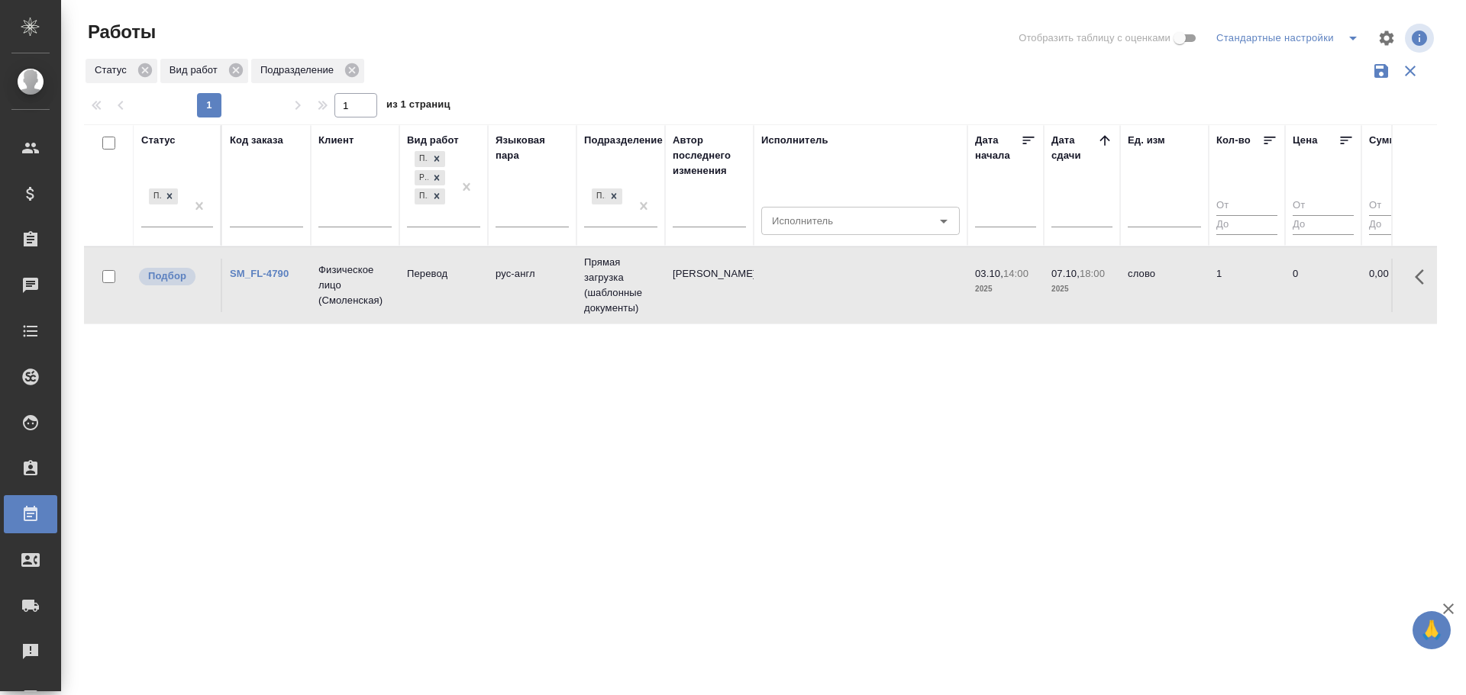
click at [419, 305] on td "Перевод" at bounding box center [443, 285] width 89 height 53
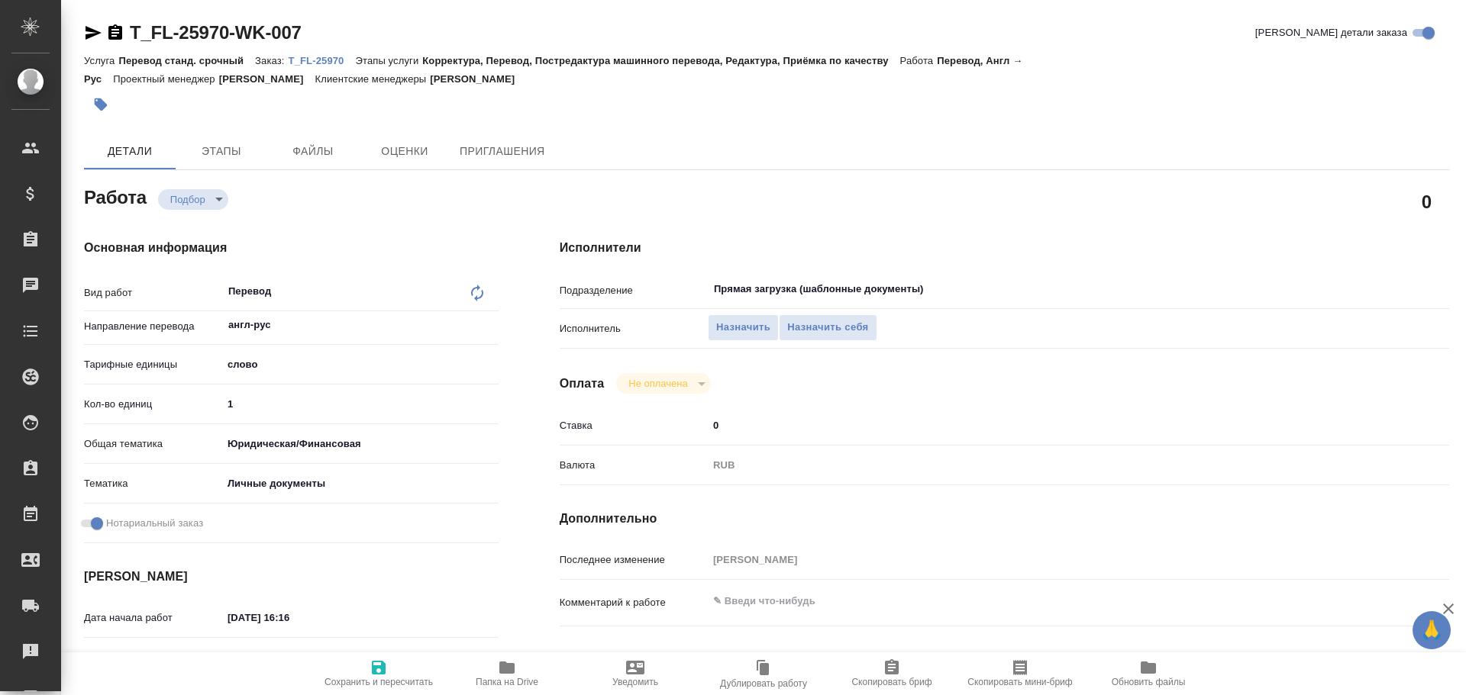
type textarea "x"
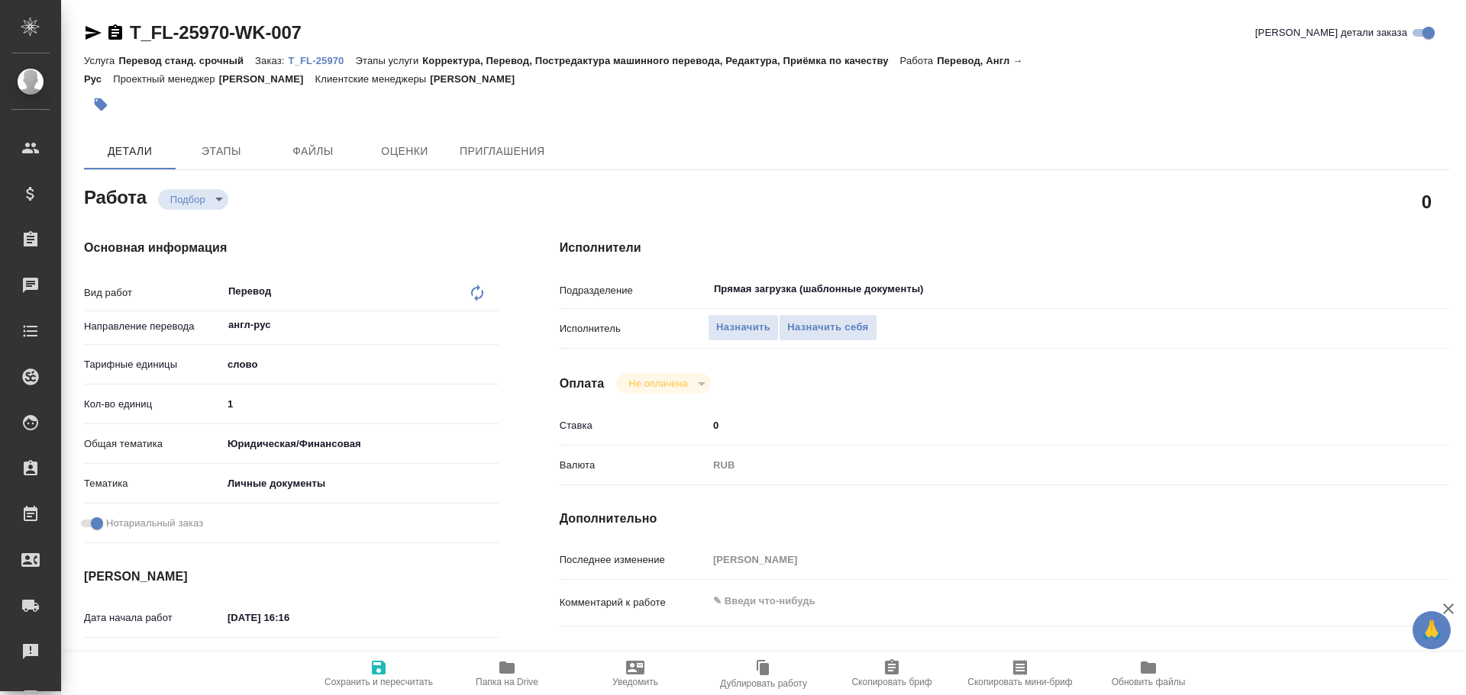
type textarea "x"
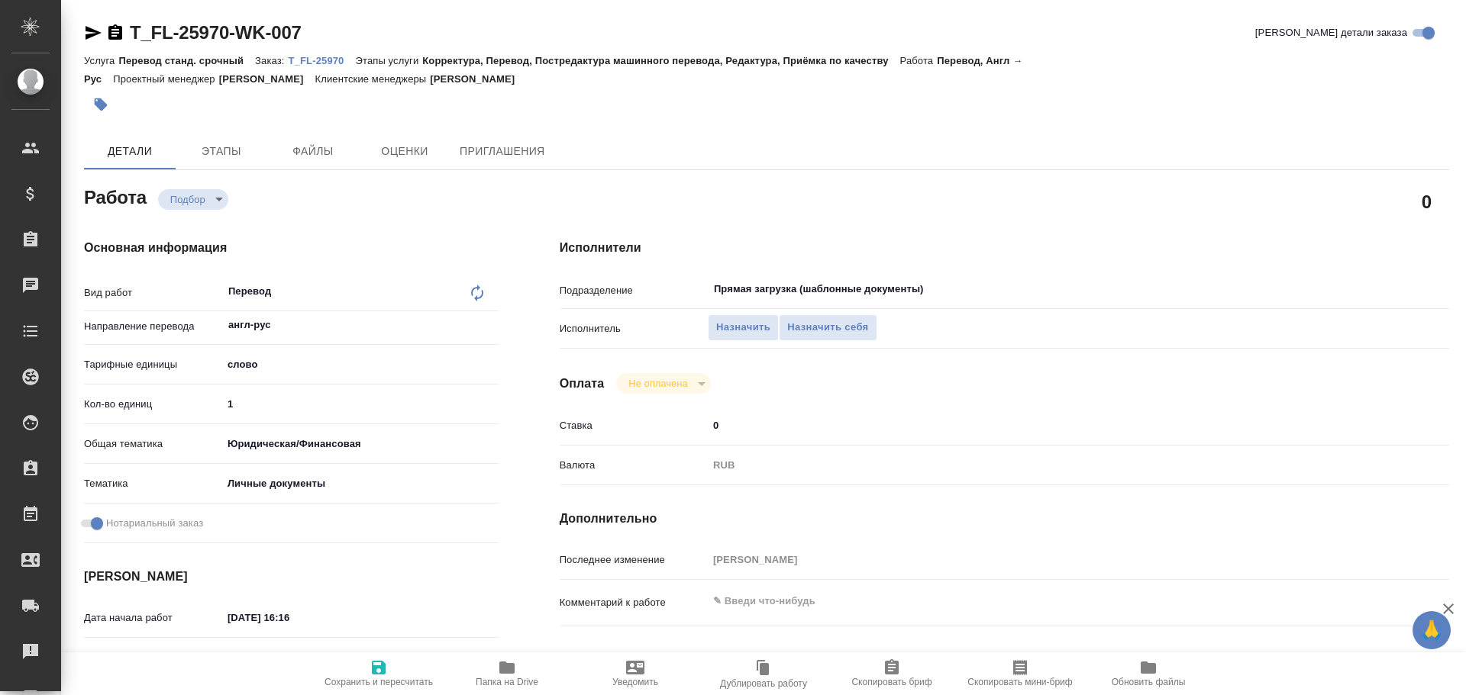
type textarea "x"
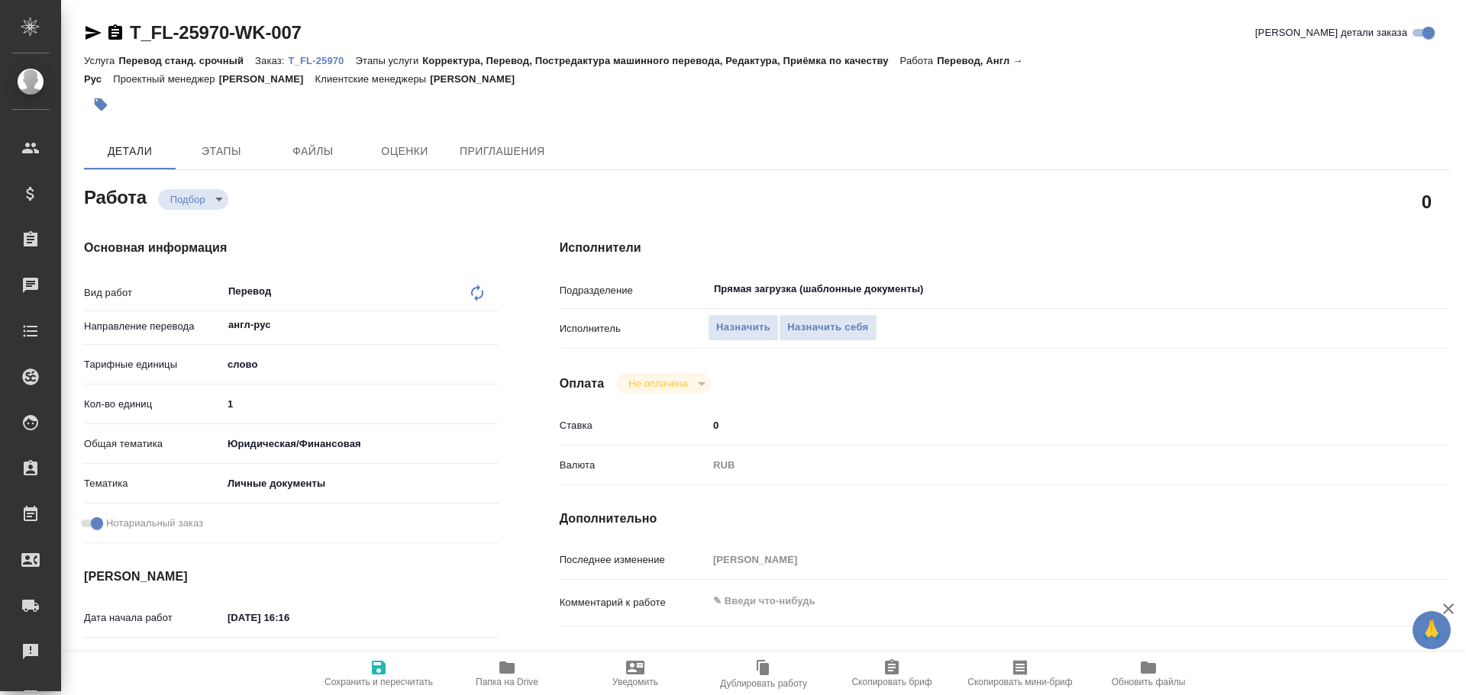
type textarea "x"
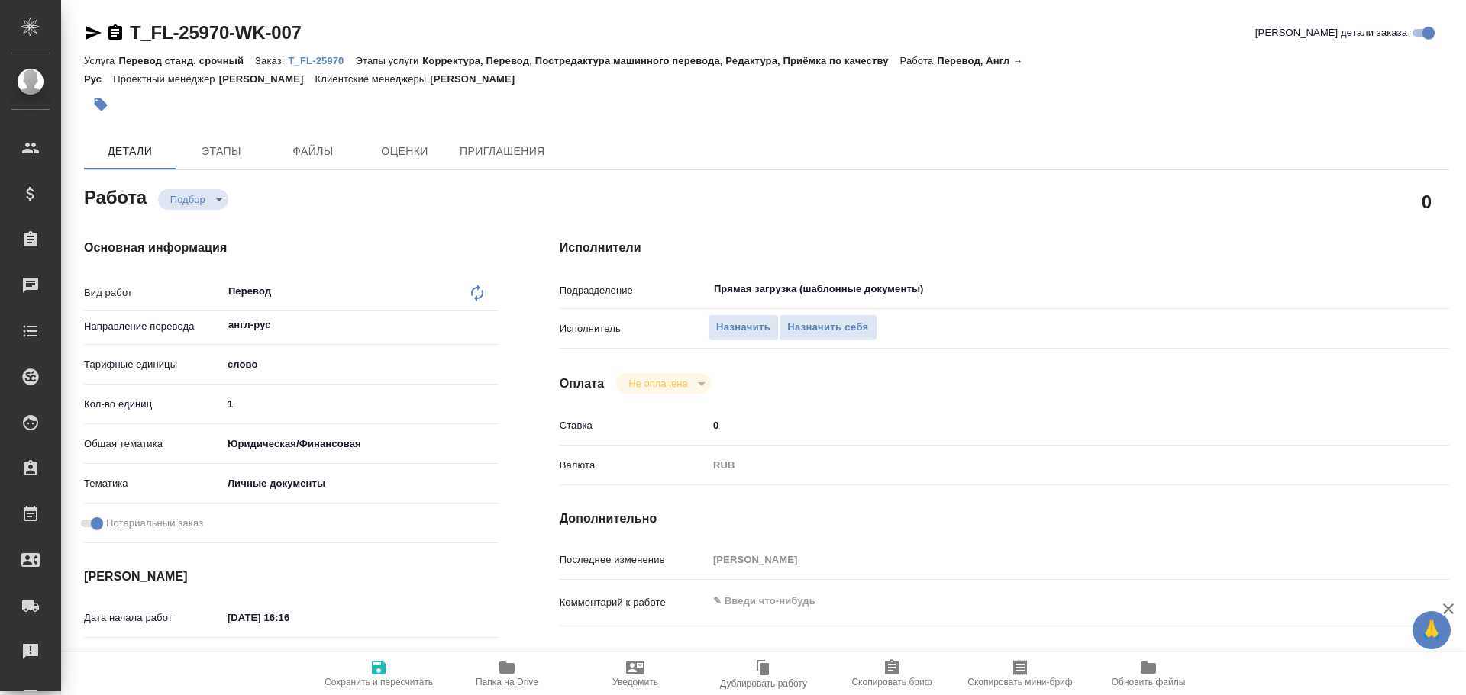
scroll to position [607, 0]
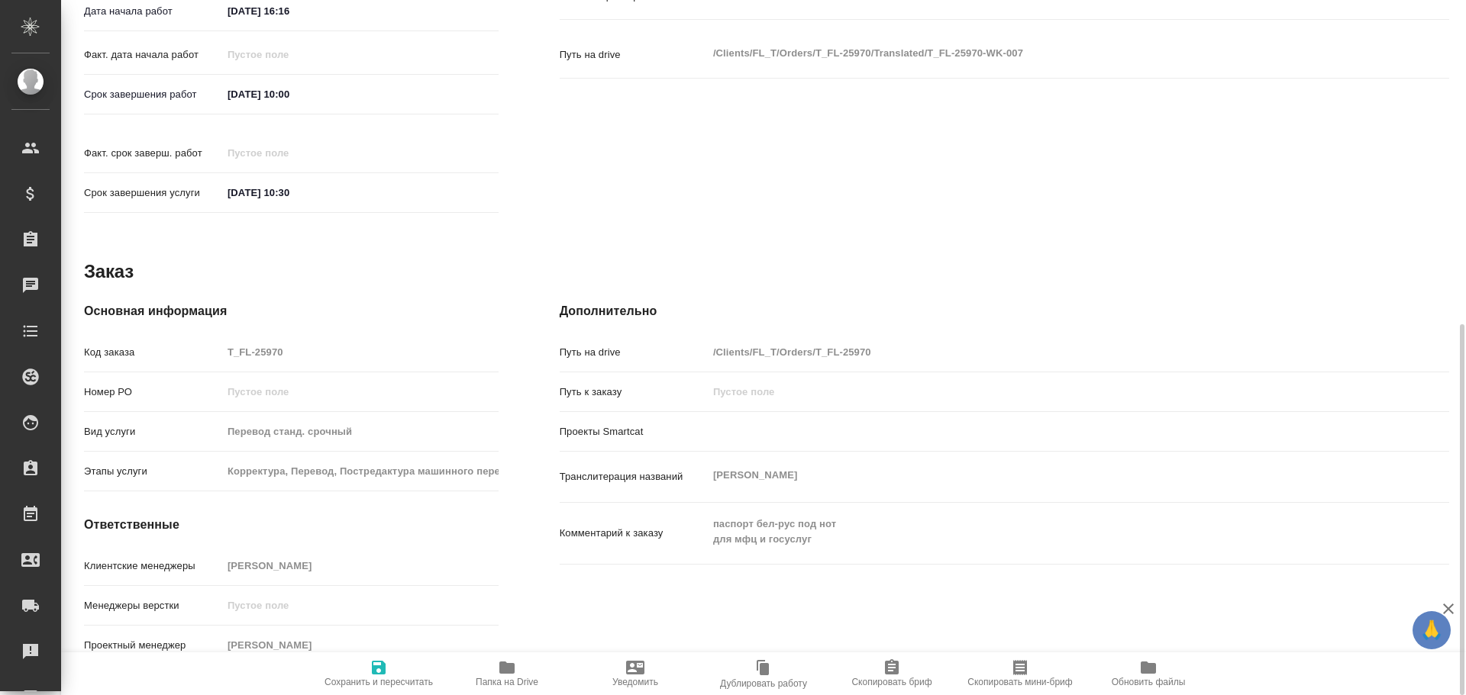
type textarea "x"
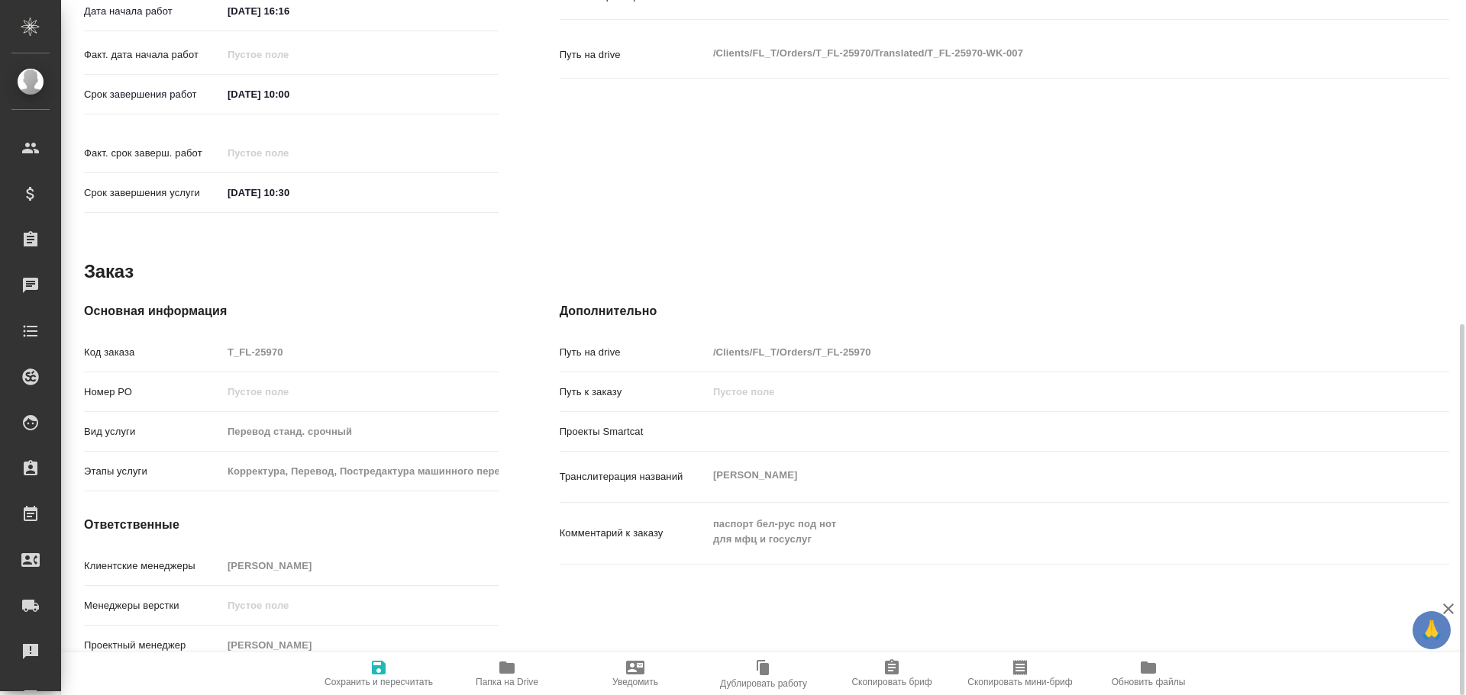
type textarea "x"
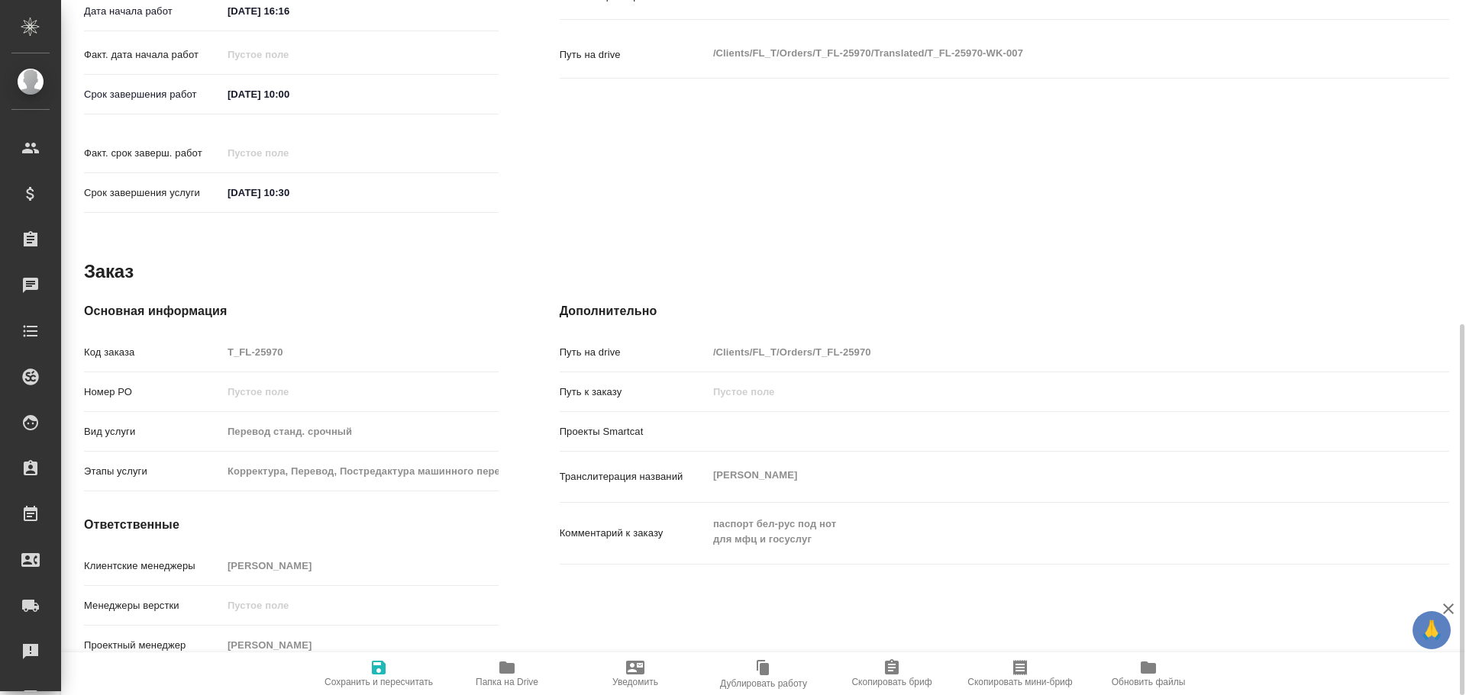
type textarea "x"
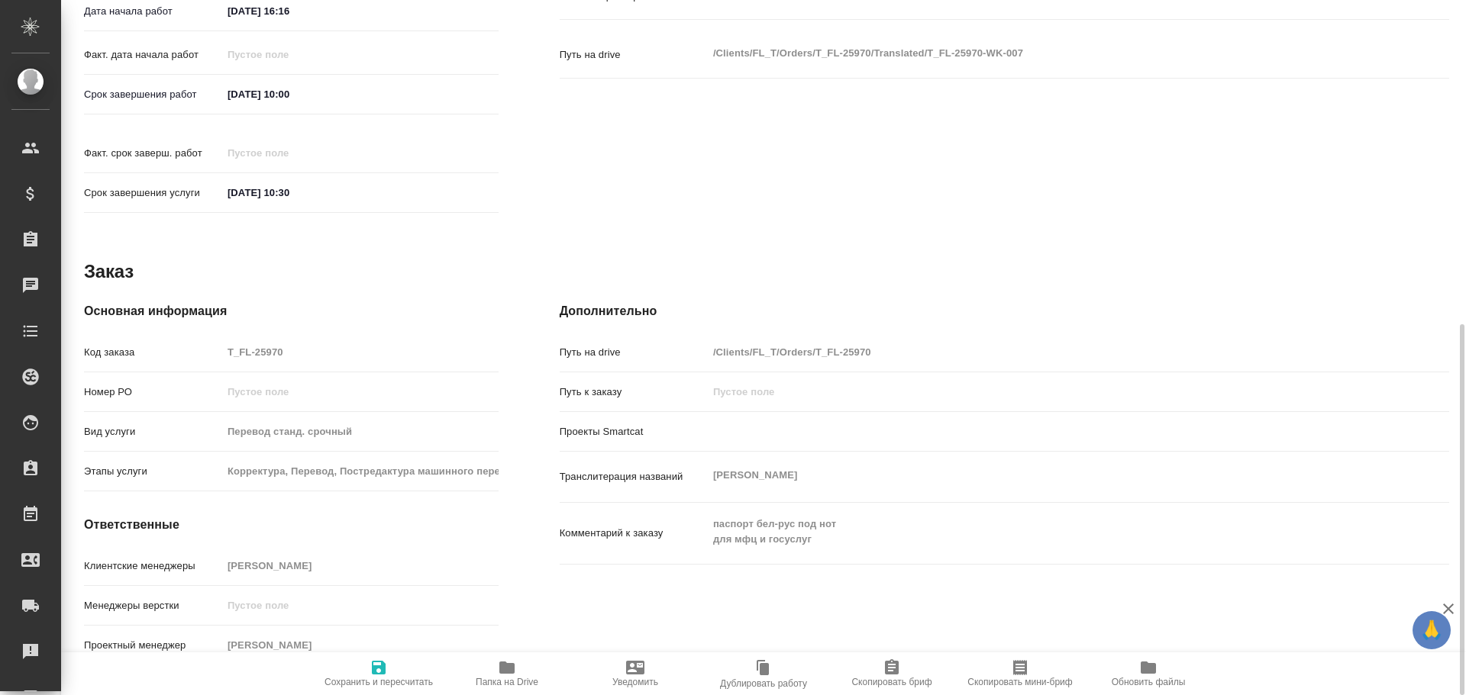
click at [514, 664] on icon "button" at bounding box center [506, 668] width 15 height 12
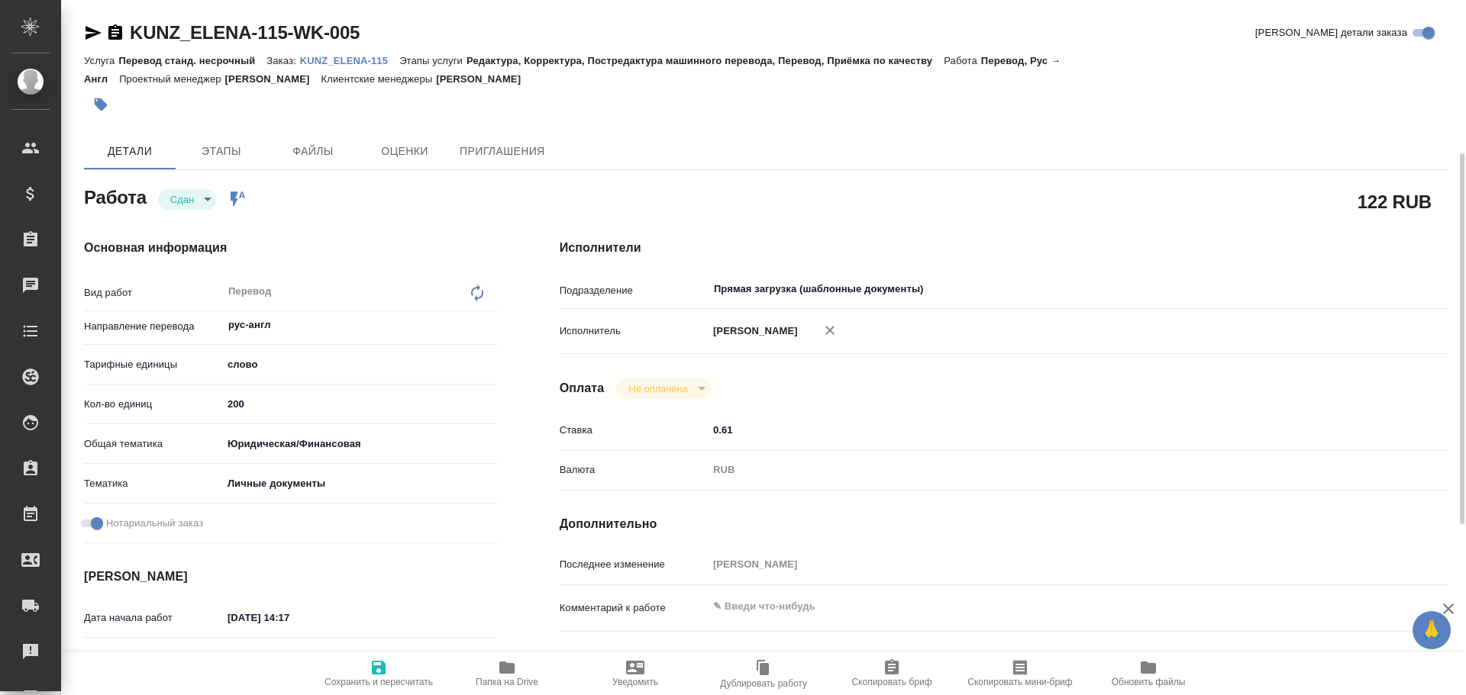
scroll to position [24, 0]
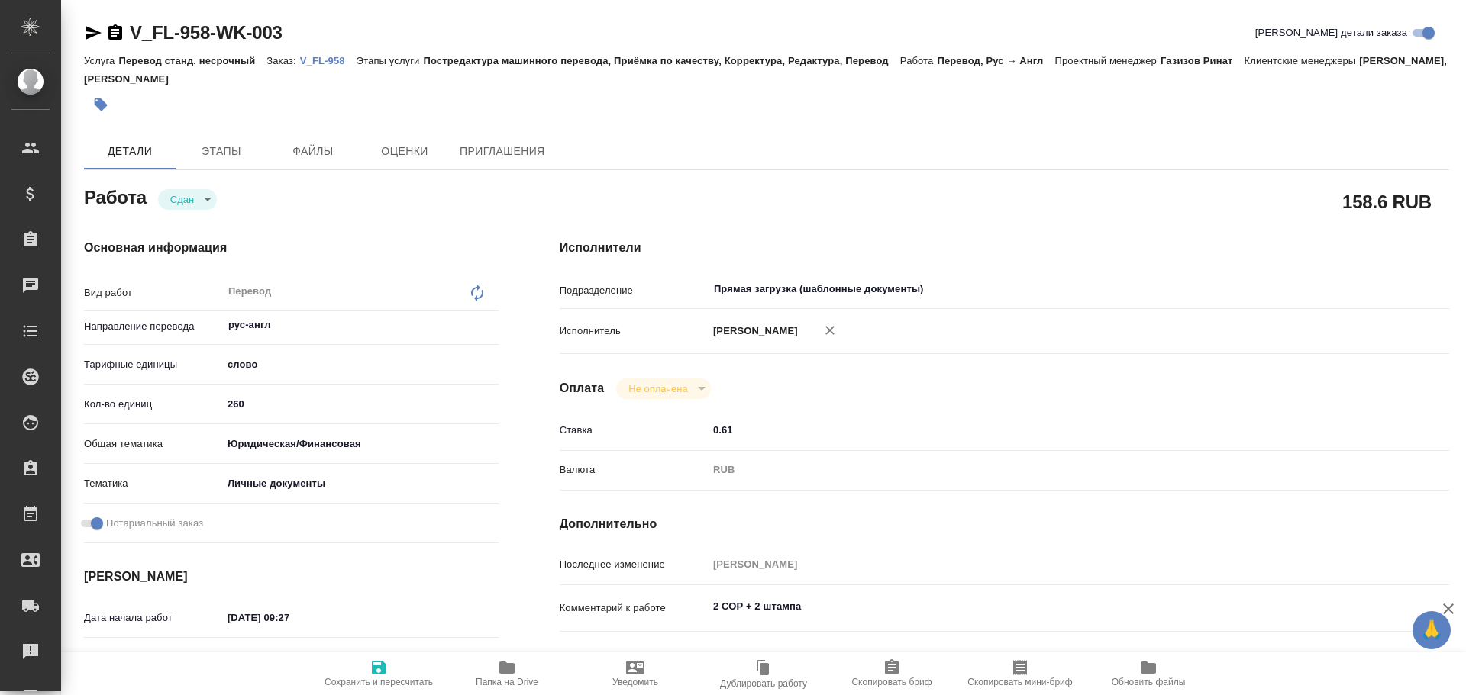
scroll to position [76, 0]
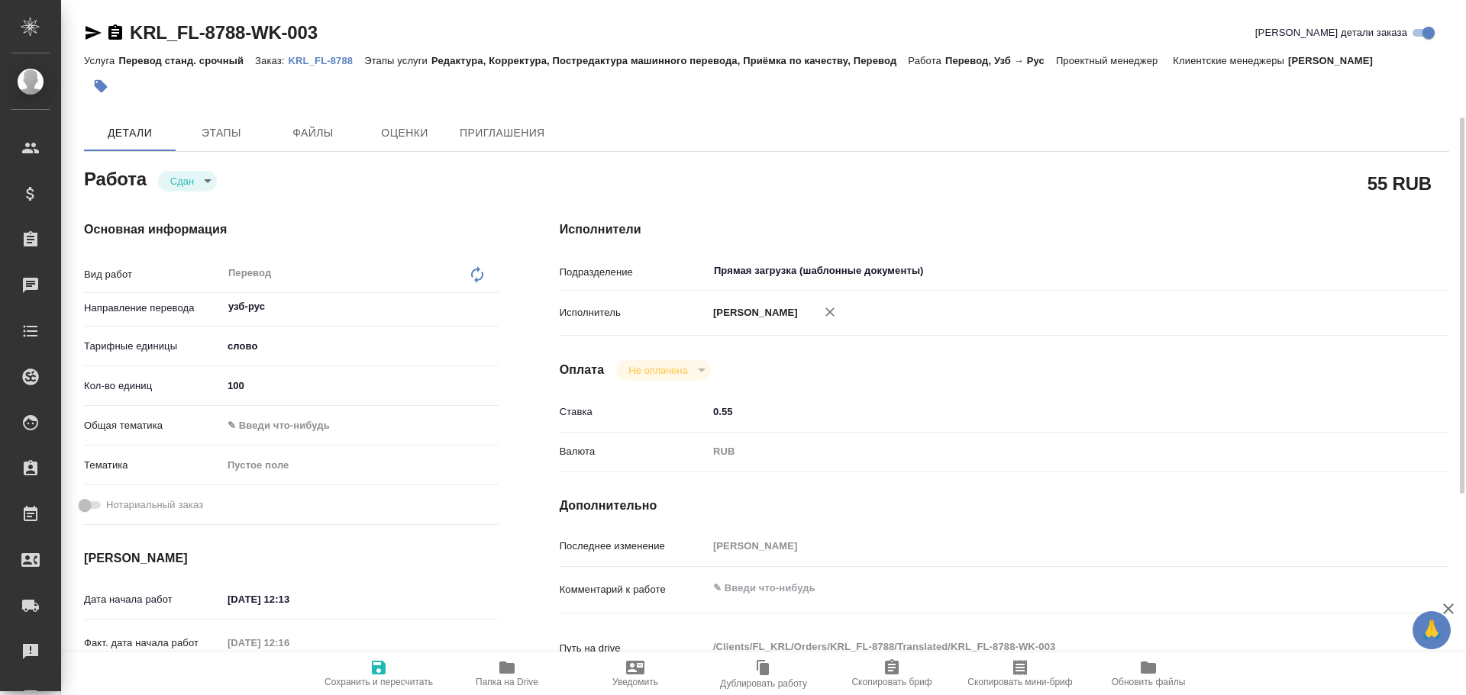
scroll to position [76, 0]
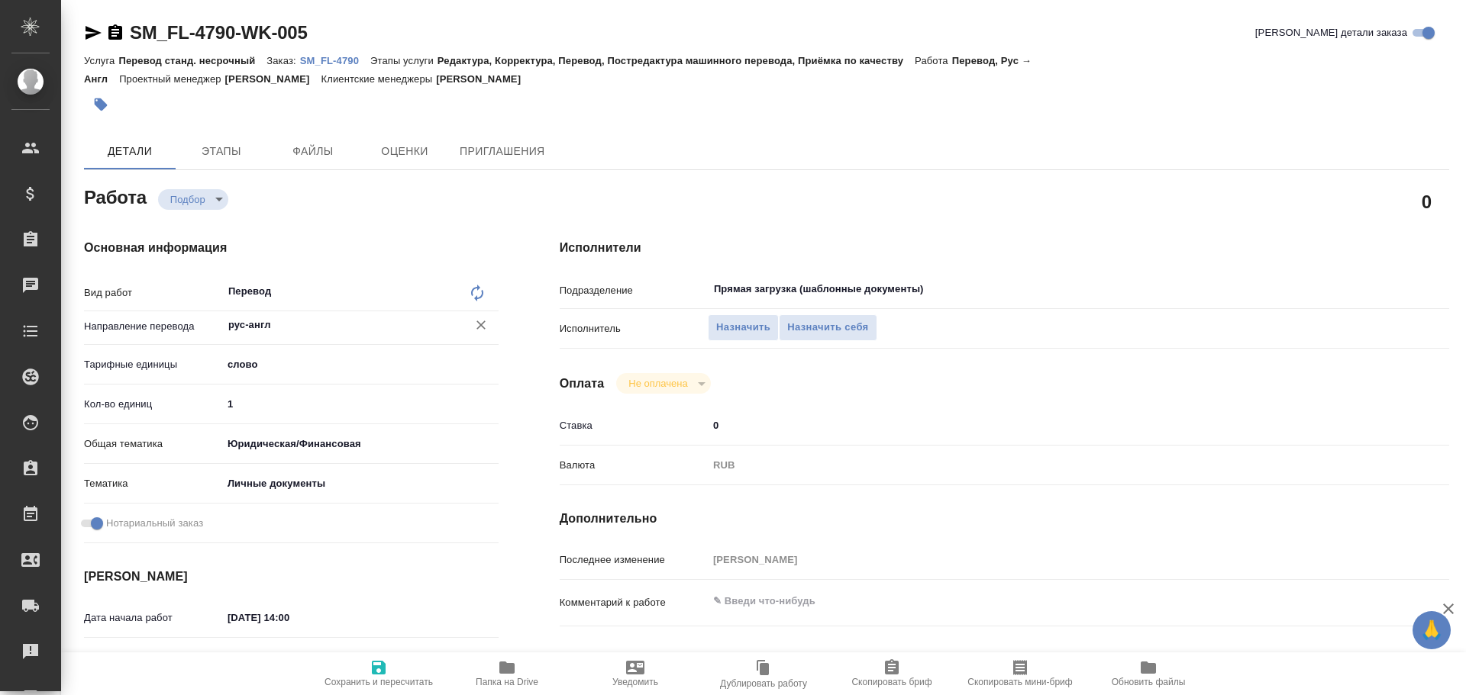
type textarea "x"
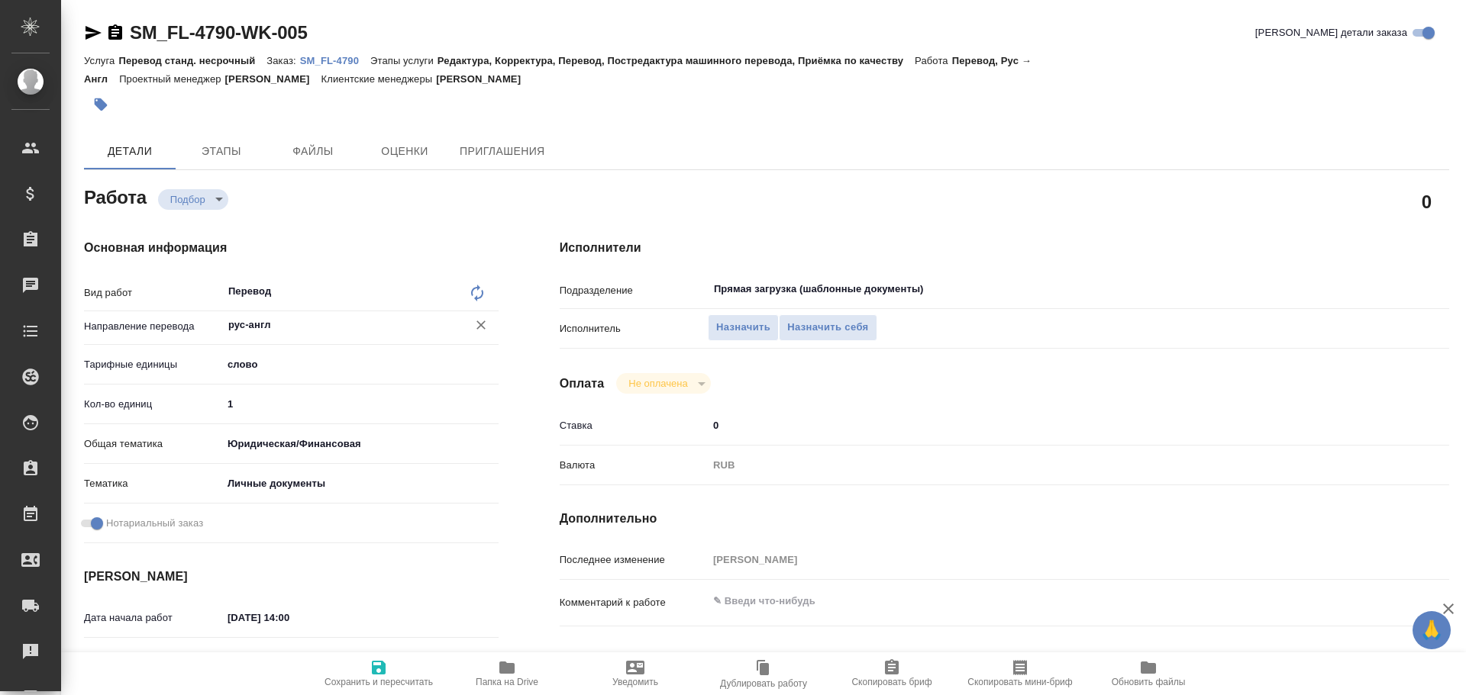
type textarea "x"
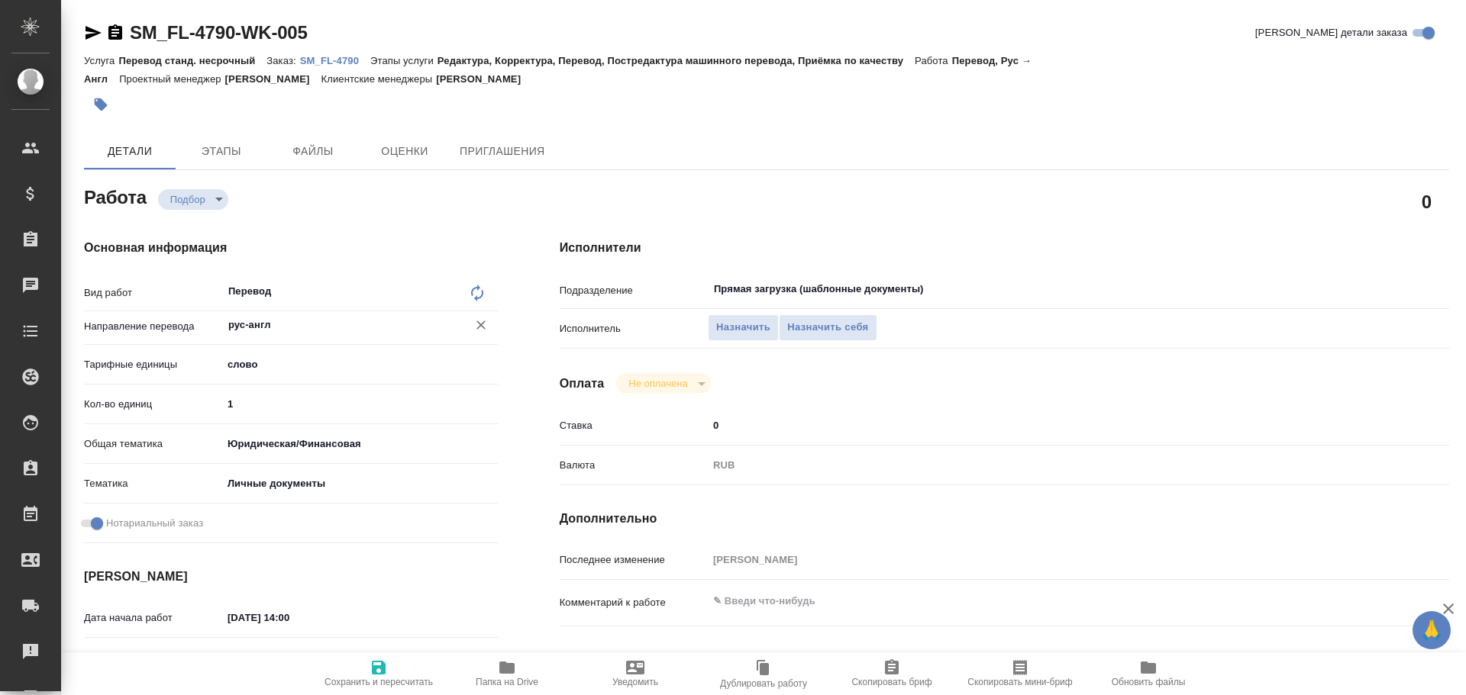
type textarea "x"
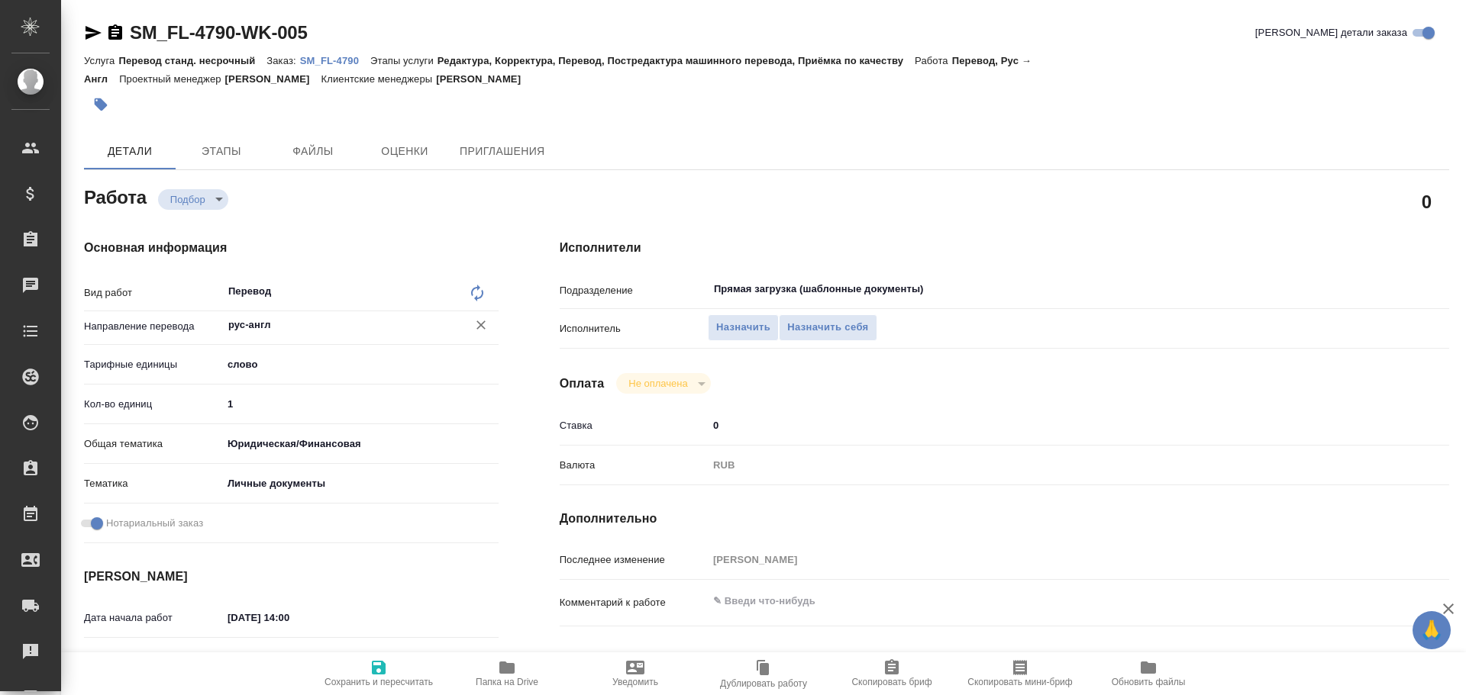
type textarea "x"
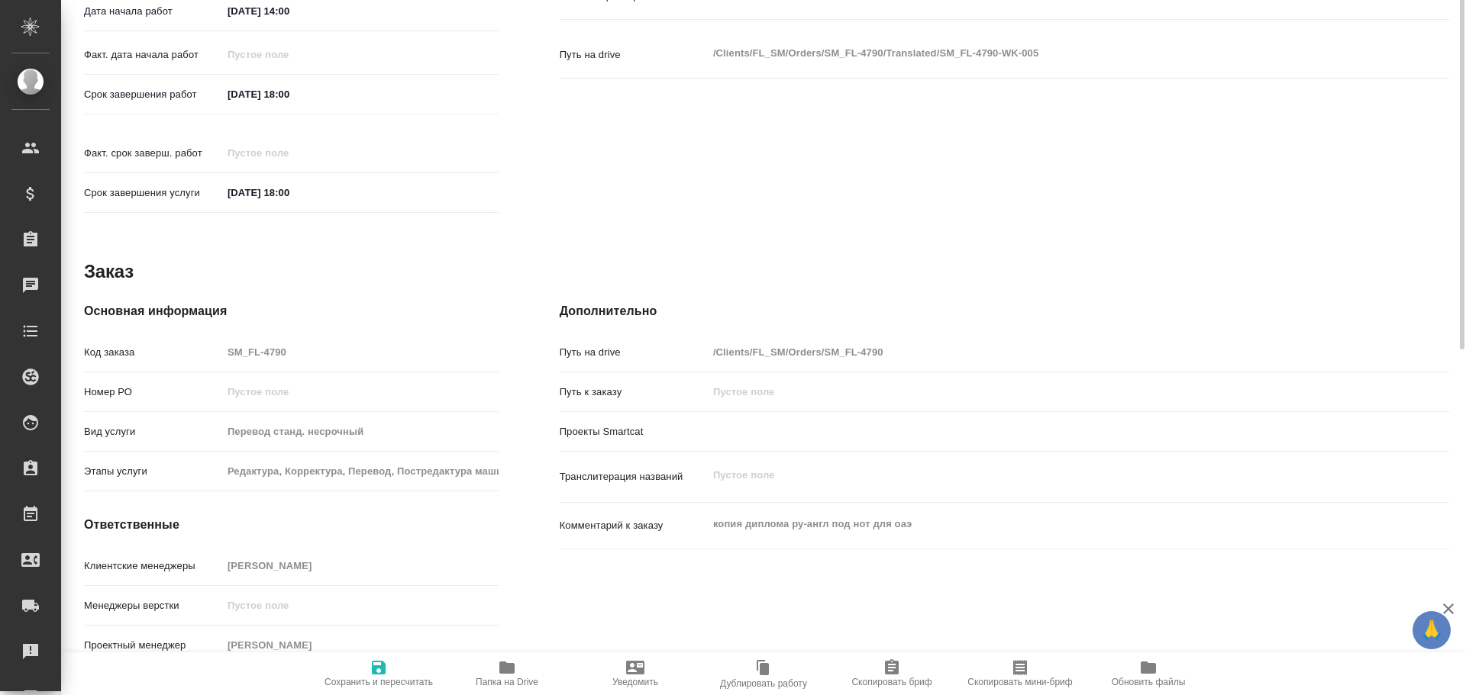
type textarea "x"
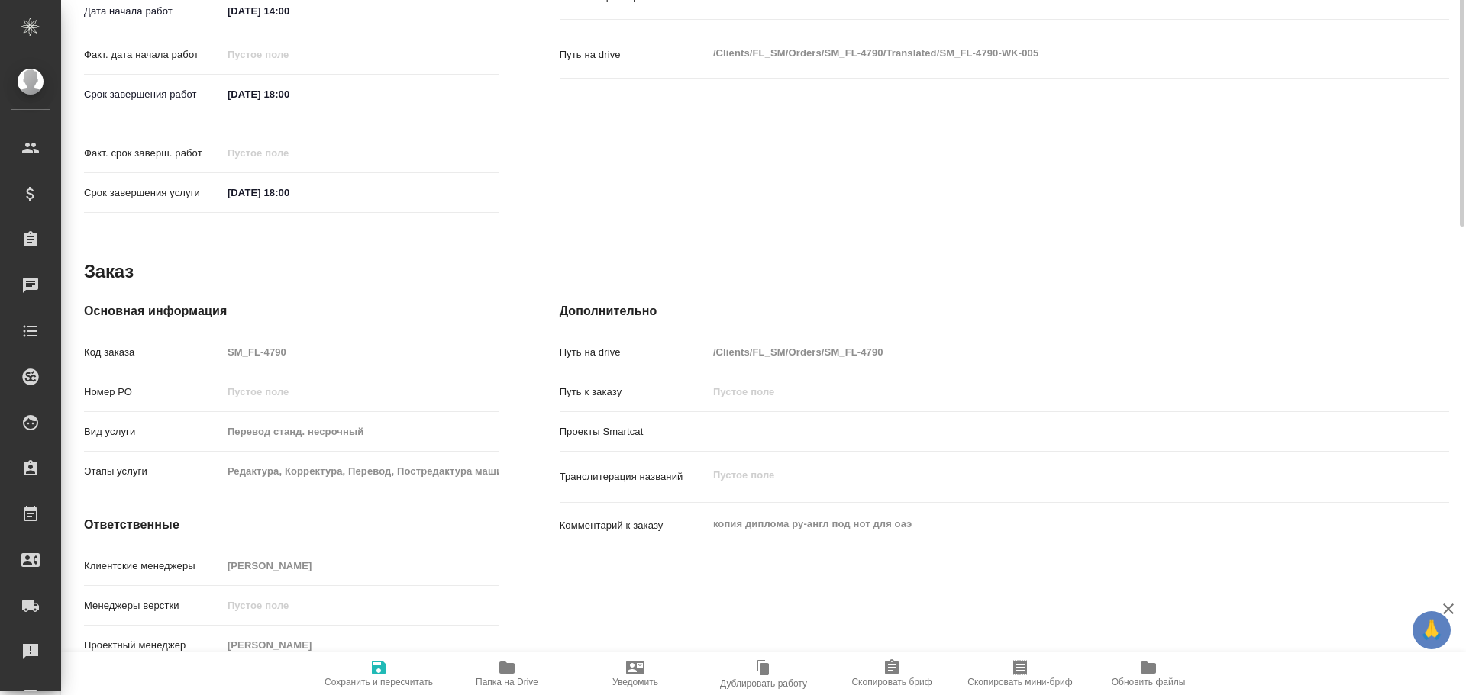
scroll to position [149, 0]
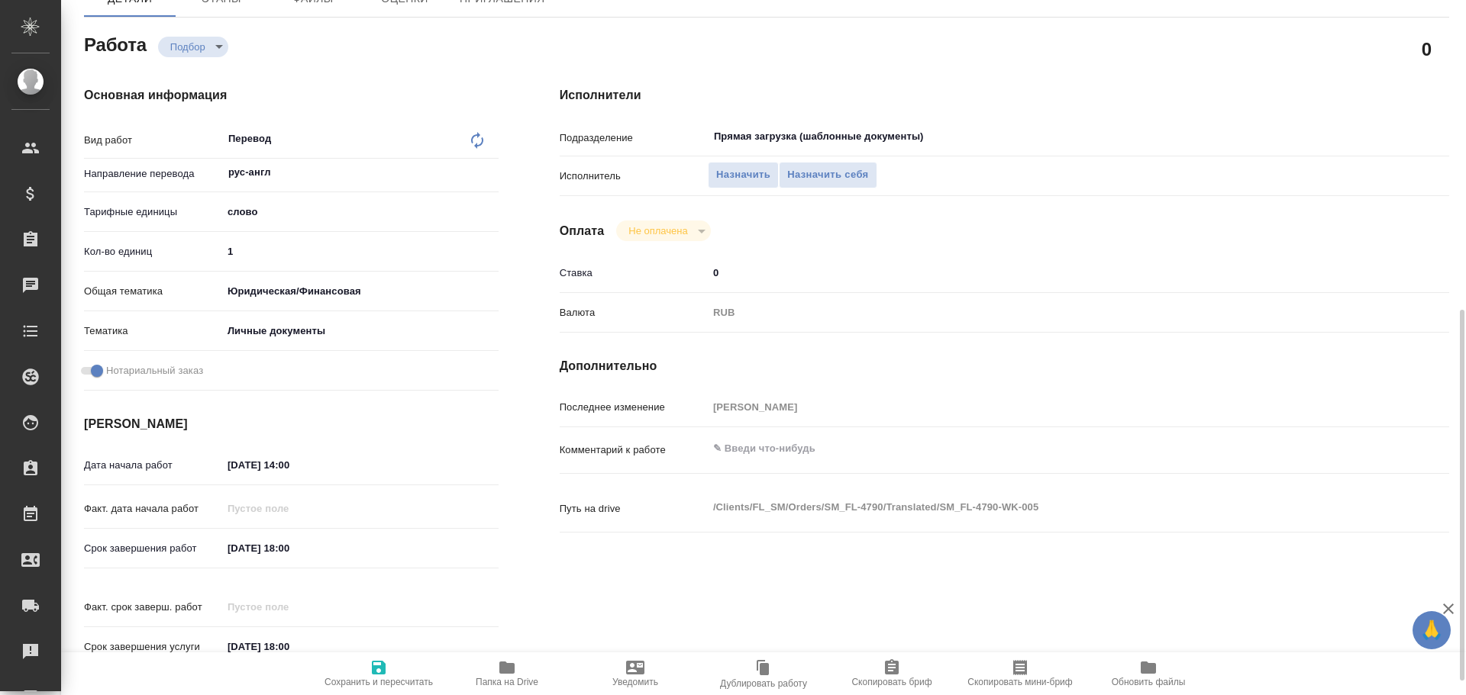
type textarea "x"
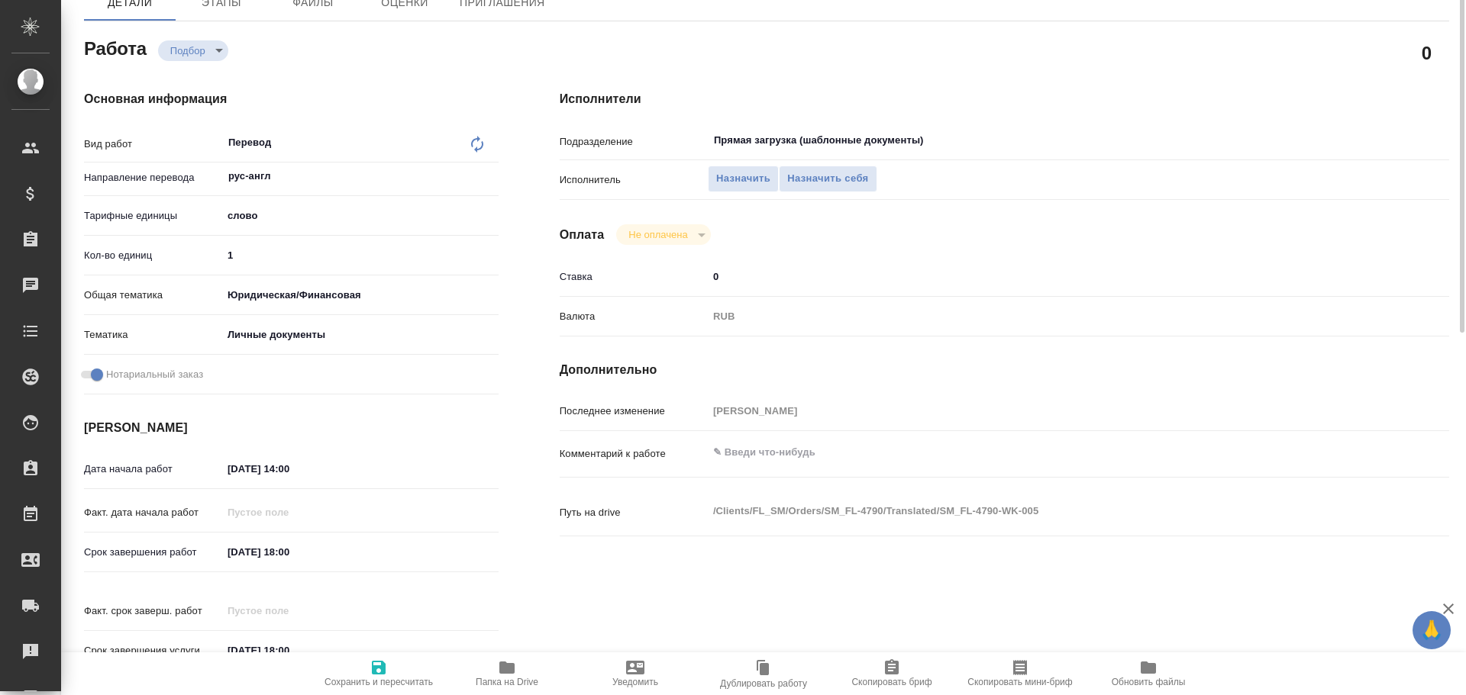
scroll to position [0, 0]
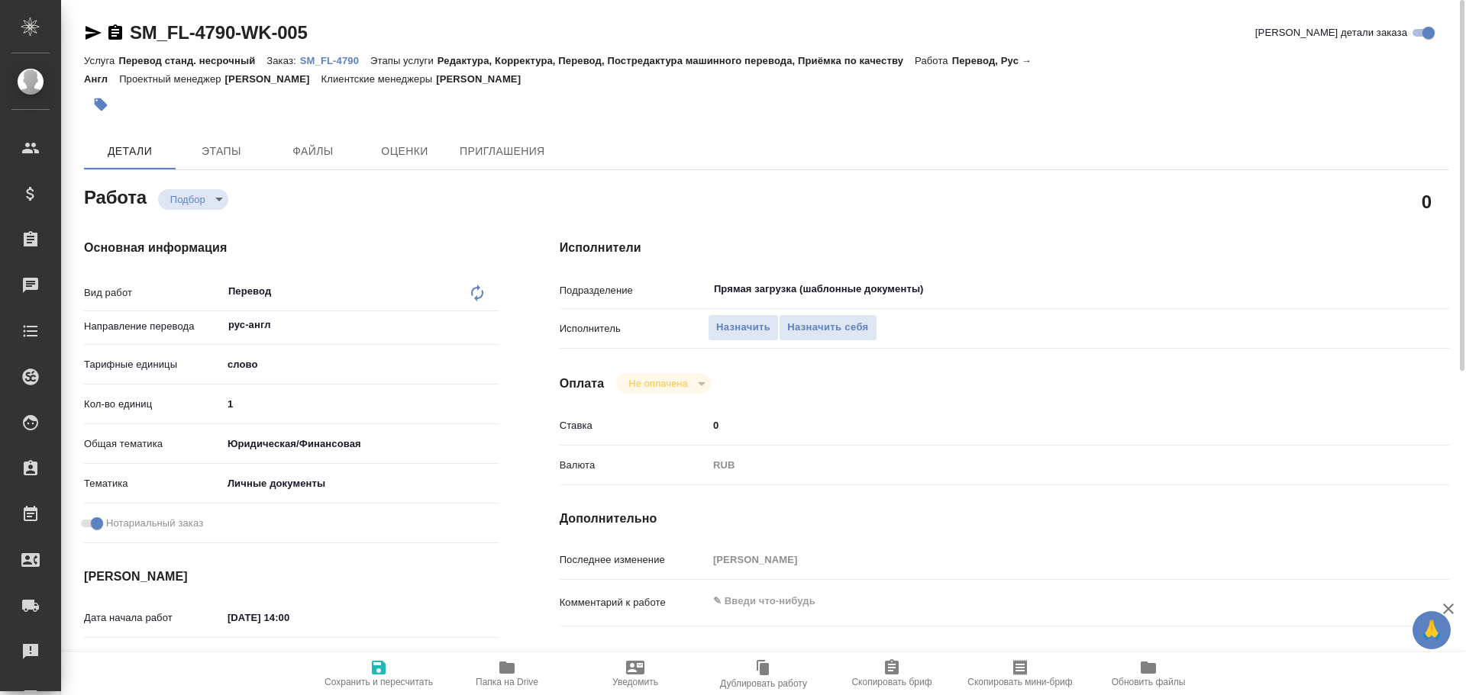
type textarea "x"
